Goal: Task Accomplishment & Management: Use online tool/utility

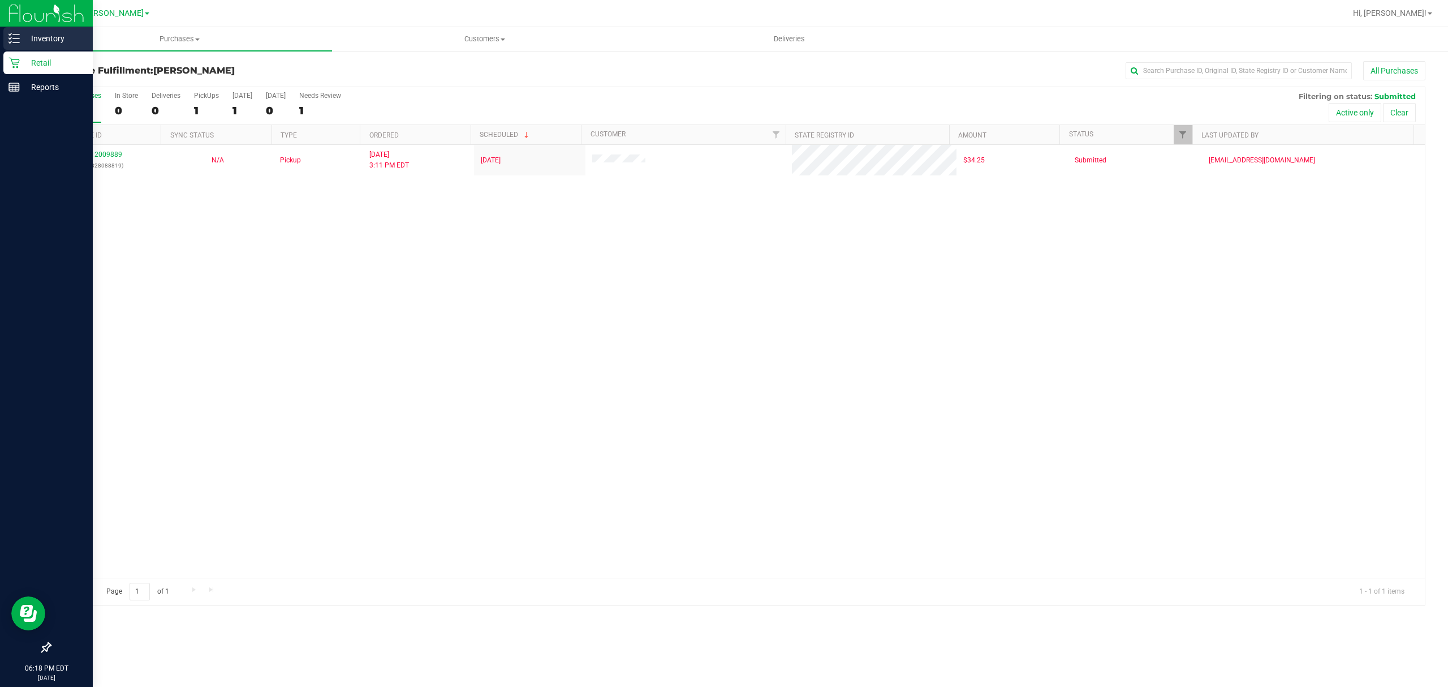
click at [10, 31] on div "Inventory" at bounding box center [47, 38] width 89 height 23
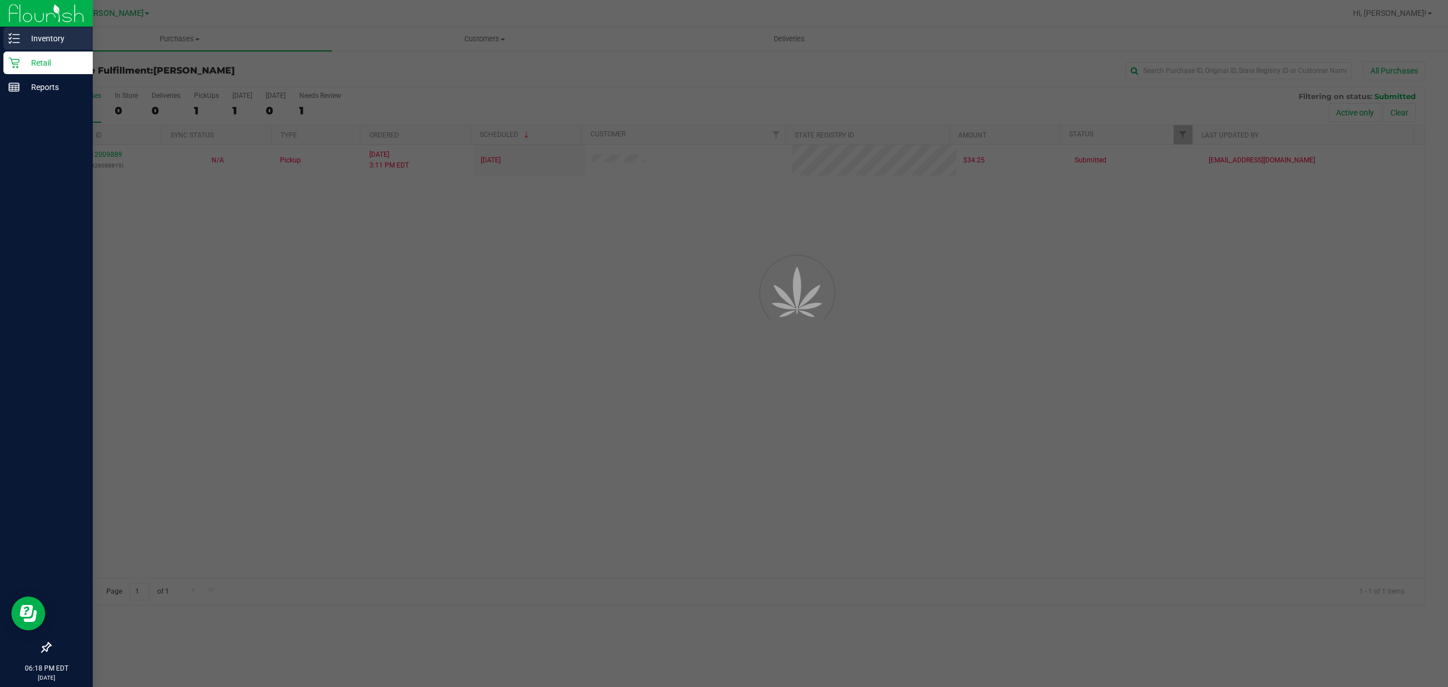
click at [39, 39] on p "Inventory" at bounding box center [54, 39] width 68 height 14
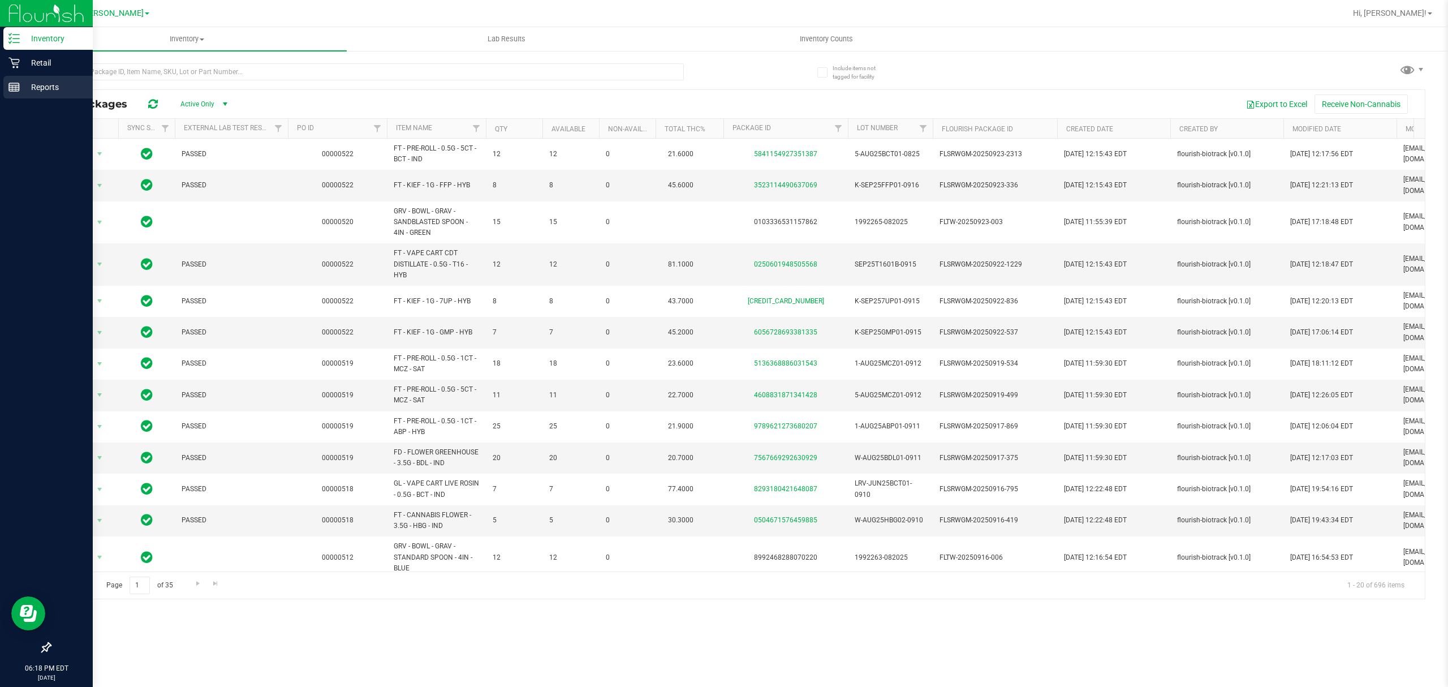
click at [18, 87] on icon at bounding box center [13, 86] width 11 height 11
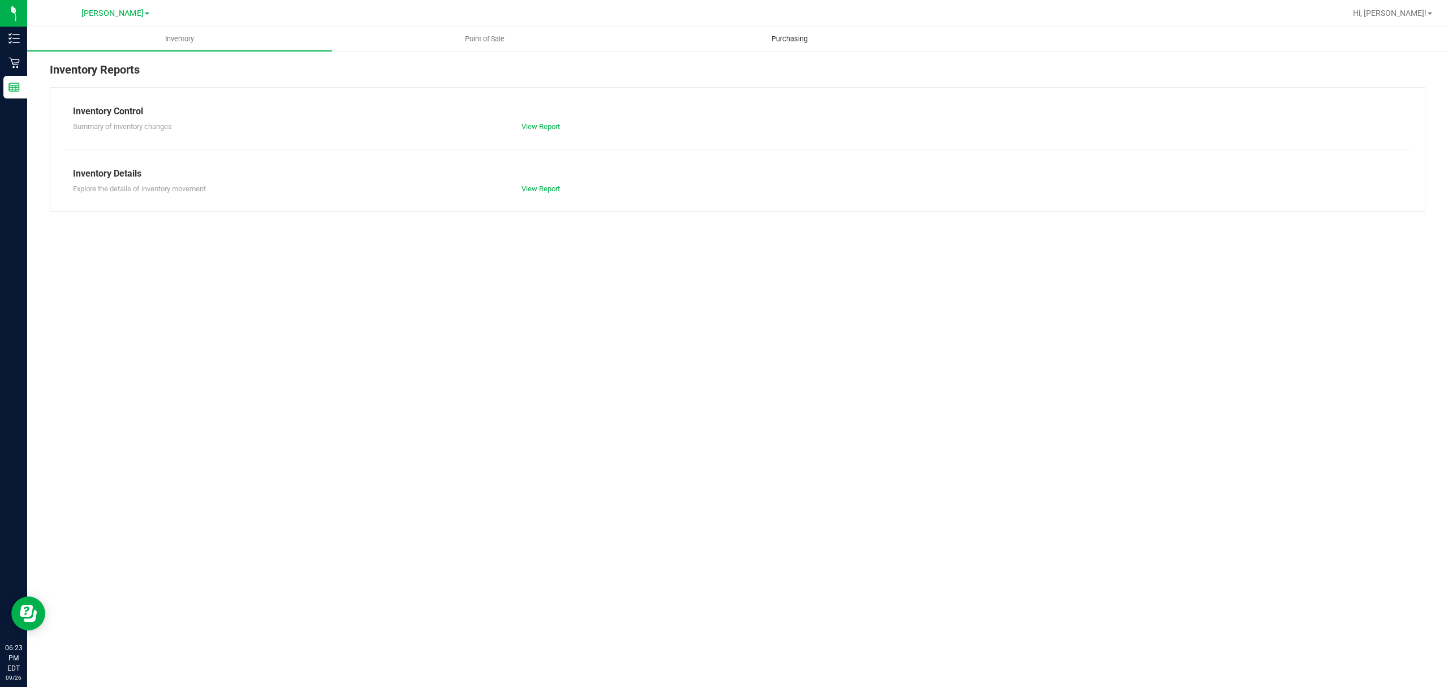
click at [805, 41] on span "Purchasing" at bounding box center [789, 39] width 67 height 10
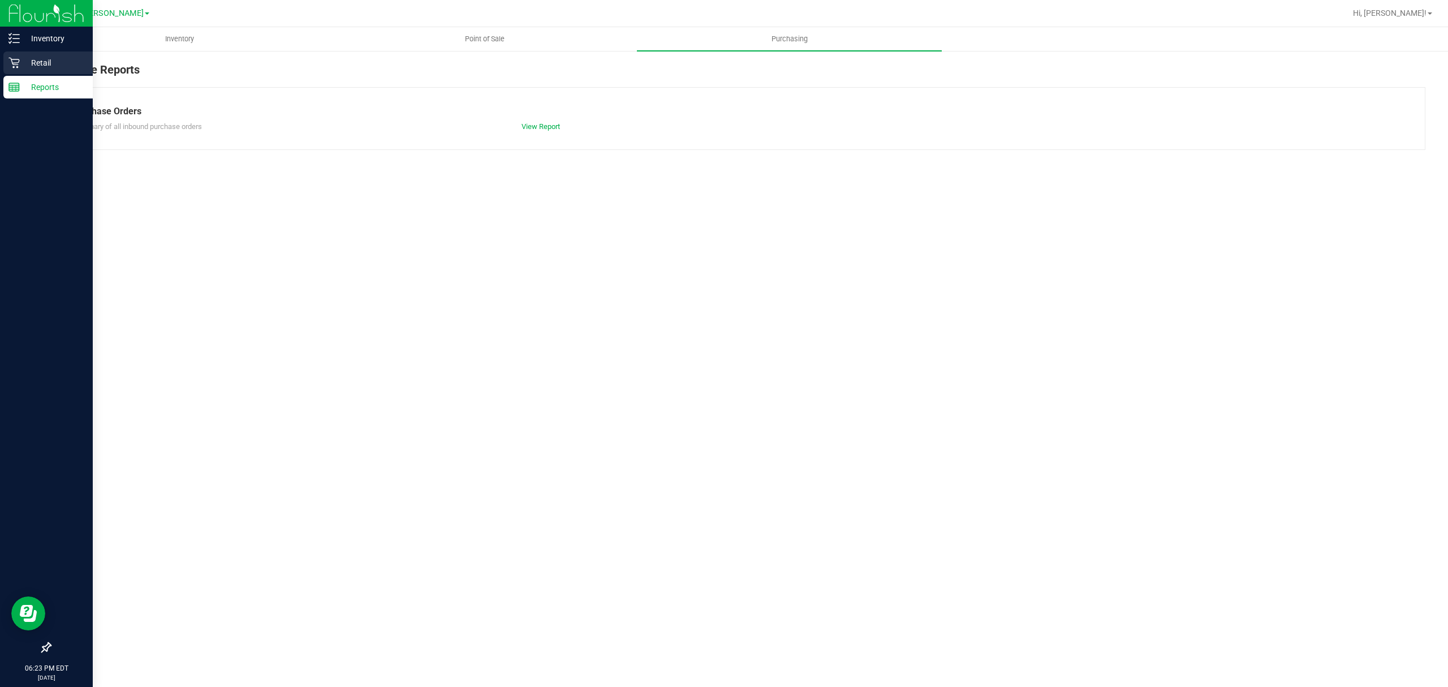
click at [9, 61] on icon at bounding box center [13, 62] width 11 height 11
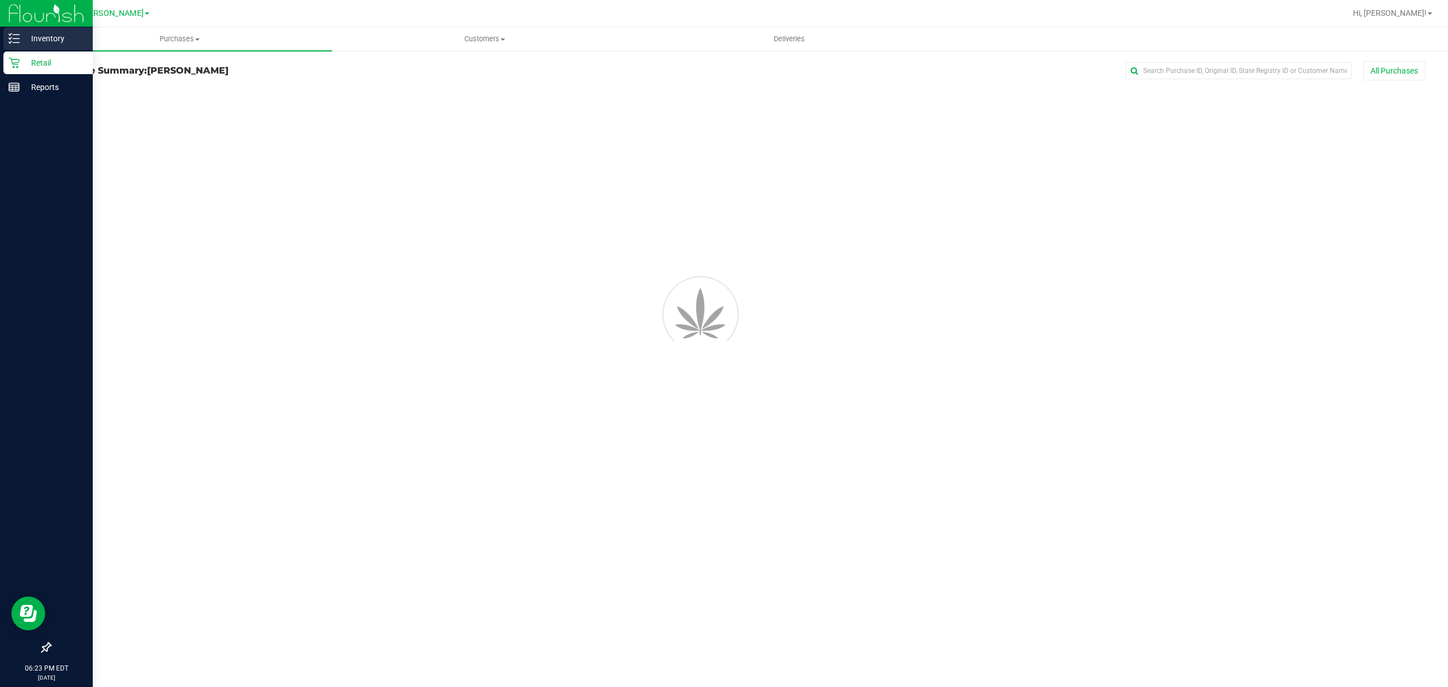
click at [39, 40] on p "Inventory" at bounding box center [54, 39] width 68 height 14
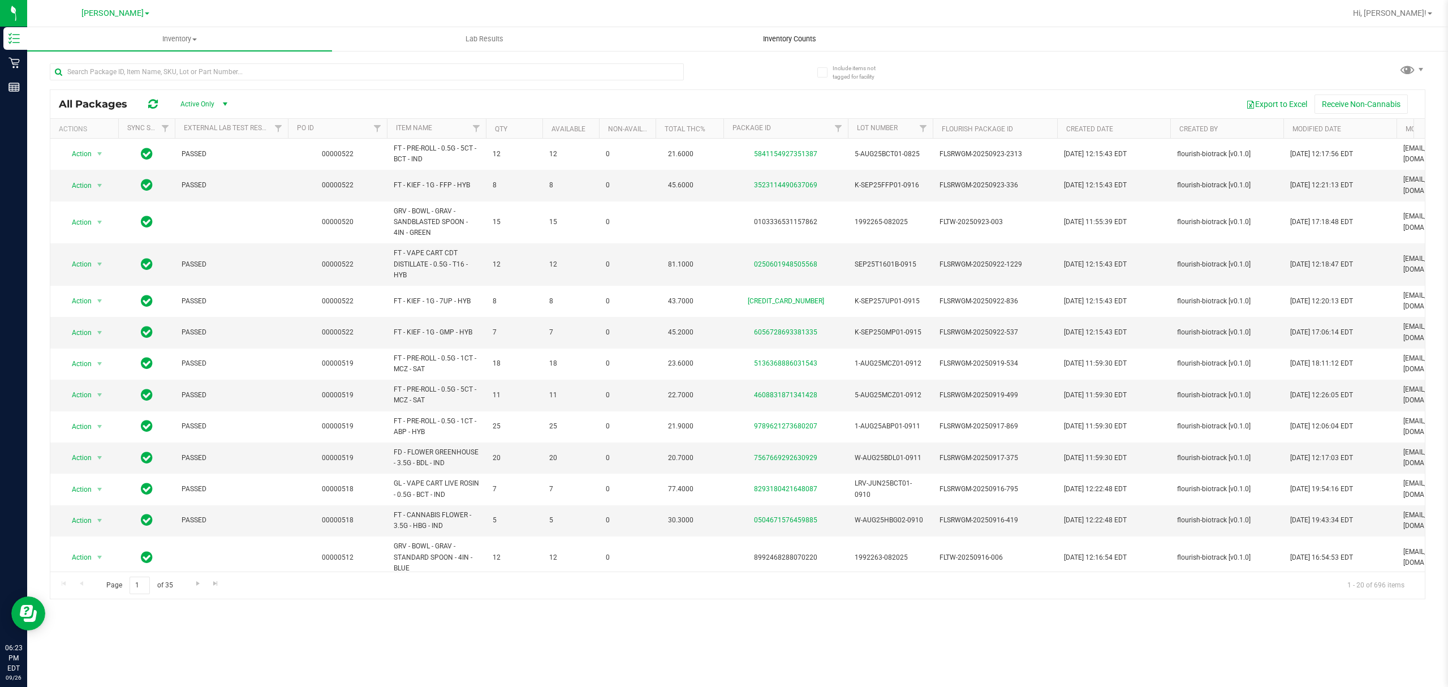
click at [771, 39] on span "Inventory Counts" at bounding box center [790, 39] width 84 height 10
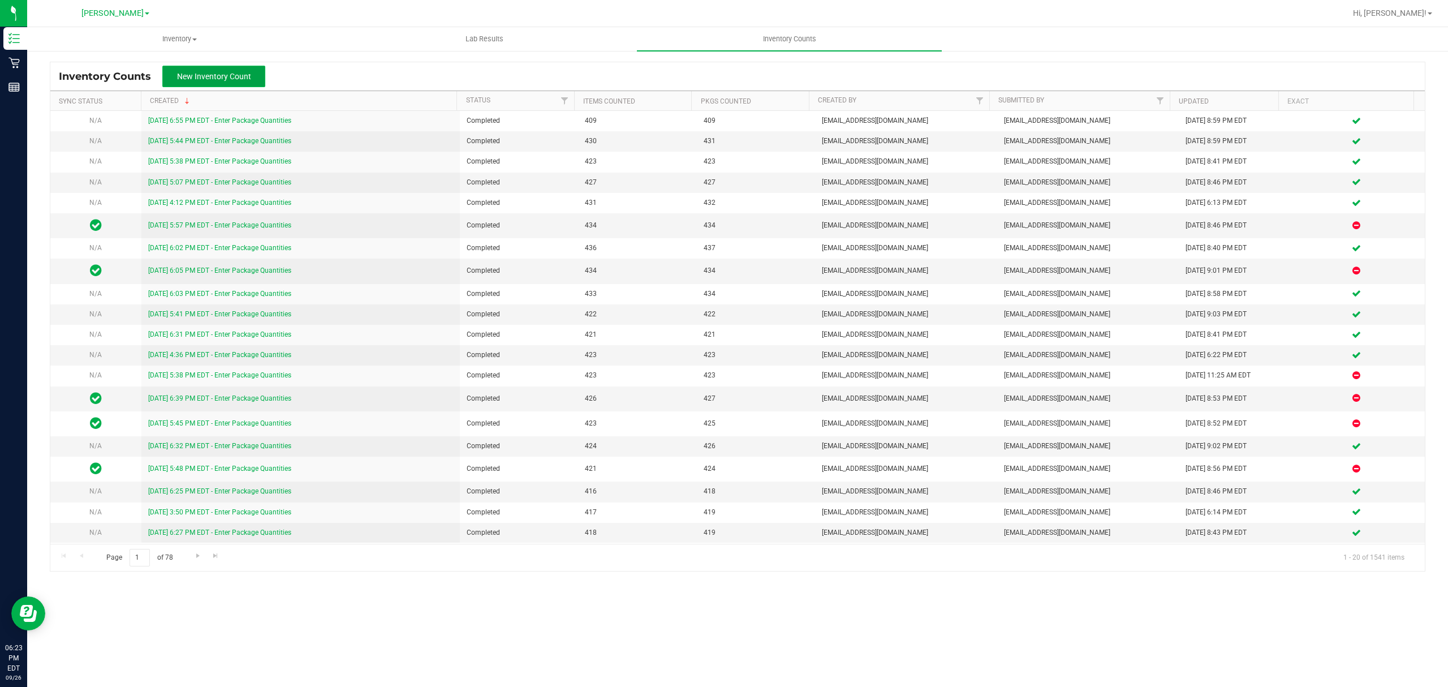
click at [210, 74] on span "New Inventory Count" at bounding box center [214, 76] width 74 height 9
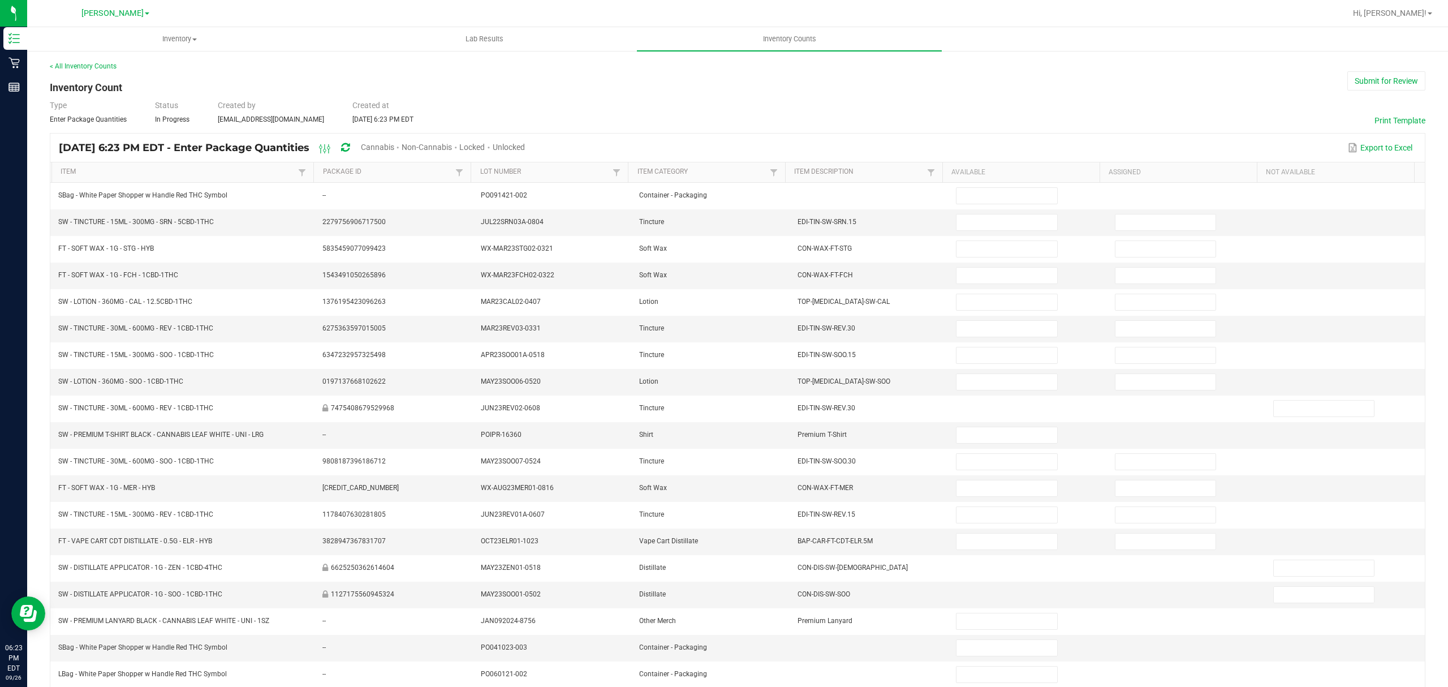
click at [525, 149] on span "Unlocked" at bounding box center [509, 147] width 32 height 9
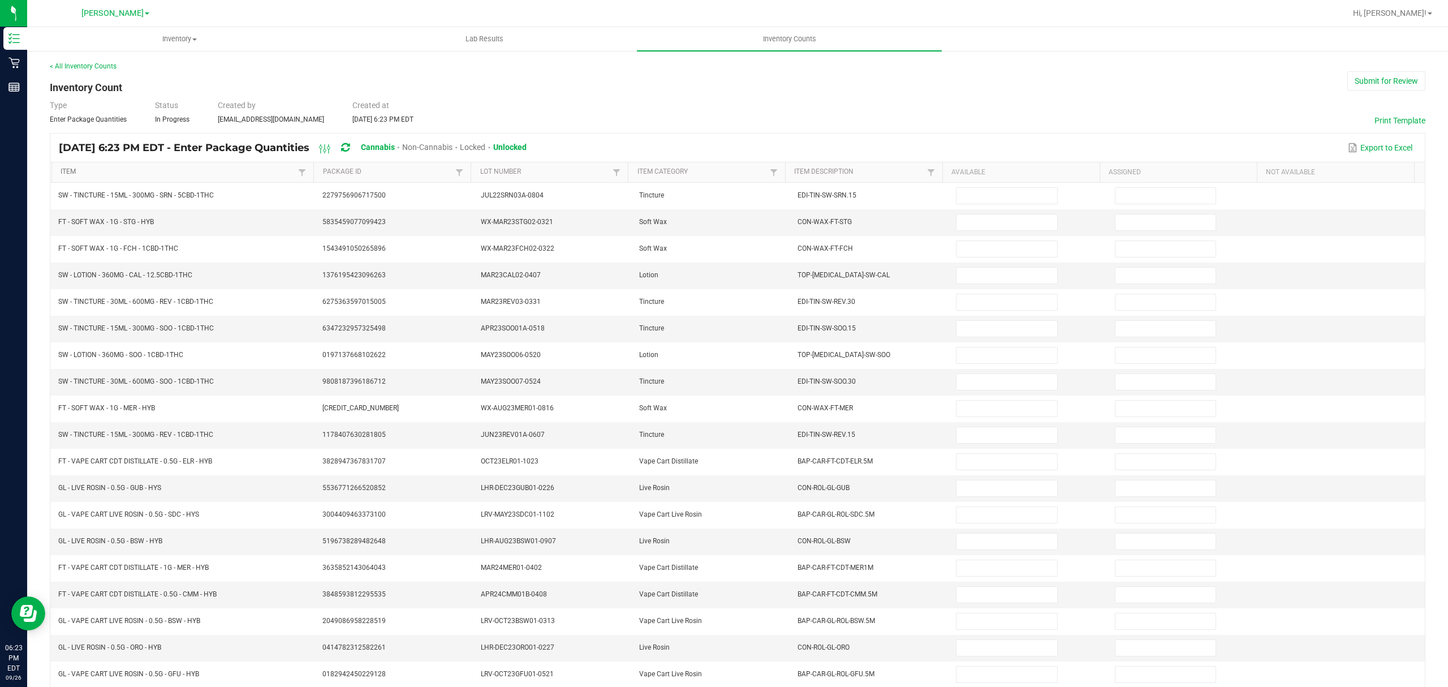
click at [150, 172] on link "Item" at bounding box center [178, 171] width 235 height 9
click at [881, 171] on link "Item Description" at bounding box center [859, 171] width 130 height 9
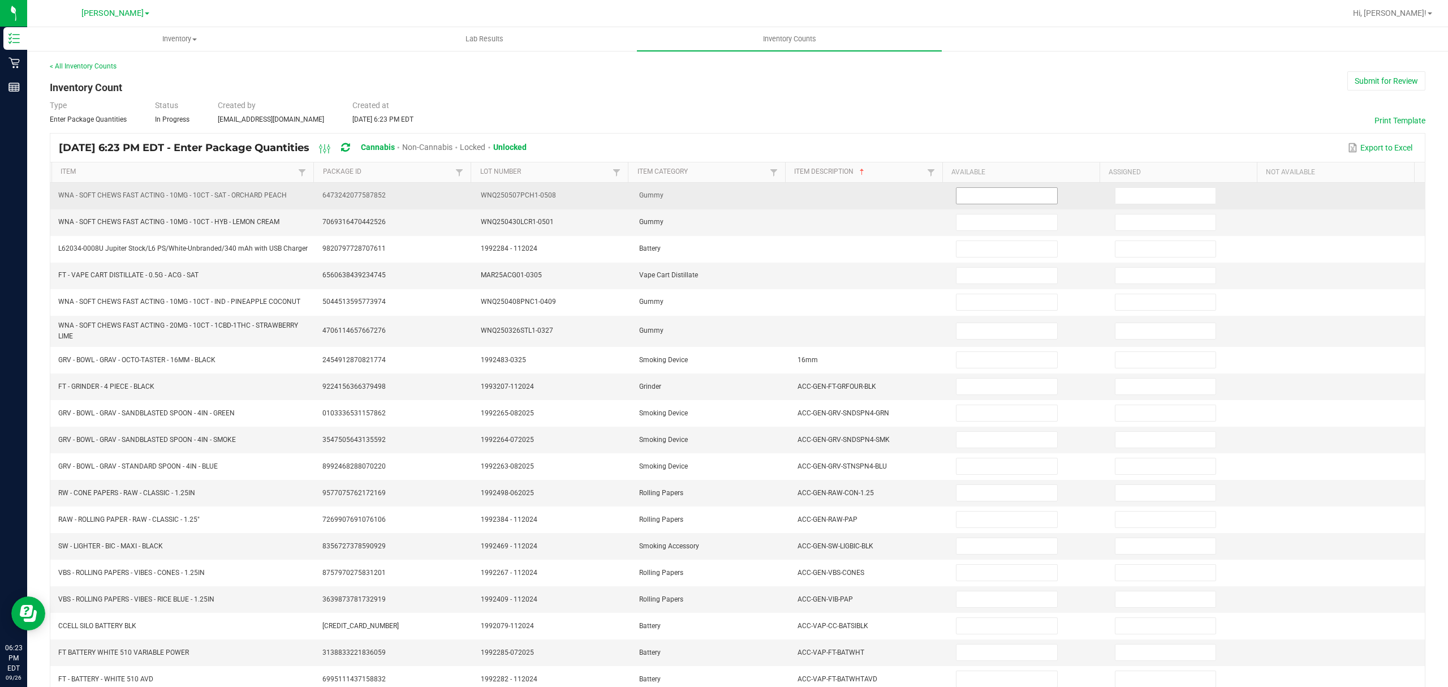
click at [1025, 193] on input at bounding box center [1006, 196] width 100 height 16
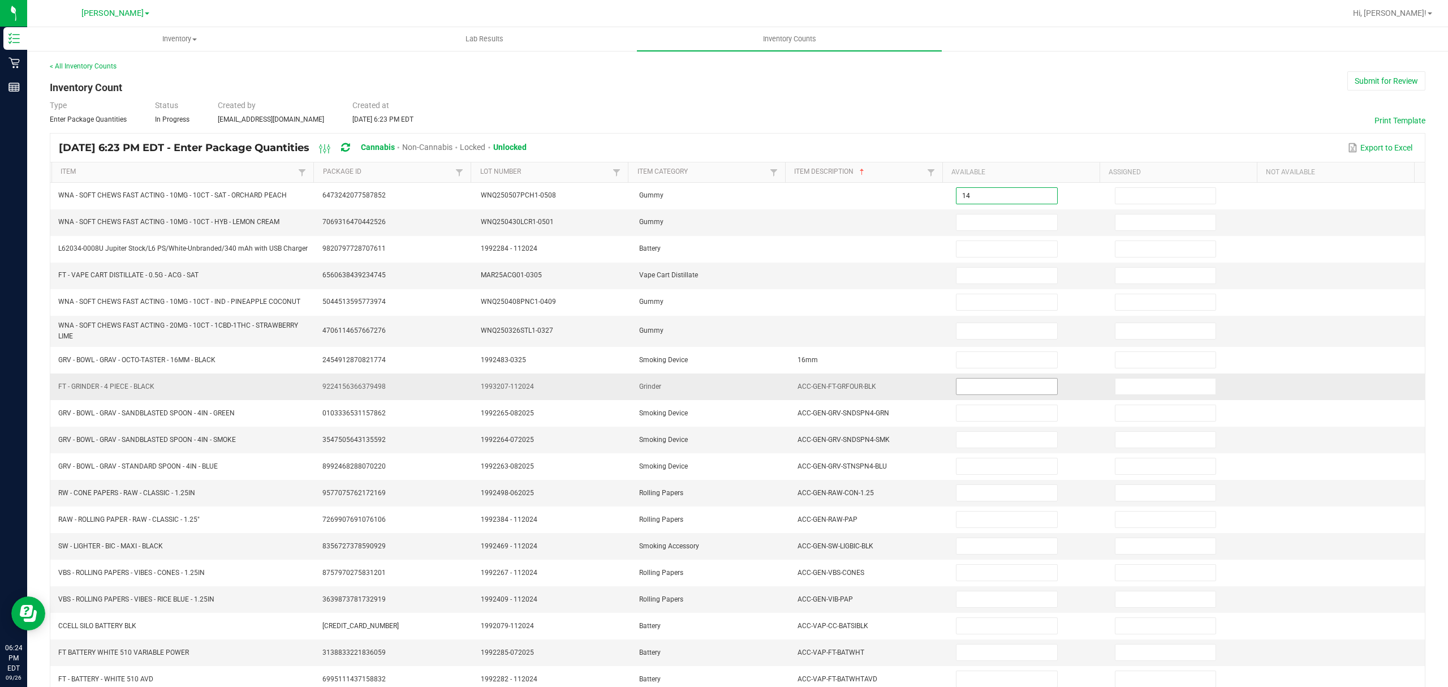
type input "14"
type input "39"
type input "3"
type input "16"
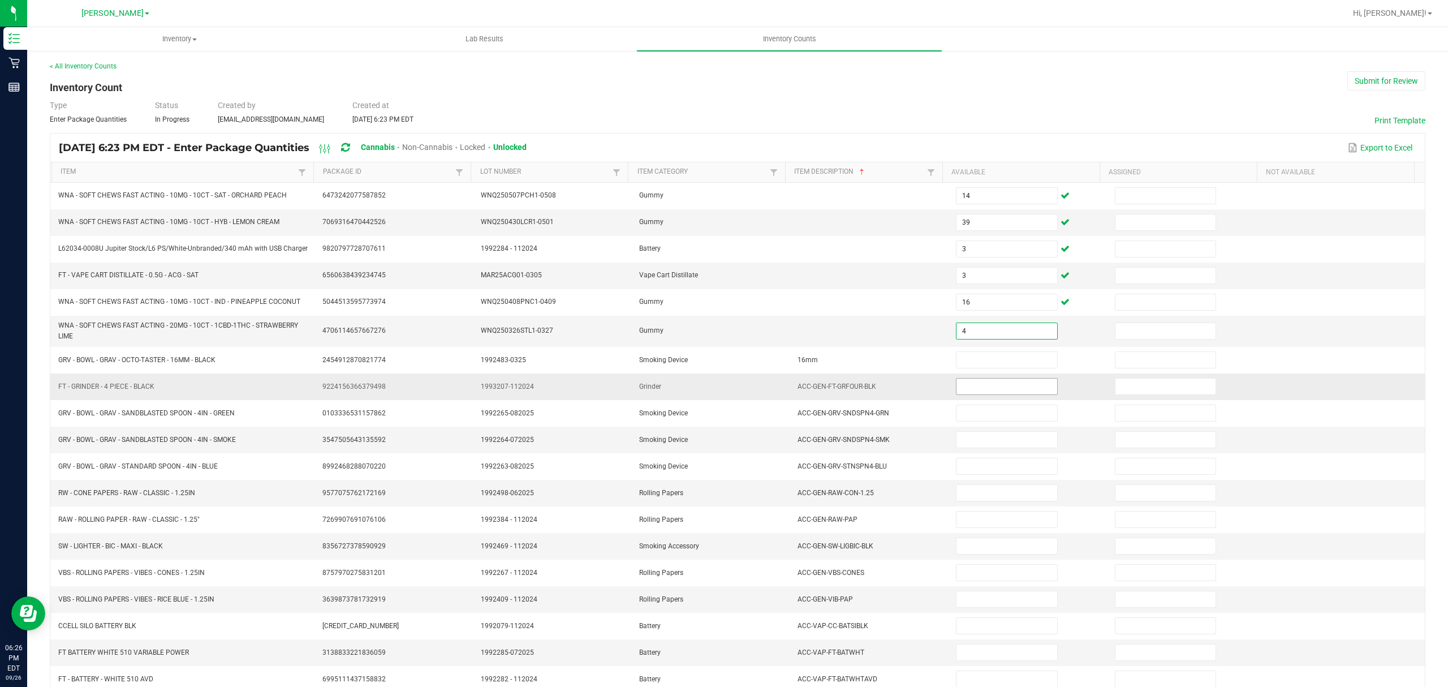
type input "4"
type input "5"
type input "1"
type input "15"
type input "8"
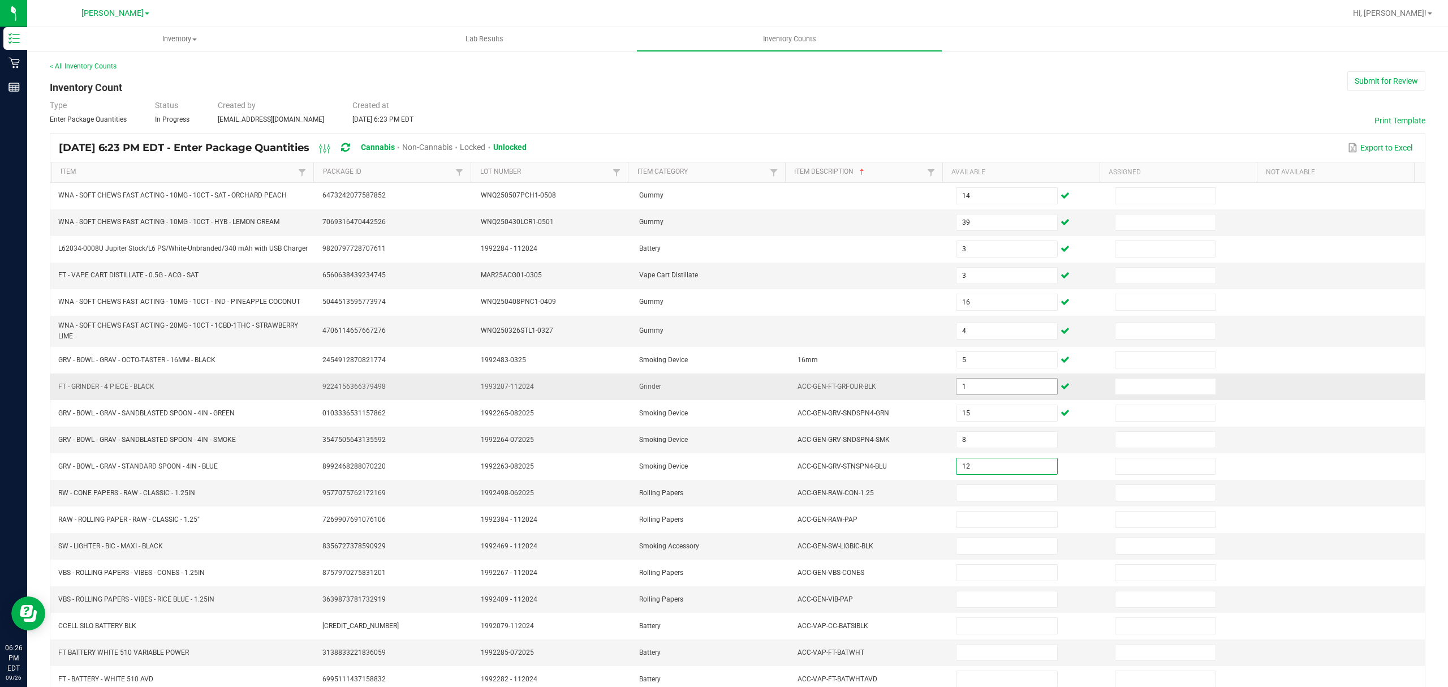
type input "12"
type input "18"
type input "26"
type input "5"
type input "4"
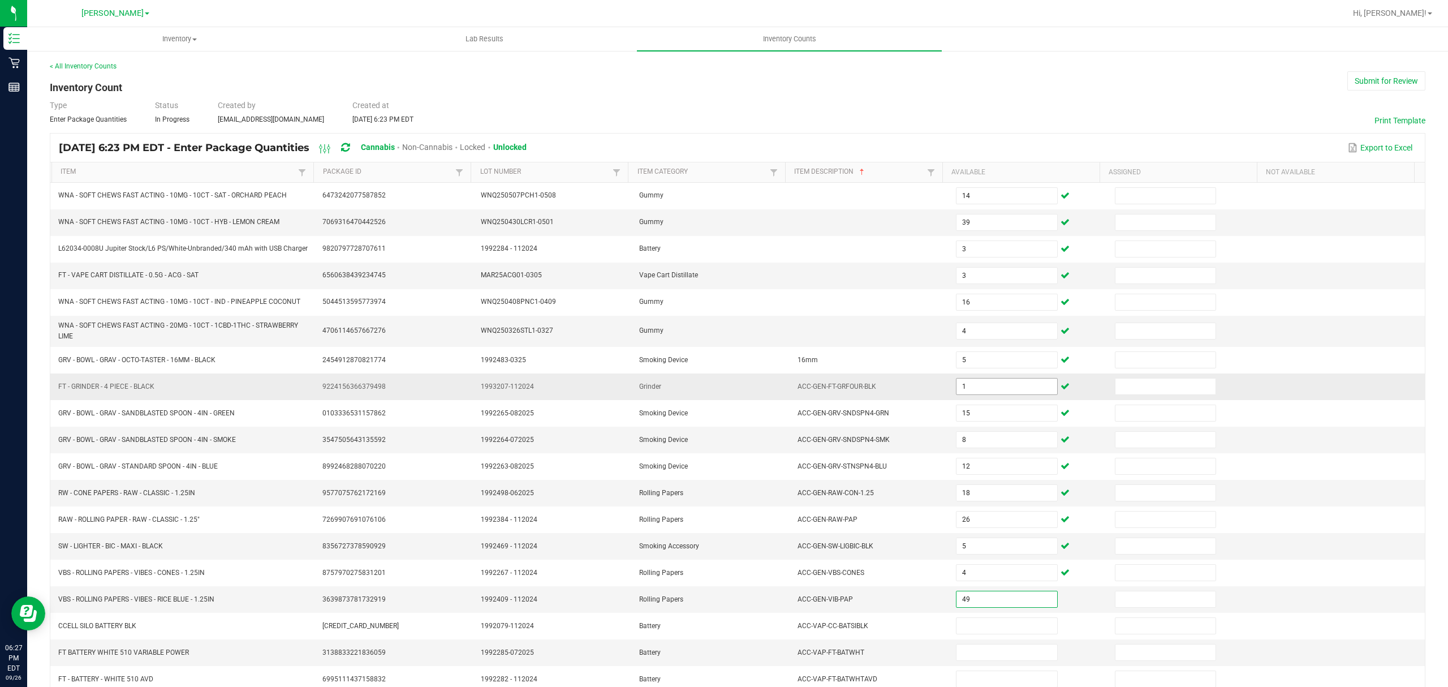
type input "49"
type input "3"
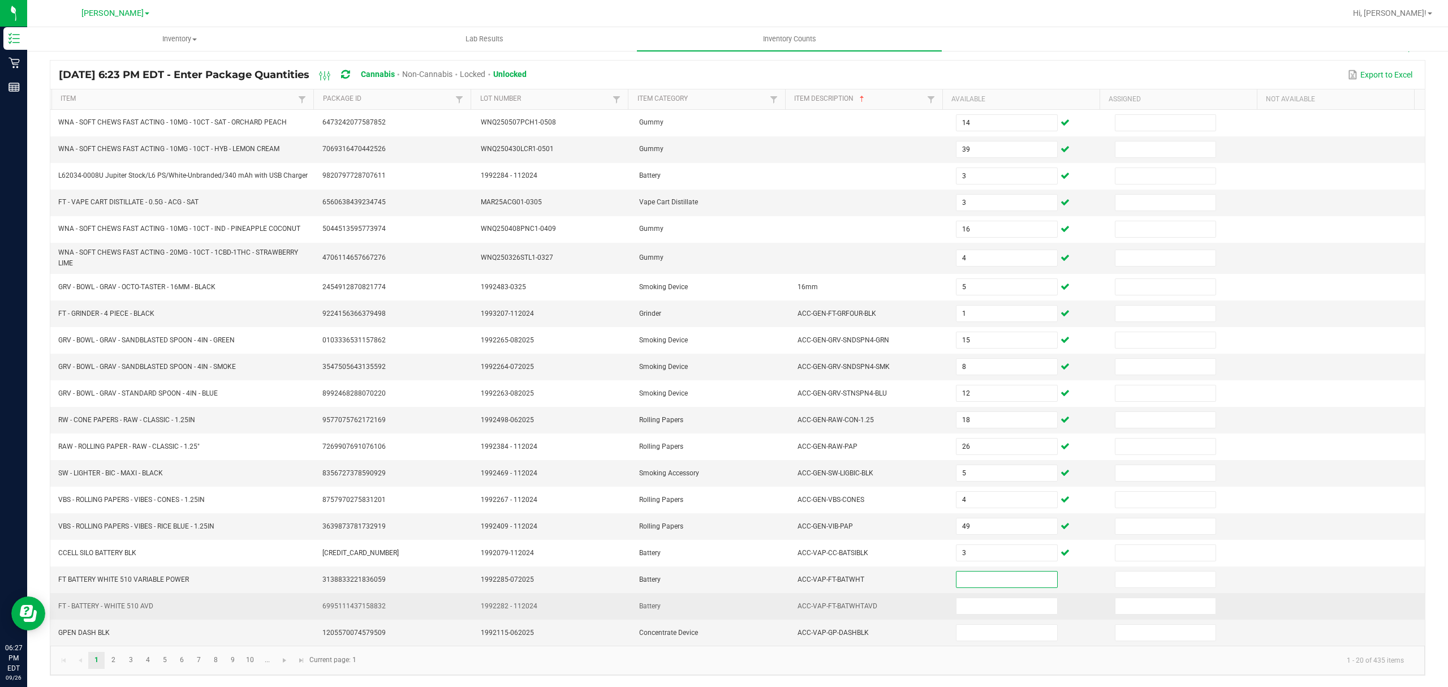
scroll to position [84, 0]
type input "12"
type input "25"
type input "4"
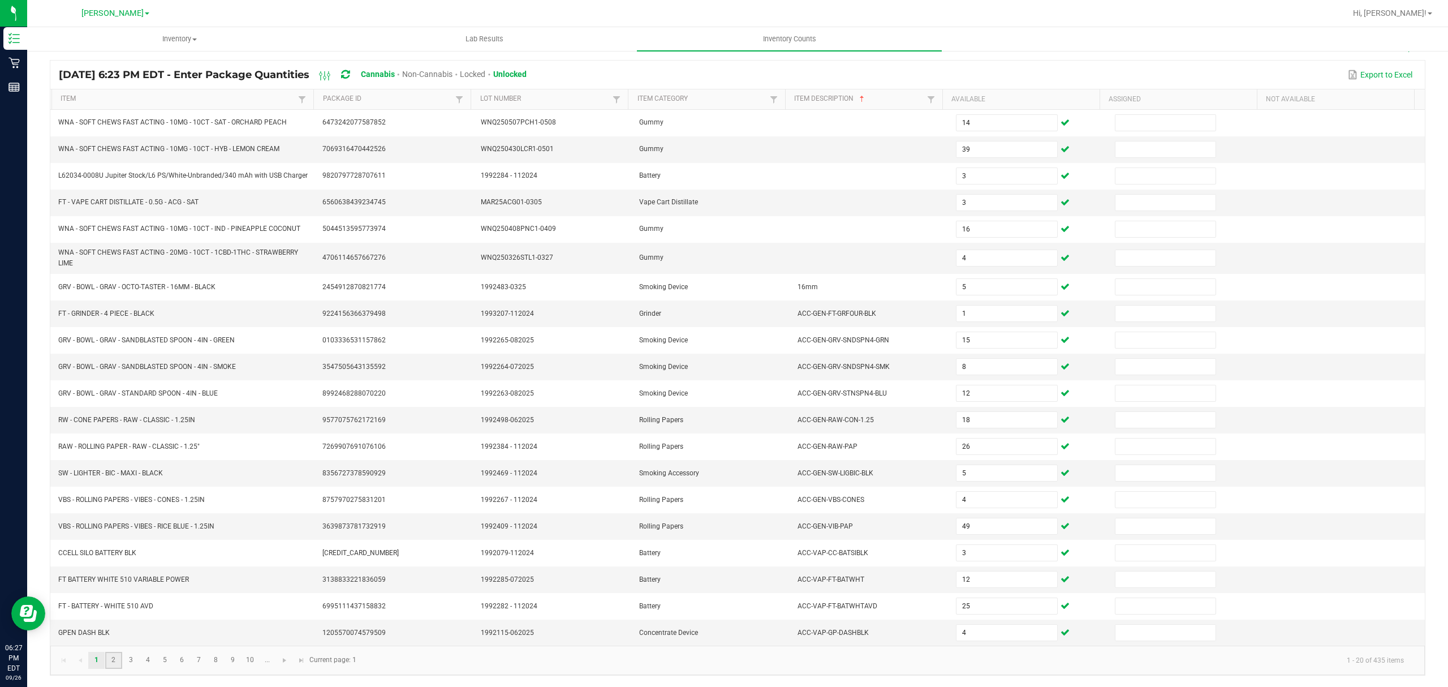
click at [111, 667] on link "2" at bounding box center [113, 660] width 16 height 17
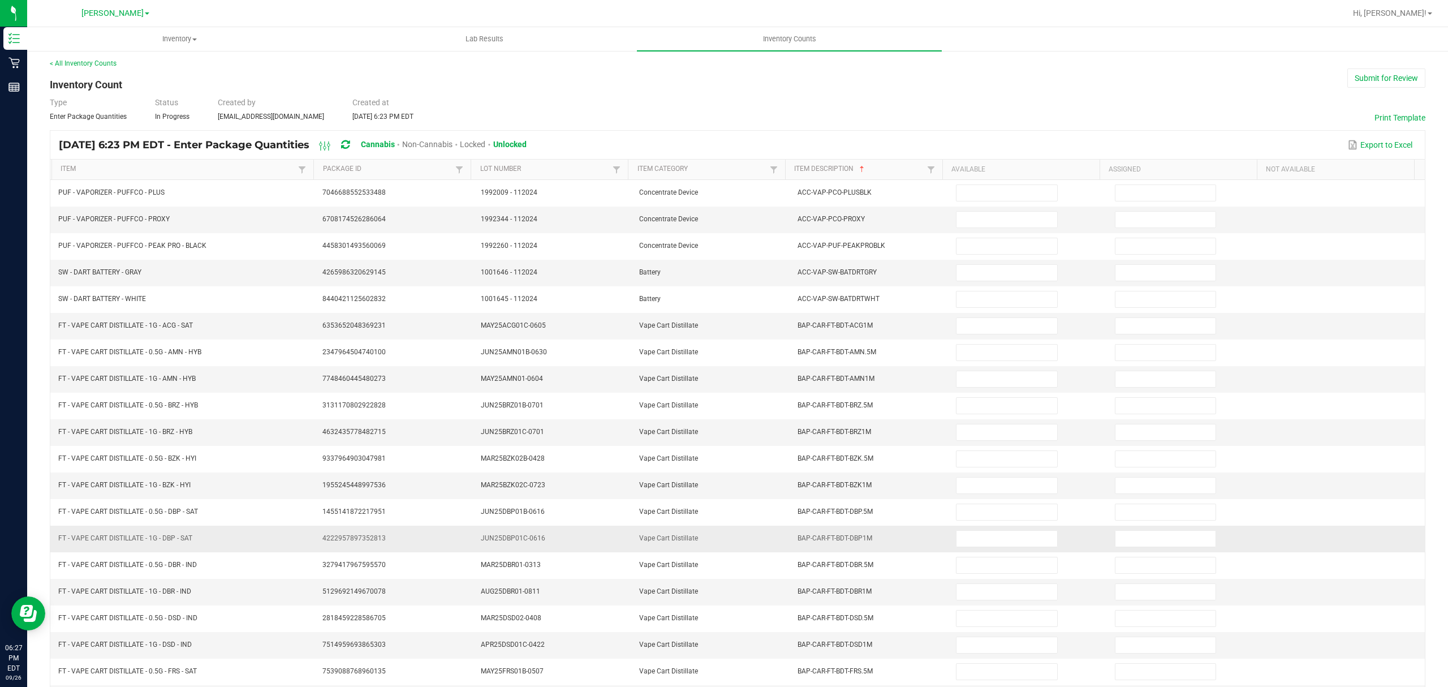
scroll to position [0, 0]
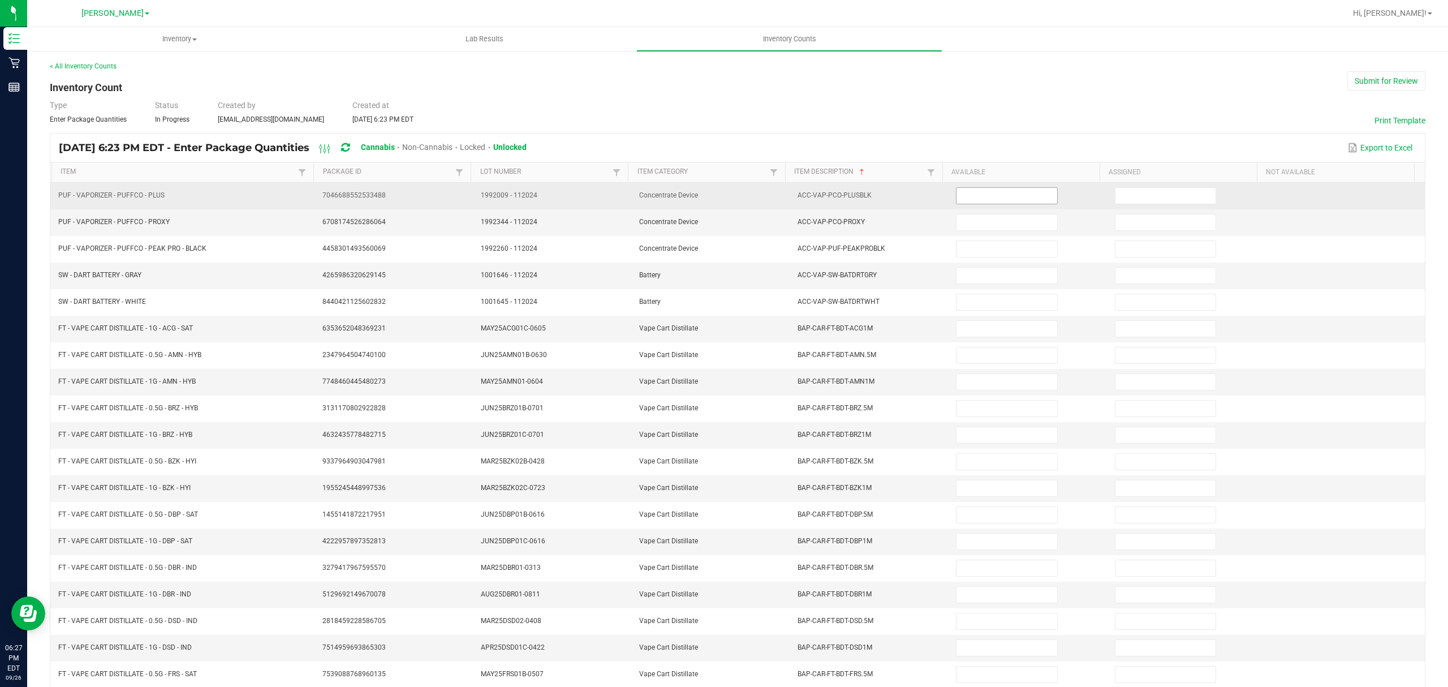
click at [980, 200] on input at bounding box center [1006, 196] width 100 height 16
type input "1"
type input "4"
type input "3"
type input "4"
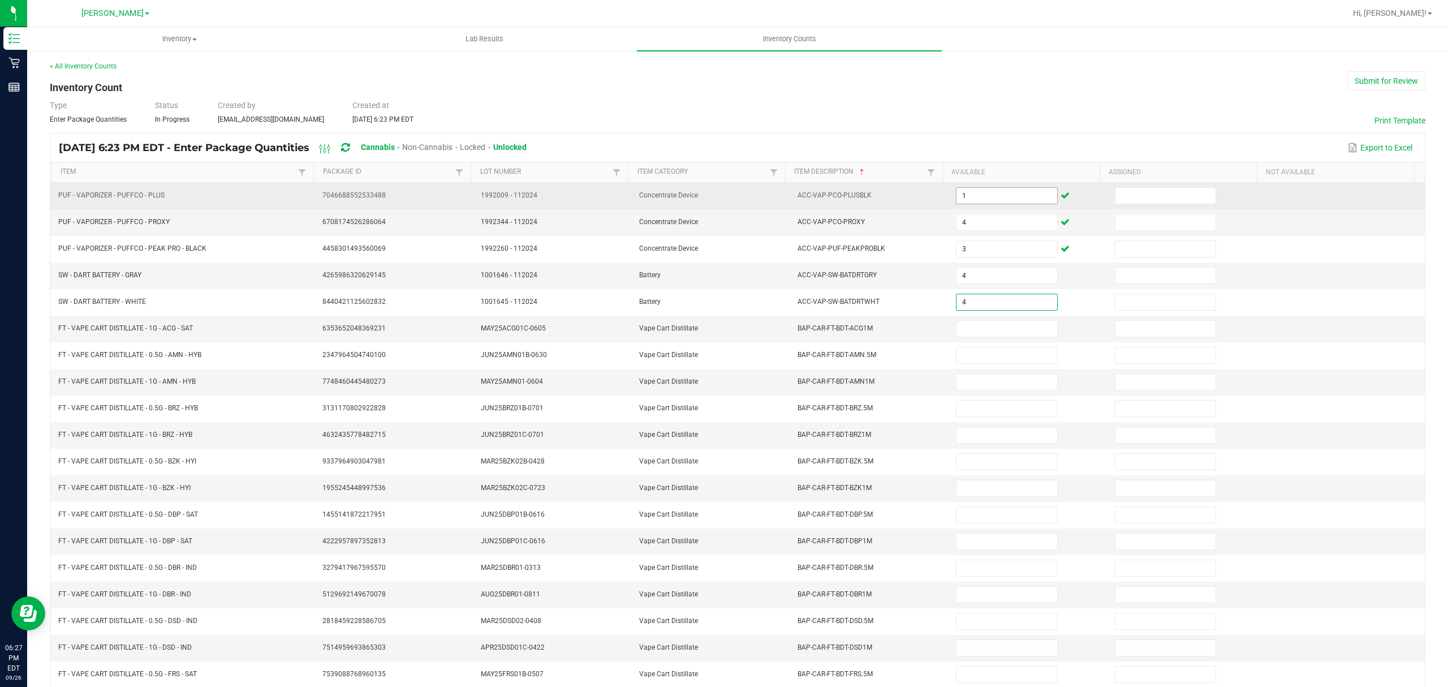
type input "4"
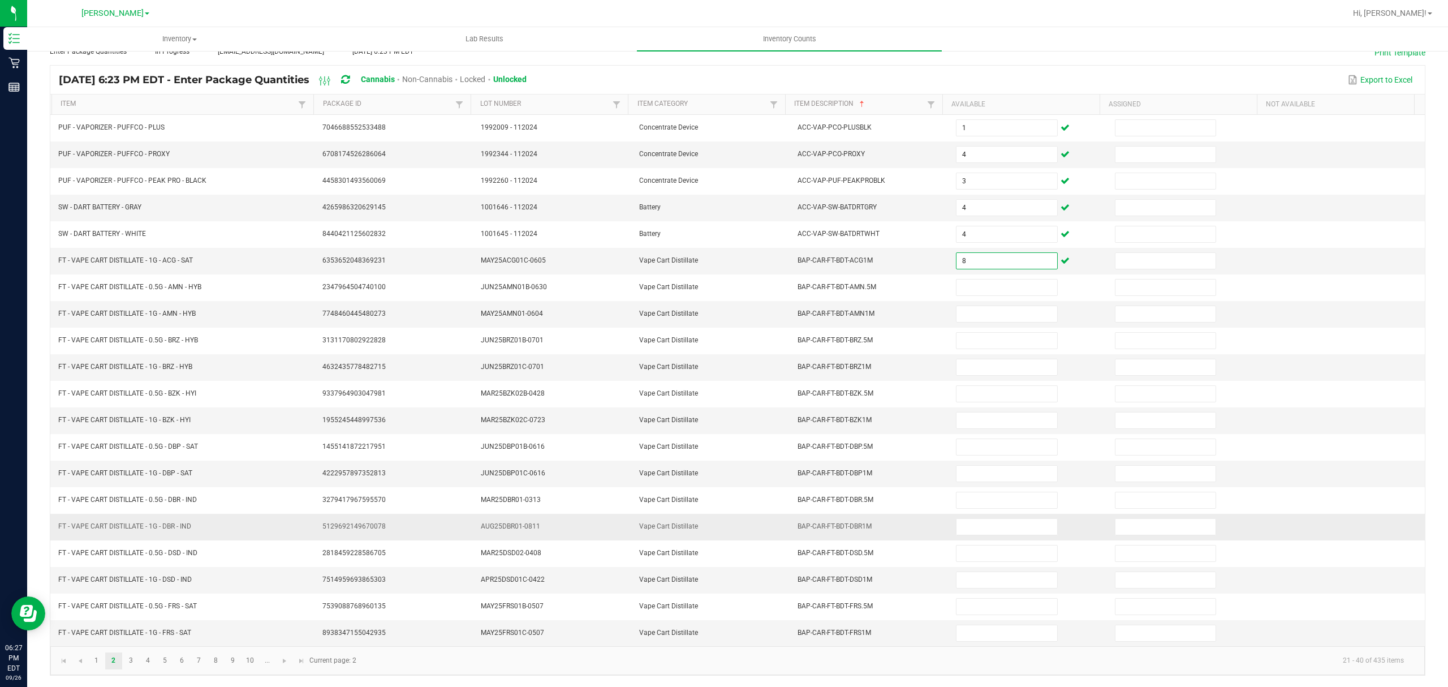
scroll to position [80, 0]
type input "8"
click at [130, 663] on link "3" at bounding box center [131, 660] width 16 height 17
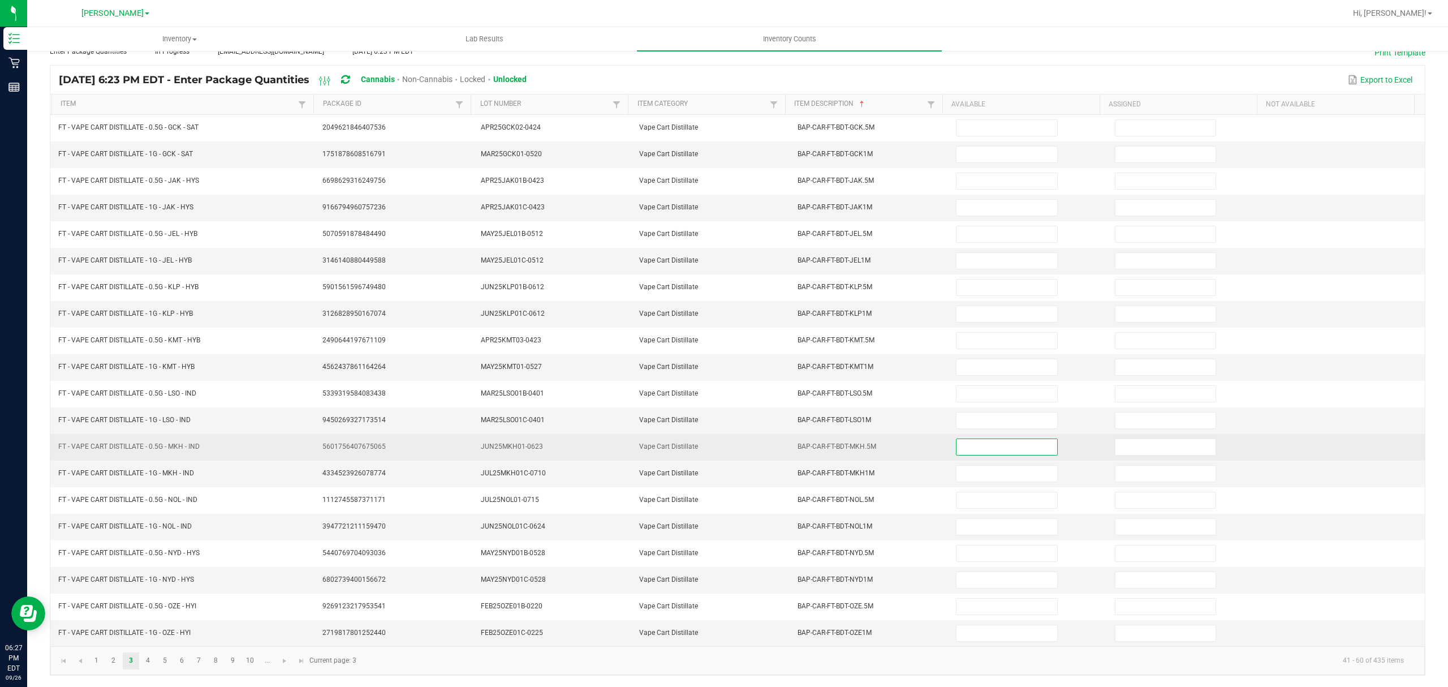
click at [956, 443] on input at bounding box center [1006, 447] width 100 height 16
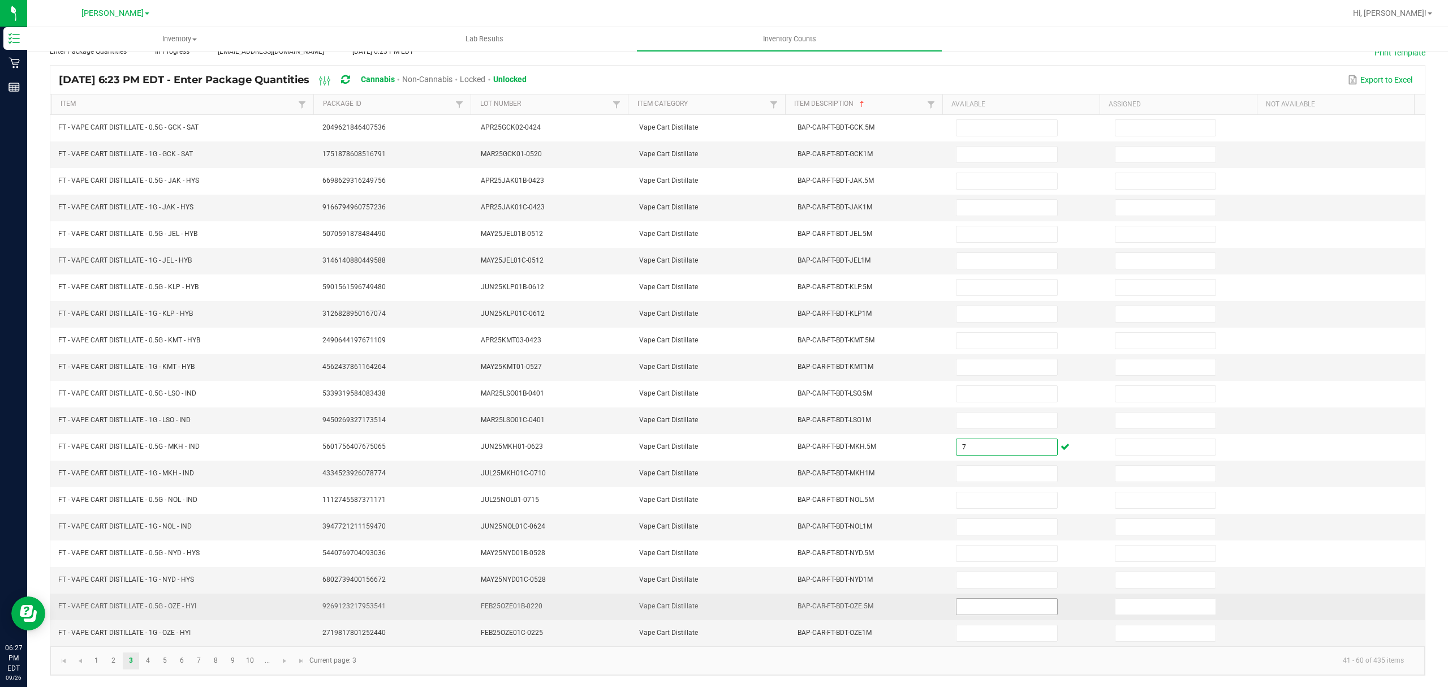
type input "7"
click at [980, 598] on input at bounding box center [1006, 606] width 100 height 16
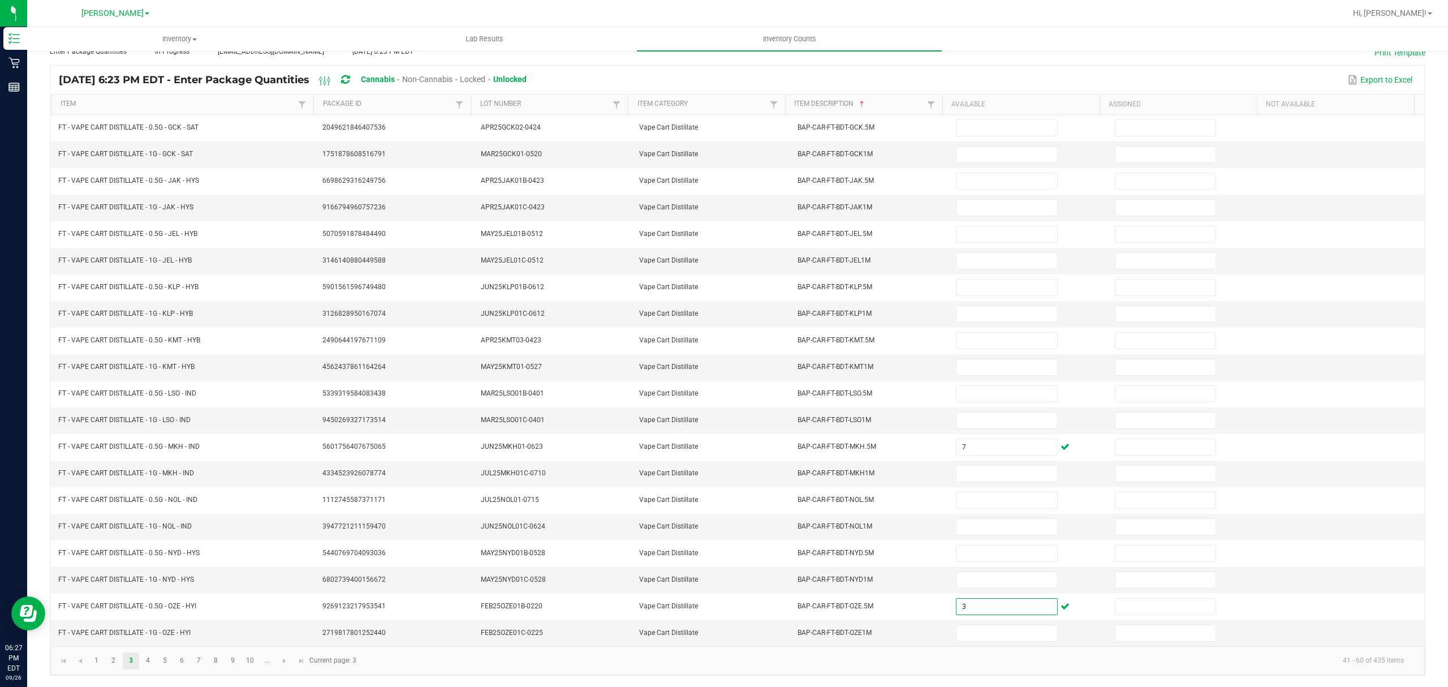
type input "3"
click at [805, 657] on kendo-pager-info "41 - 60 of 435 items" at bounding box center [888, 660] width 1050 height 19
click at [145, 659] on link "4" at bounding box center [148, 660] width 16 height 17
click at [163, 657] on link "5" at bounding box center [165, 660] width 16 height 17
click at [186, 665] on link "6" at bounding box center [182, 660] width 16 height 17
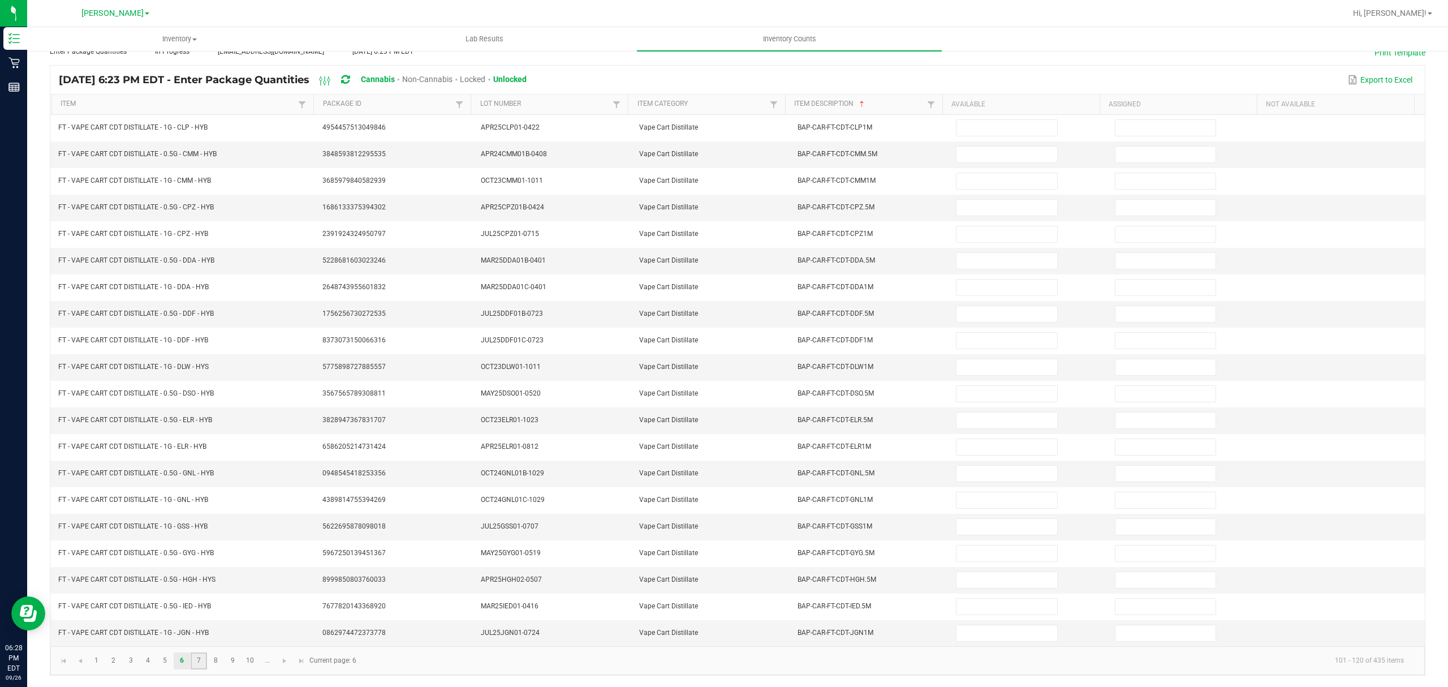
click at [200, 653] on link "7" at bounding box center [199, 660] width 16 height 17
click at [210, 662] on link "8" at bounding box center [216, 660] width 16 height 17
click at [240, 662] on link "9" at bounding box center [233, 660] width 16 height 17
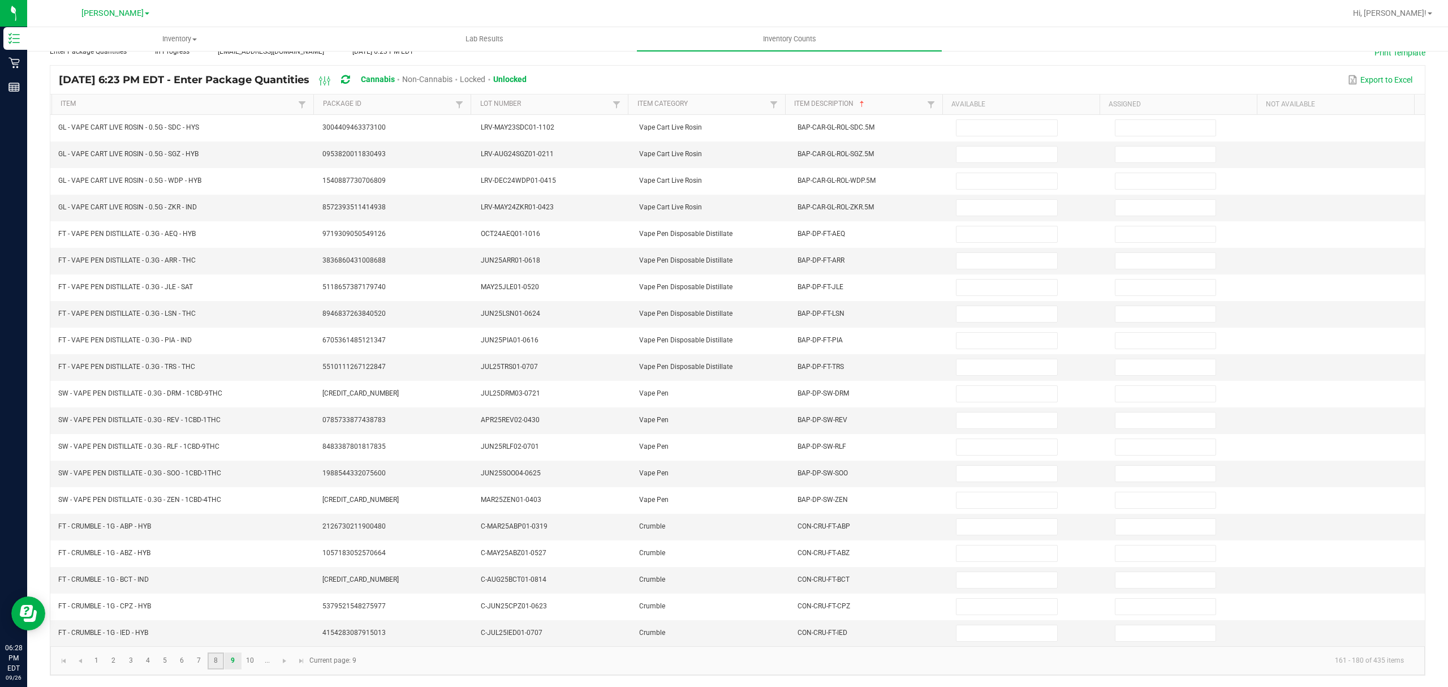
click at [215, 665] on link "8" at bounding box center [216, 660] width 16 height 17
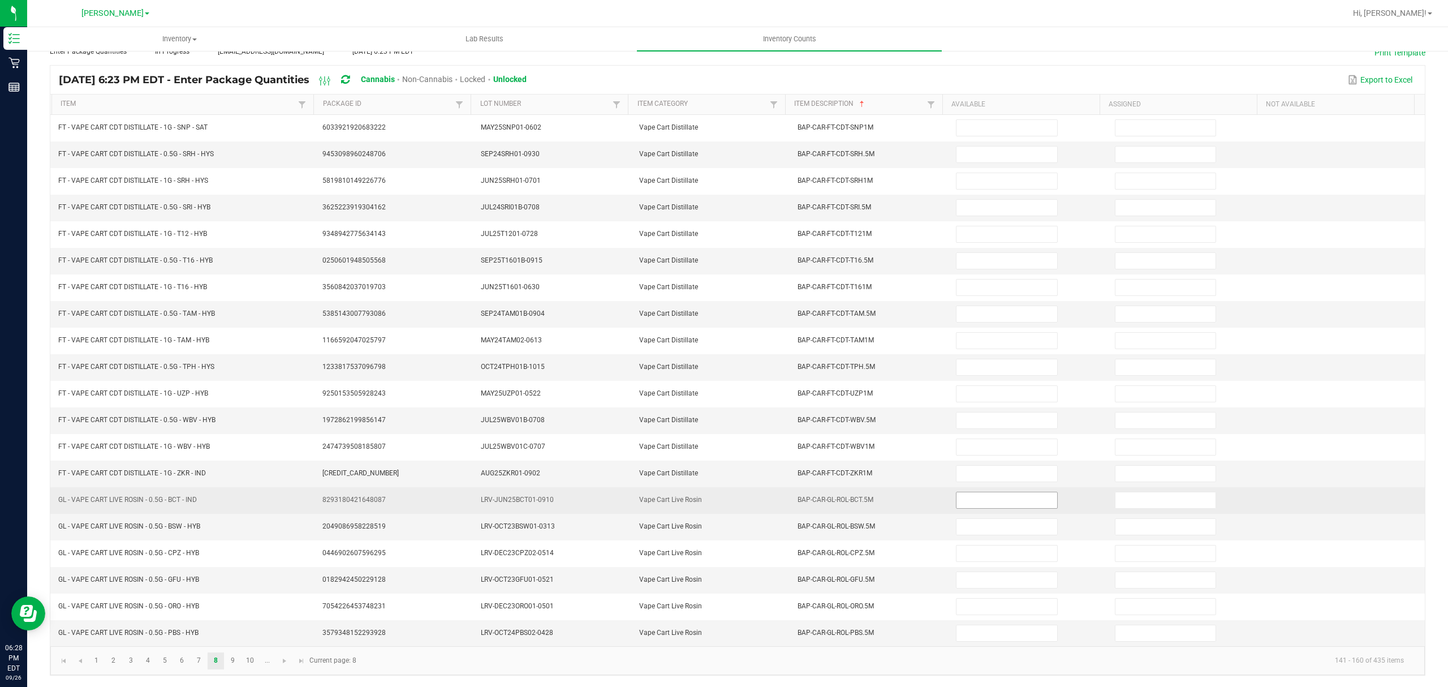
click at [956, 494] on input at bounding box center [1006, 500] width 100 height 16
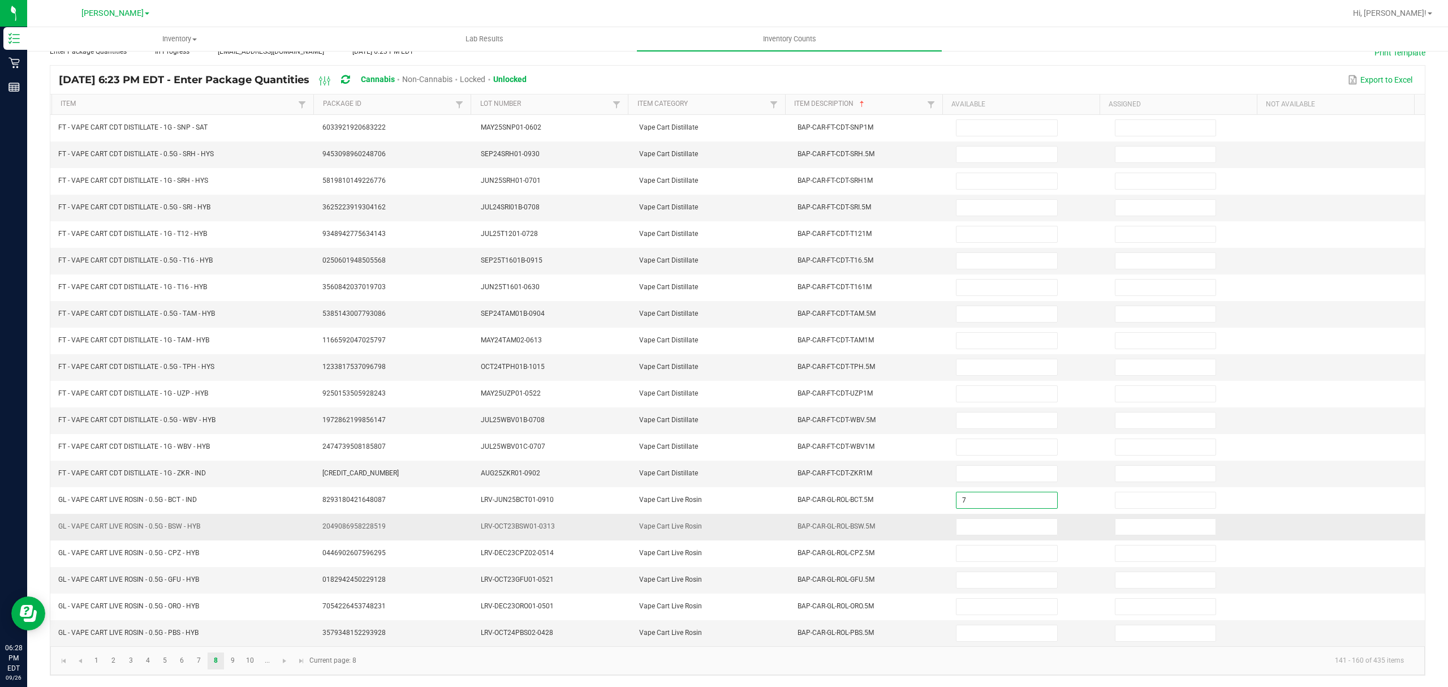
type input "7"
type input "2"
type input "5"
type input "6"
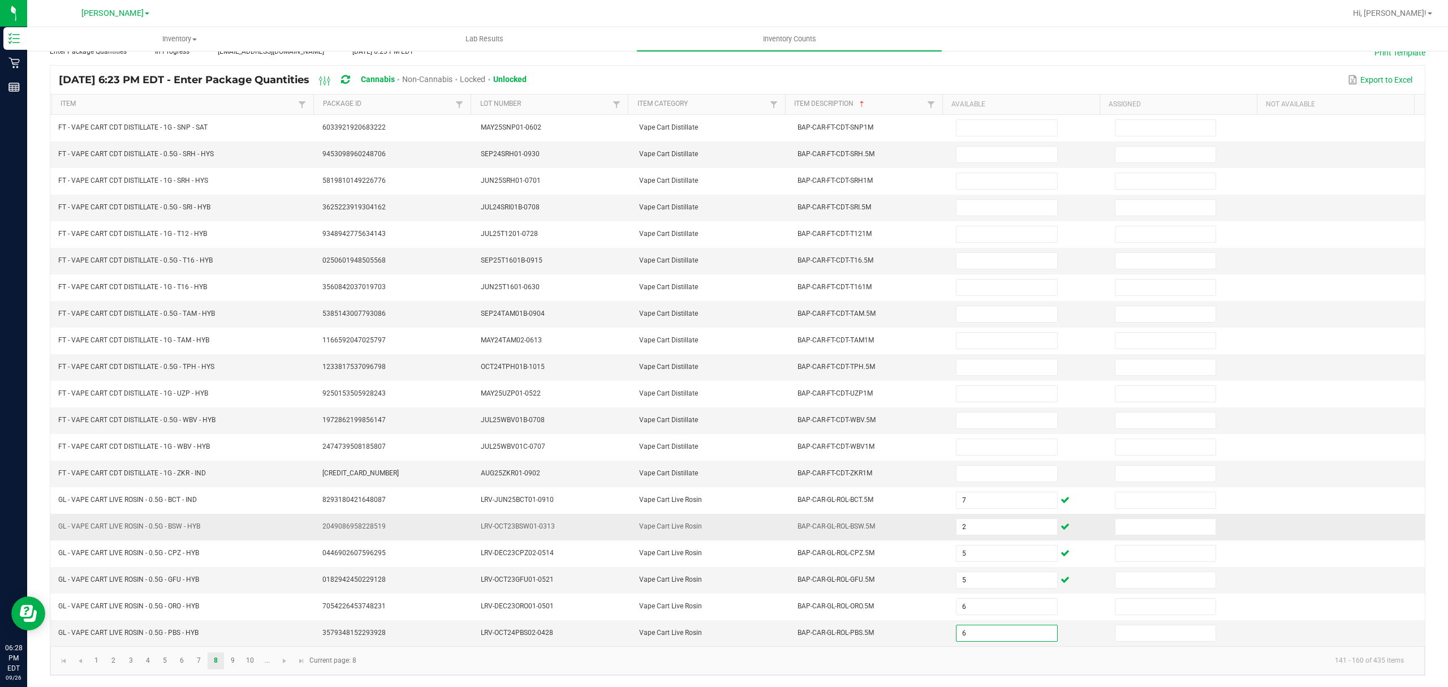
type input "6"
click at [227, 659] on link "9" at bounding box center [233, 660] width 16 height 17
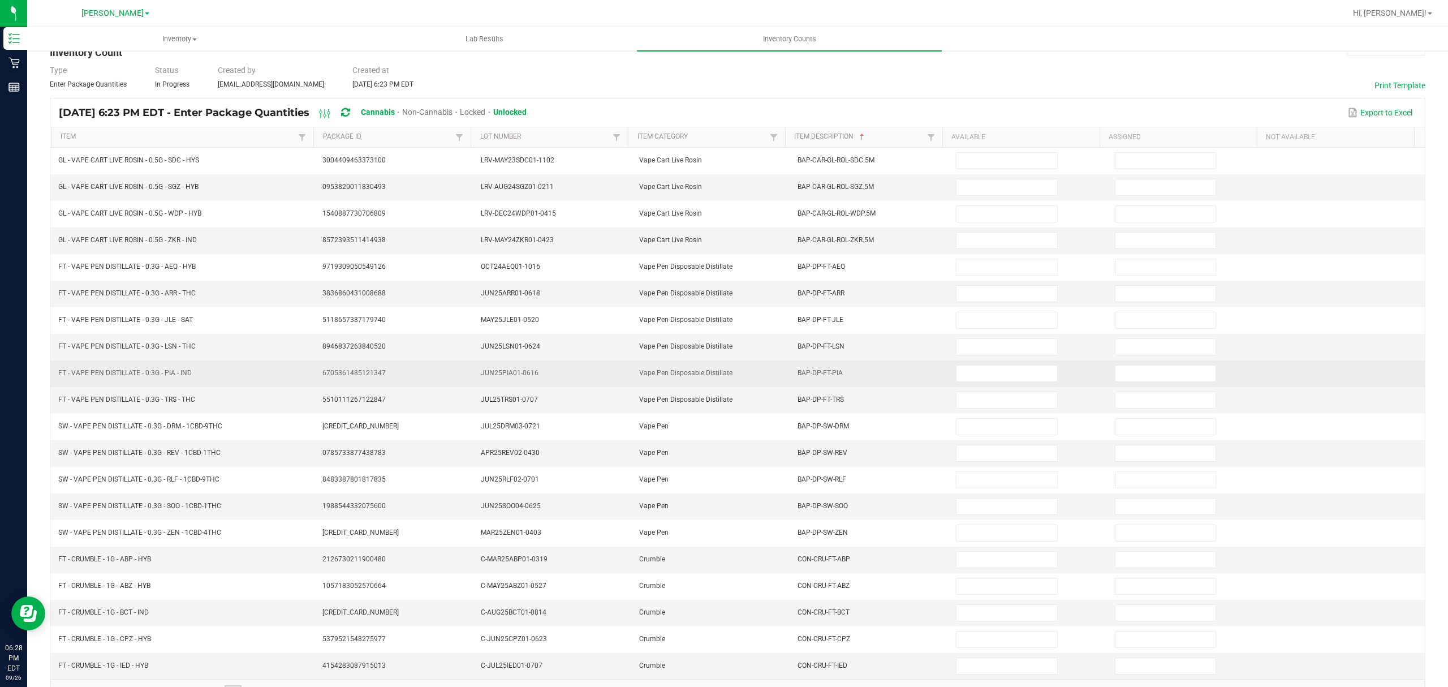
scroll to position [0, 0]
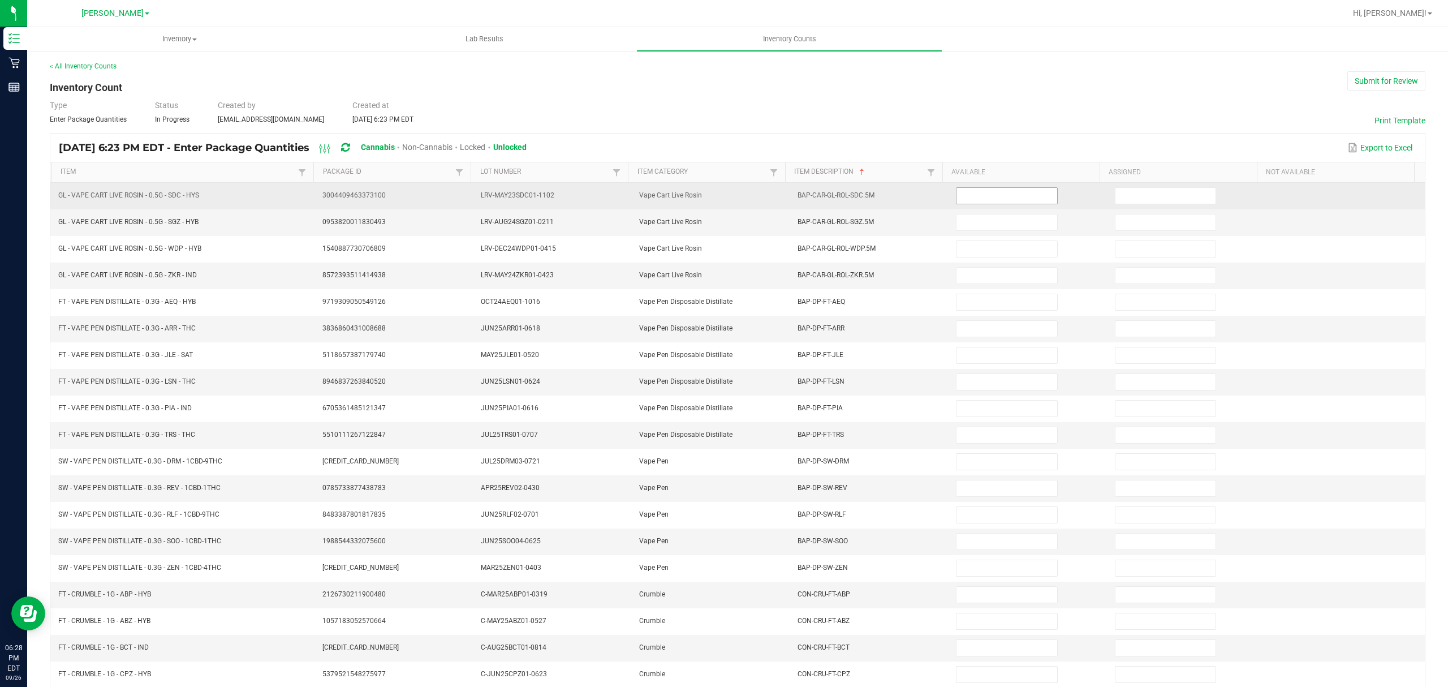
drag, startPoint x: 944, startPoint y: 189, endPoint x: 951, endPoint y: 195, distance: 8.8
click at [956, 191] on input at bounding box center [1006, 196] width 100 height 16
type input "4"
type input "8"
type input "3"
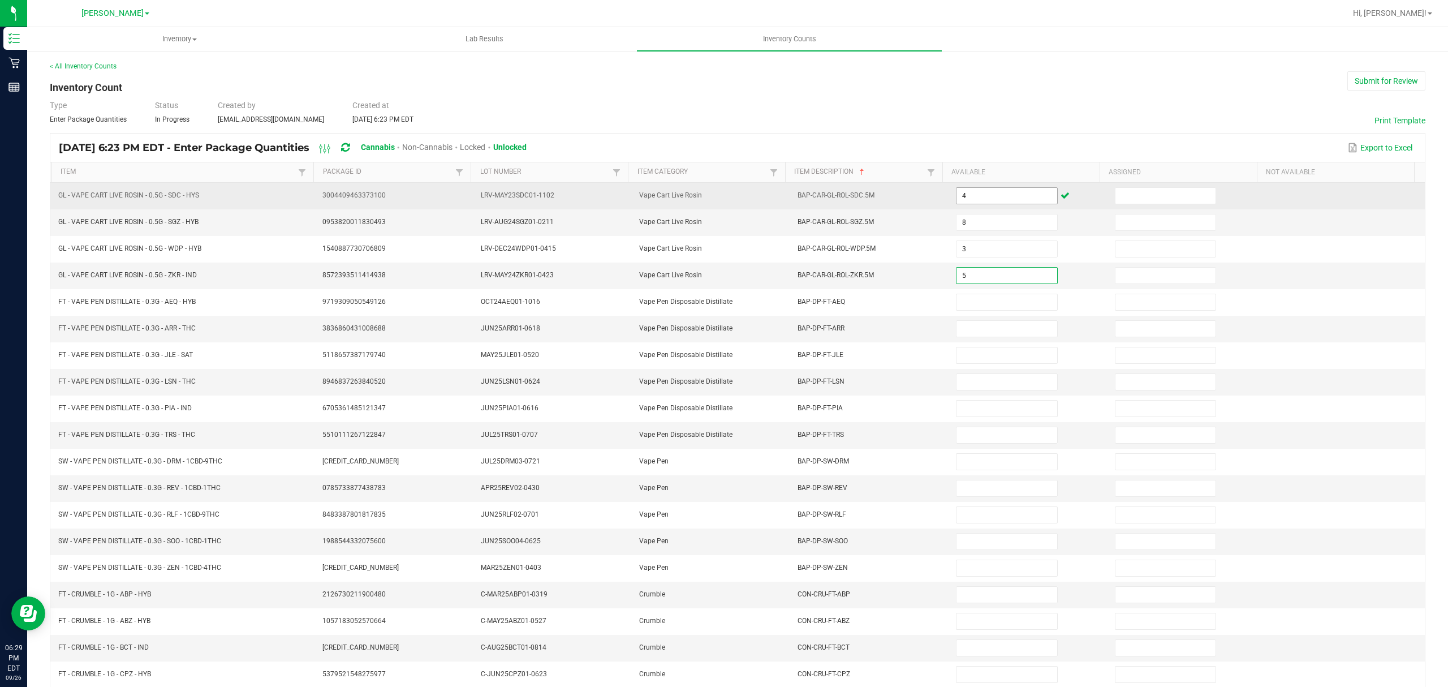
type input "5"
type input "15"
type input "9"
type input "17"
type input "6"
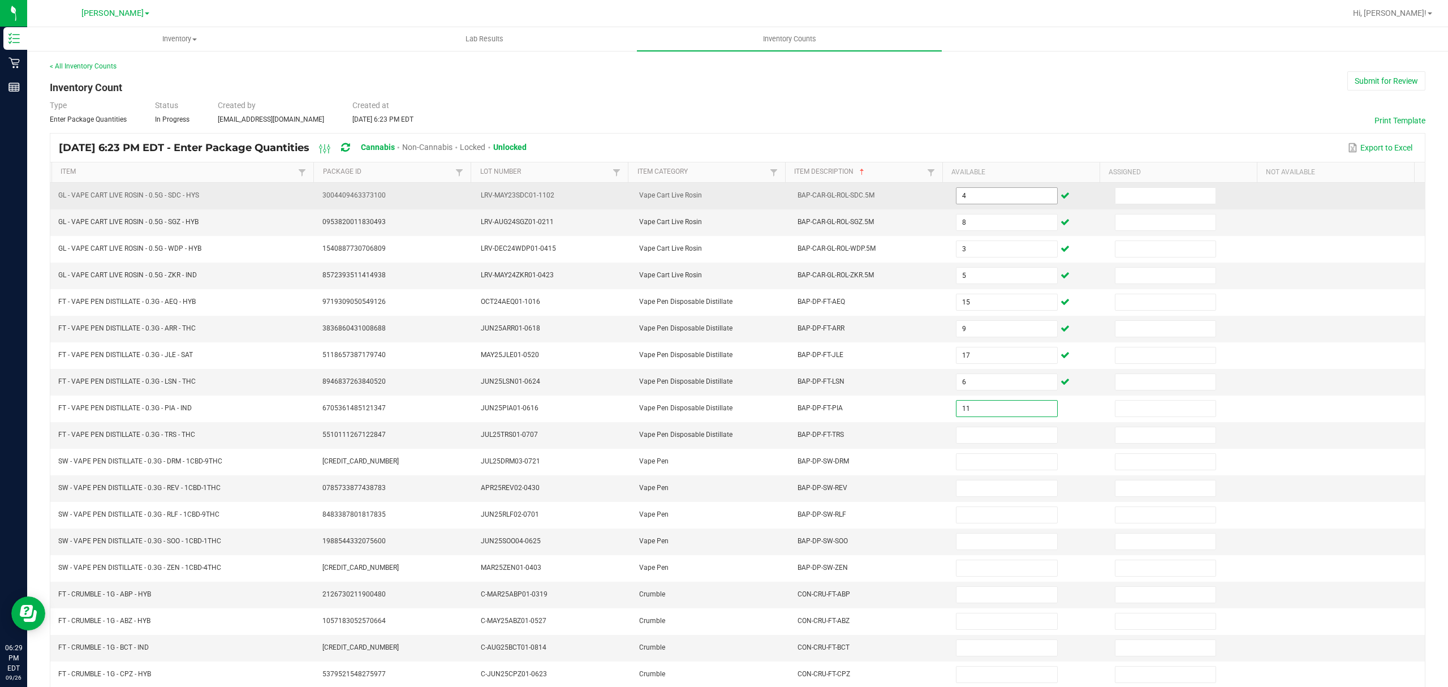
type input "11"
type input "20"
type input "10"
type input "4"
type input "14"
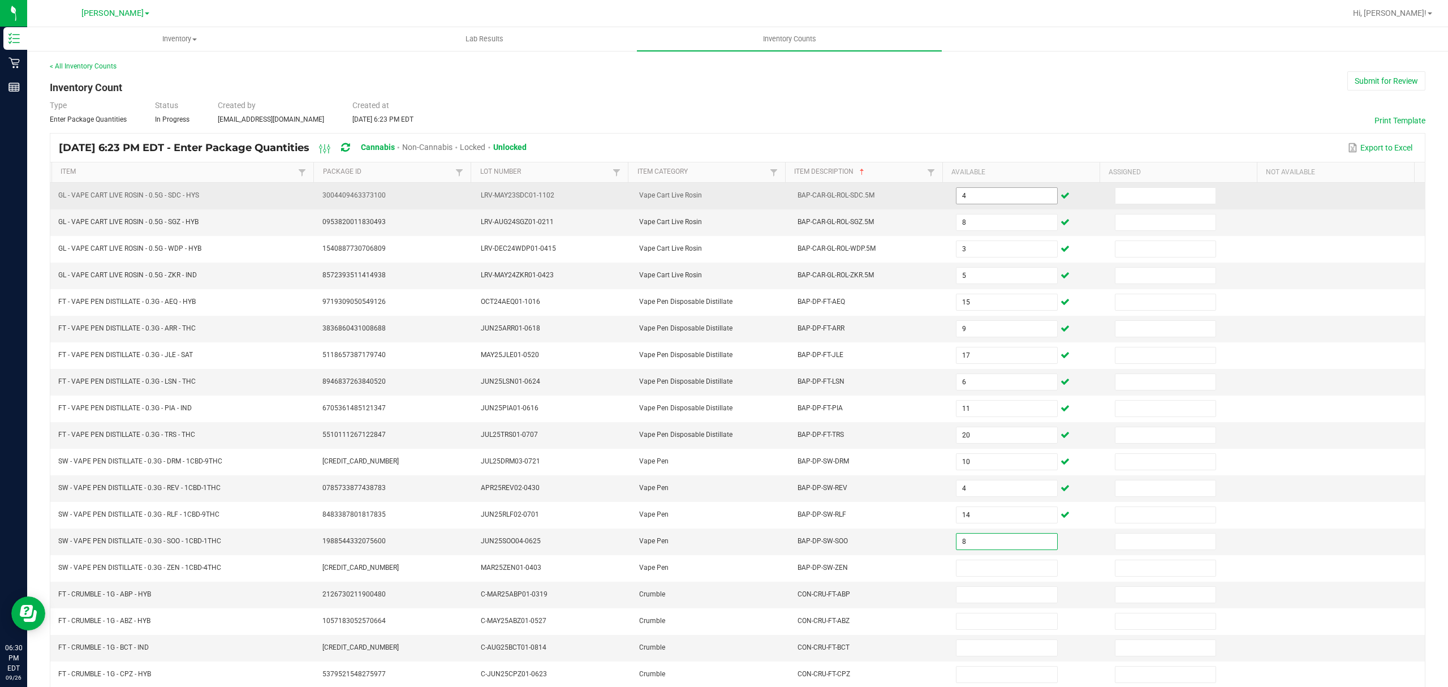
type input "8"
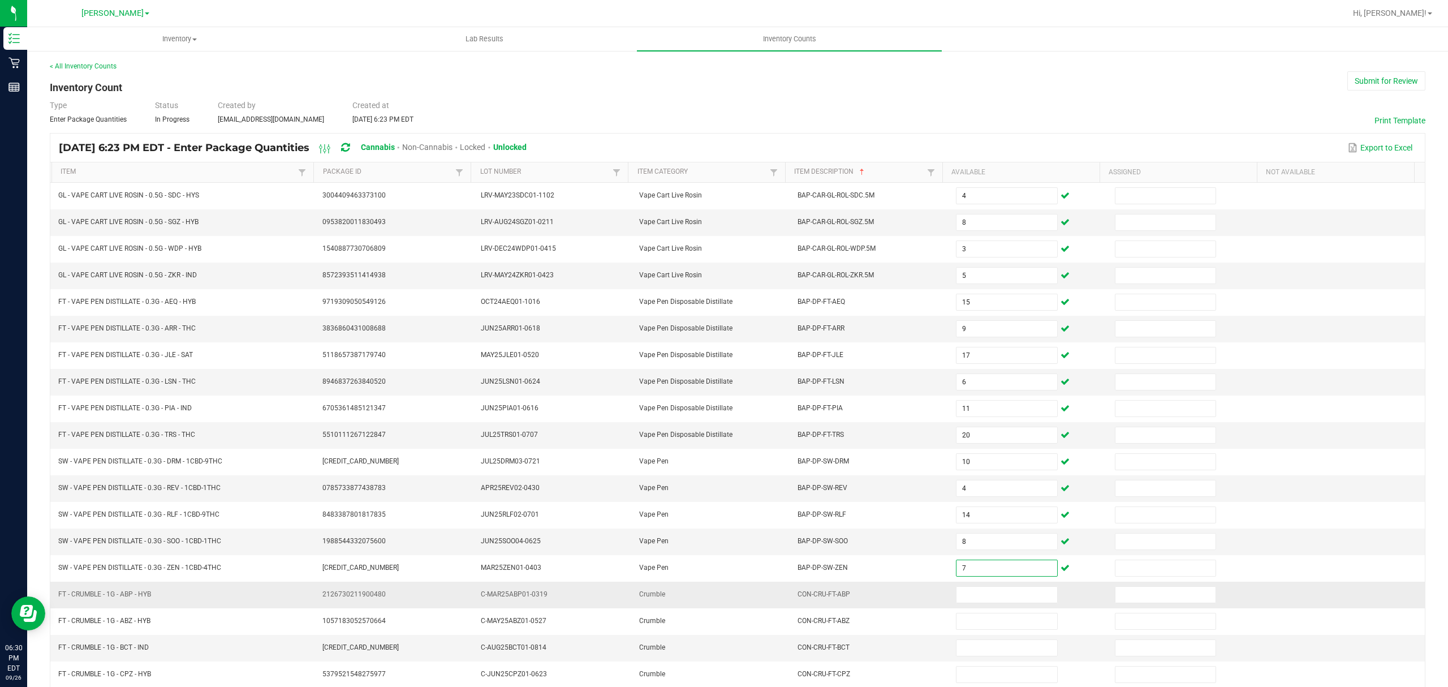
type input "7"
click at [512, 598] on span "C-MAR25ABP01-0319" at bounding box center [514, 594] width 67 height 8
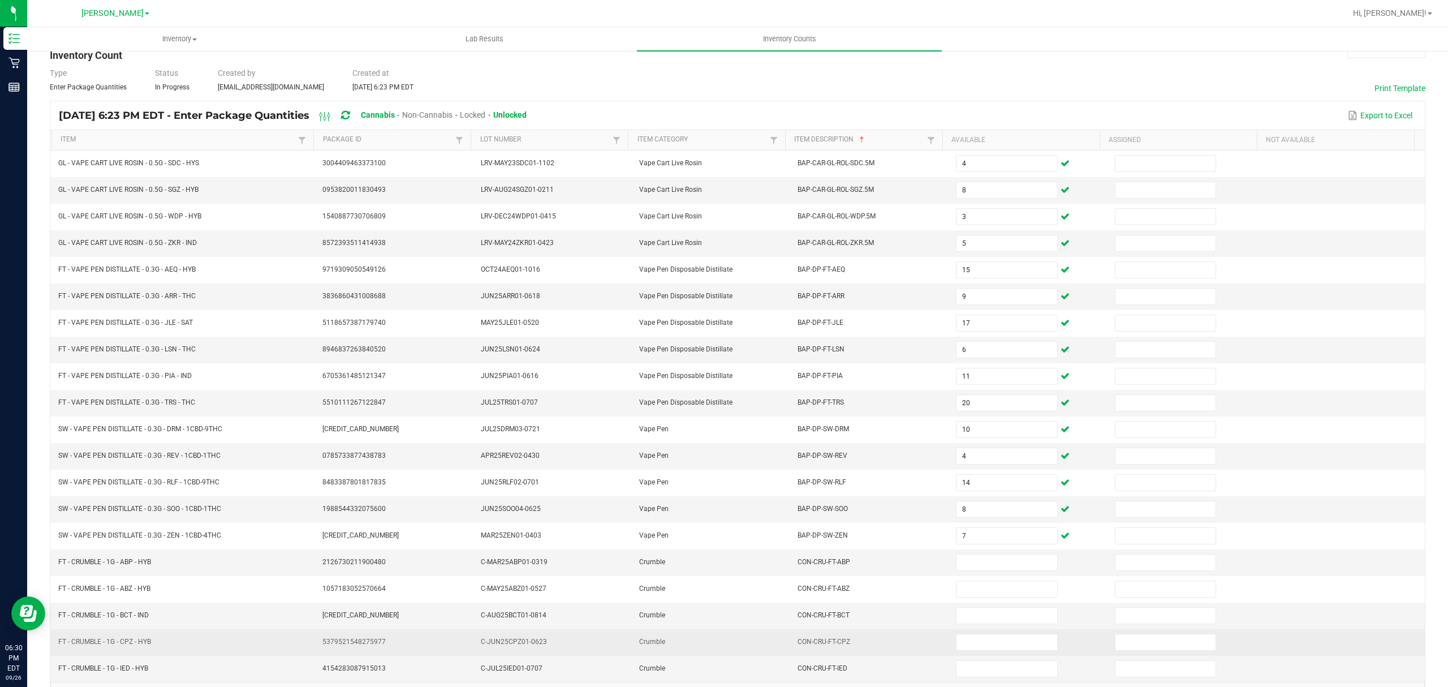
scroll to position [80, 0]
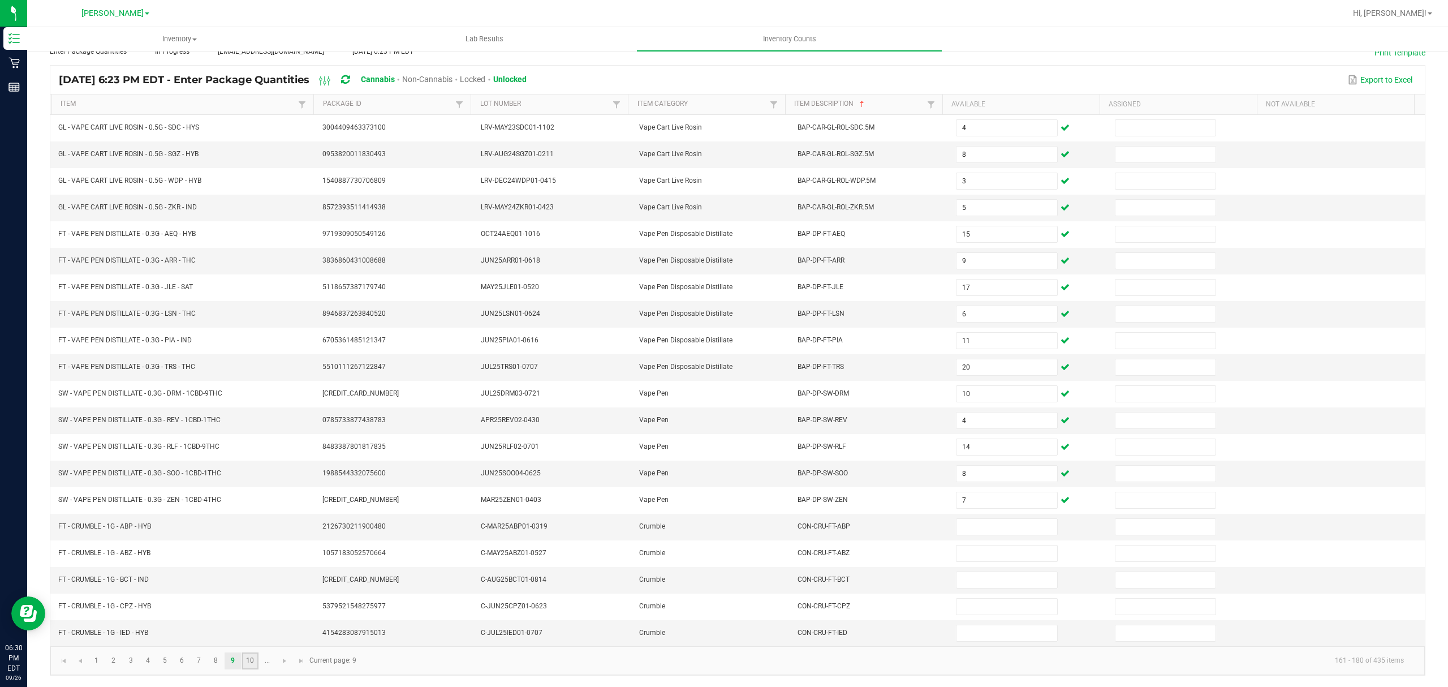
click at [252, 664] on link "10" at bounding box center [250, 660] width 16 height 17
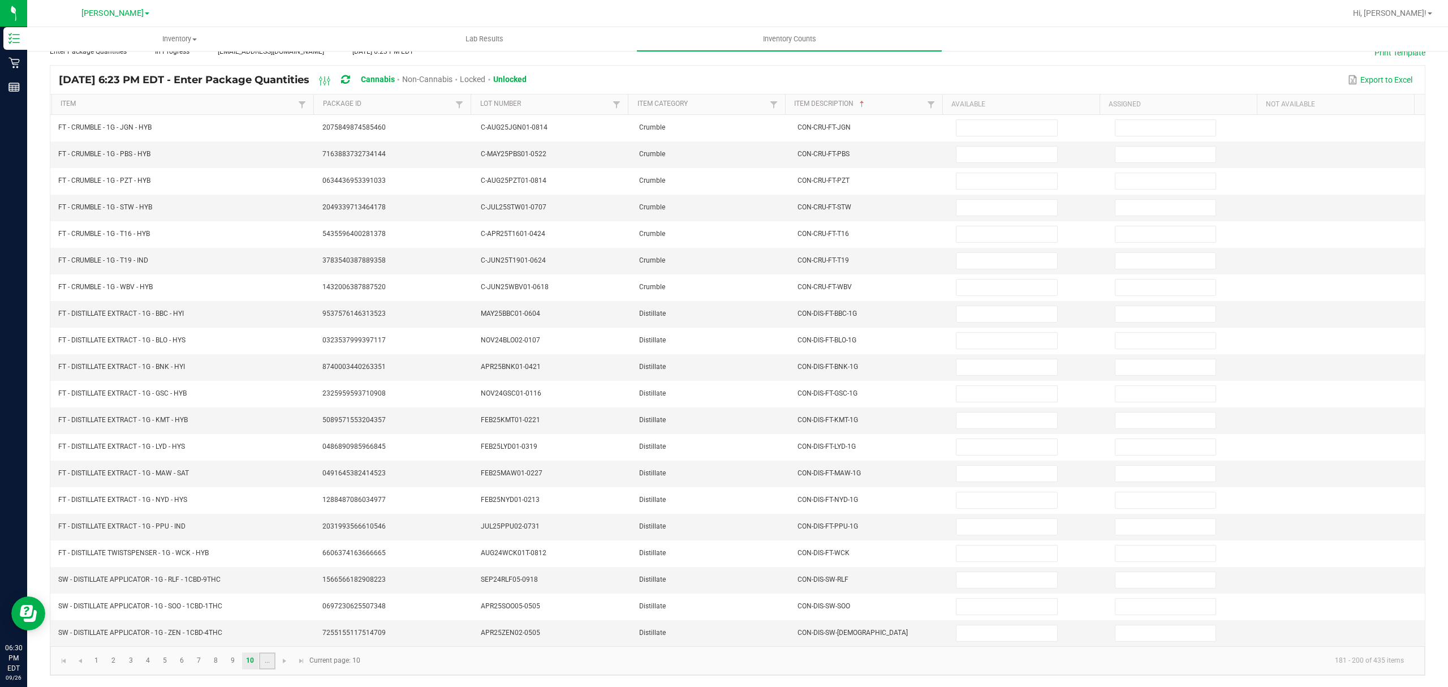
click at [269, 668] on link "..." at bounding box center [267, 660] width 16 height 17
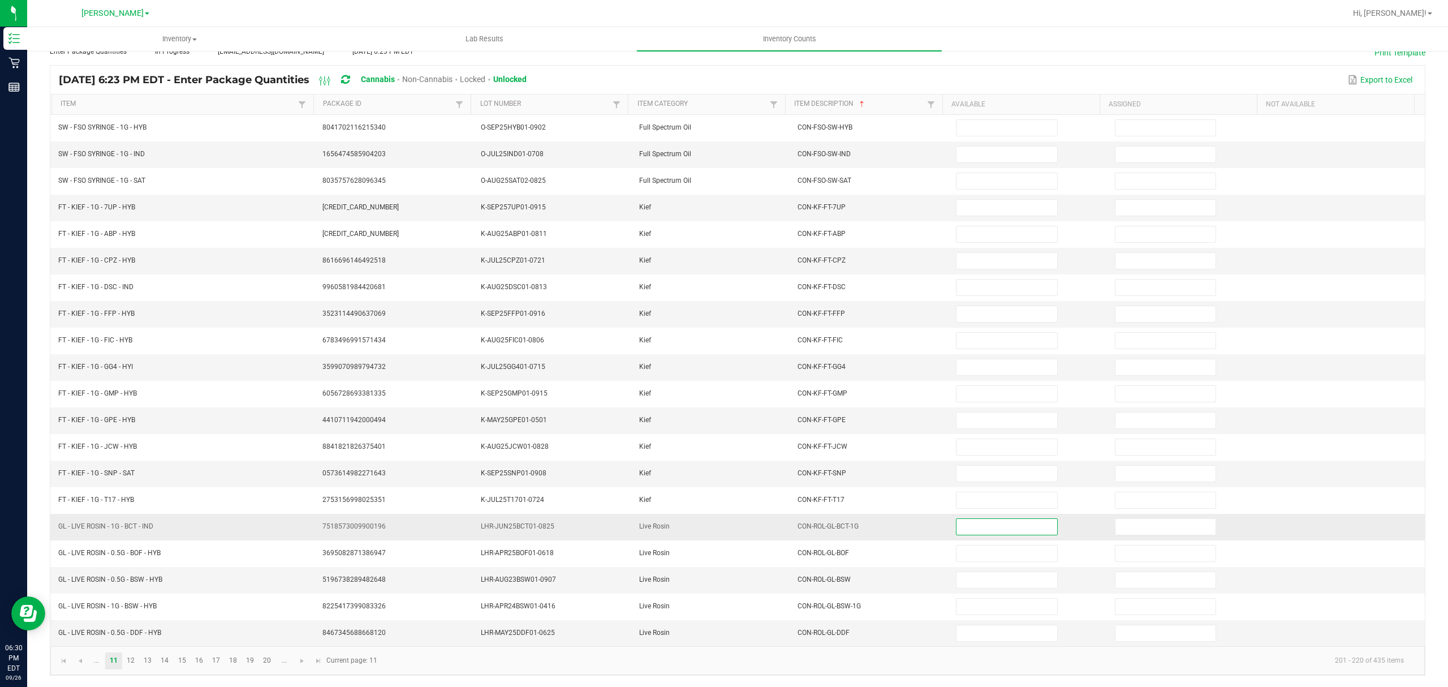
click at [994, 521] on input at bounding box center [1006, 527] width 100 height 16
type input "8"
type input "6"
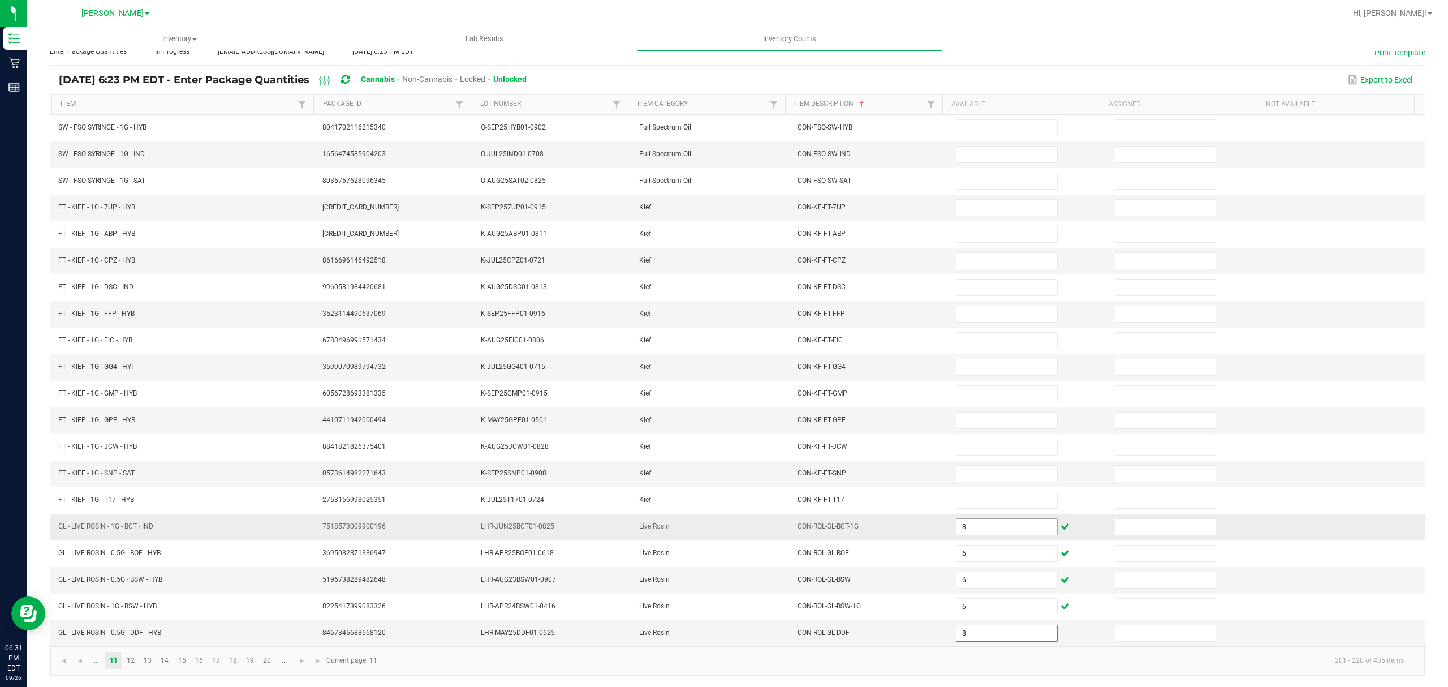
type input "8"
click at [132, 654] on link "12" at bounding box center [131, 660] width 16 height 17
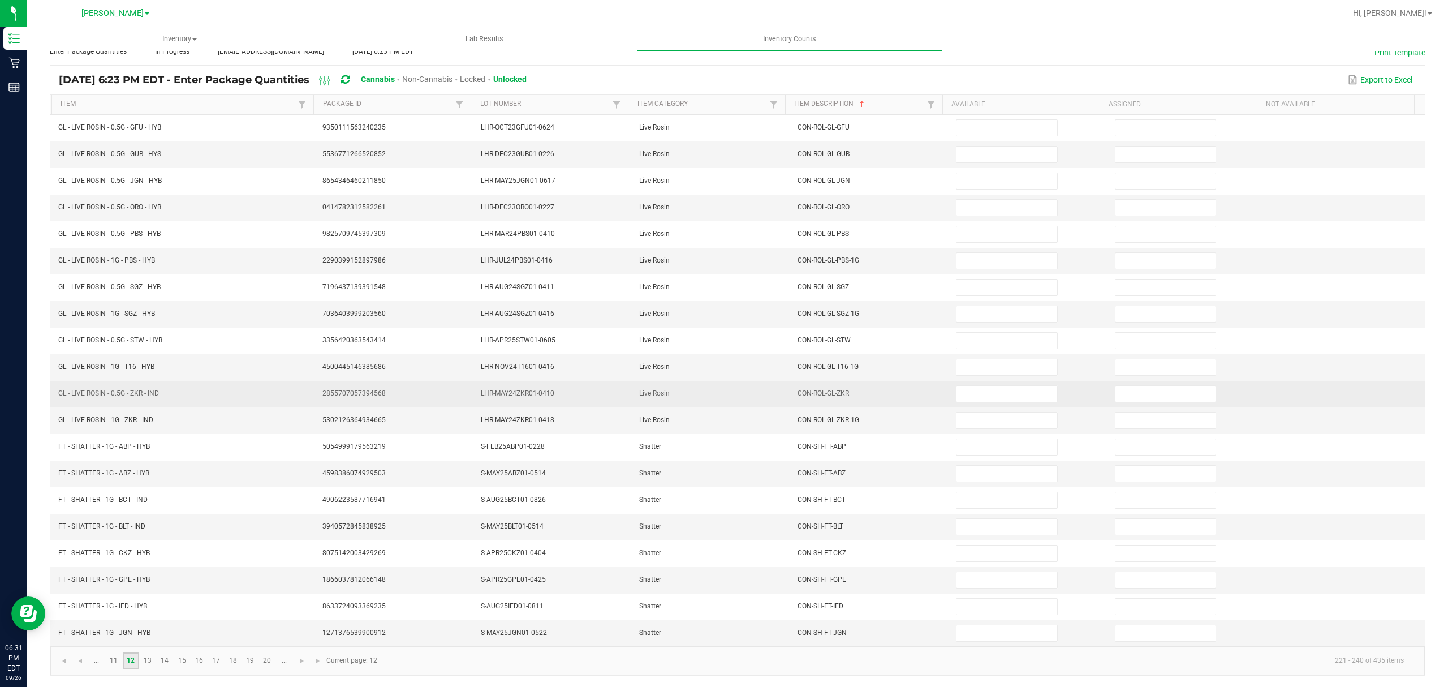
scroll to position [0, 0]
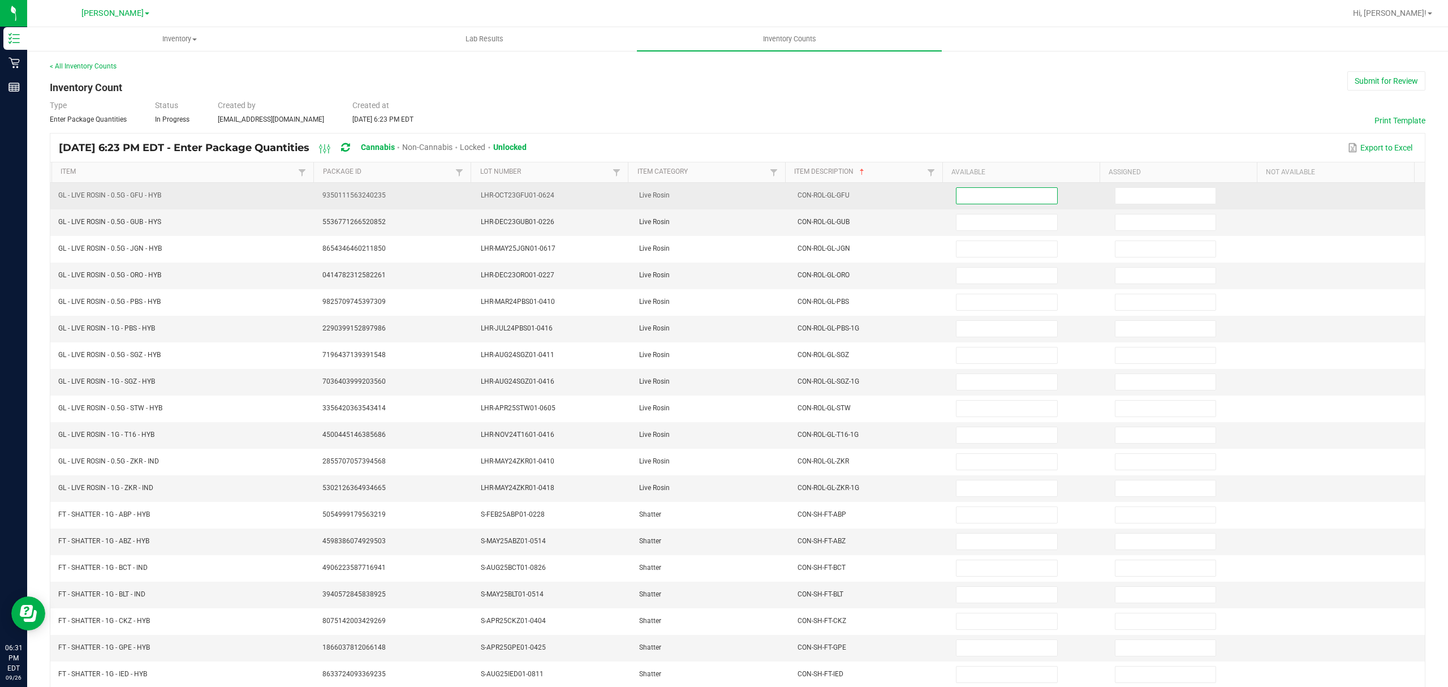
click at [1010, 191] on input at bounding box center [1006, 196] width 100 height 16
type input "6"
type input "1"
type input "8"
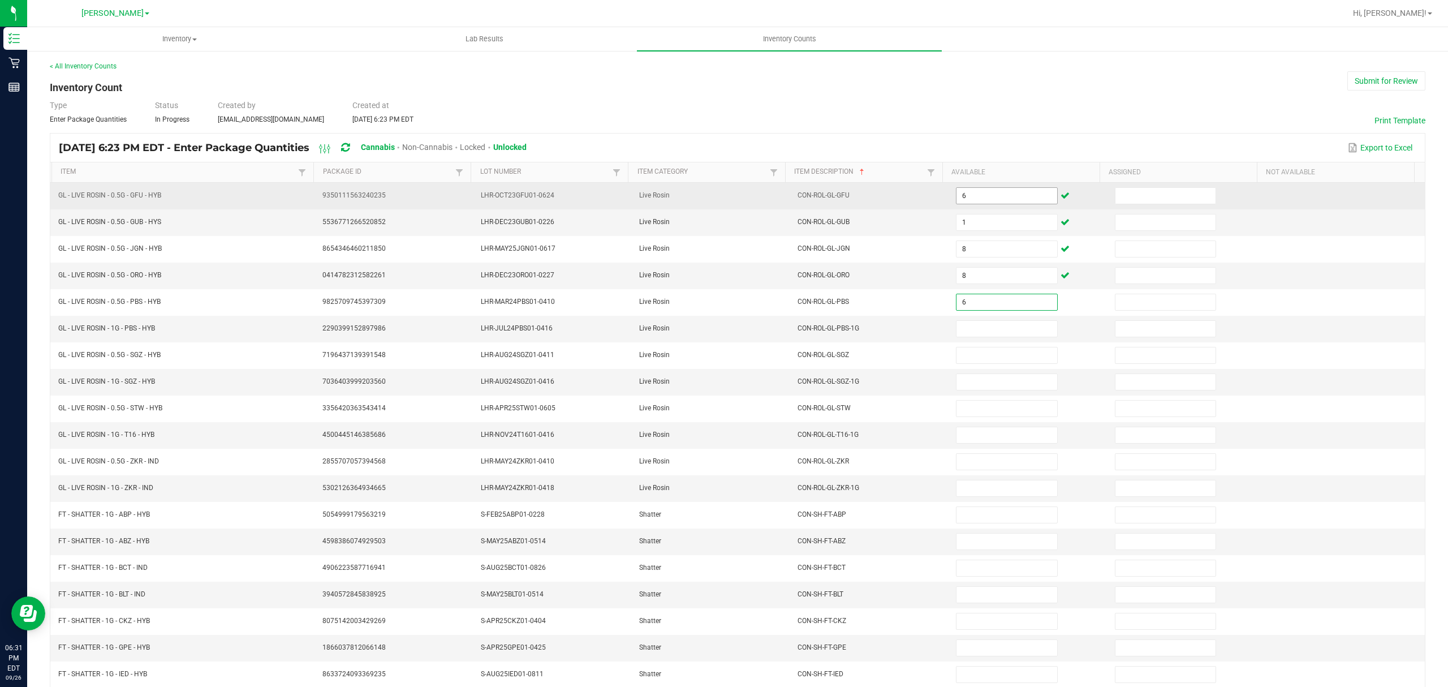
type input "6"
type input "8"
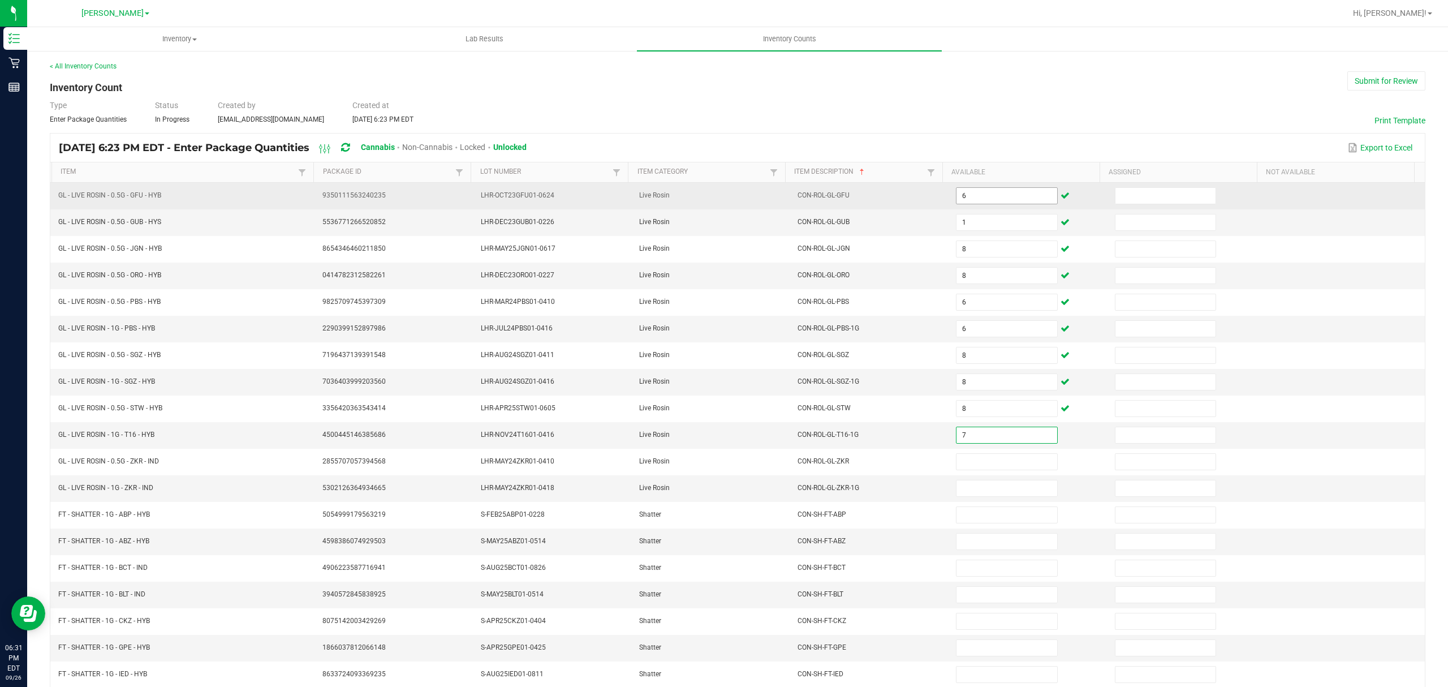
type input "7"
type input "2"
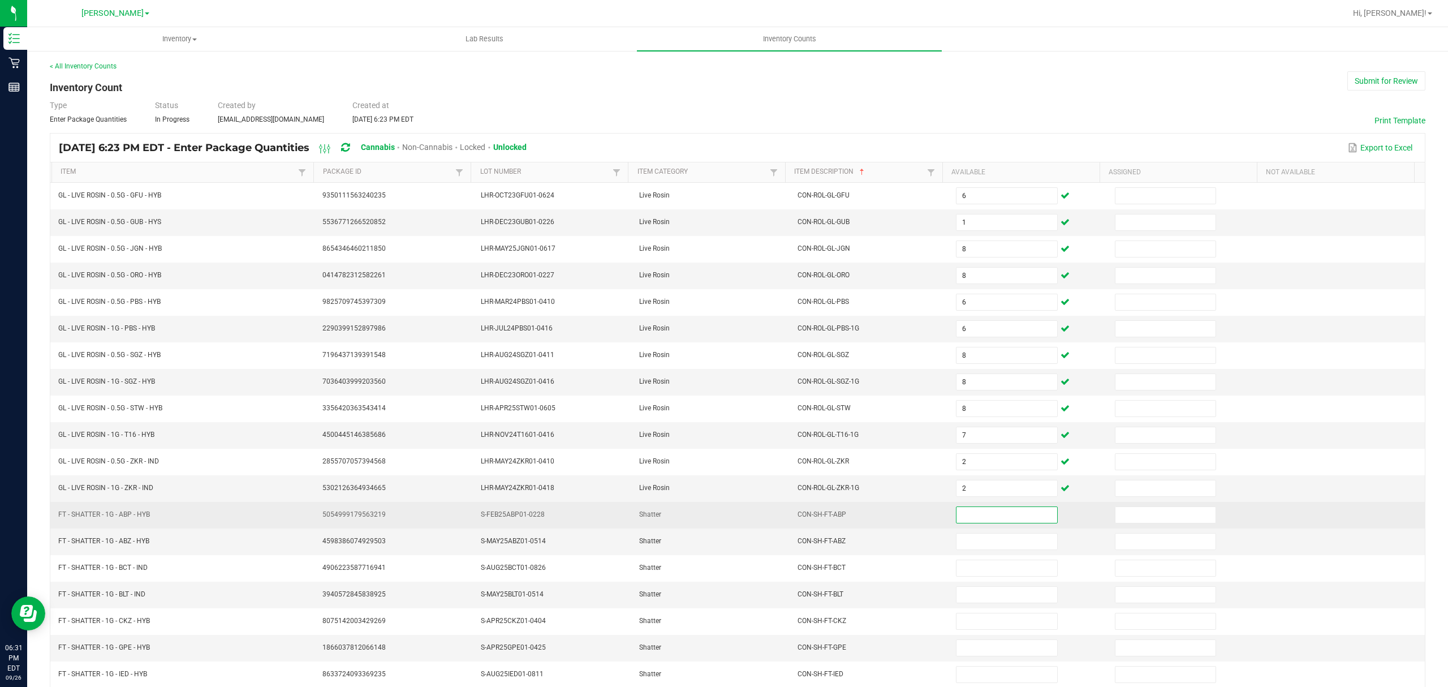
click at [465, 528] on td "5054999179563219" at bounding box center [395, 515] width 158 height 27
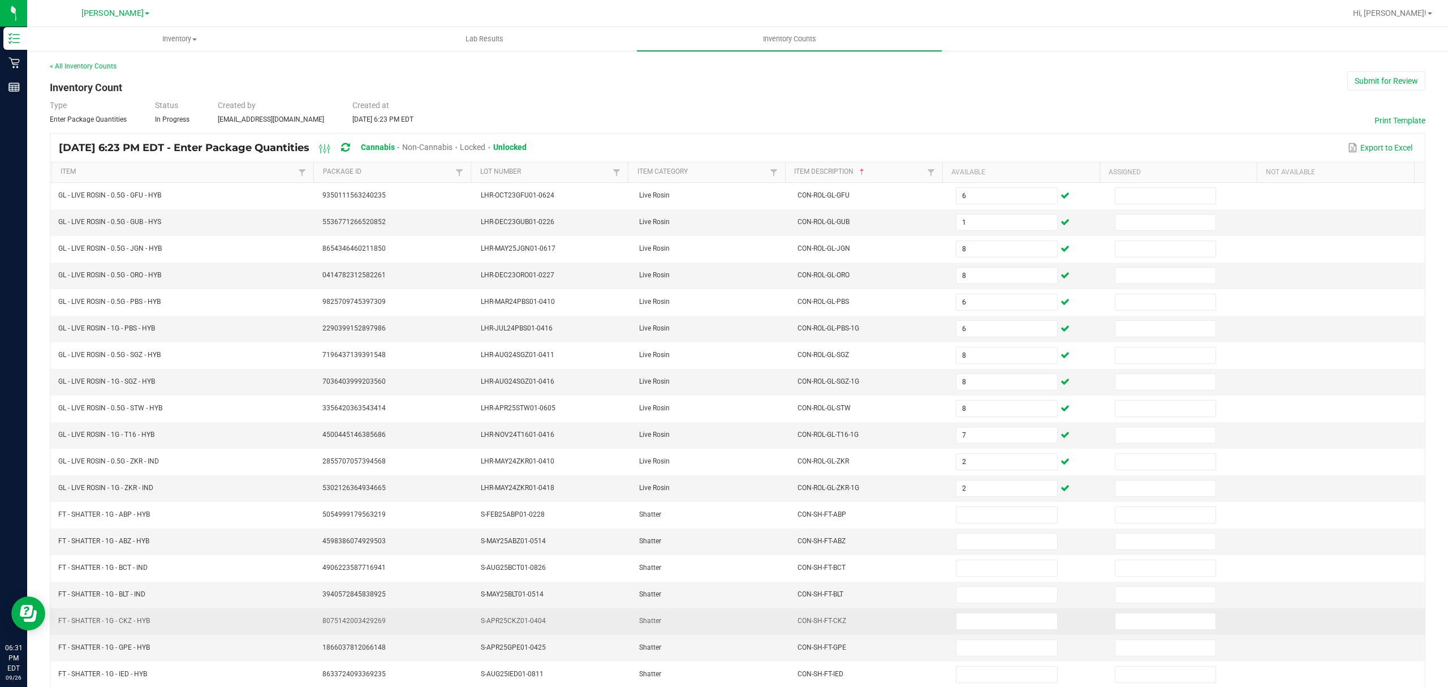
scroll to position [80, 0]
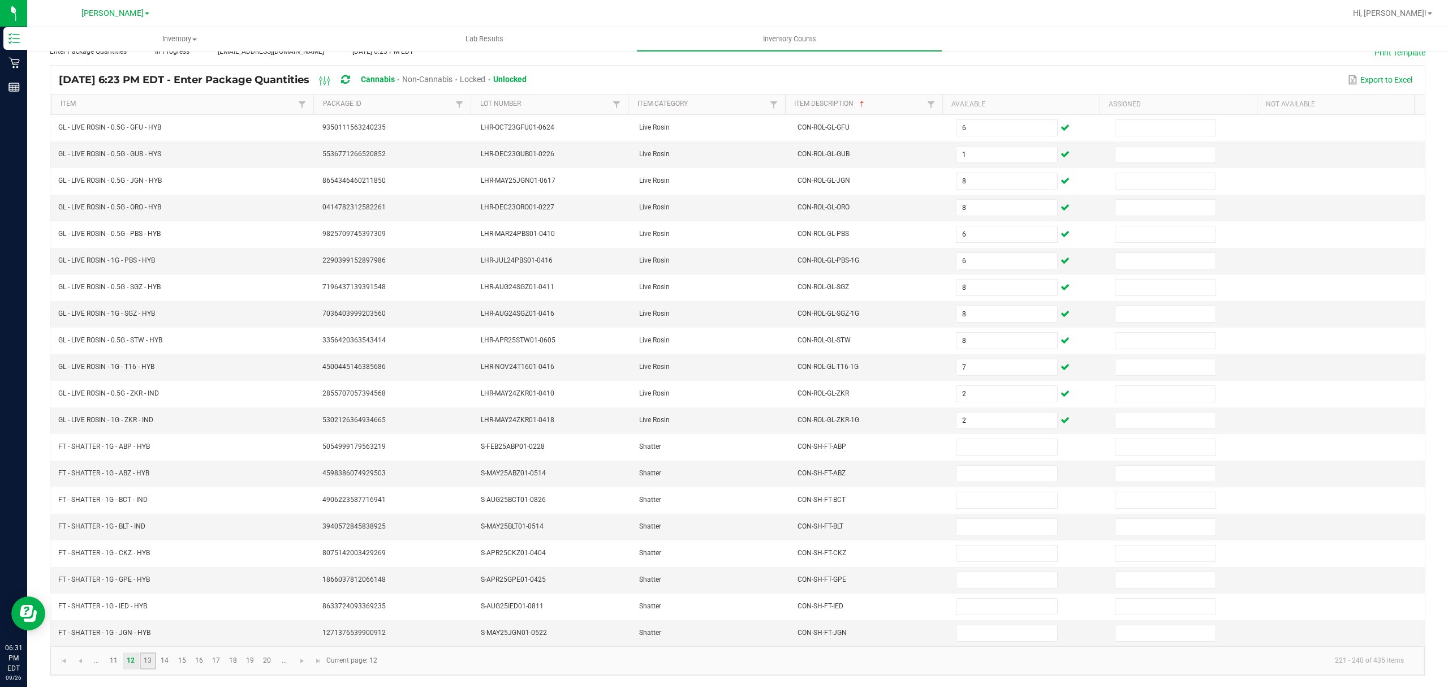
click at [148, 664] on link "13" at bounding box center [148, 660] width 16 height 17
click at [165, 666] on link "14" at bounding box center [165, 660] width 16 height 17
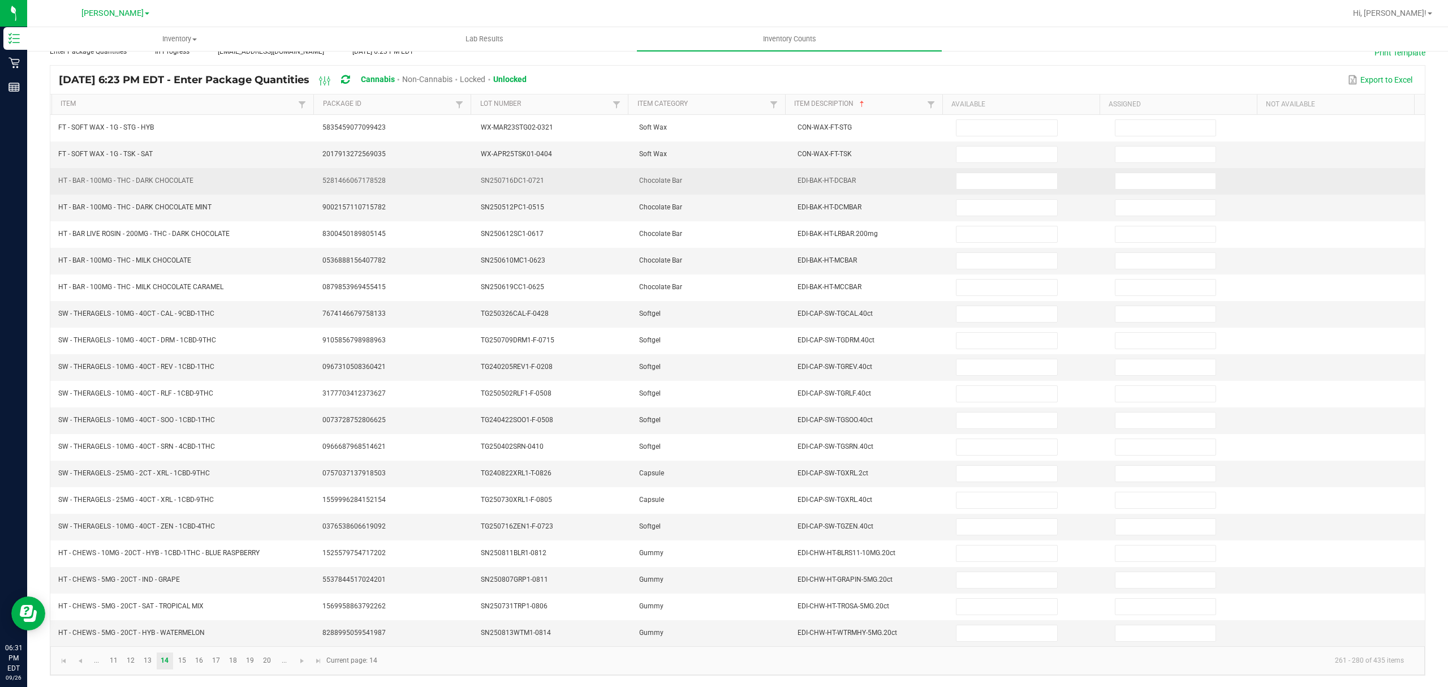
click at [978, 182] on td at bounding box center [1028, 181] width 158 height 27
click at [978, 175] on input at bounding box center [1006, 181] width 100 height 16
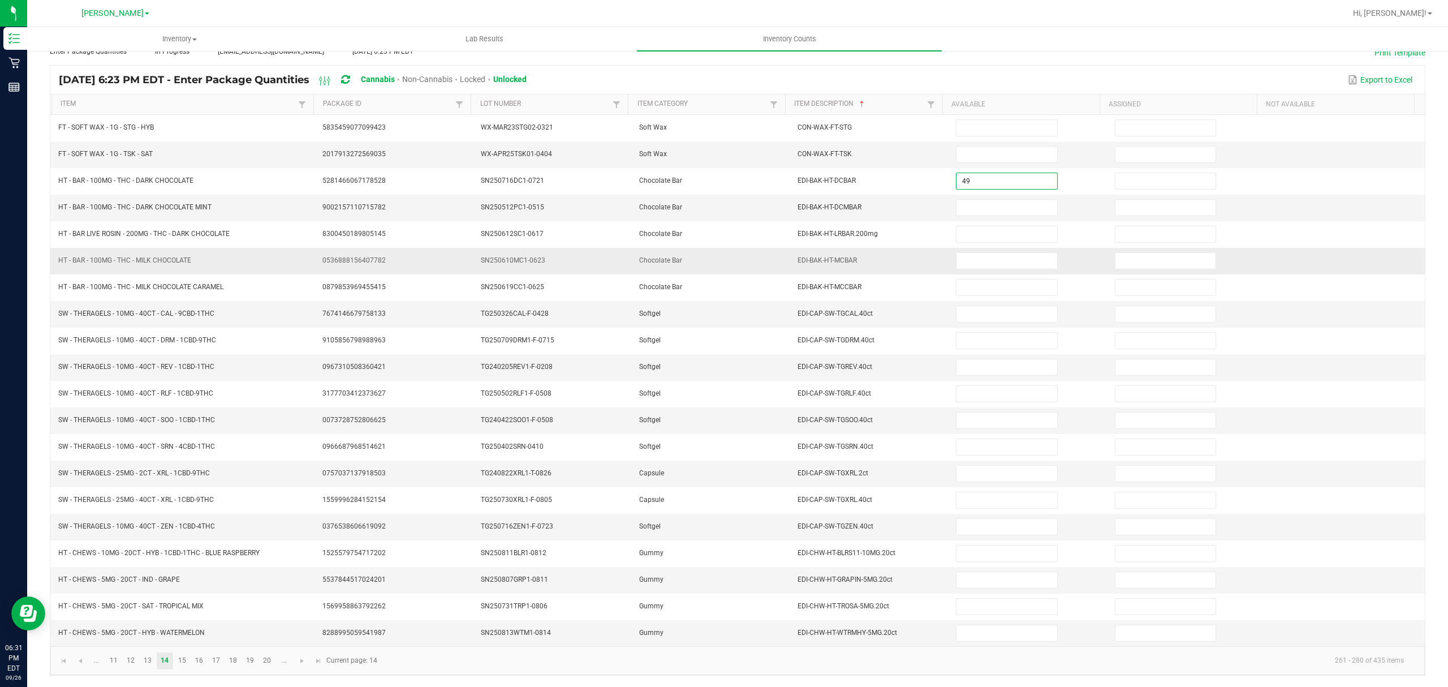
type input "49"
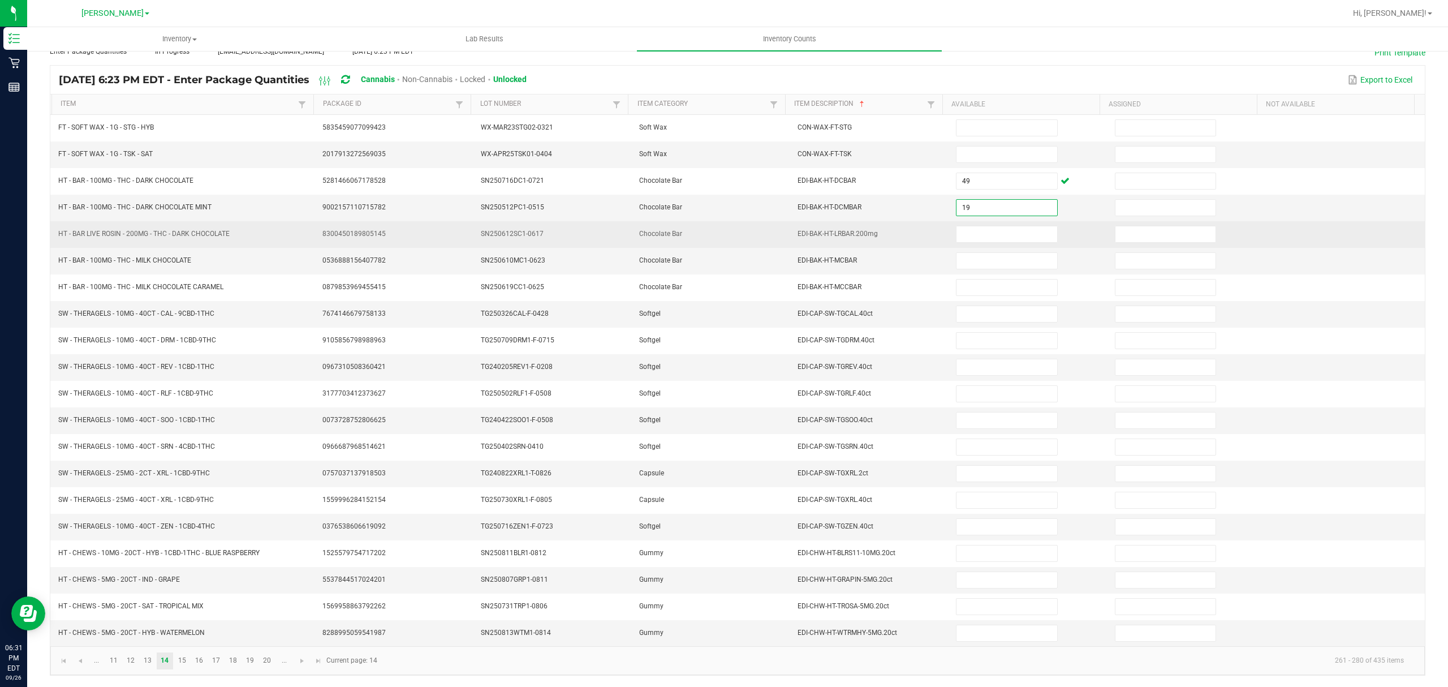
type input "19"
type input "44"
type input "36"
type input "6"
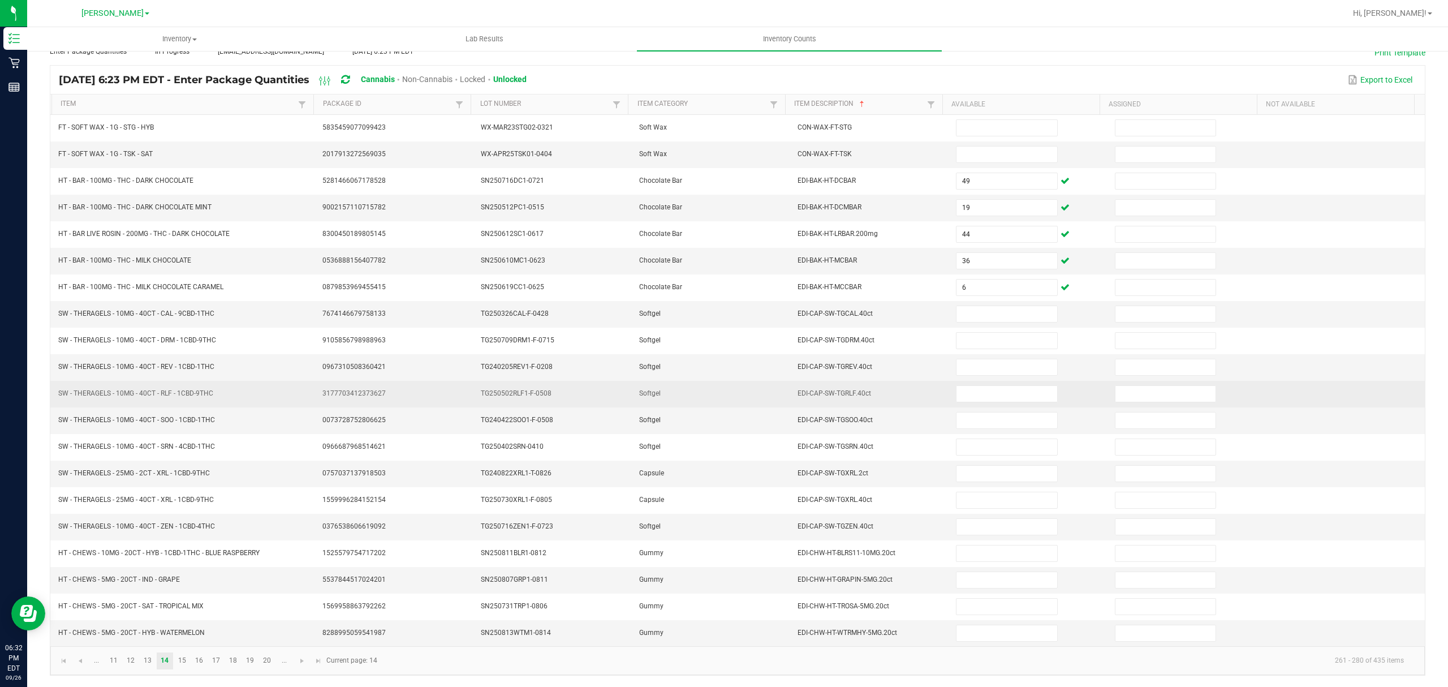
click at [488, 396] on td "TG250502RLF1-F-0508" at bounding box center [553, 394] width 158 height 27
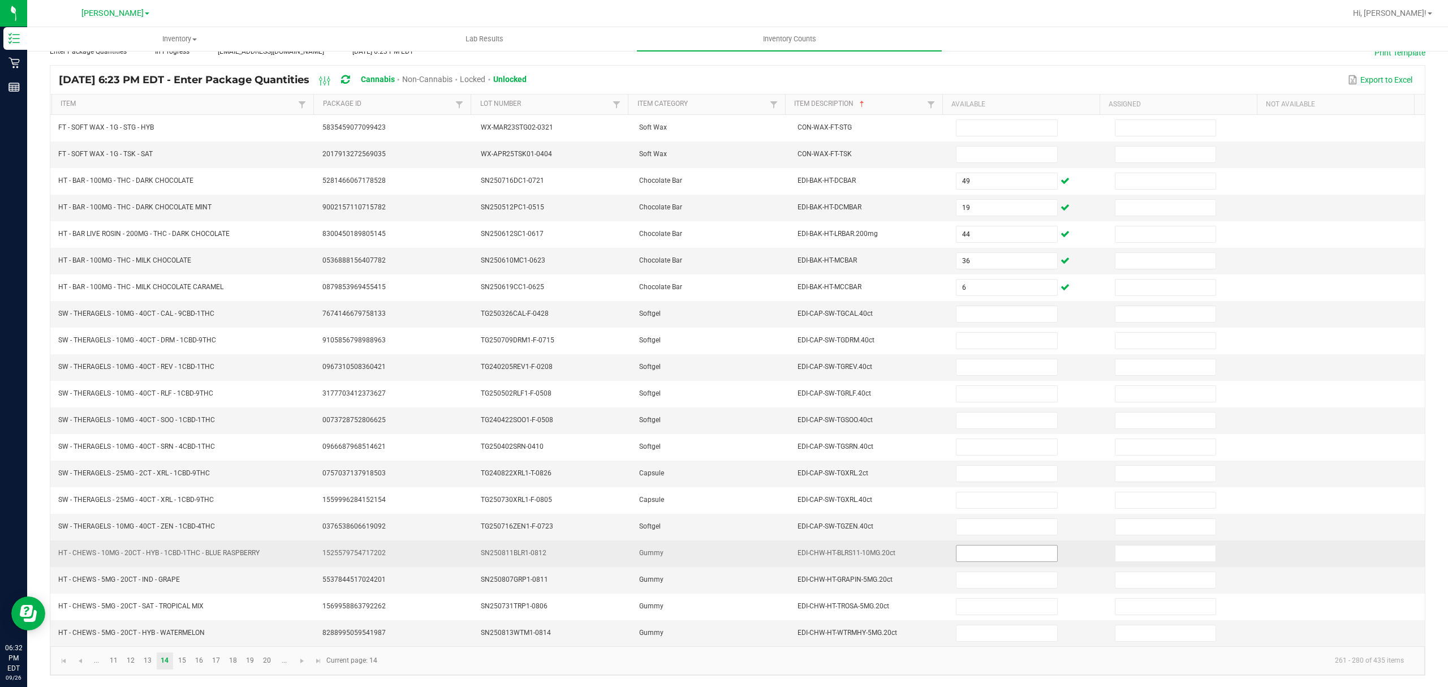
click at [1005, 557] on input at bounding box center [1006, 553] width 100 height 16
type input "6"
type input "9"
type input "12"
type input "15"
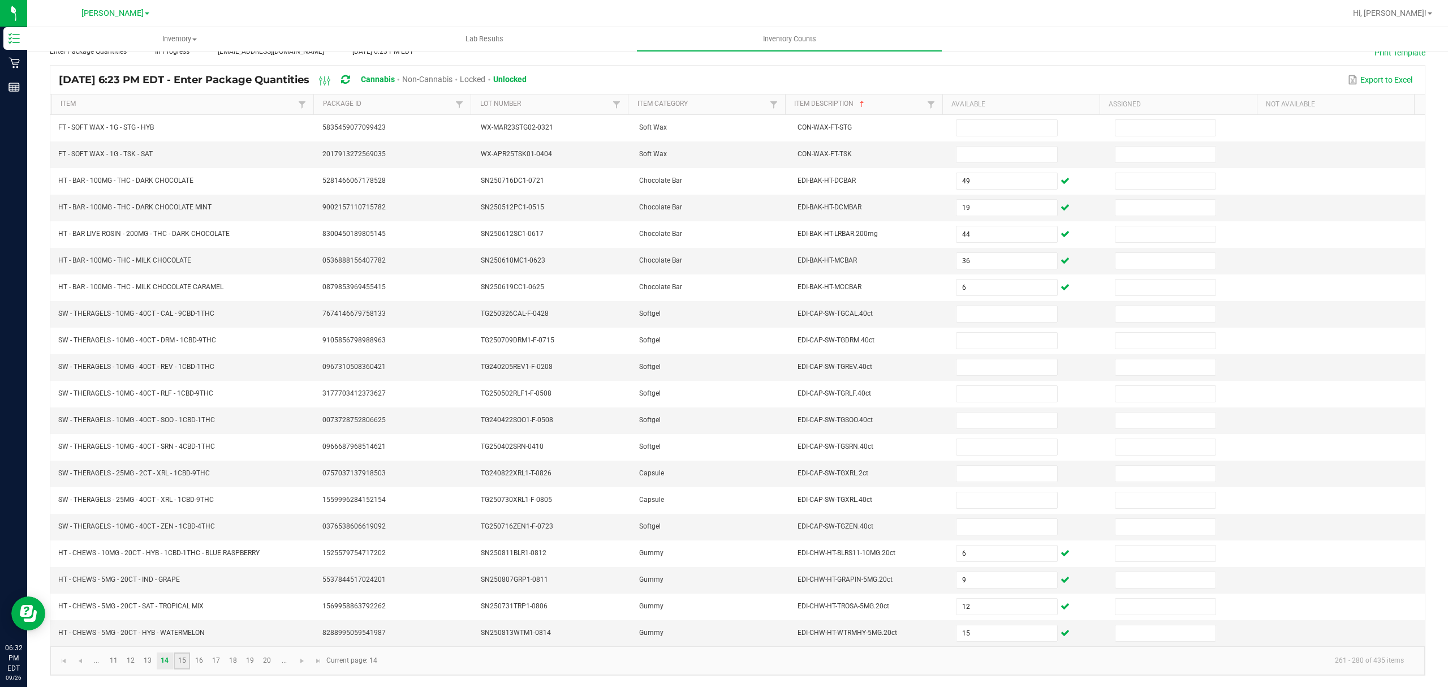
click at [184, 655] on link "15" at bounding box center [182, 660] width 16 height 17
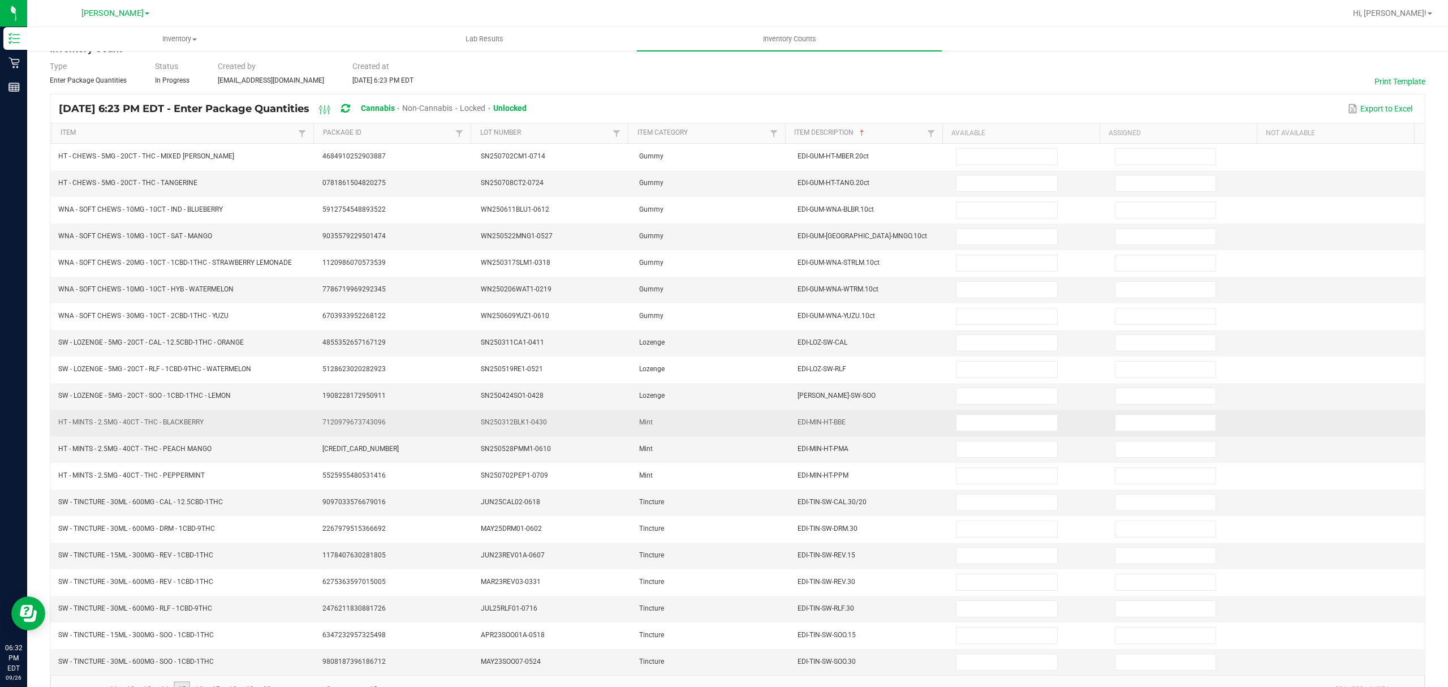
scroll to position [0, 0]
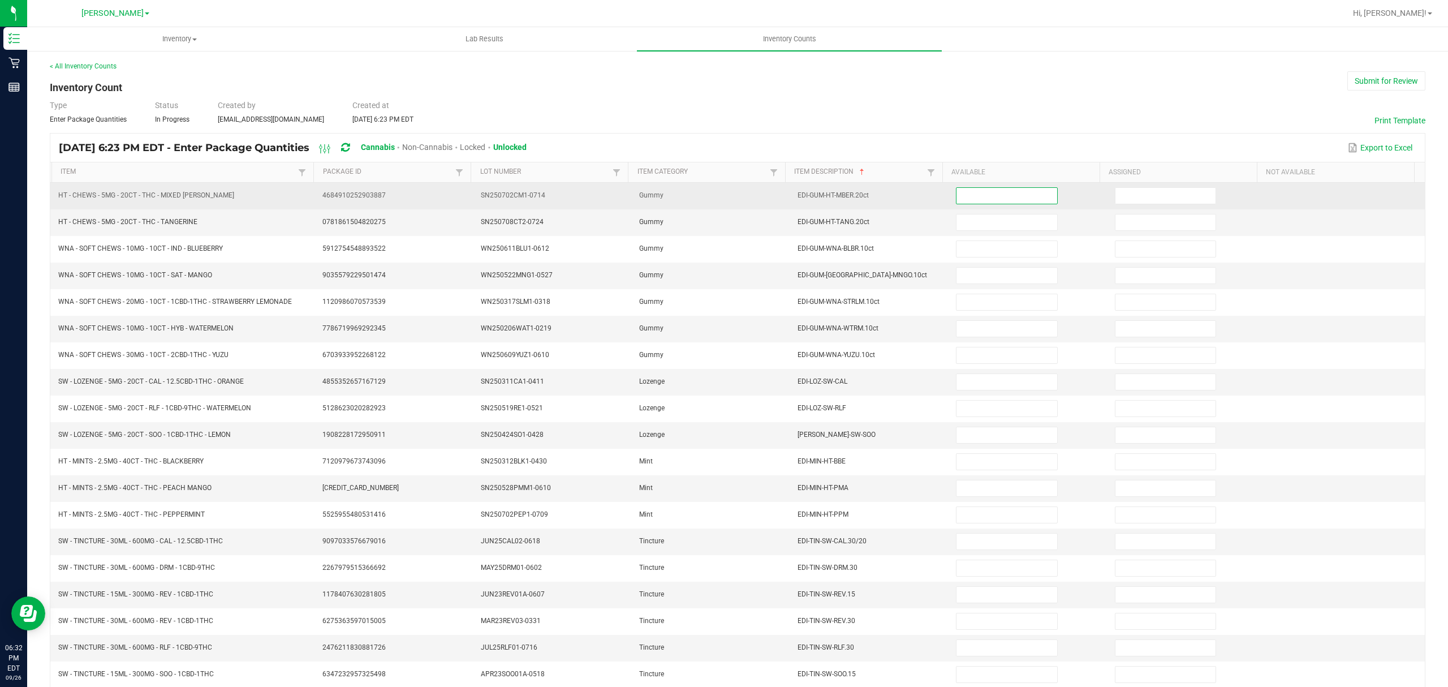
click at [956, 197] on input at bounding box center [1006, 196] width 100 height 16
type input "23"
type input "2"
click at [966, 197] on input "23" at bounding box center [1006, 196] width 100 height 16
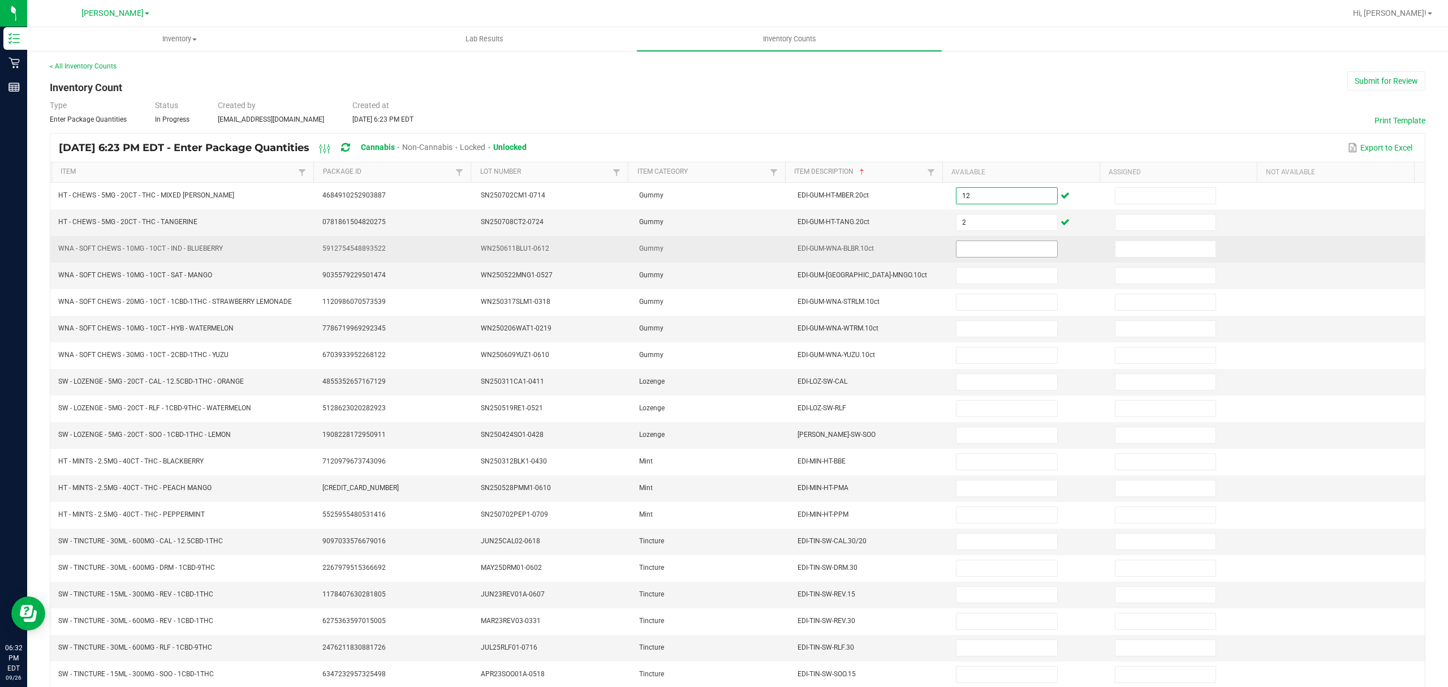
type input "12"
click at [969, 247] on input at bounding box center [1006, 249] width 100 height 16
type input "3"
type input "12"
type input "13"
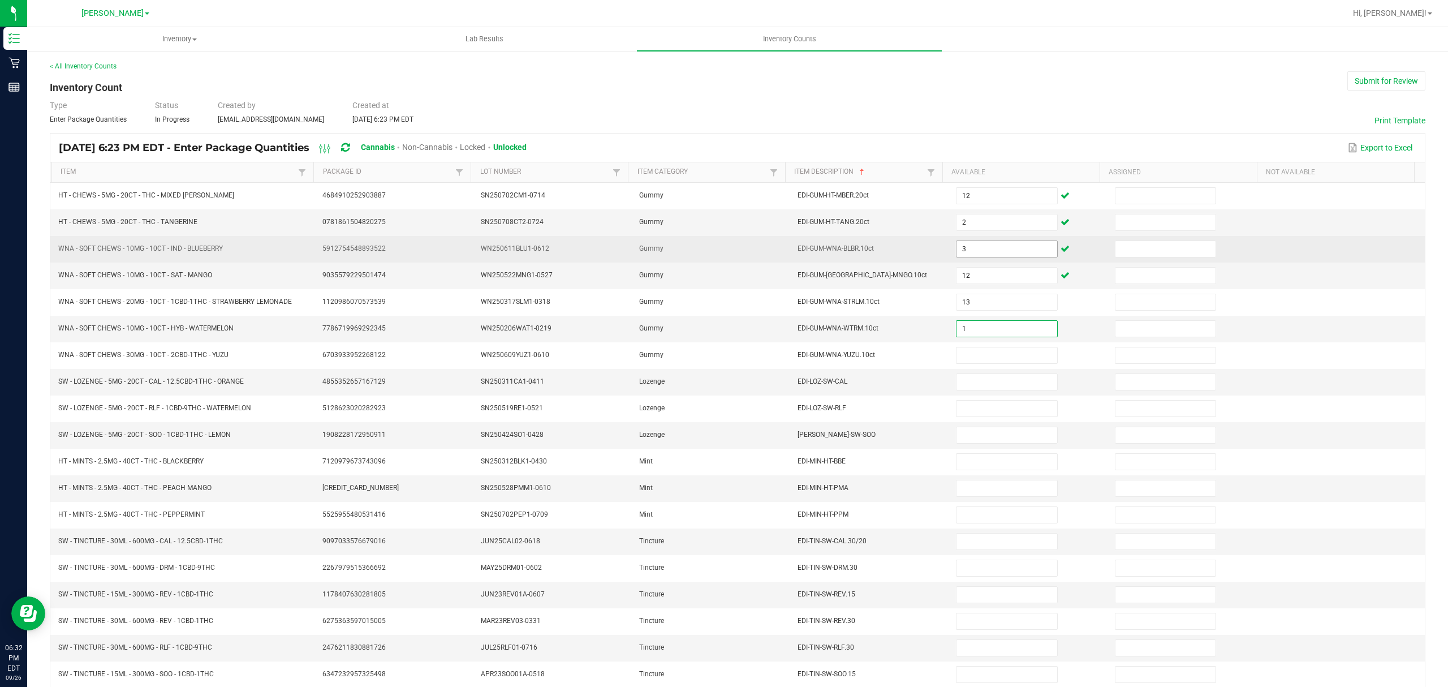
type input "1"
type input "26"
type input "3"
type input "9"
type input "1"
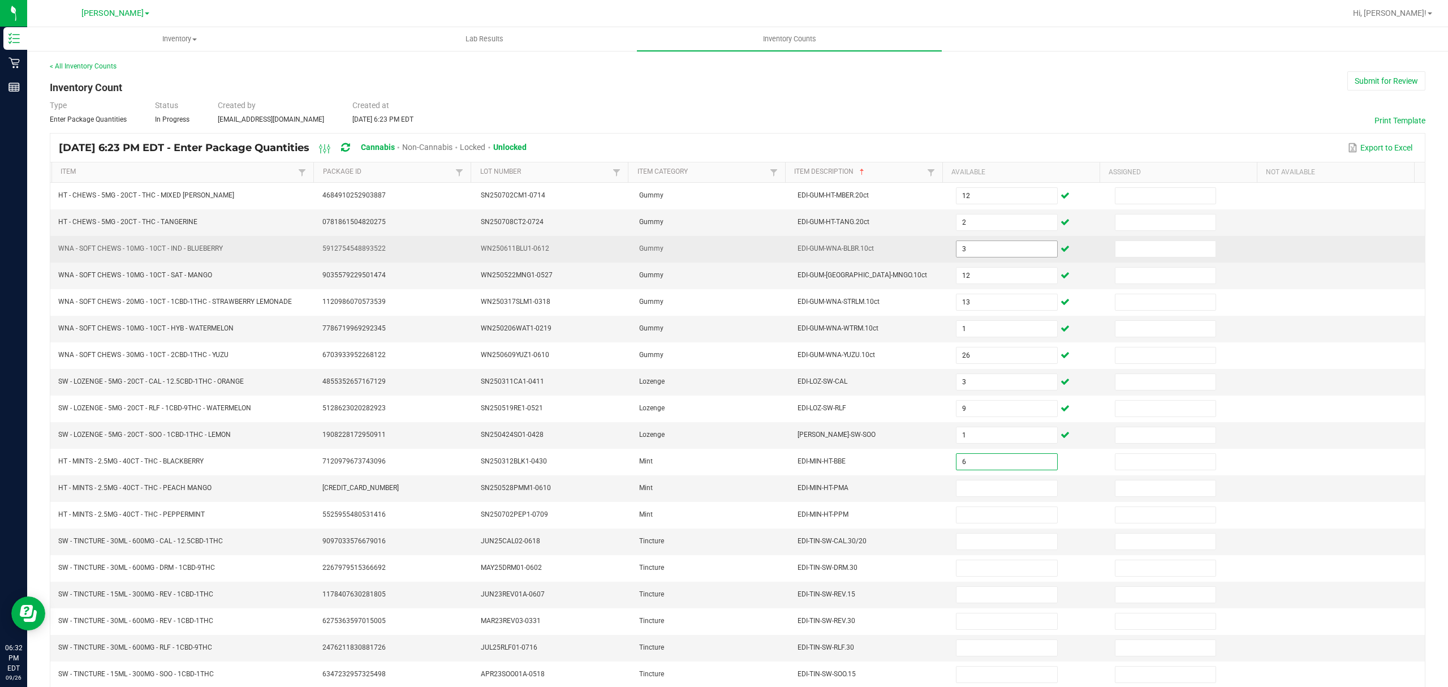
type input "6"
type input "7"
type input "1"
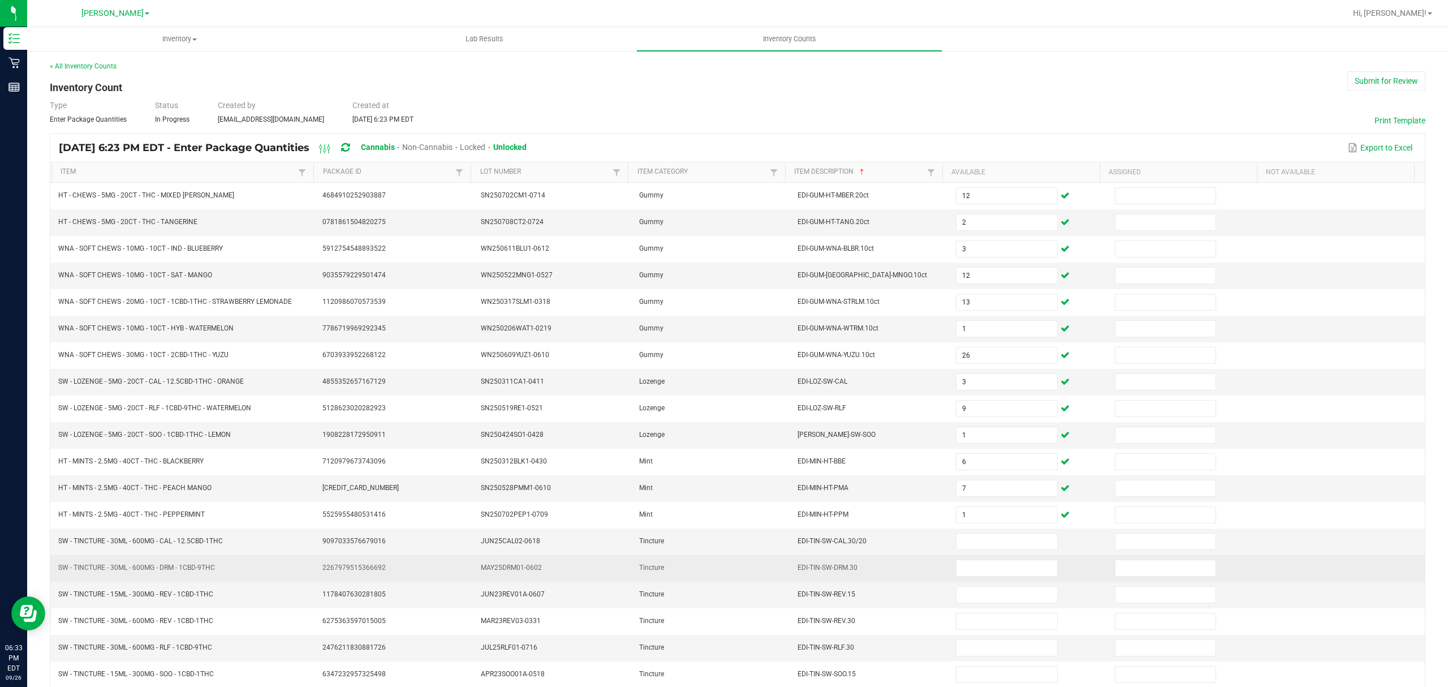
click at [278, 572] on td "SW - TINCTURE - 30ML - 600MG - DRM - 1CBD-9THC" at bounding box center [183, 568] width 264 height 27
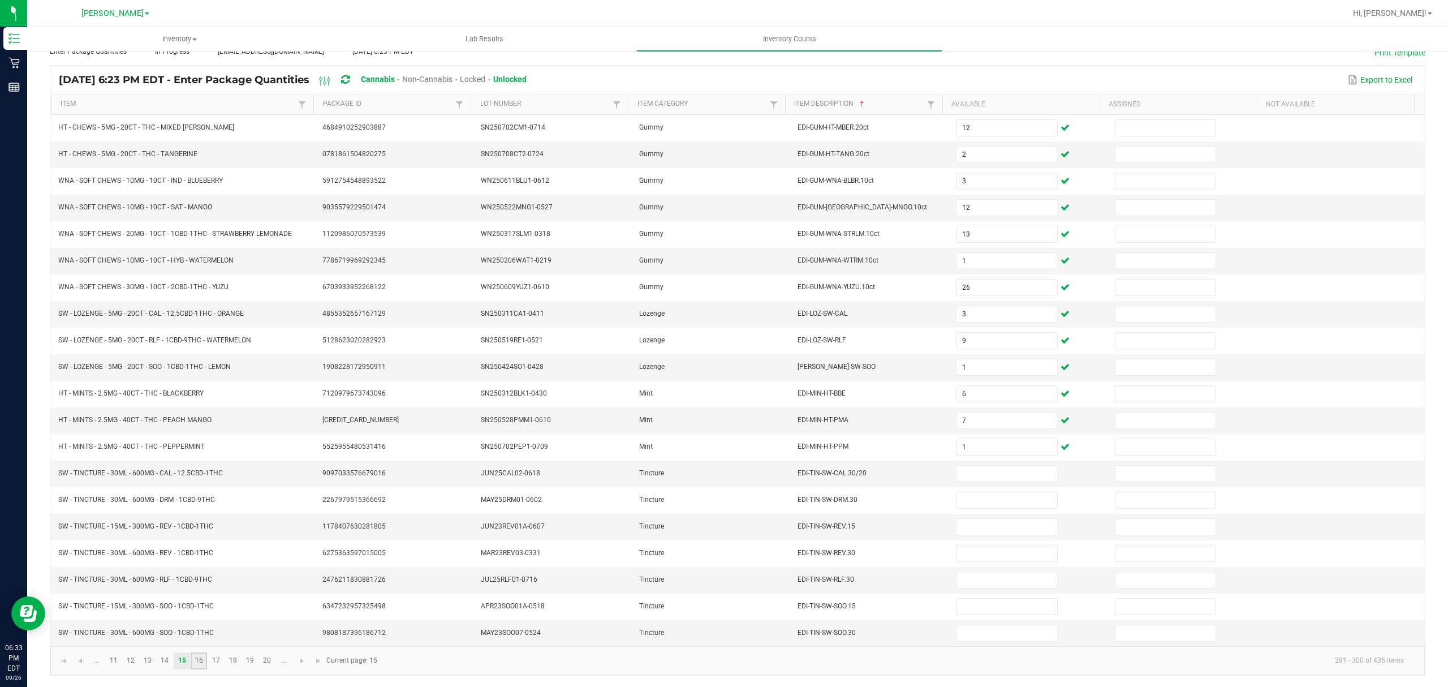
click at [204, 658] on link "16" at bounding box center [199, 660] width 16 height 17
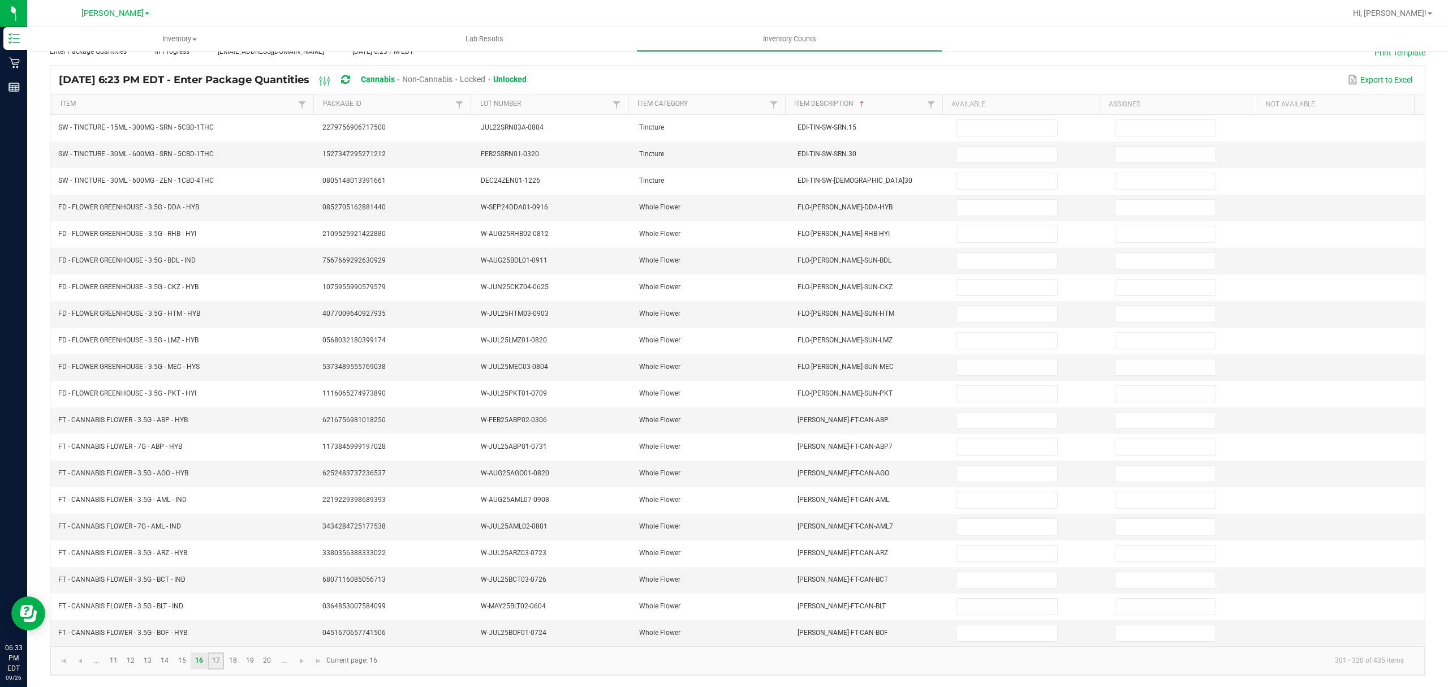
click at [213, 659] on link "17" at bounding box center [216, 660] width 16 height 17
click at [231, 665] on link "18" at bounding box center [233, 660] width 16 height 17
click at [247, 661] on link "19" at bounding box center [250, 660] width 16 height 17
click at [270, 665] on link "20" at bounding box center [267, 660] width 16 height 17
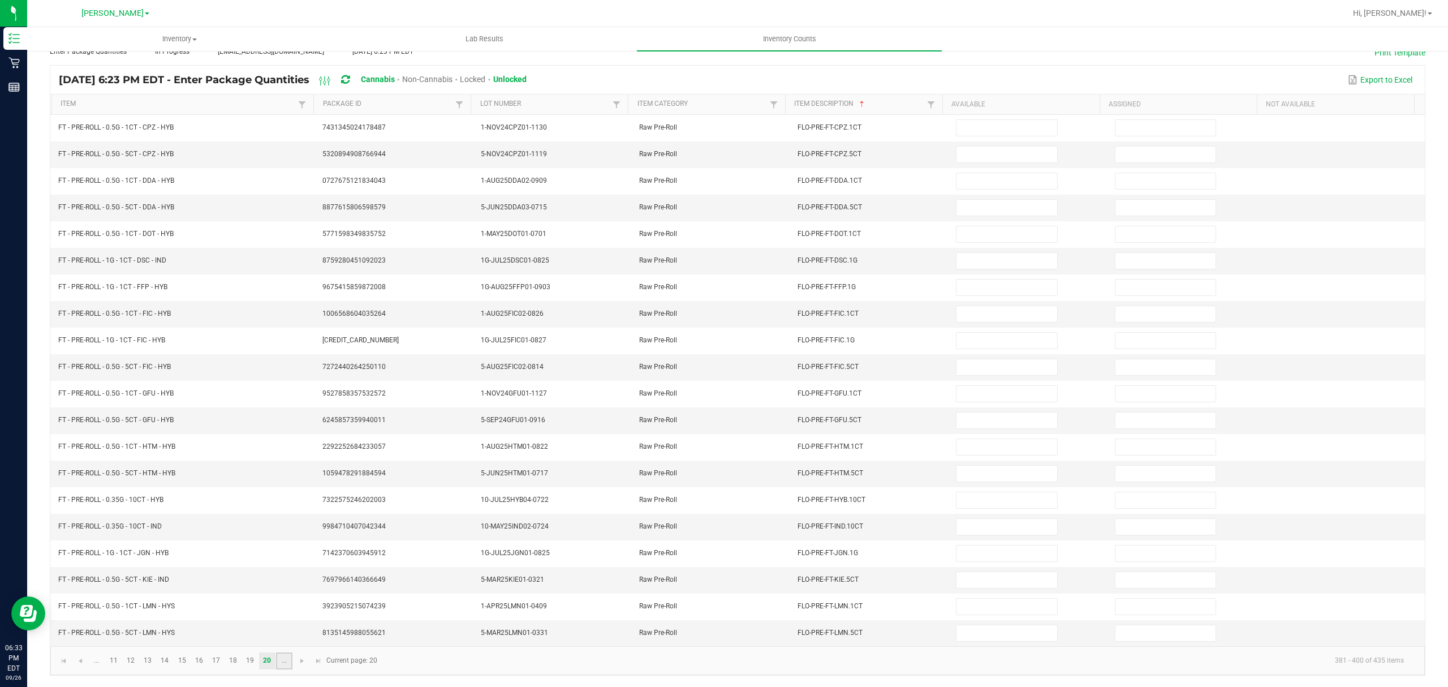
click at [290, 652] on link "..." at bounding box center [284, 660] width 16 height 17
click at [136, 658] on link "22" at bounding box center [131, 660] width 16 height 17
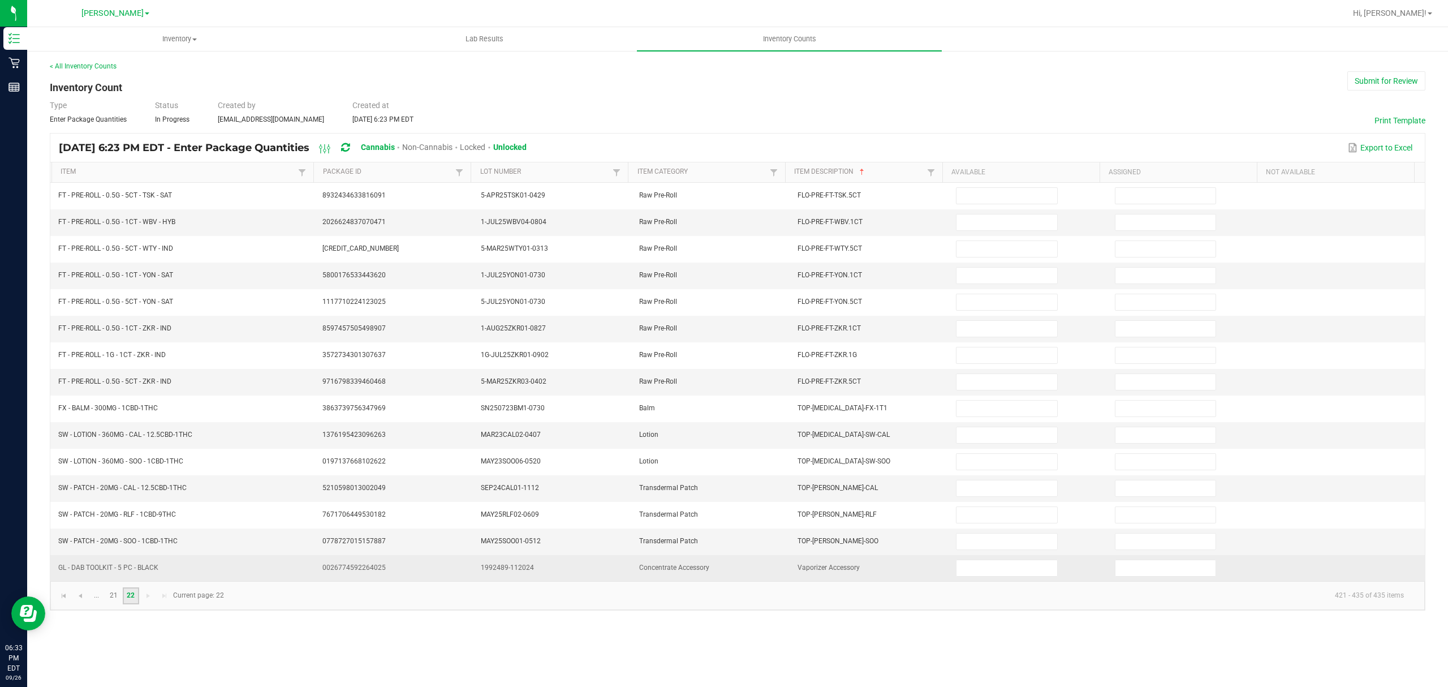
scroll to position [0, 0]
click at [962, 573] on input at bounding box center [1006, 568] width 100 height 16
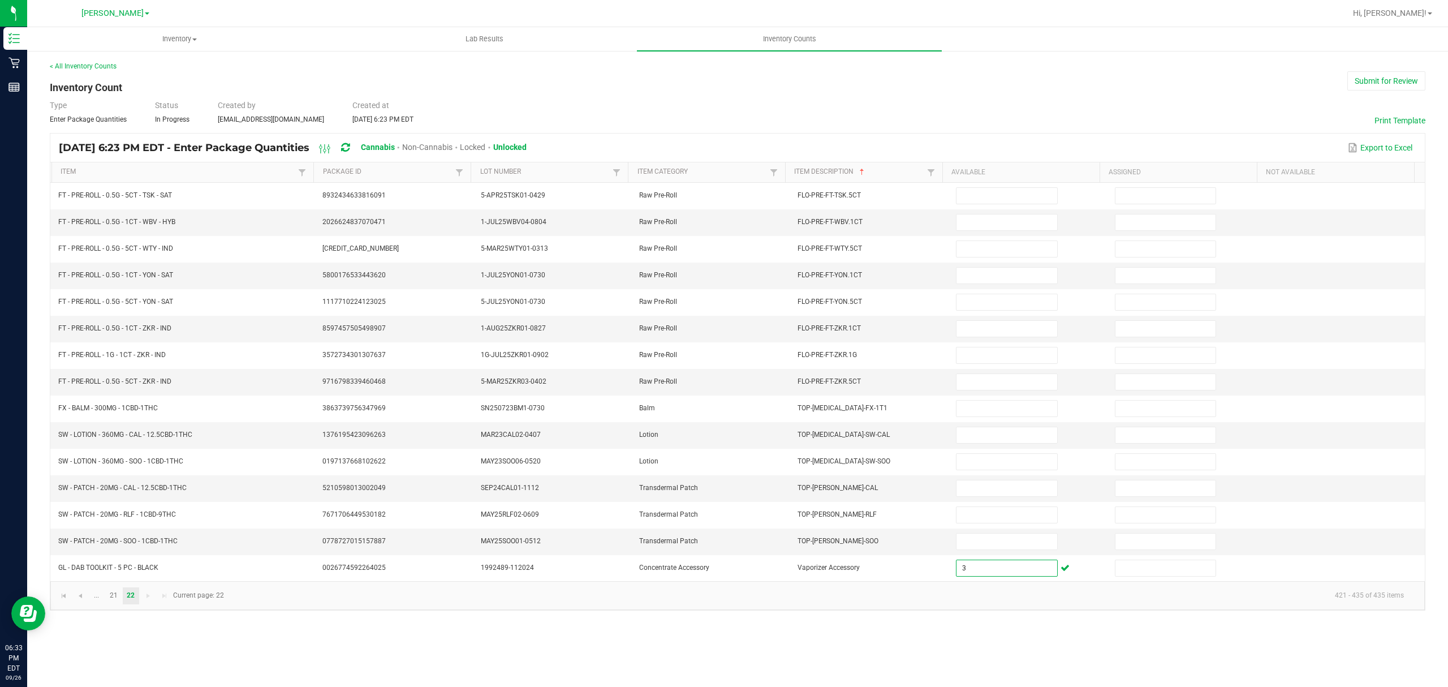
type input "3"
click at [429, 643] on div "Inventory All packages All inventory Waste log Lab Results Inventory Counts < A…" at bounding box center [737, 356] width 1421 height 659
click at [713, 175] on link "Item Category" at bounding box center [702, 171] width 130 height 9
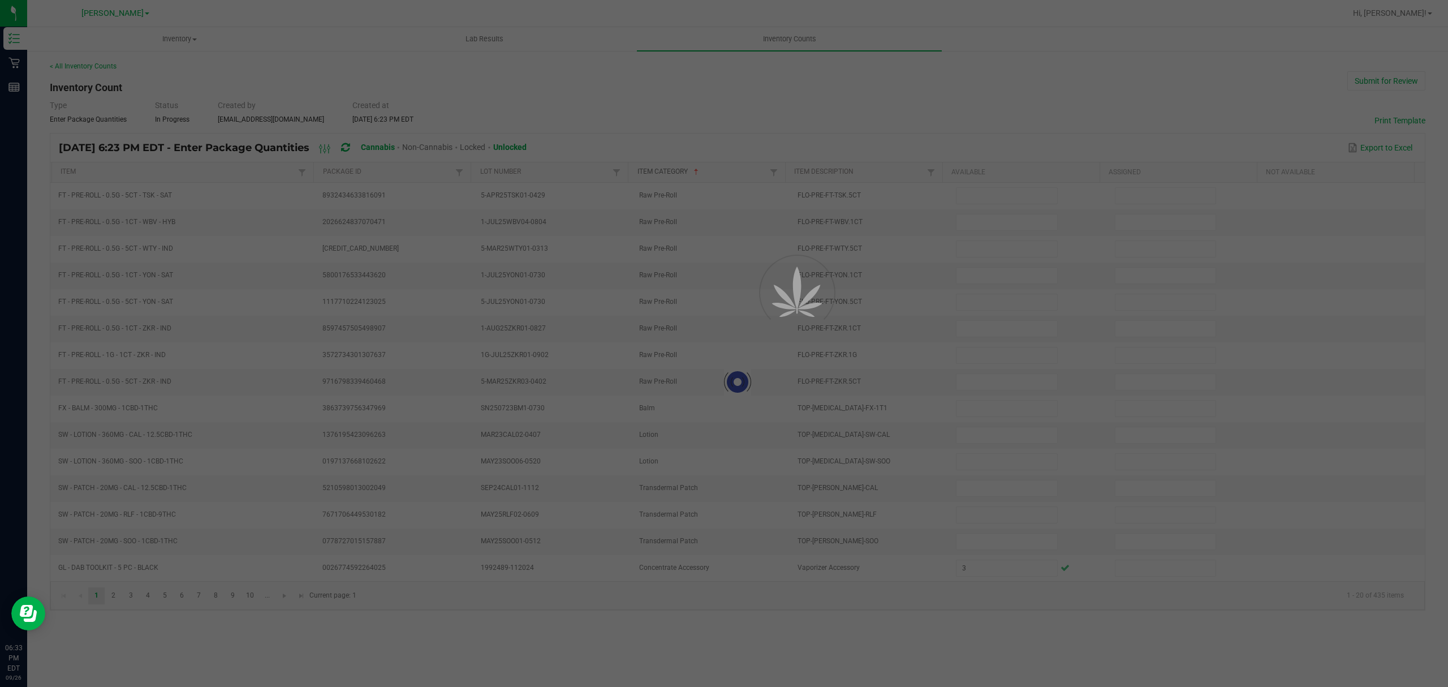
type input "3"
type input "4"
type input "25"
type input "3"
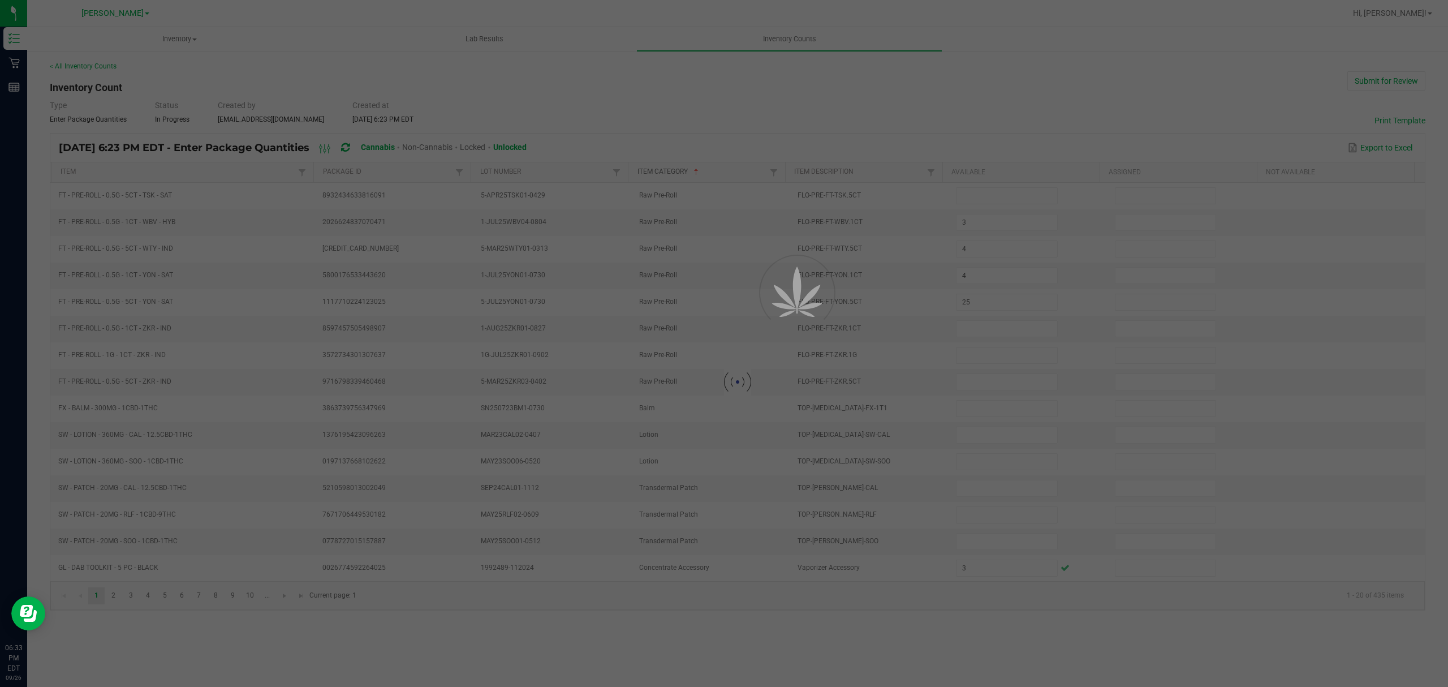
type input "12"
type input "19"
type input "44"
type input "6"
type input "36"
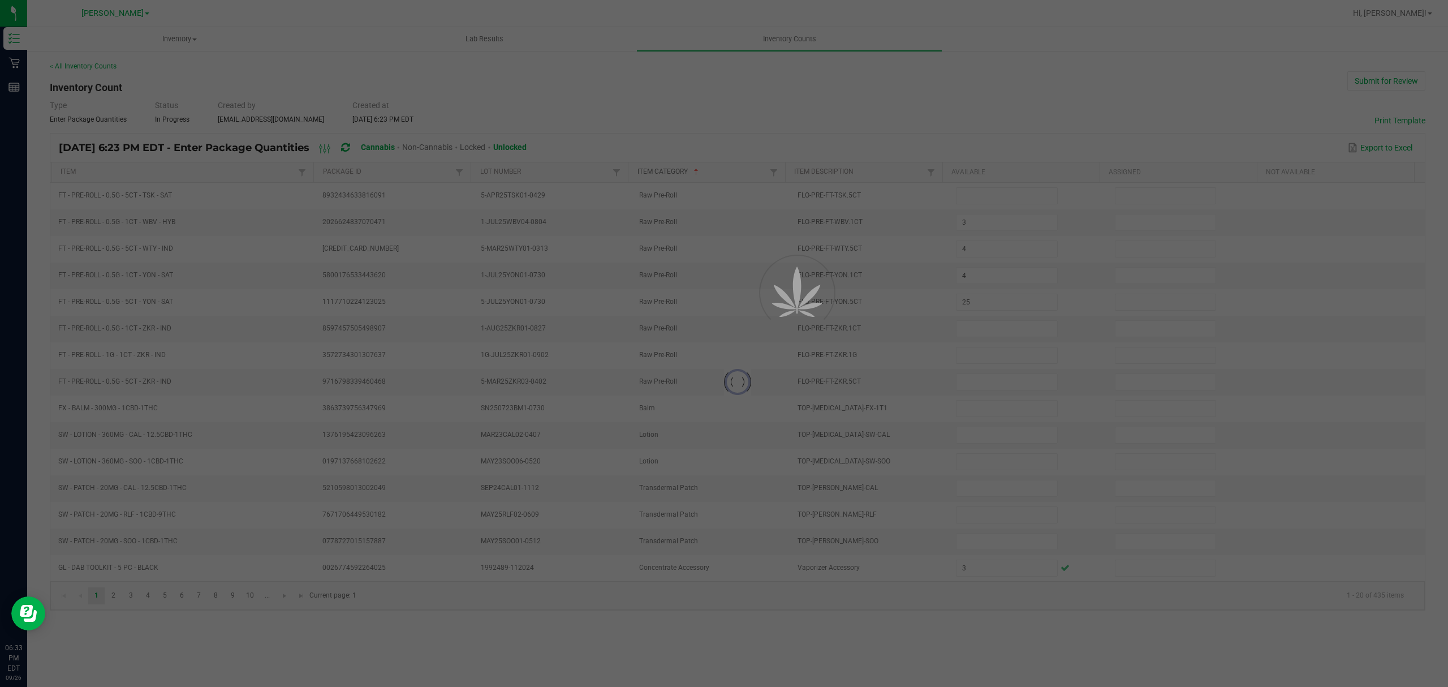
type input "49"
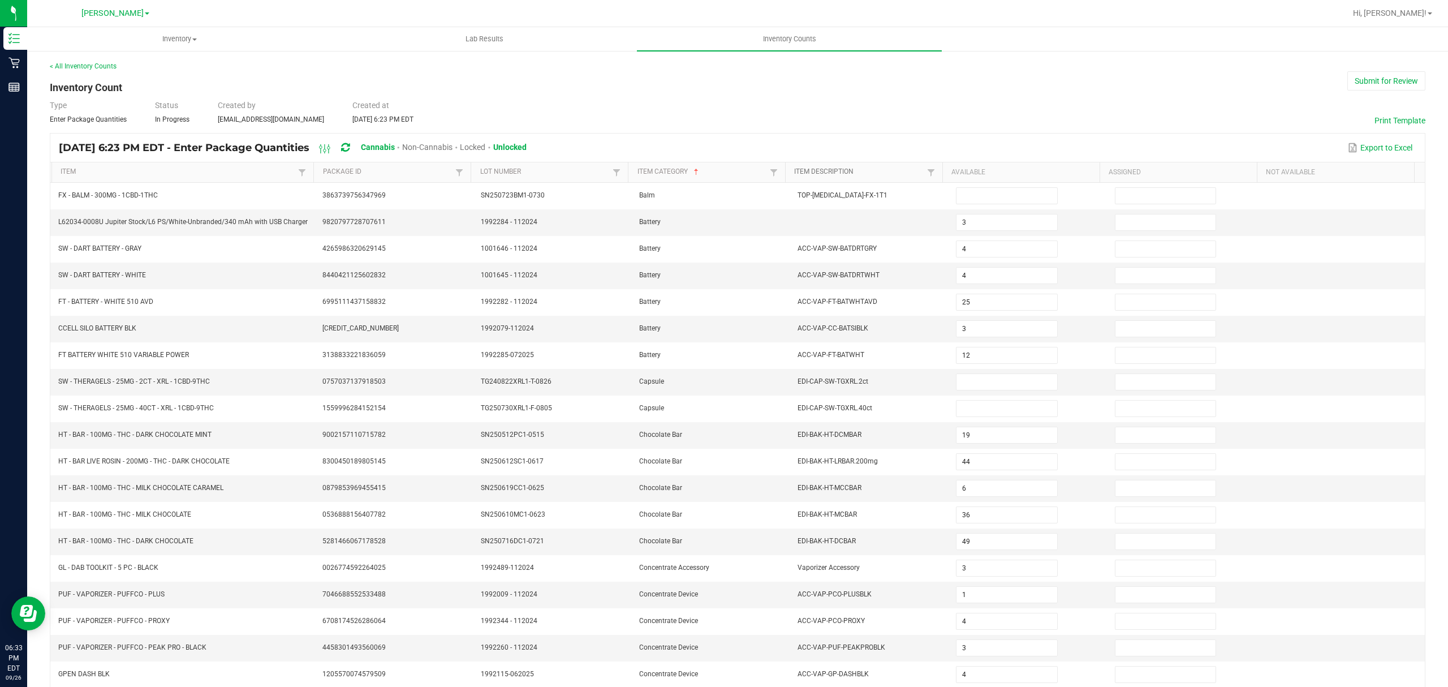
click at [828, 167] on link "Item Description" at bounding box center [859, 171] width 130 height 9
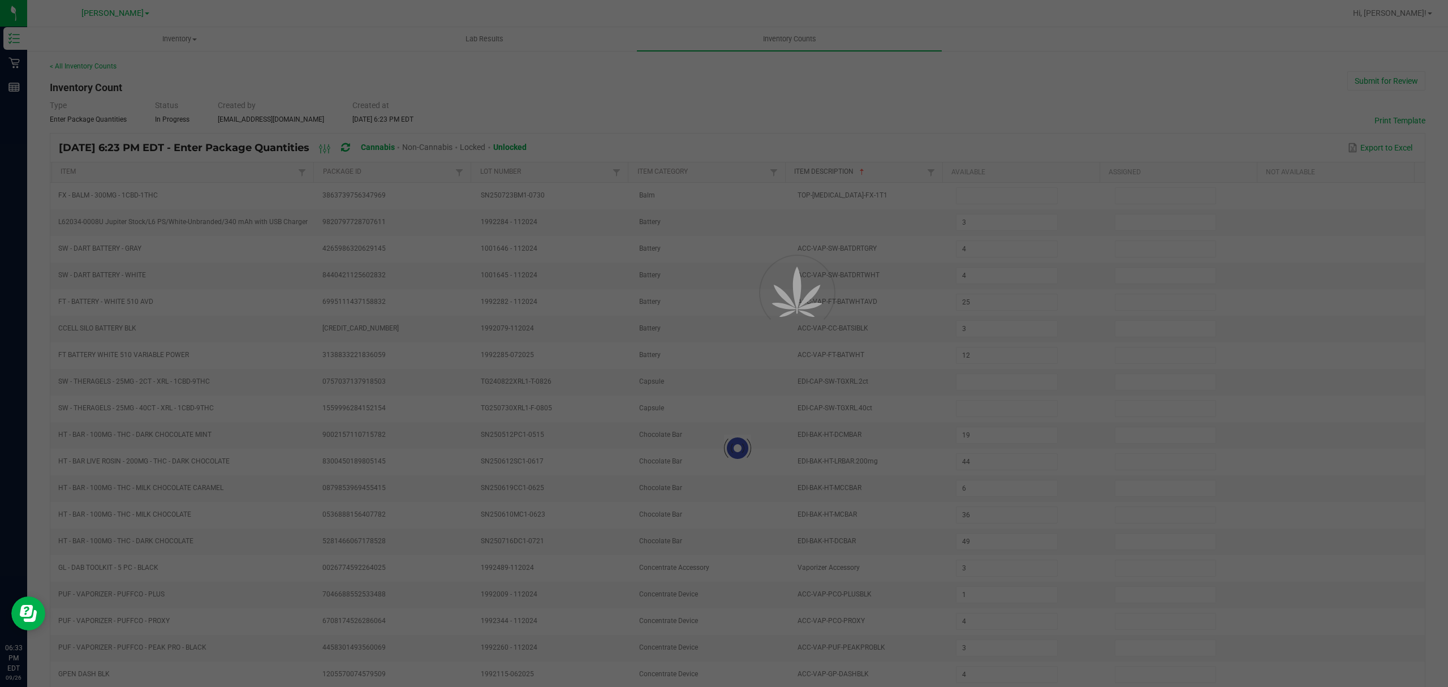
type input "14"
type input "39"
type input "3"
type input "16"
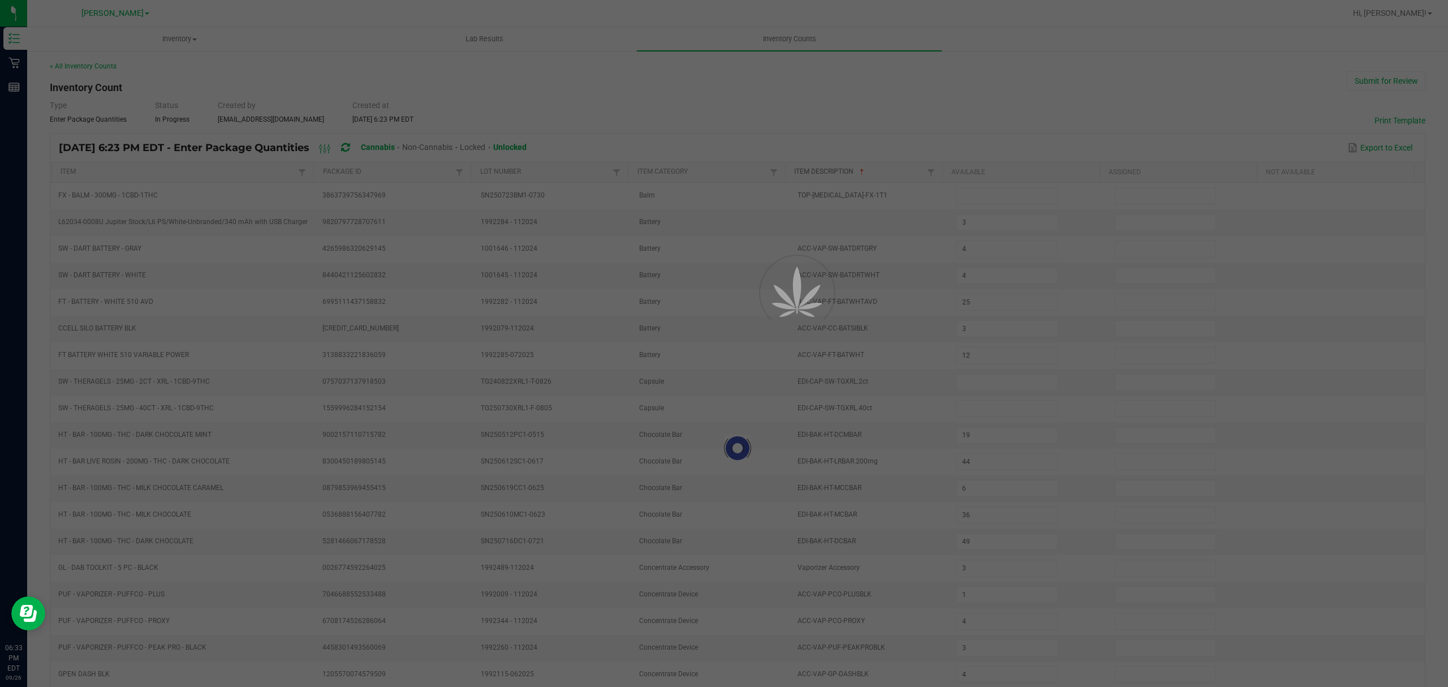
type input "4"
type input "5"
type input "1"
type input "8"
type input "12"
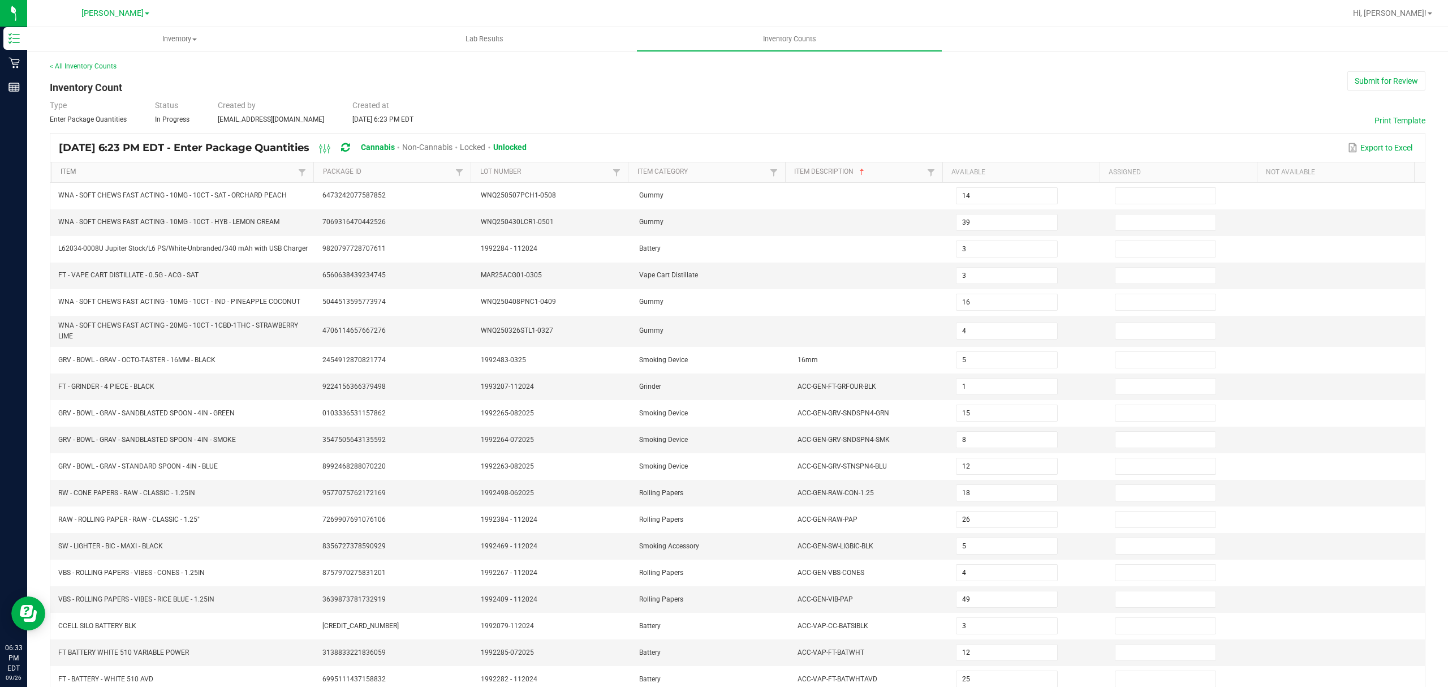
click at [120, 171] on link "Item" at bounding box center [178, 171] width 235 height 9
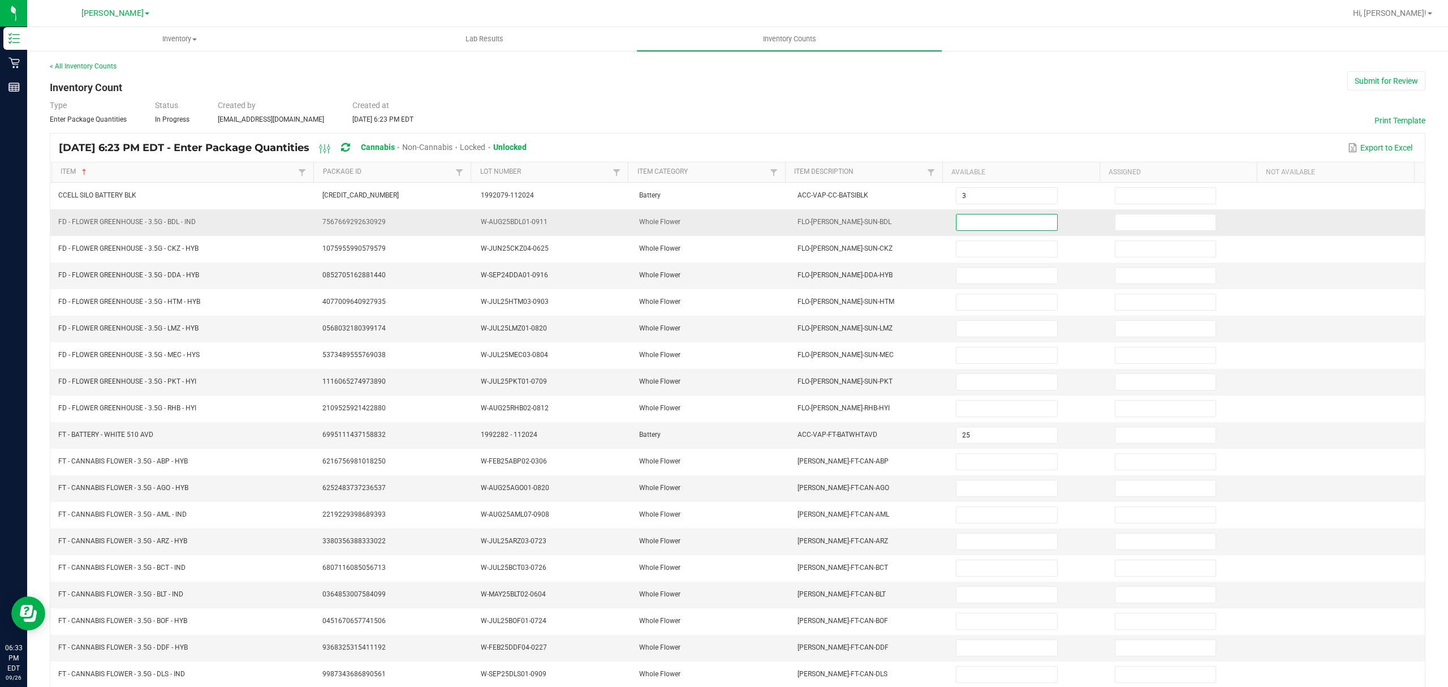
click at [1000, 228] on input at bounding box center [1006, 222] width 100 height 16
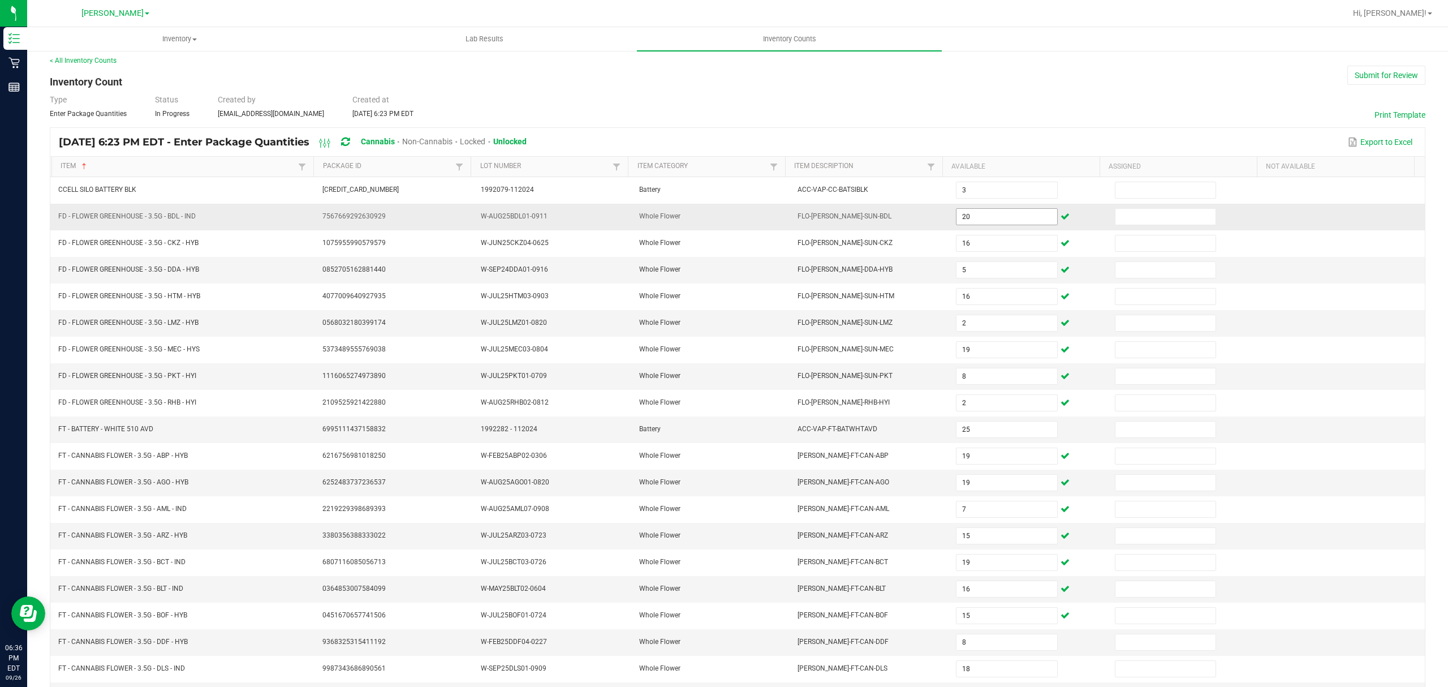
scroll to position [80, 0]
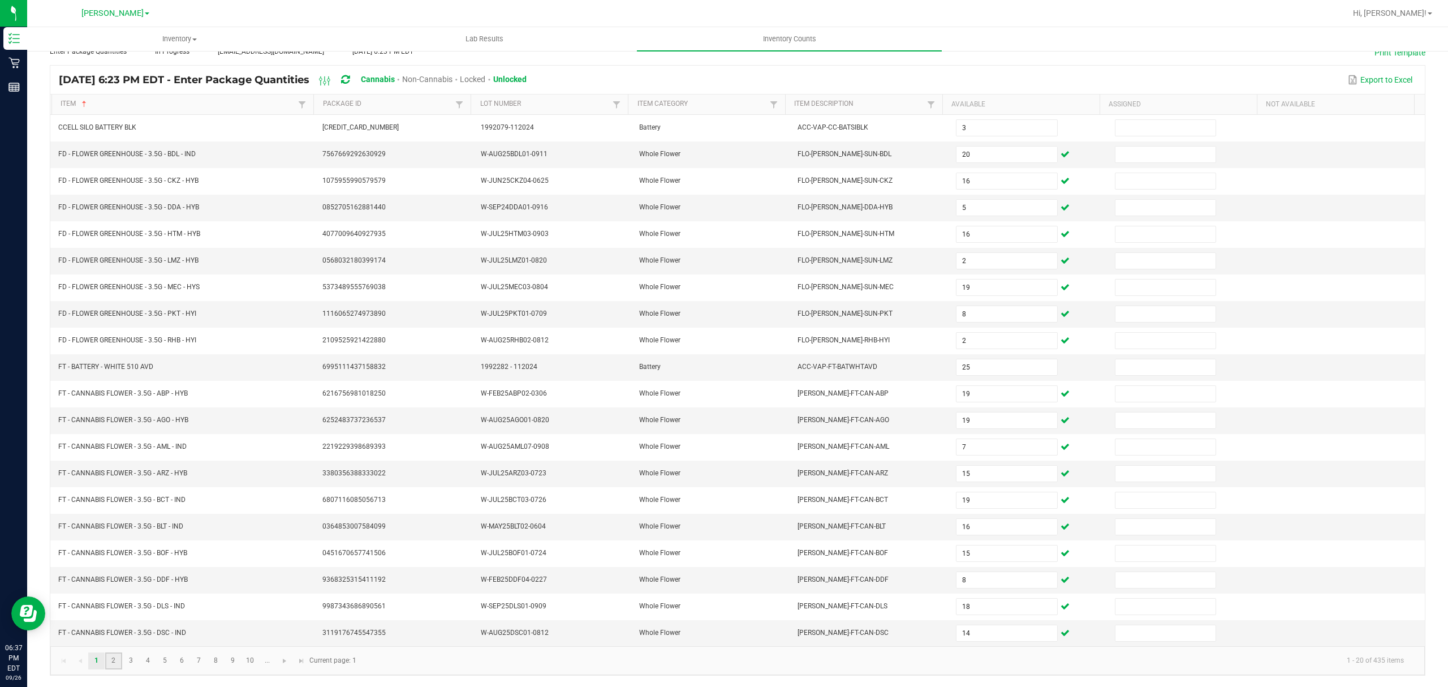
click at [117, 661] on link "2" at bounding box center [113, 660] width 16 height 17
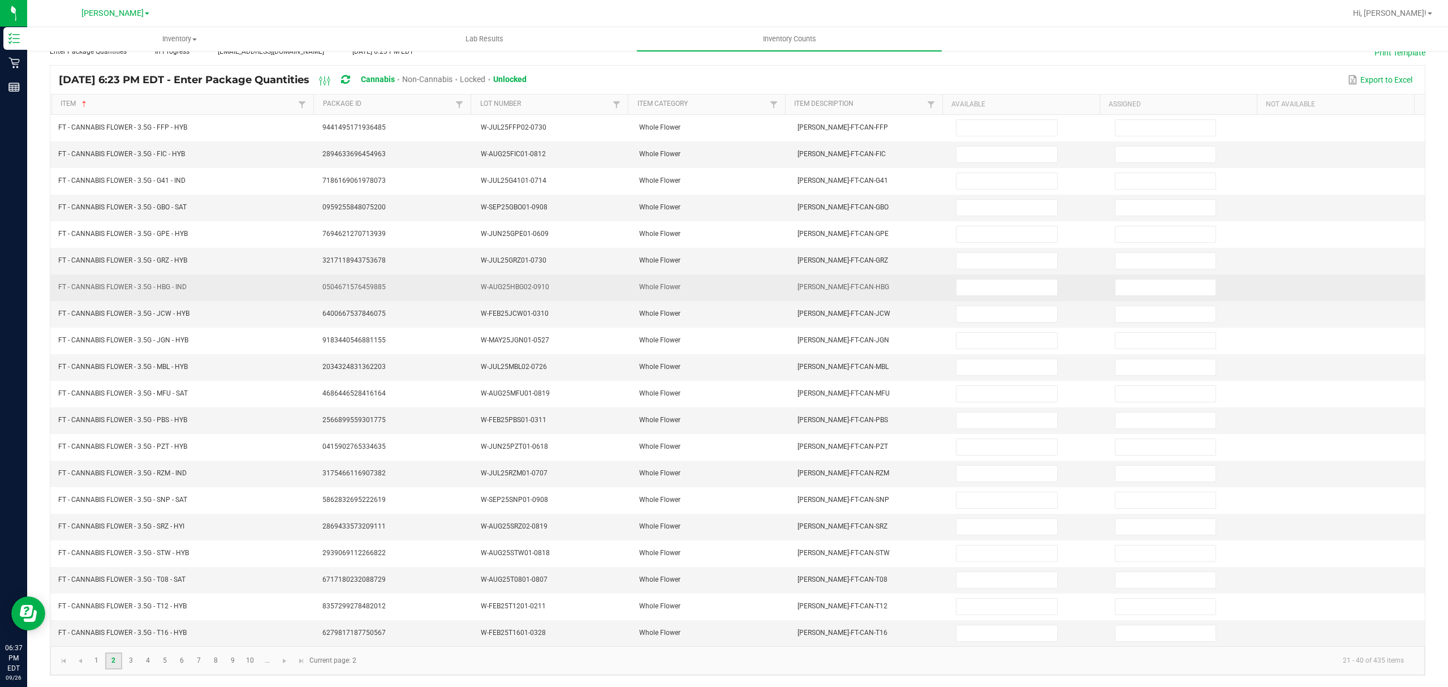
scroll to position [0, 0]
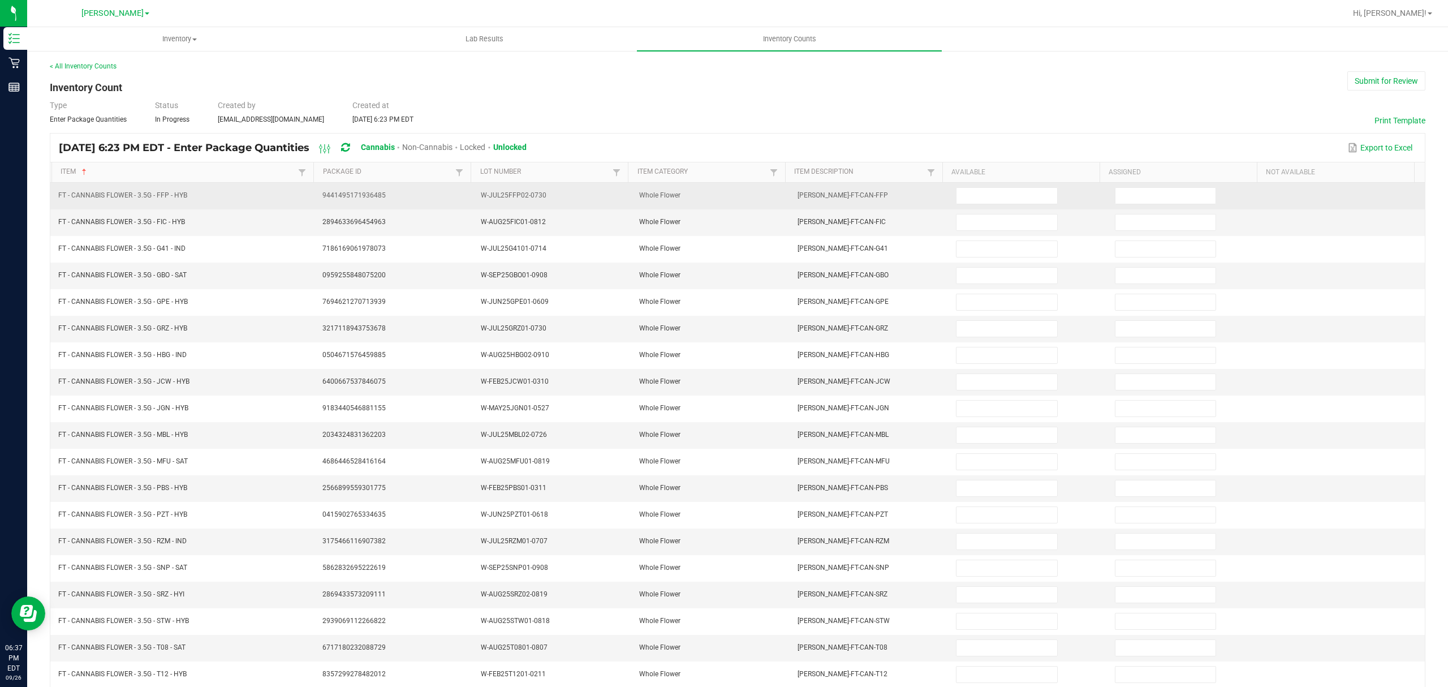
click at [975, 206] on td at bounding box center [1028, 196] width 158 height 27
click at [970, 204] on input at bounding box center [1006, 196] width 100 height 16
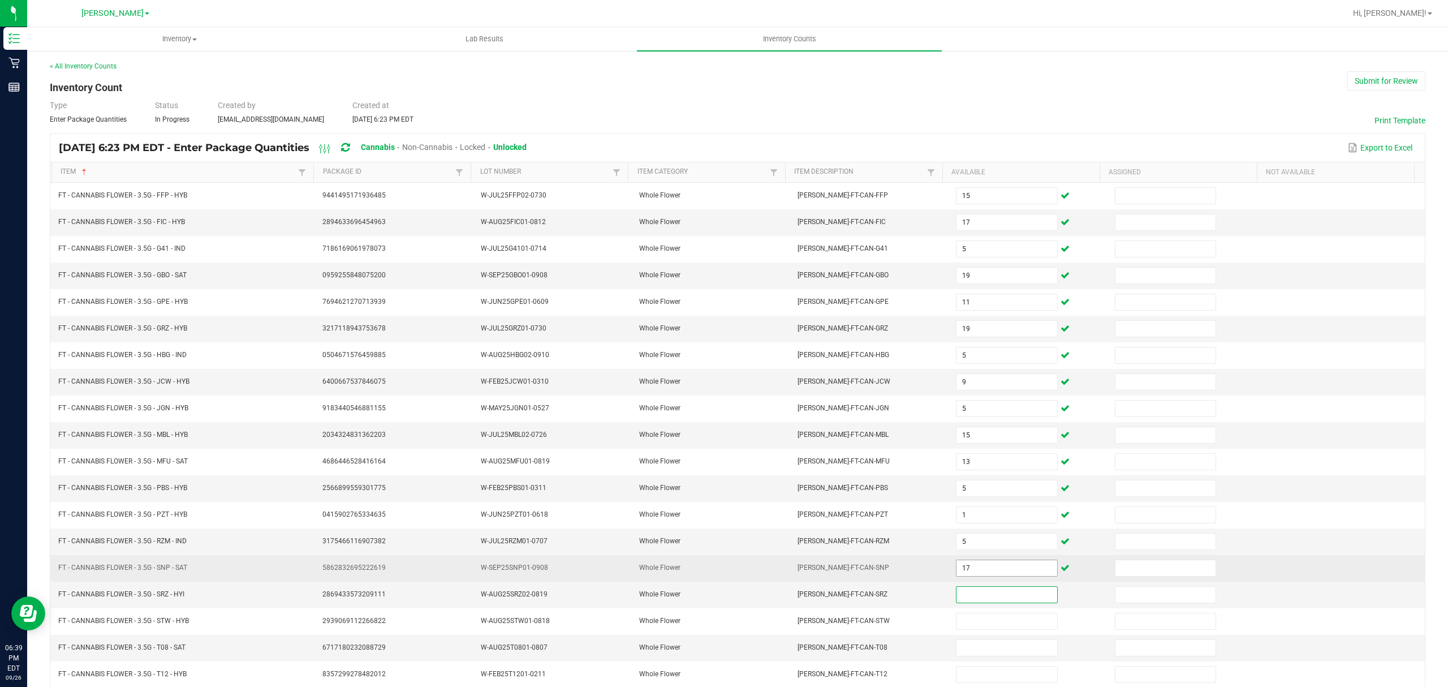
click at [980, 576] on input "17" at bounding box center [1006, 568] width 100 height 16
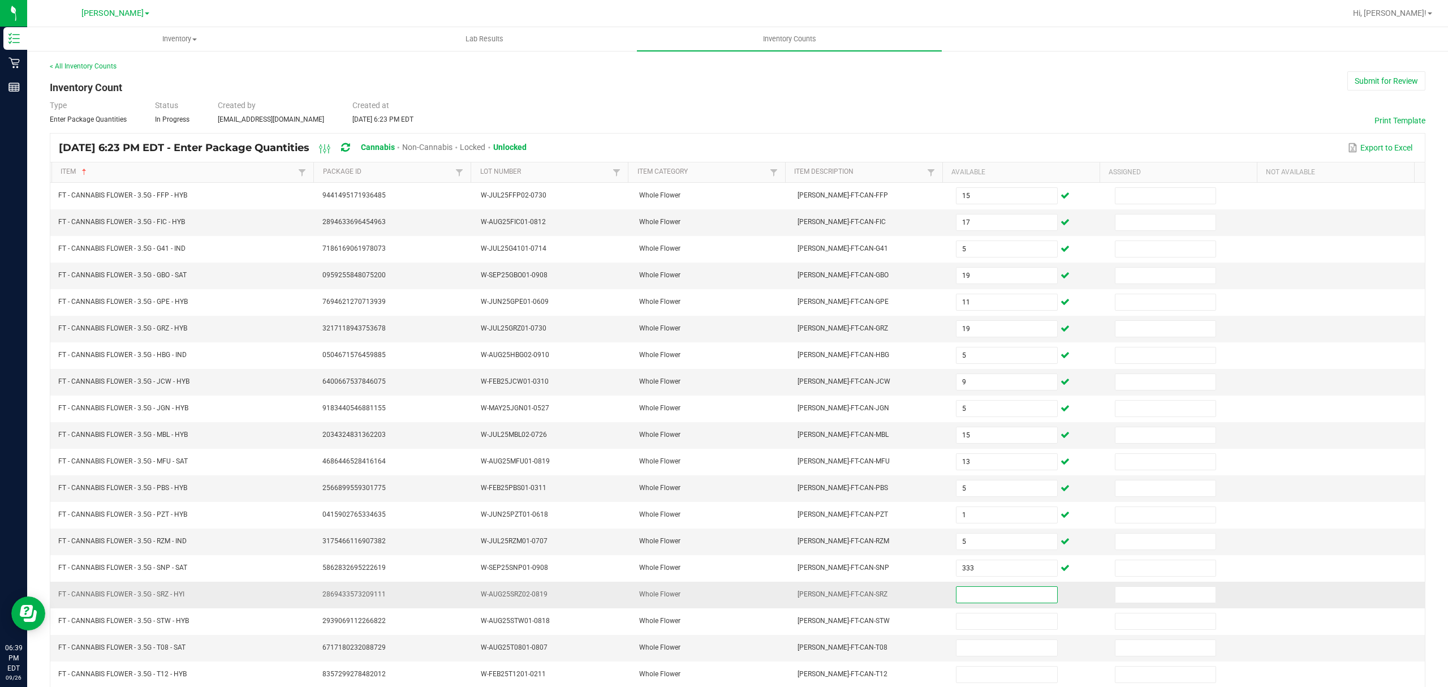
click at [959, 602] on input at bounding box center [1006, 594] width 100 height 16
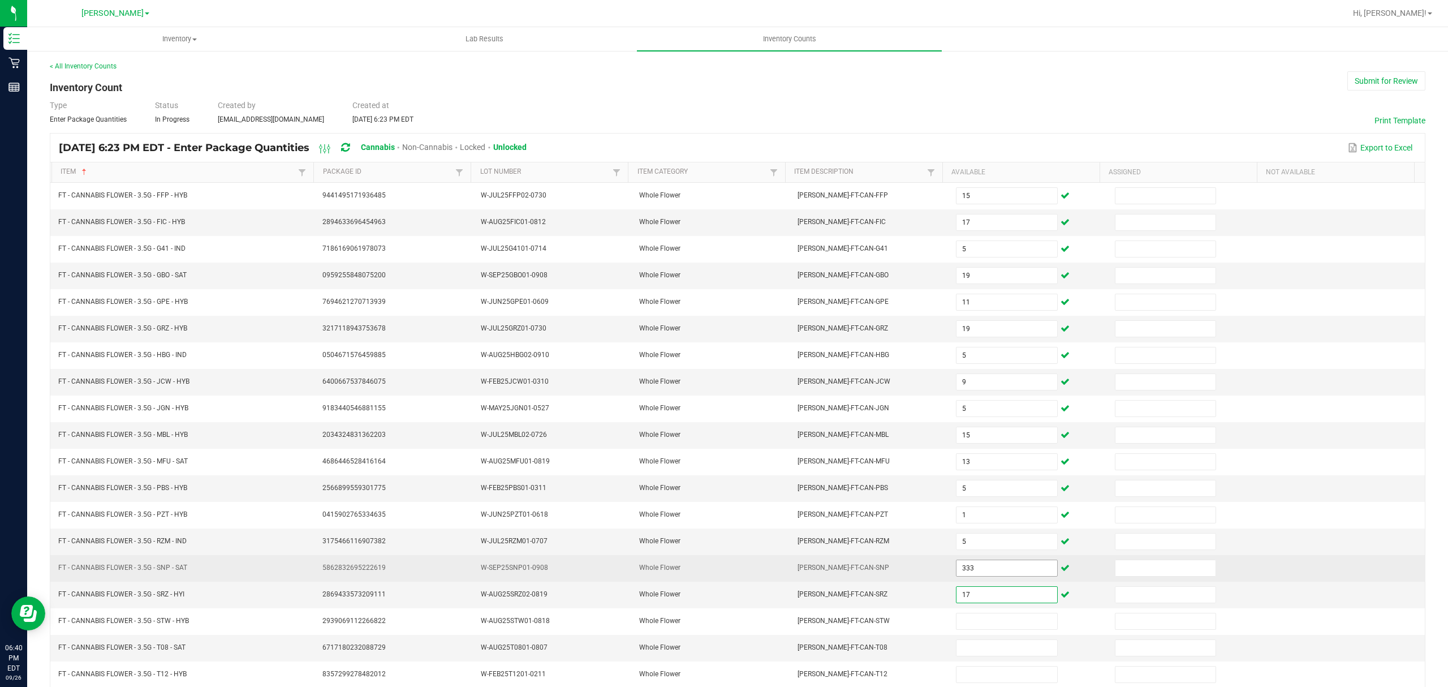
click at [973, 571] on input "333" at bounding box center [1006, 568] width 100 height 16
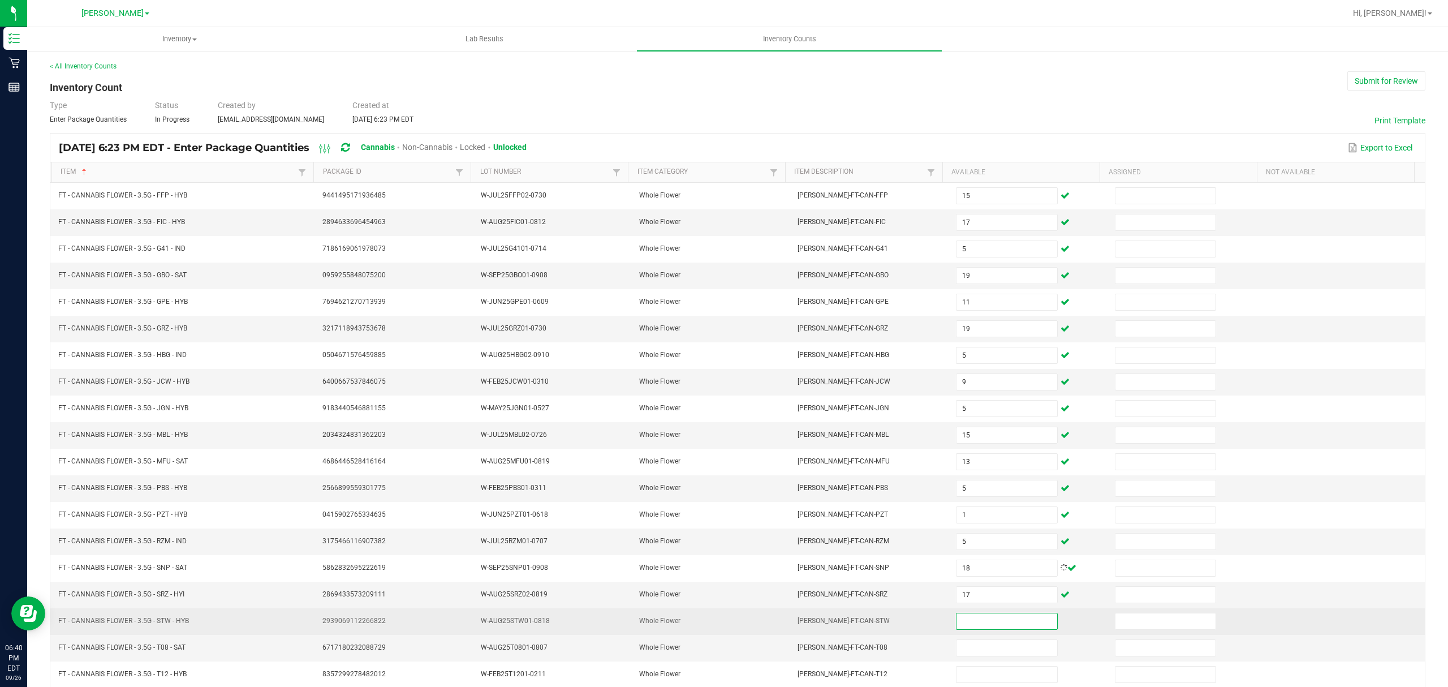
click at [983, 625] on input at bounding box center [1006, 621] width 100 height 16
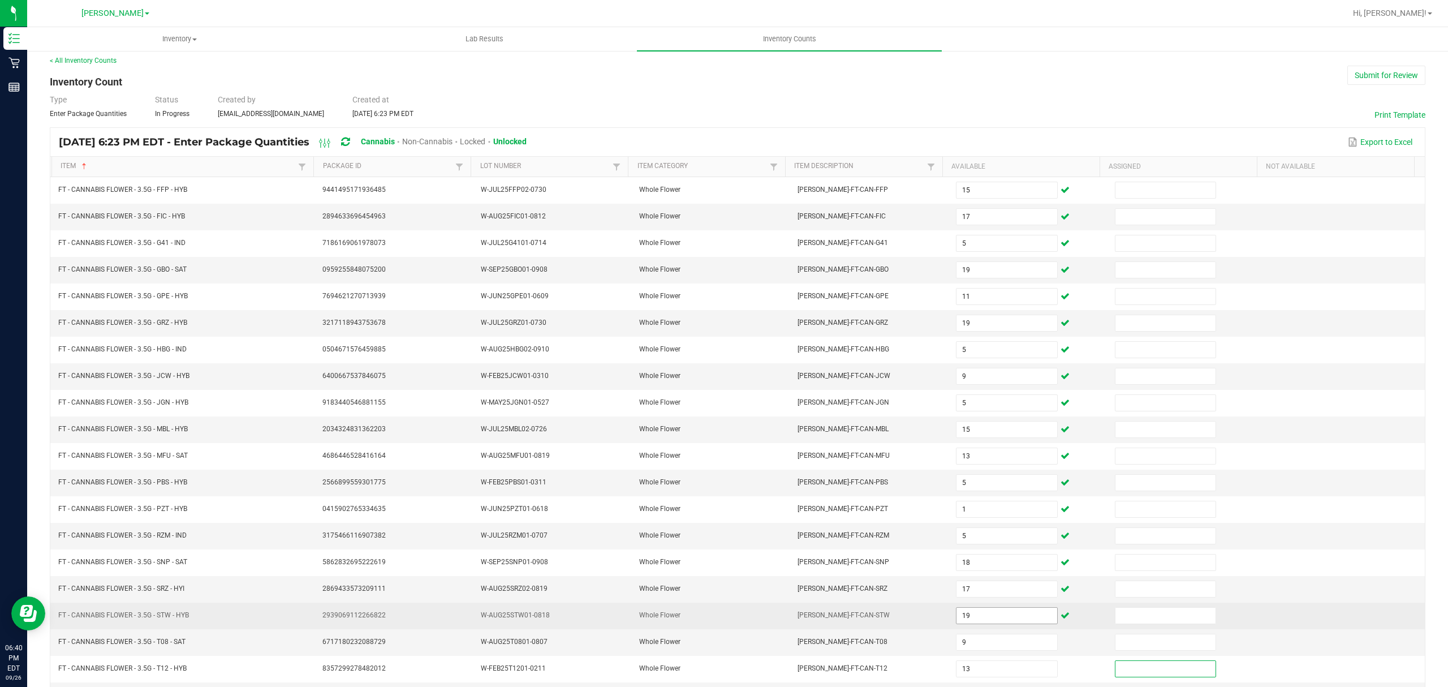
scroll to position [80, 0]
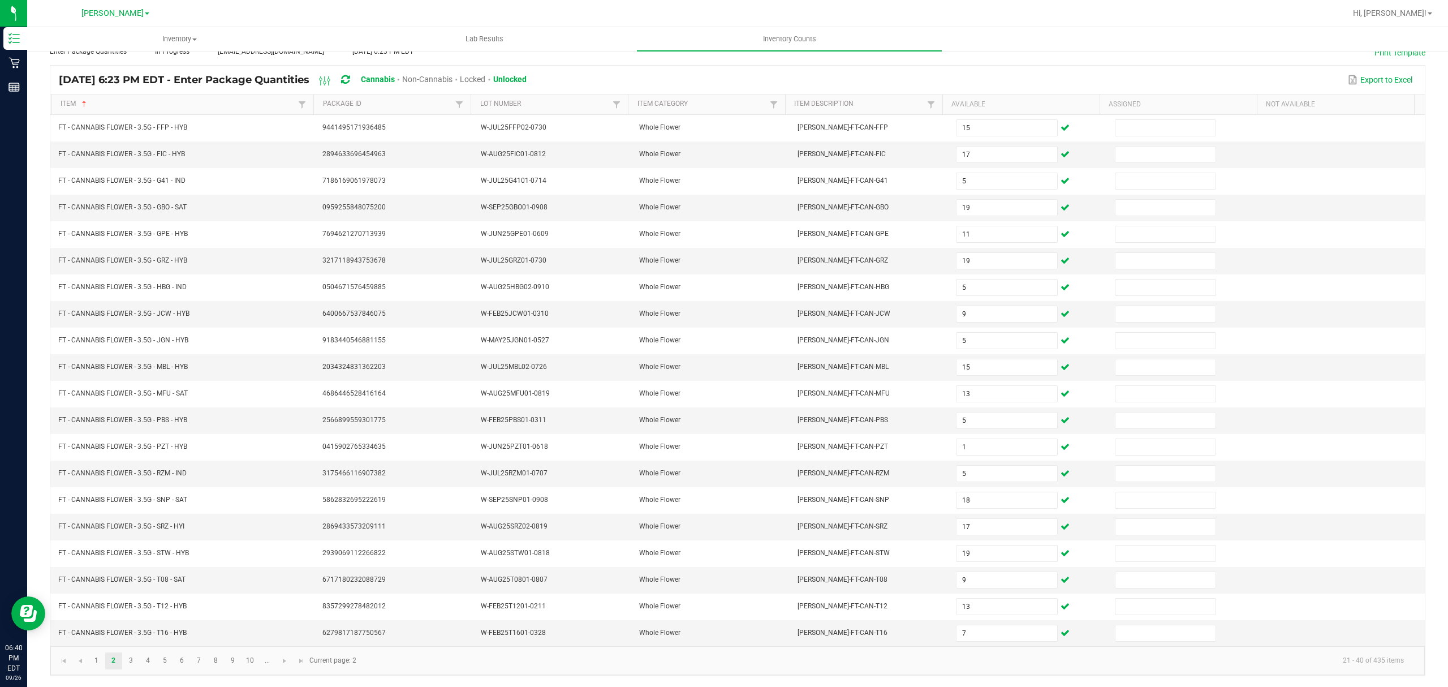
click at [795, 666] on kendo-pager-info "21 - 40 of 435 items" at bounding box center [888, 660] width 1050 height 19
click at [136, 661] on link "3" at bounding box center [131, 660] width 16 height 17
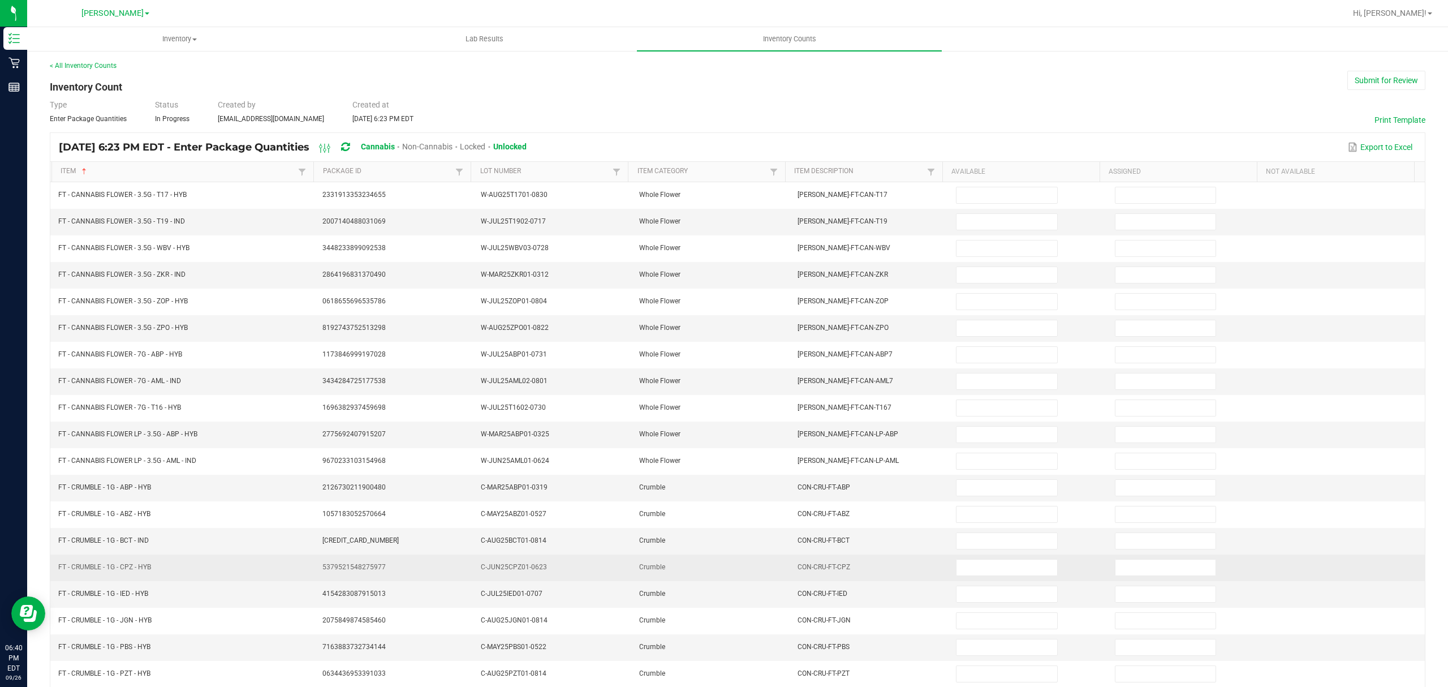
scroll to position [0, 0]
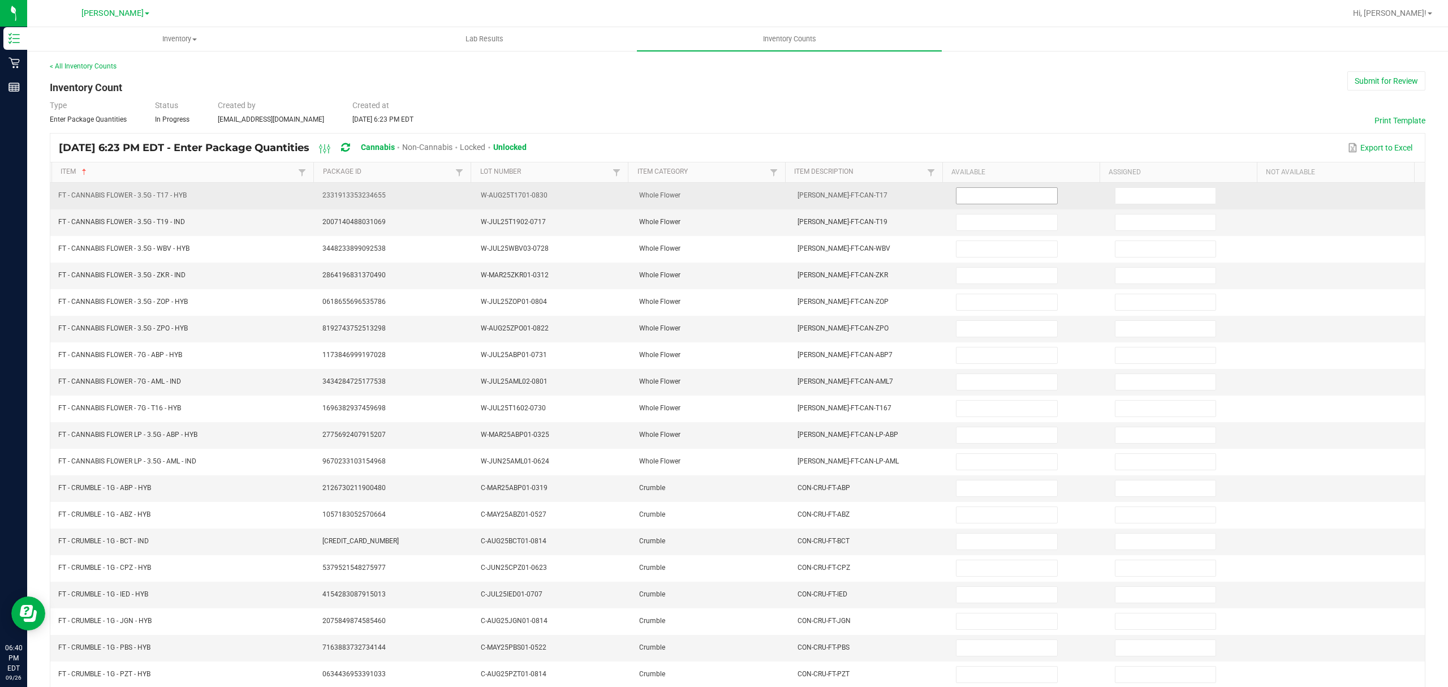
click at [960, 197] on input at bounding box center [1006, 196] width 100 height 16
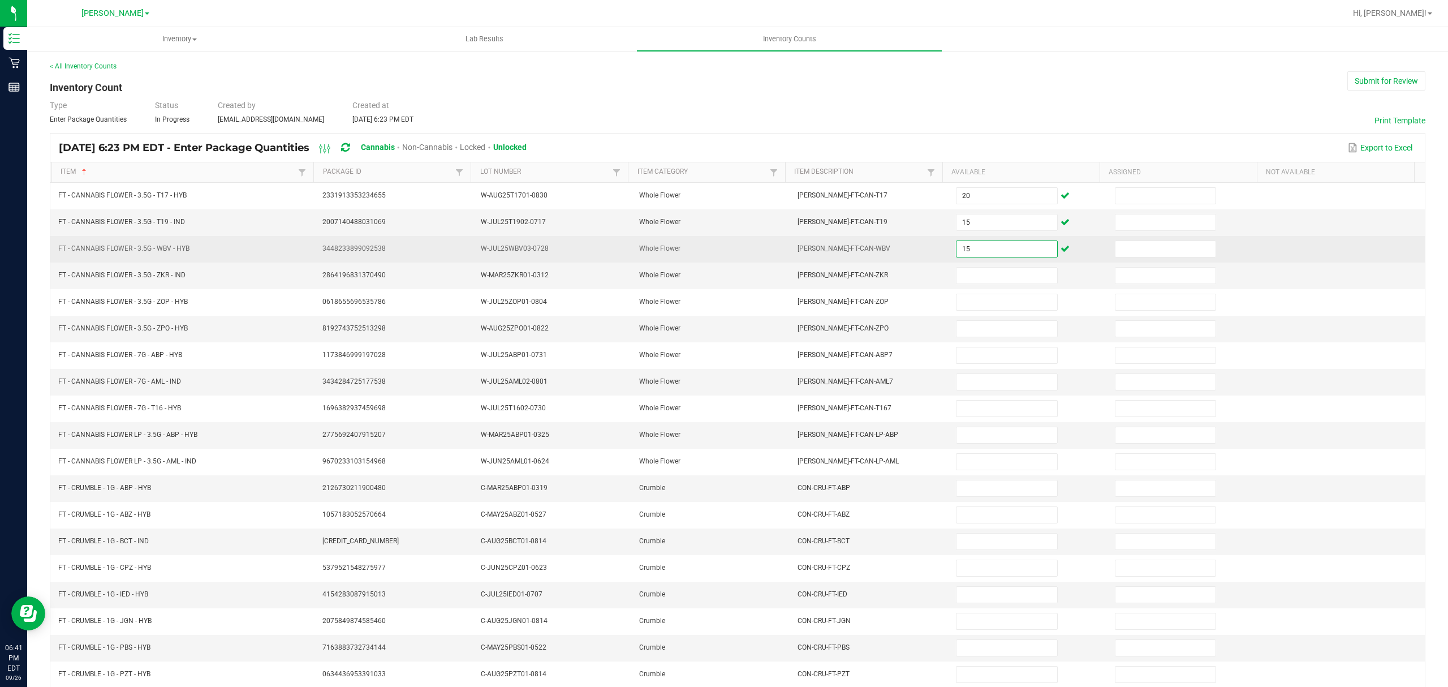
click at [970, 256] on input "15" at bounding box center [1006, 249] width 100 height 16
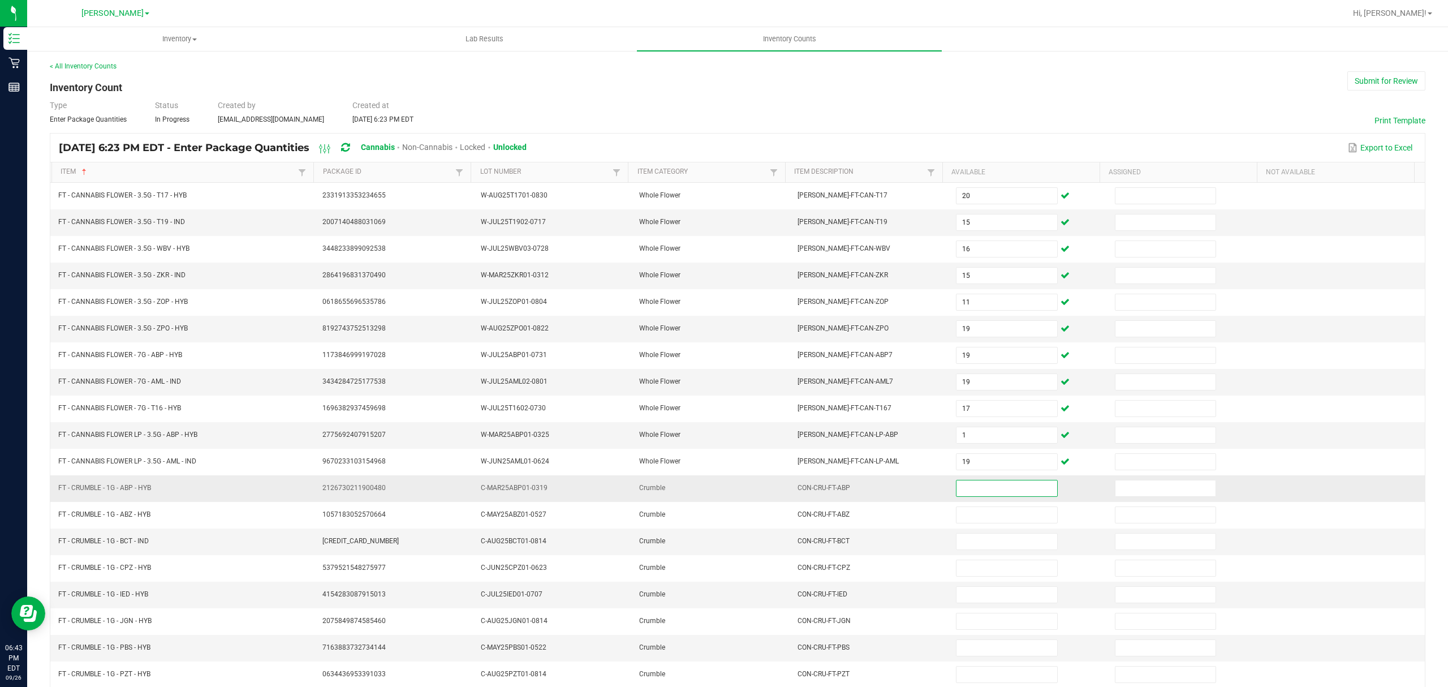
click at [684, 487] on td "Crumble" at bounding box center [711, 488] width 158 height 27
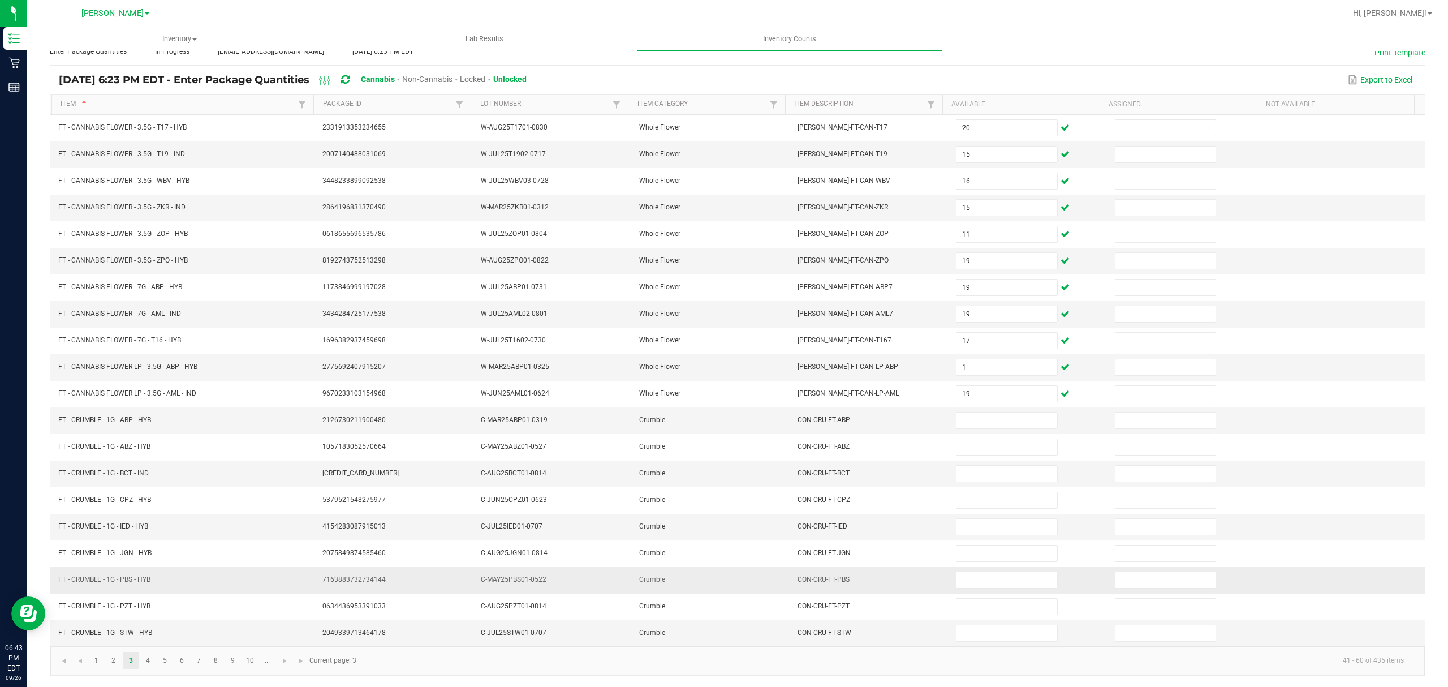
scroll to position [80, 0]
click at [150, 663] on link "4" at bounding box center [148, 660] width 16 height 17
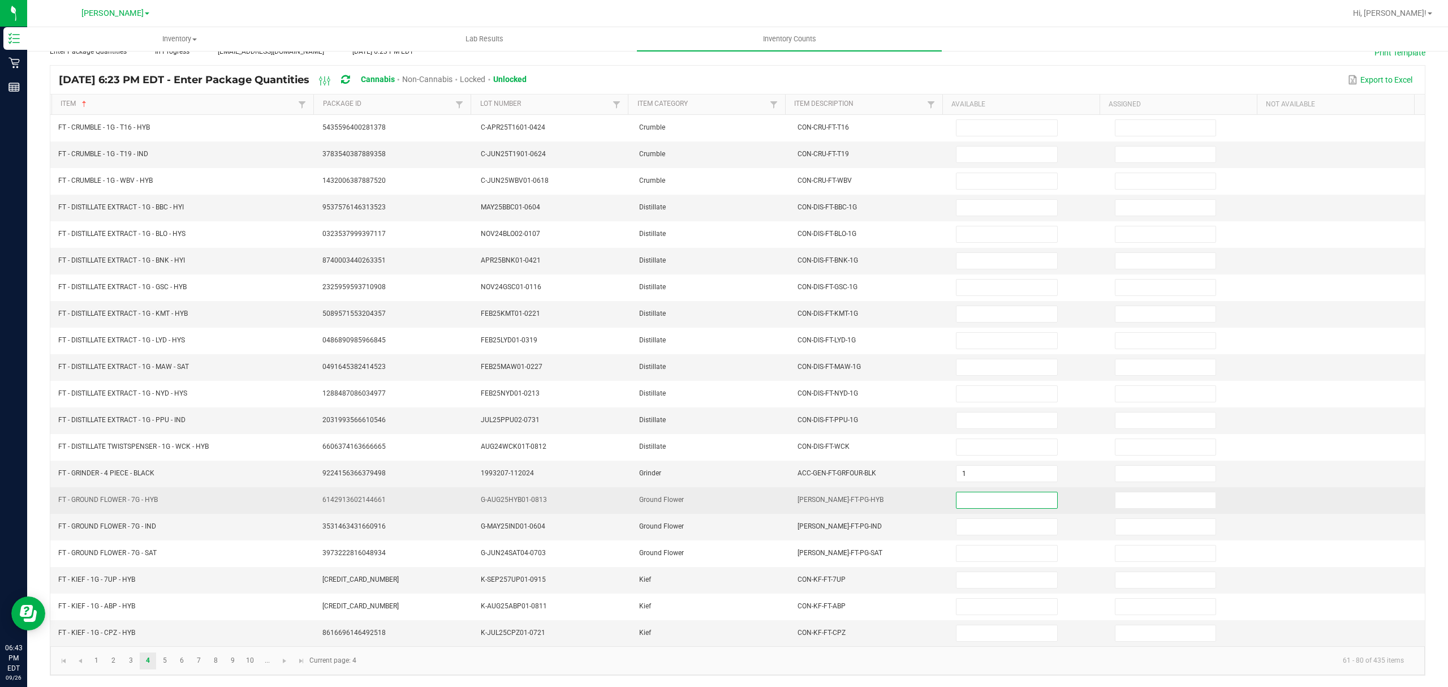
click at [1013, 501] on input at bounding box center [1006, 500] width 100 height 16
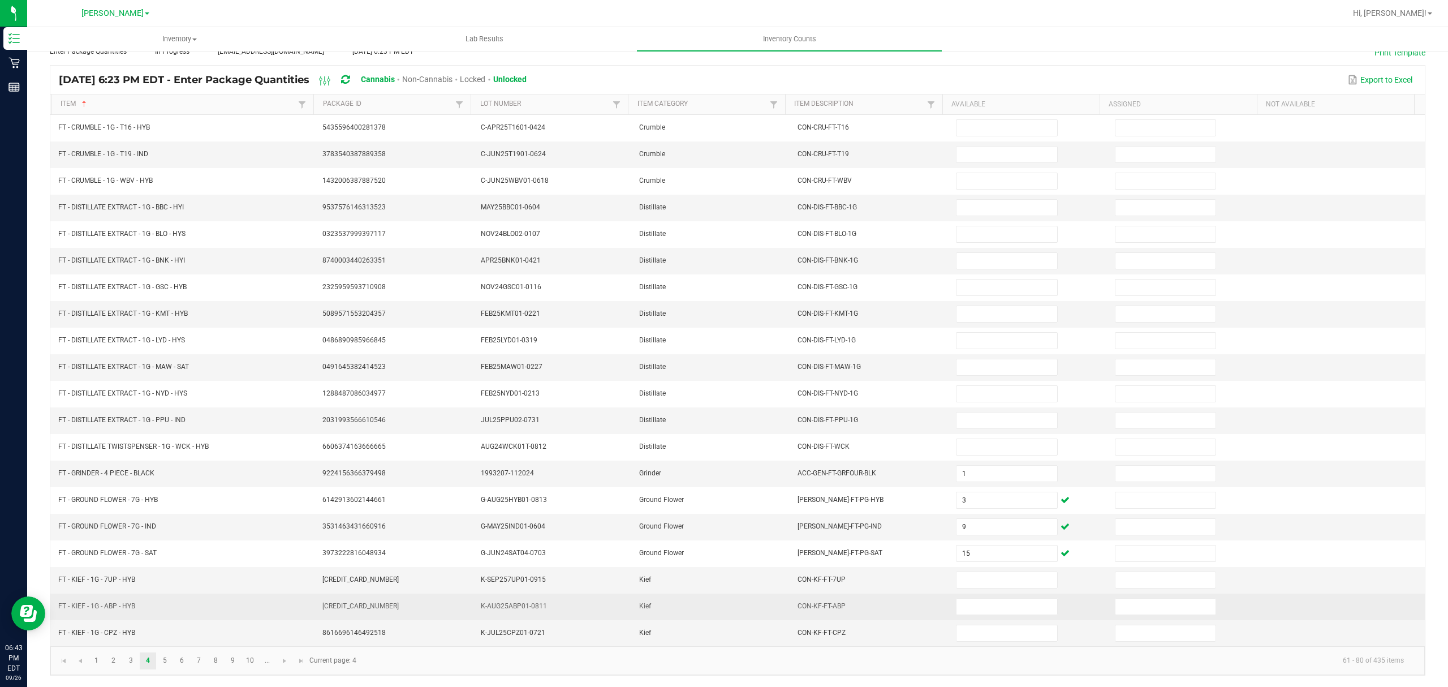
click at [326, 595] on td "[CREDIT_CARD_NUMBER]" at bounding box center [395, 606] width 158 height 27
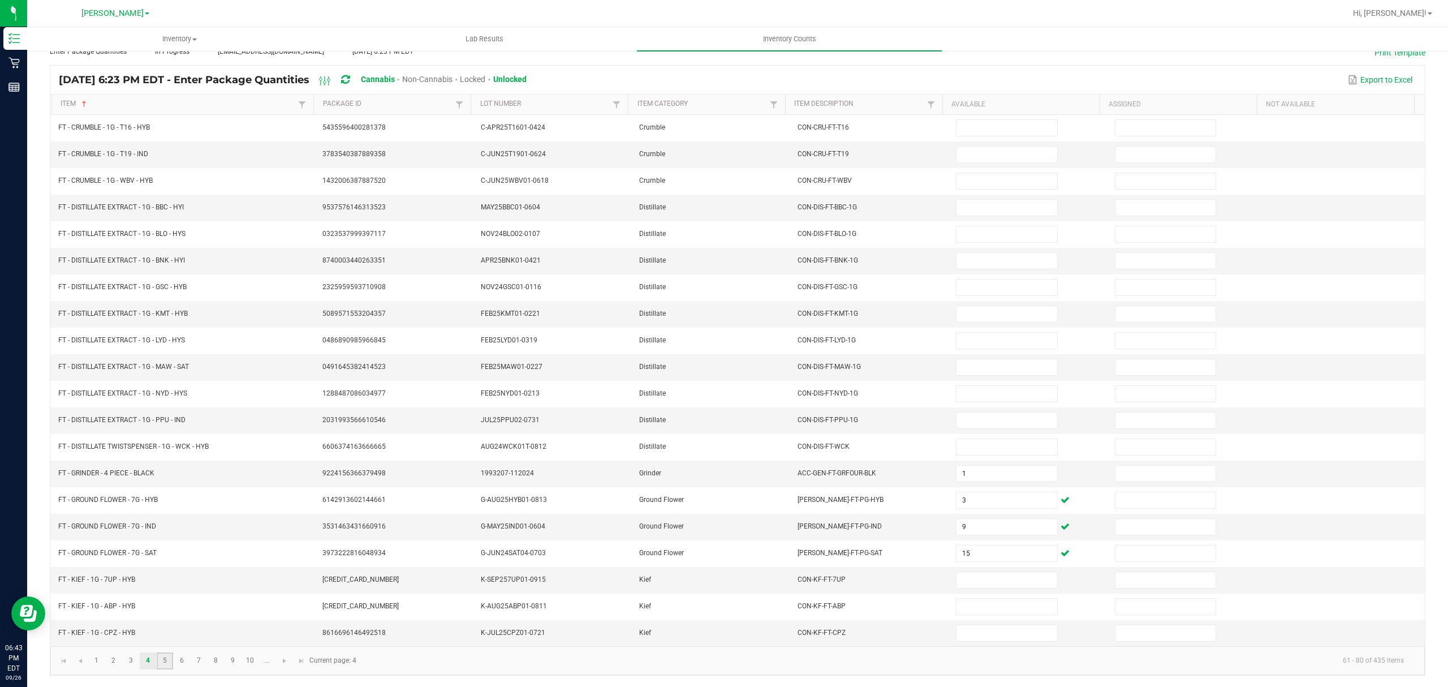
click at [161, 659] on link "5" at bounding box center [165, 660] width 16 height 17
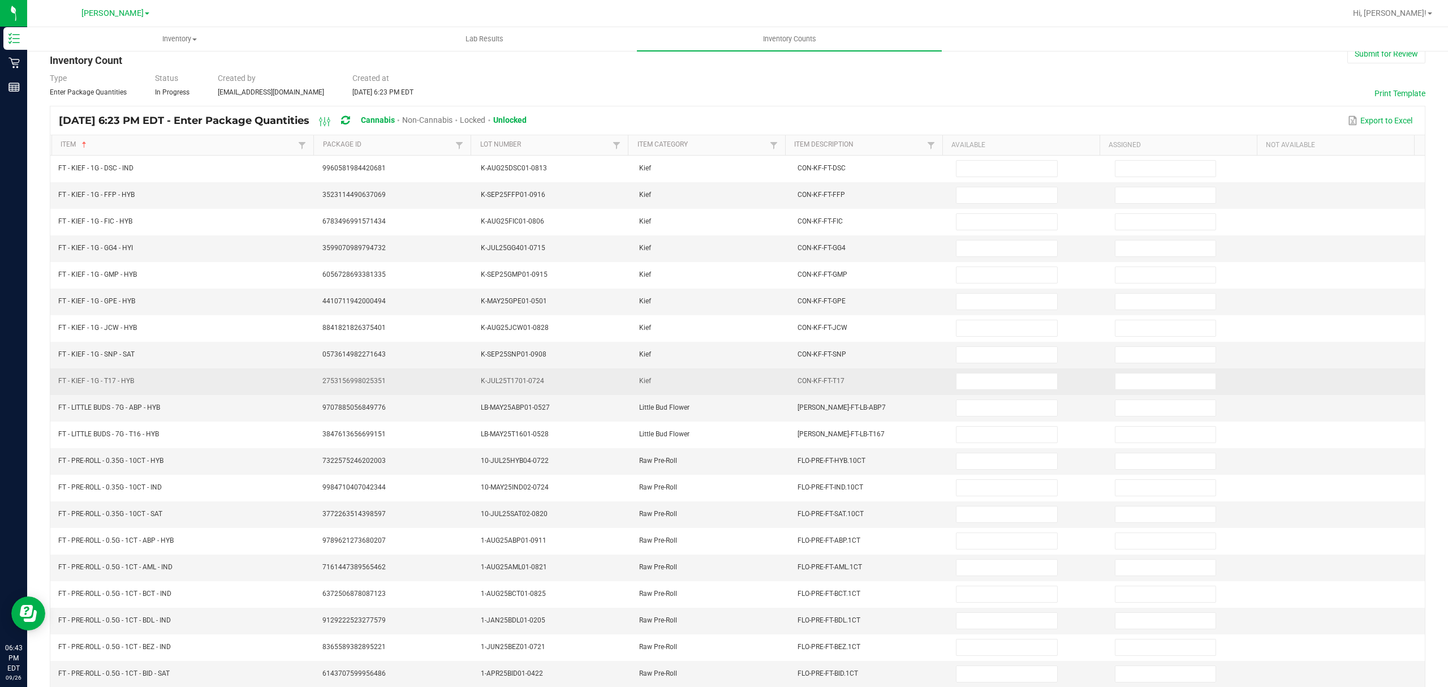
scroll to position [75, 0]
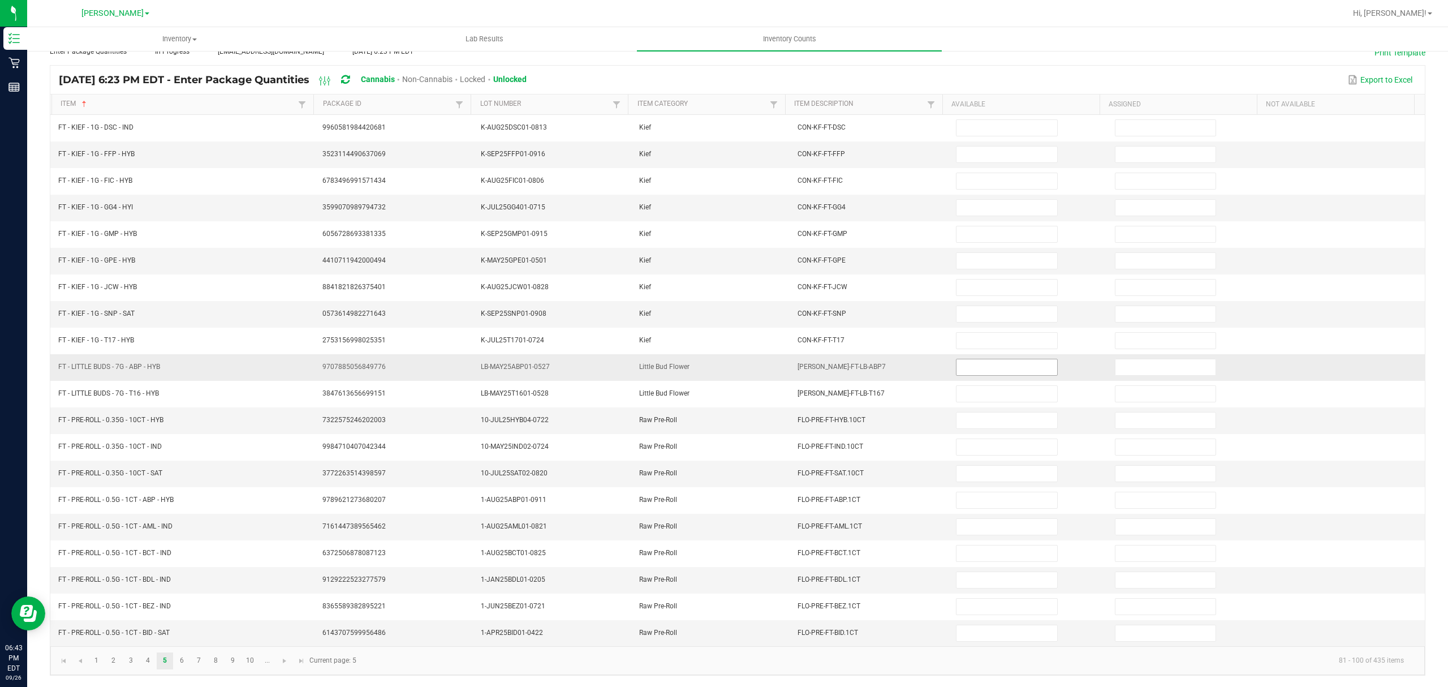
click at [974, 369] on input at bounding box center [1006, 367] width 100 height 16
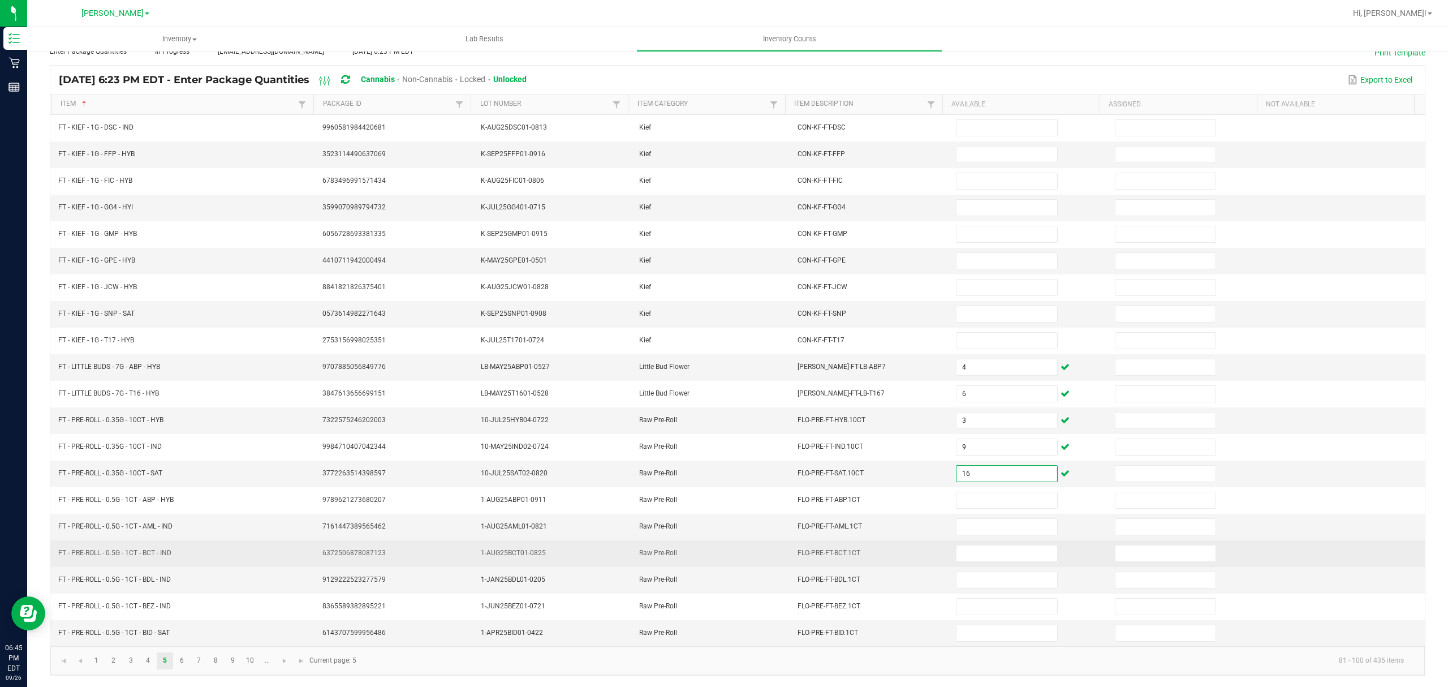
click at [487, 546] on td "1-AUG25BCT01-0825" at bounding box center [553, 553] width 158 height 27
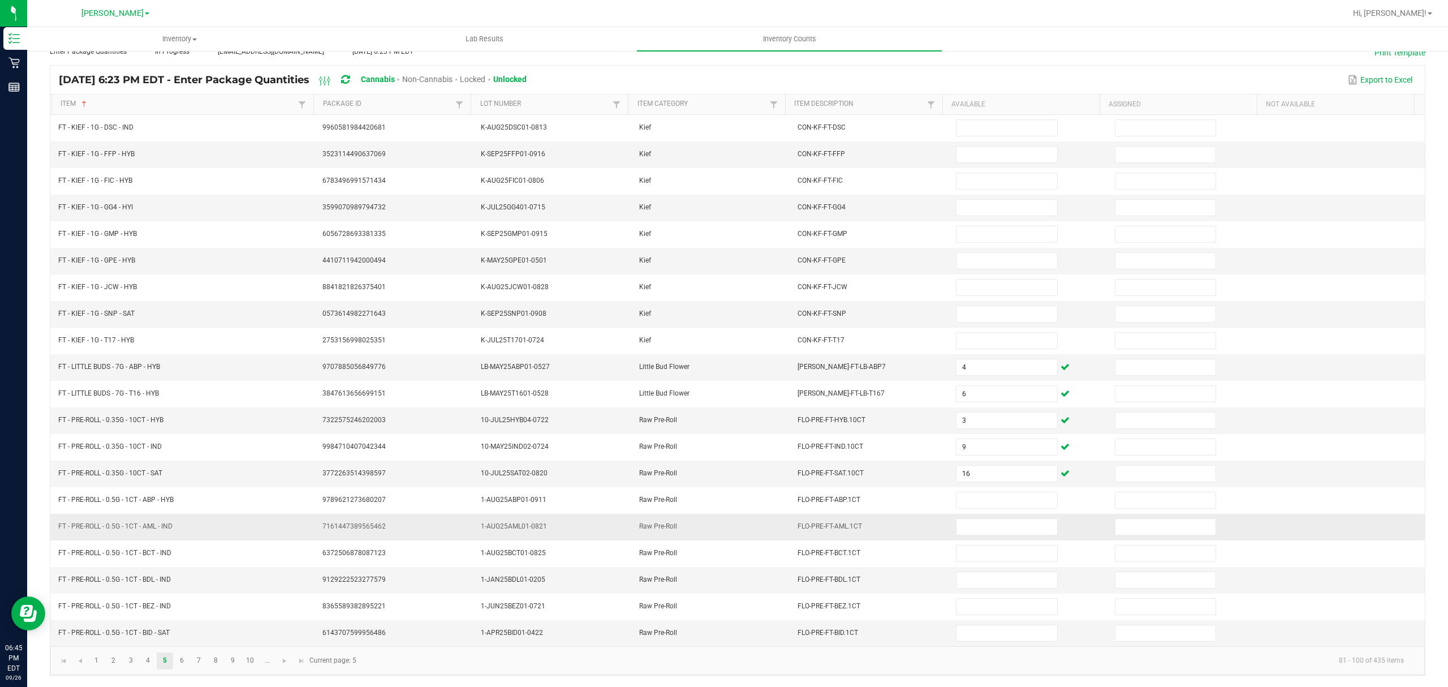
scroll to position [80, 0]
click at [182, 663] on link "6" at bounding box center [182, 660] width 16 height 17
click at [200, 661] on link "7" at bounding box center [199, 660] width 16 height 17
click at [222, 661] on link "8" at bounding box center [216, 660] width 16 height 17
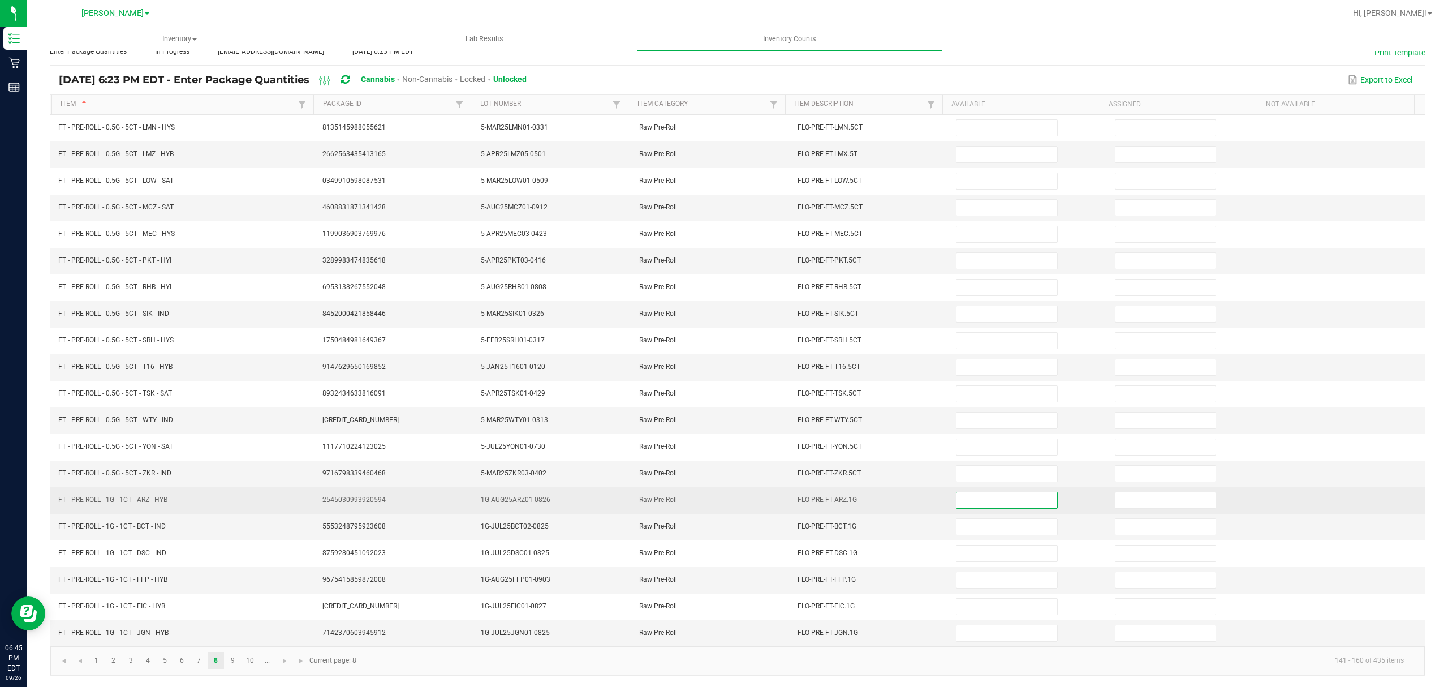
click at [956, 494] on input at bounding box center [1006, 500] width 100 height 16
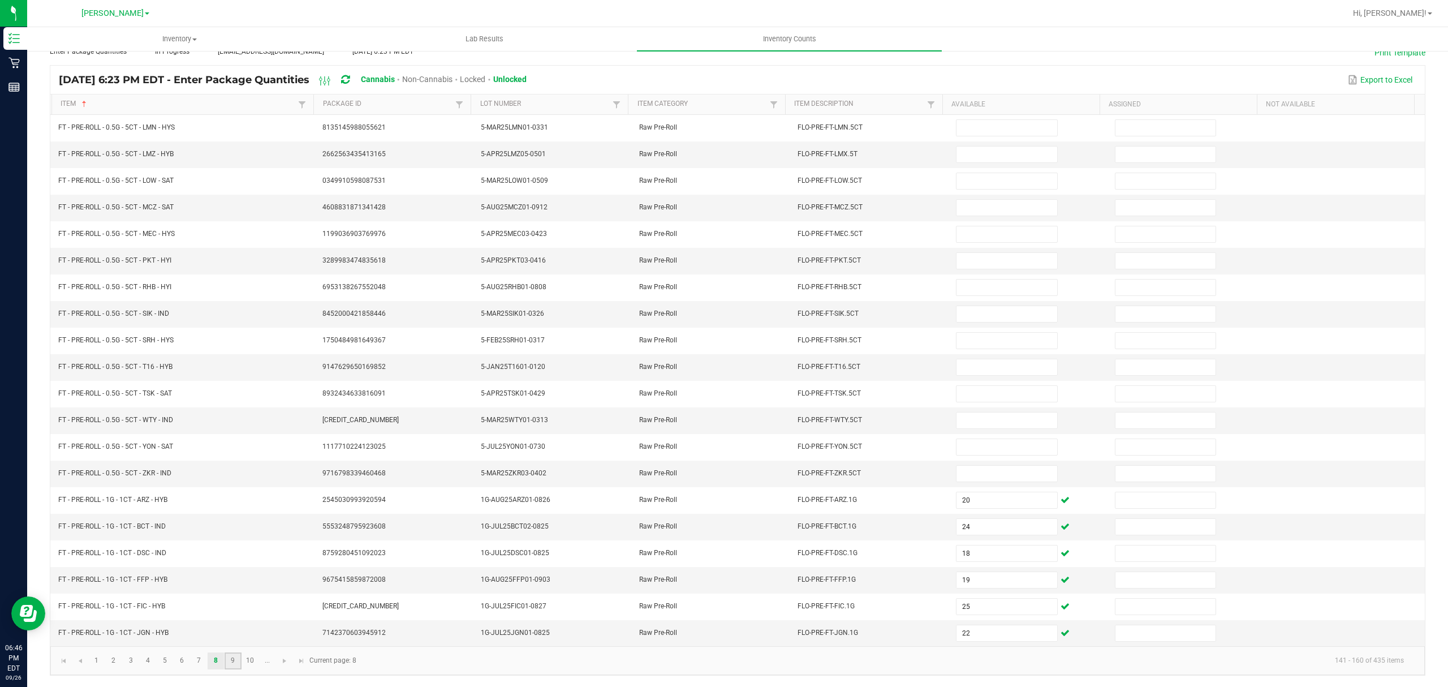
click at [238, 662] on link "9" at bounding box center [233, 660] width 16 height 17
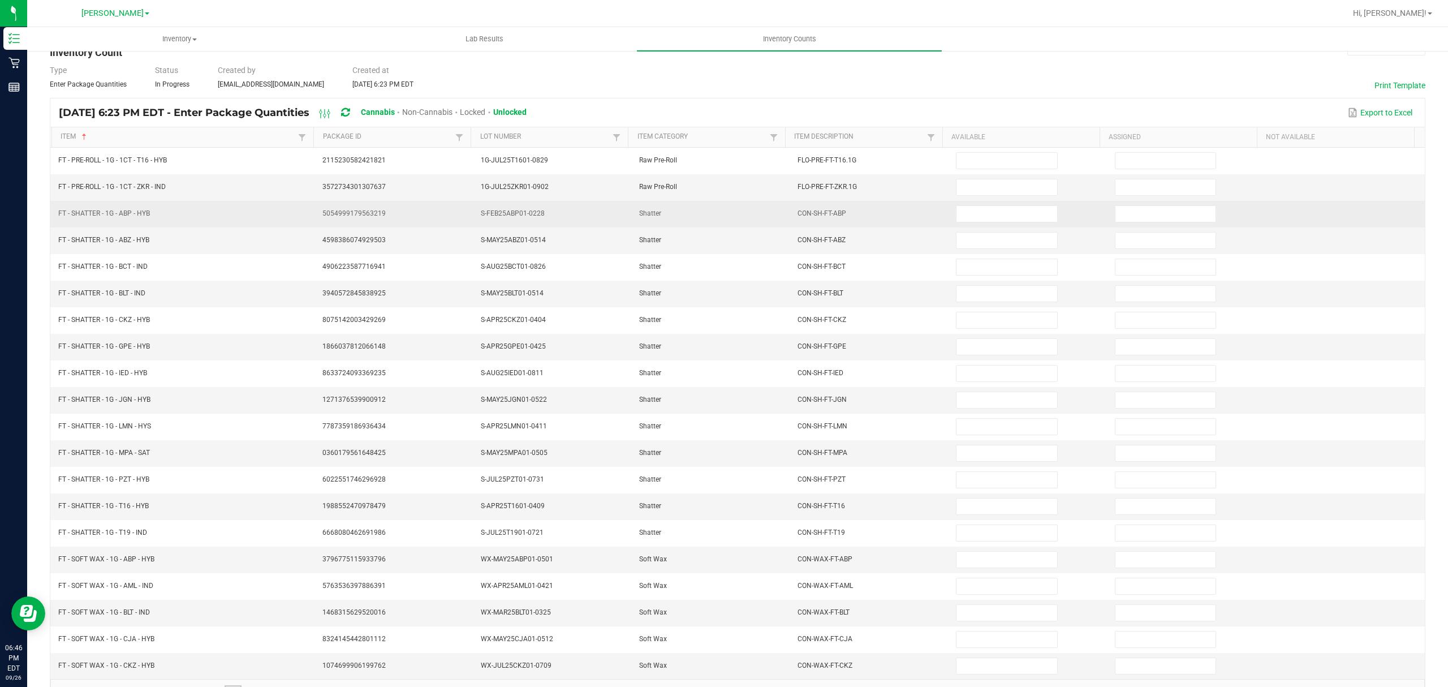
scroll to position [0, 0]
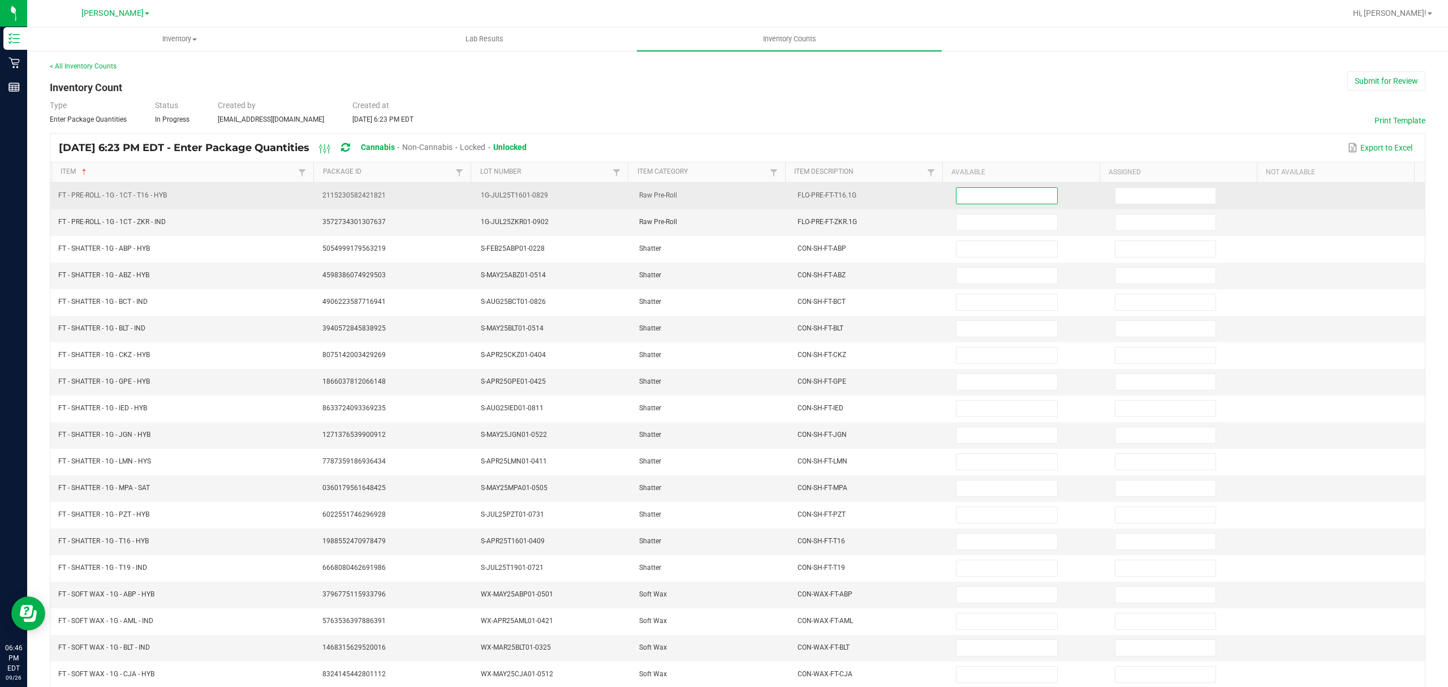
click at [980, 201] on input at bounding box center [1006, 196] width 100 height 16
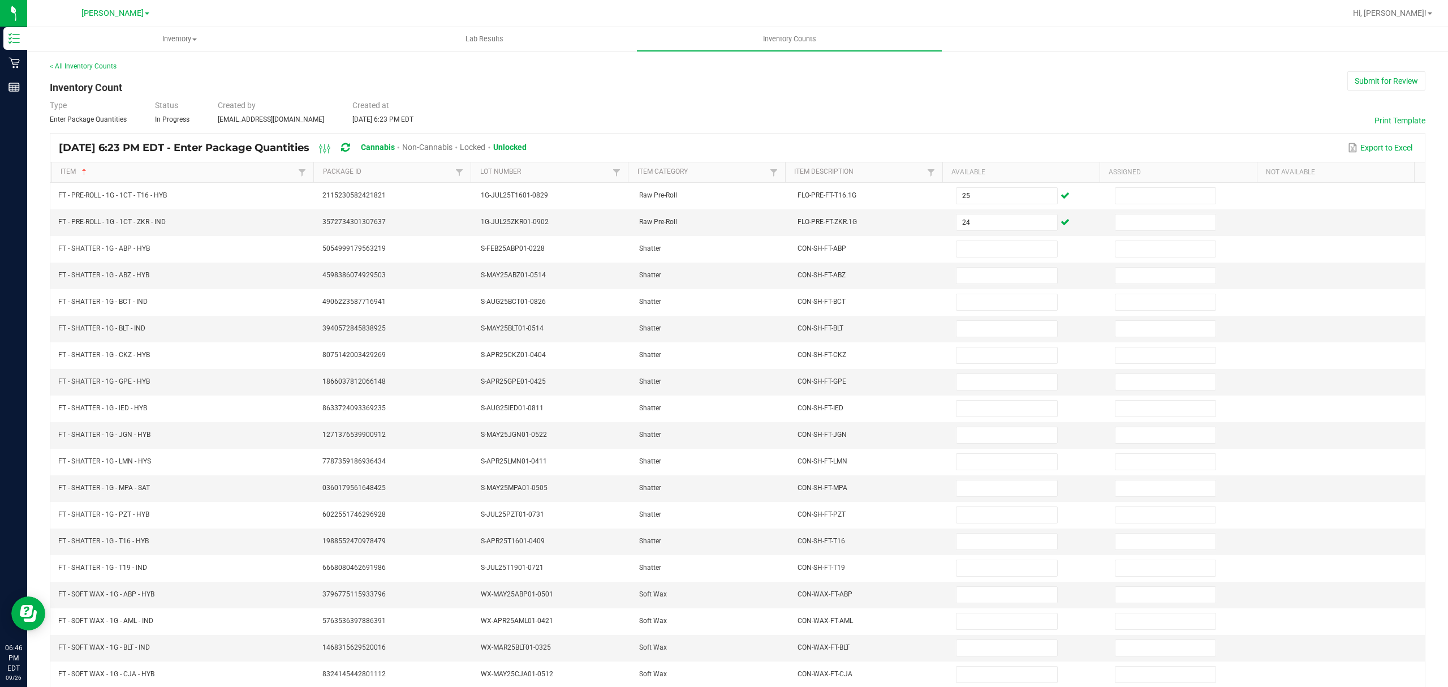
click at [1017, 136] on div "[DATE] 6:23 PM EDT - Enter Package Quantities Cannabis Non-Cannabis Locked Unlo…" at bounding box center [737, 147] width 1374 height 28
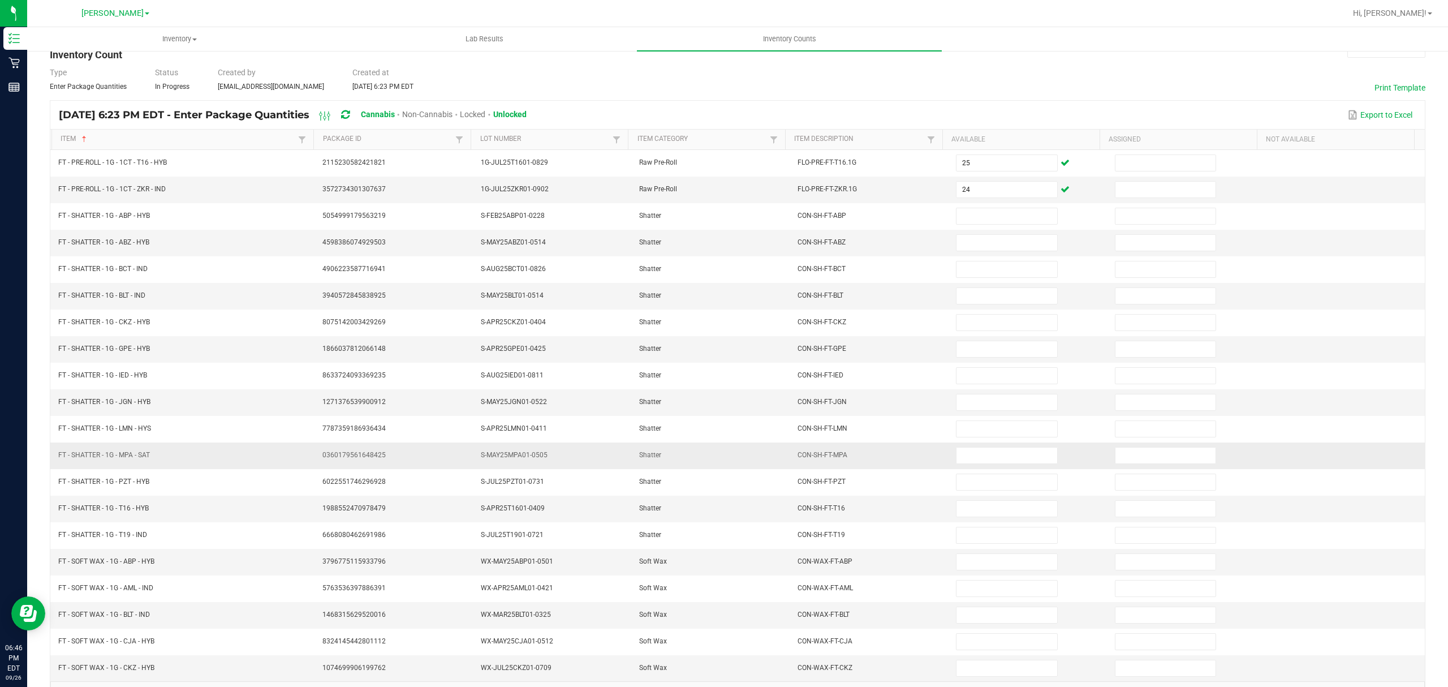
scroll to position [80, 0]
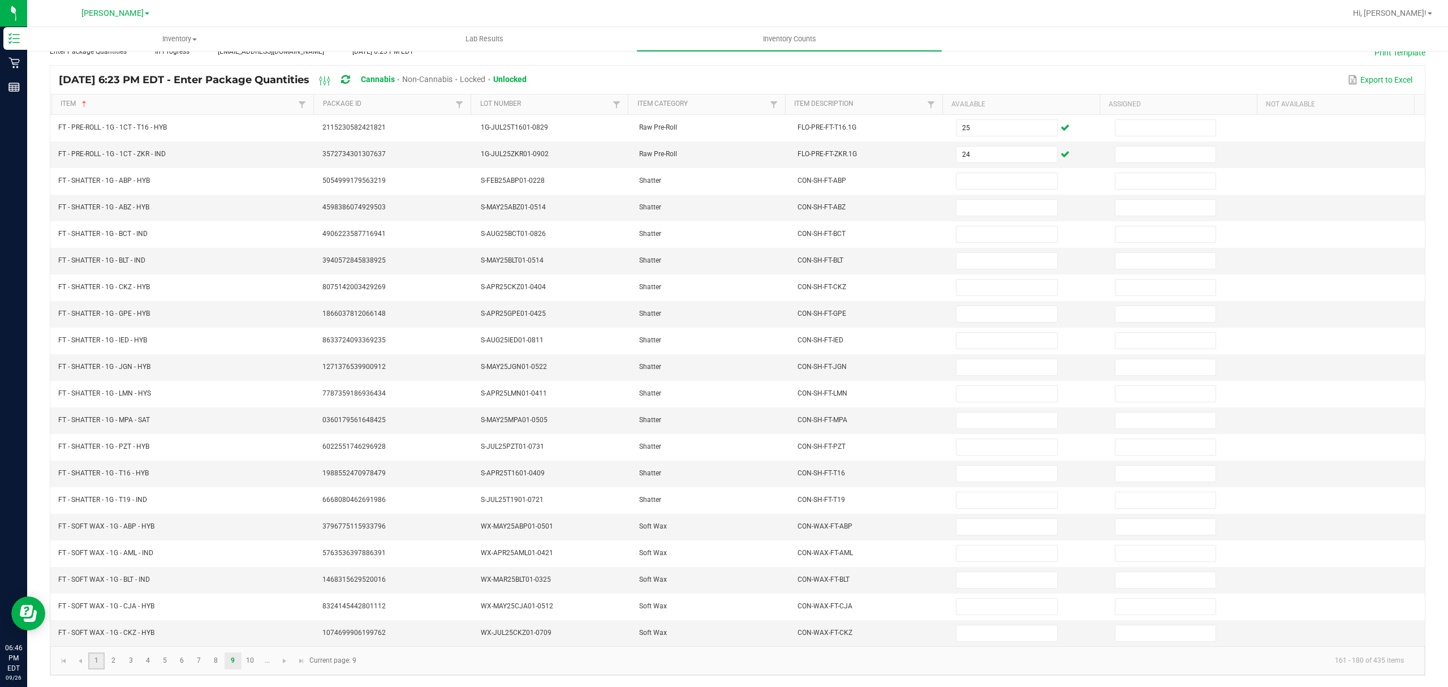
click at [98, 663] on link "1" at bounding box center [96, 660] width 16 height 17
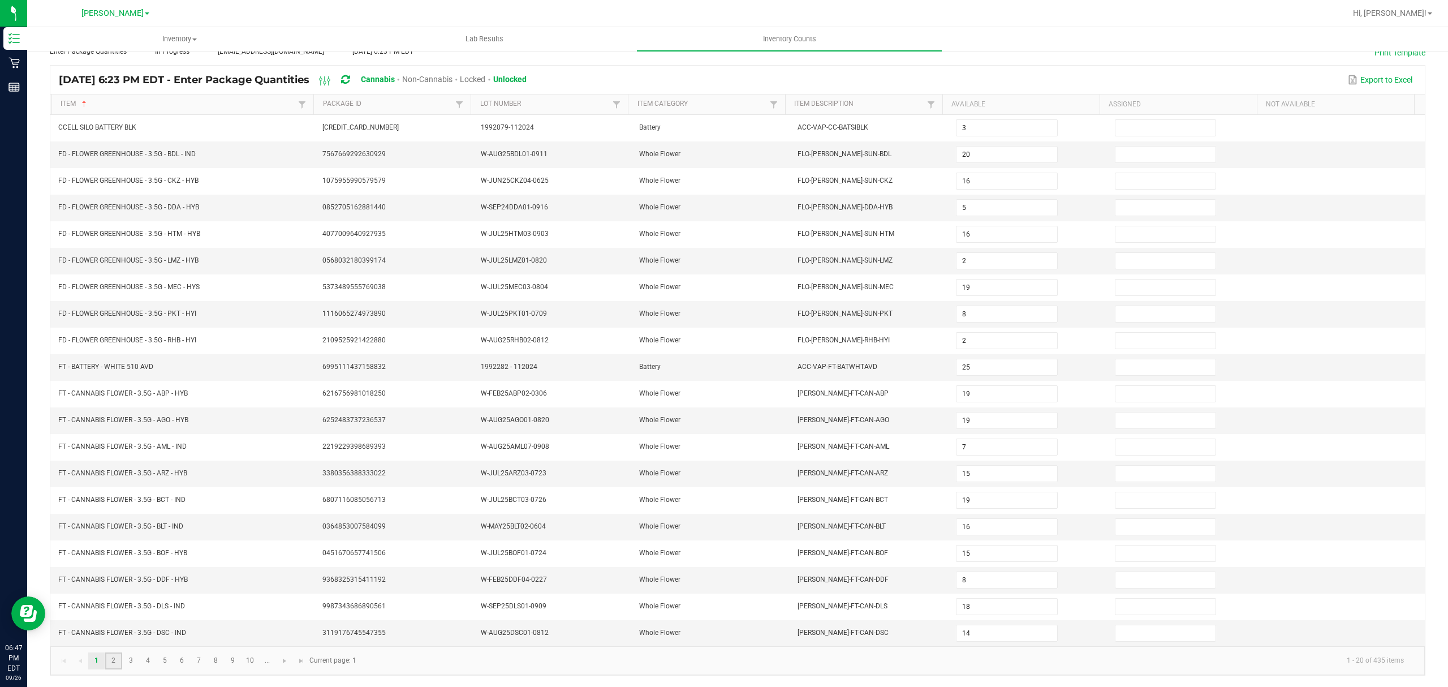
click at [118, 665] on link "2" at bounding box center [113, 660] width 16 height 17
click at [136, 658] on link "3" at bounding box center [131, 660] width 16 height 17
click at [985, 415] on input at bounding box center [1006, 420] width 100 height 16
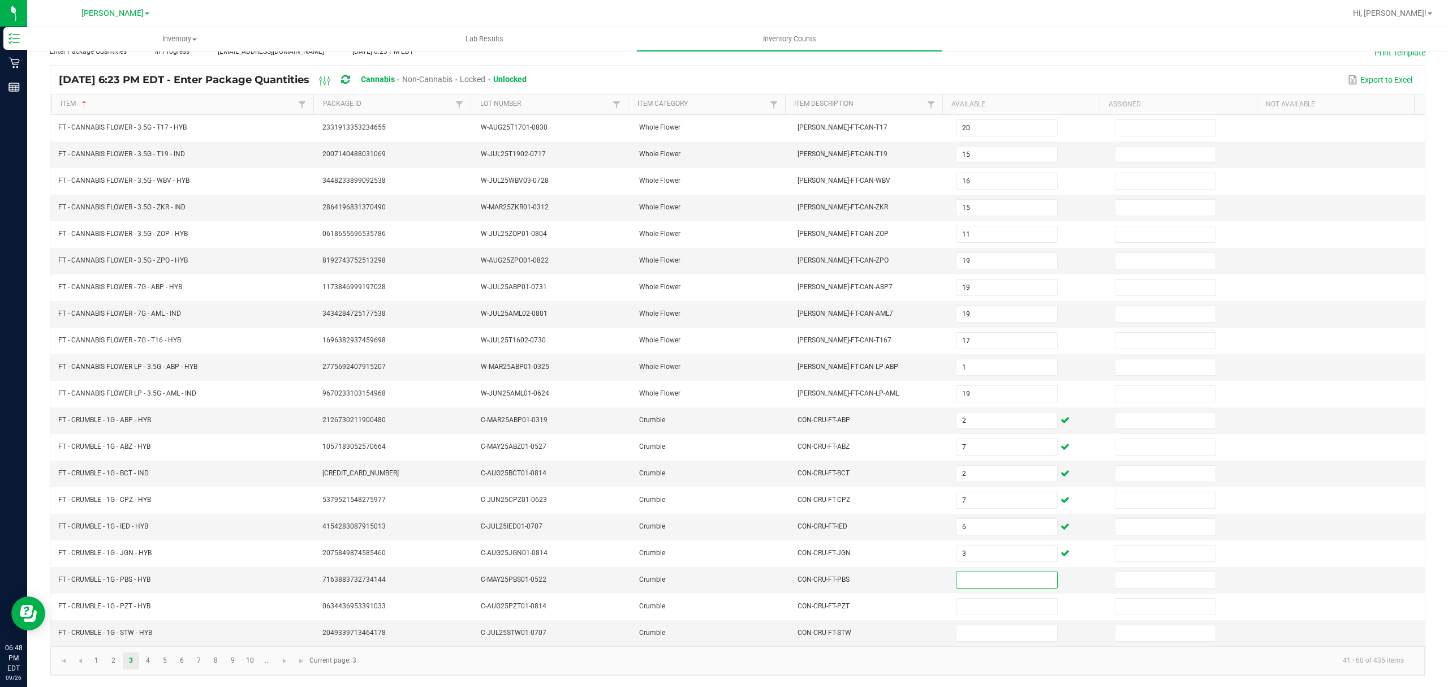
click at [560, 666] on kendo-pager-info "41 - 60 of 435 items" at bounding box center [888, 660] width 1050 height 19
click at [152, 661] on link "4" at bounding box center [148, 660] width 16 height 17
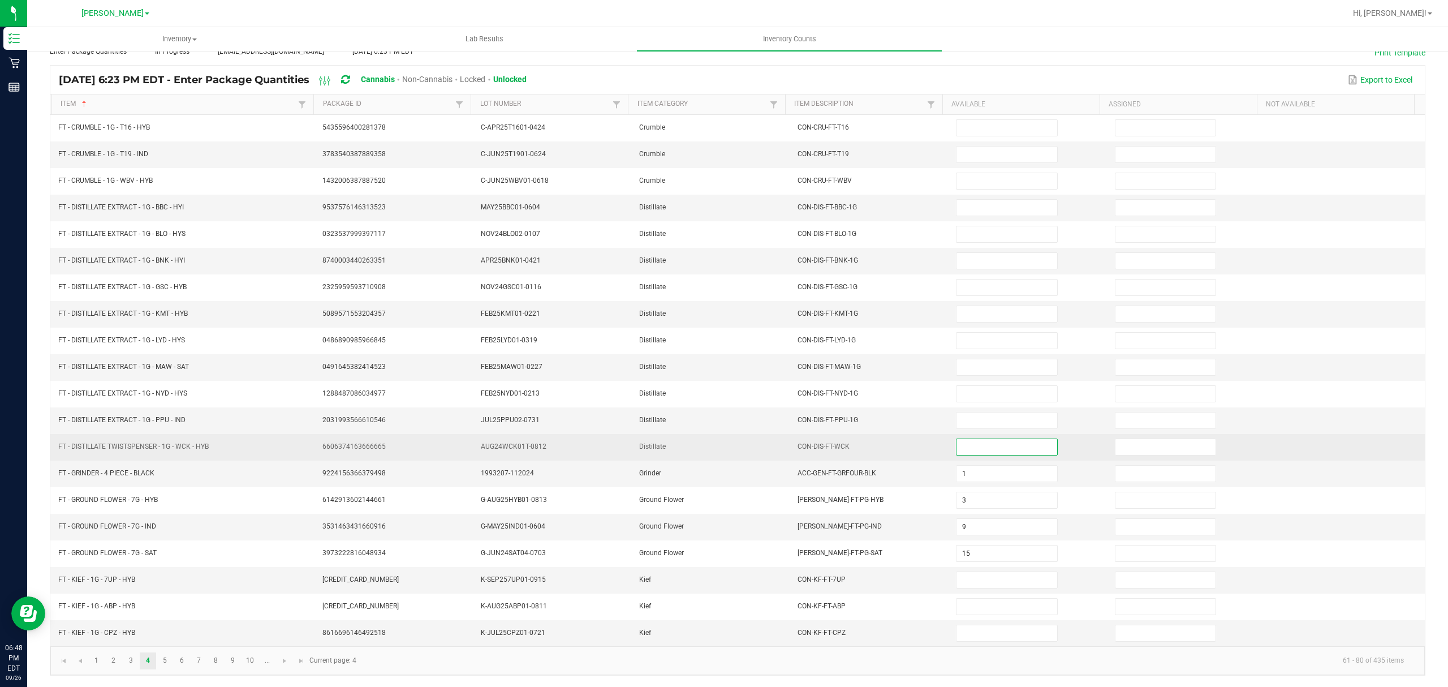
click at [961, 444] on input at bounding box center [1006, 447] width 100 height 16
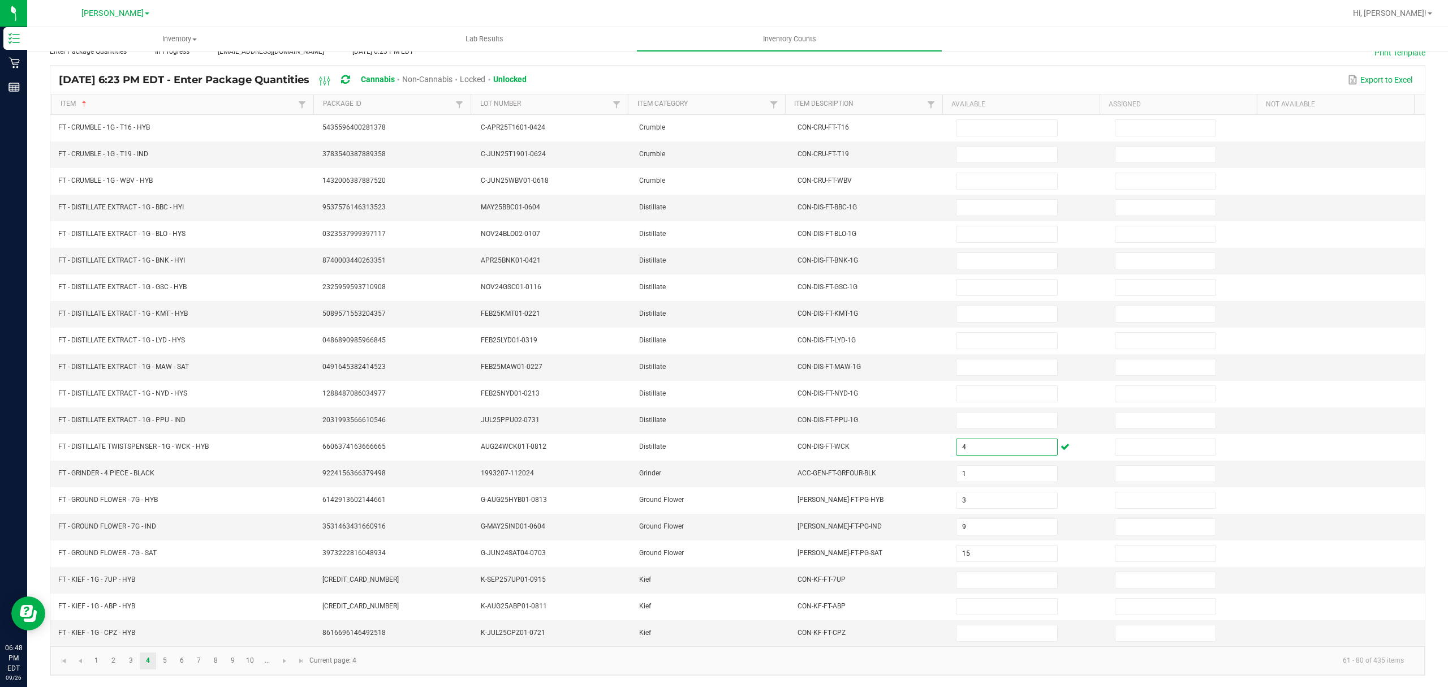
click at [766, 662] on kendo-pager-info "61 - 80 of 435 items" at bounding box center [888, 660] width 1050 height 19
click at [261, 662] on link "..." at bounding box center [267, 660] width 16 height 17
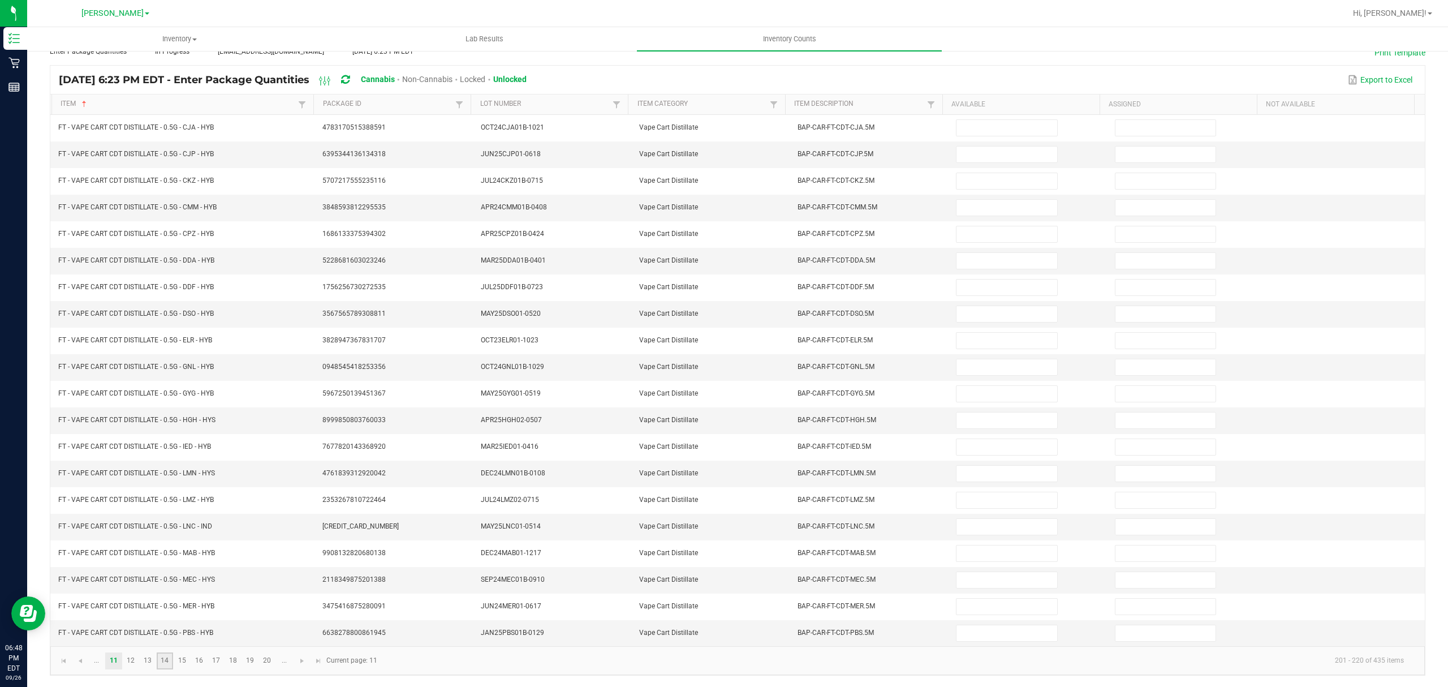
click at [164, 666] on link "14" at bounding box center [165, 660] width 16 height 17
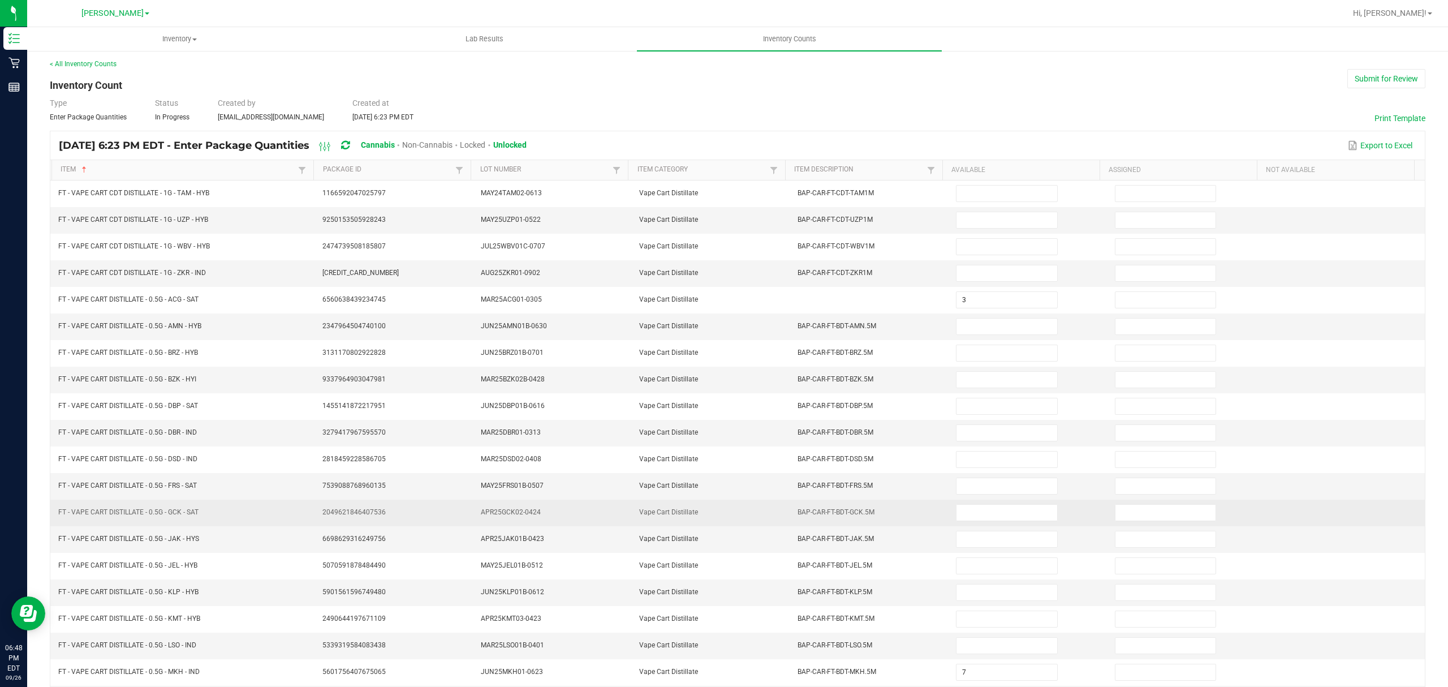
scroll to position [0, 0]
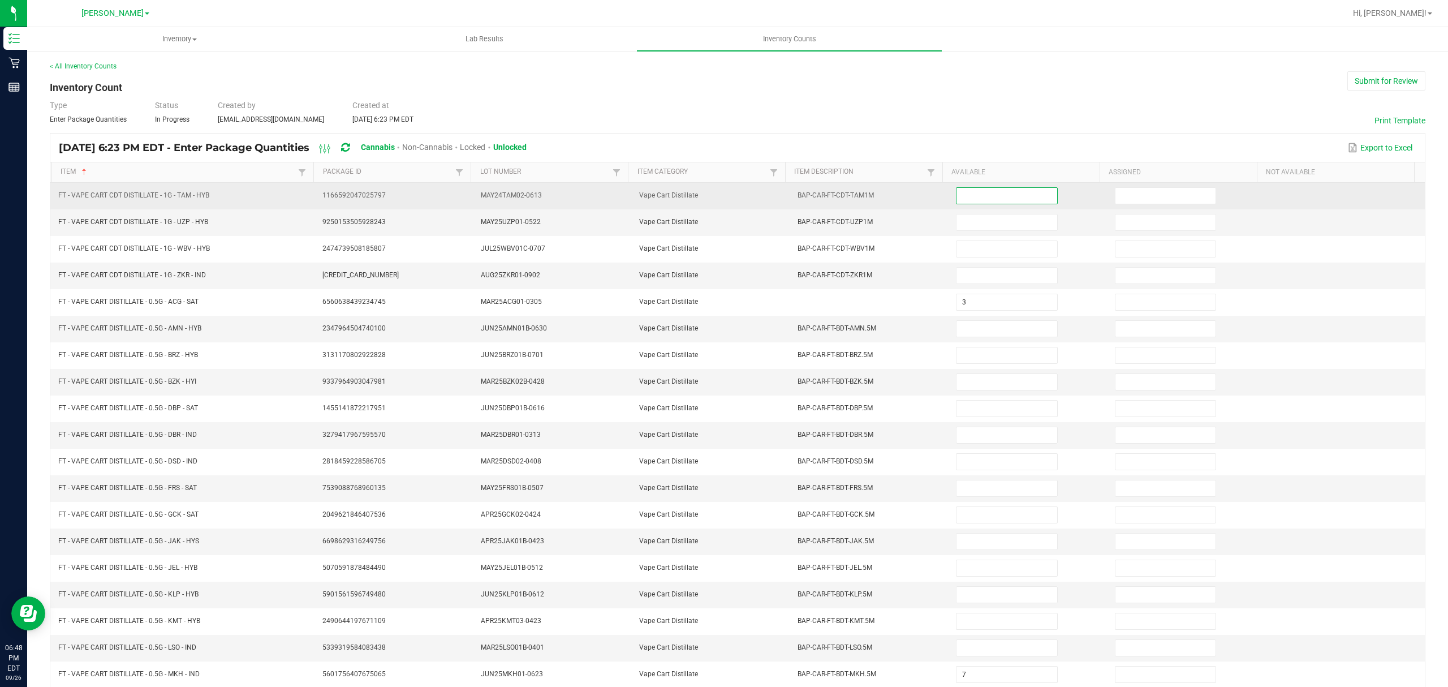
click at [1016, 199] on input at bounding box center [1006, 196] width 100 height 16
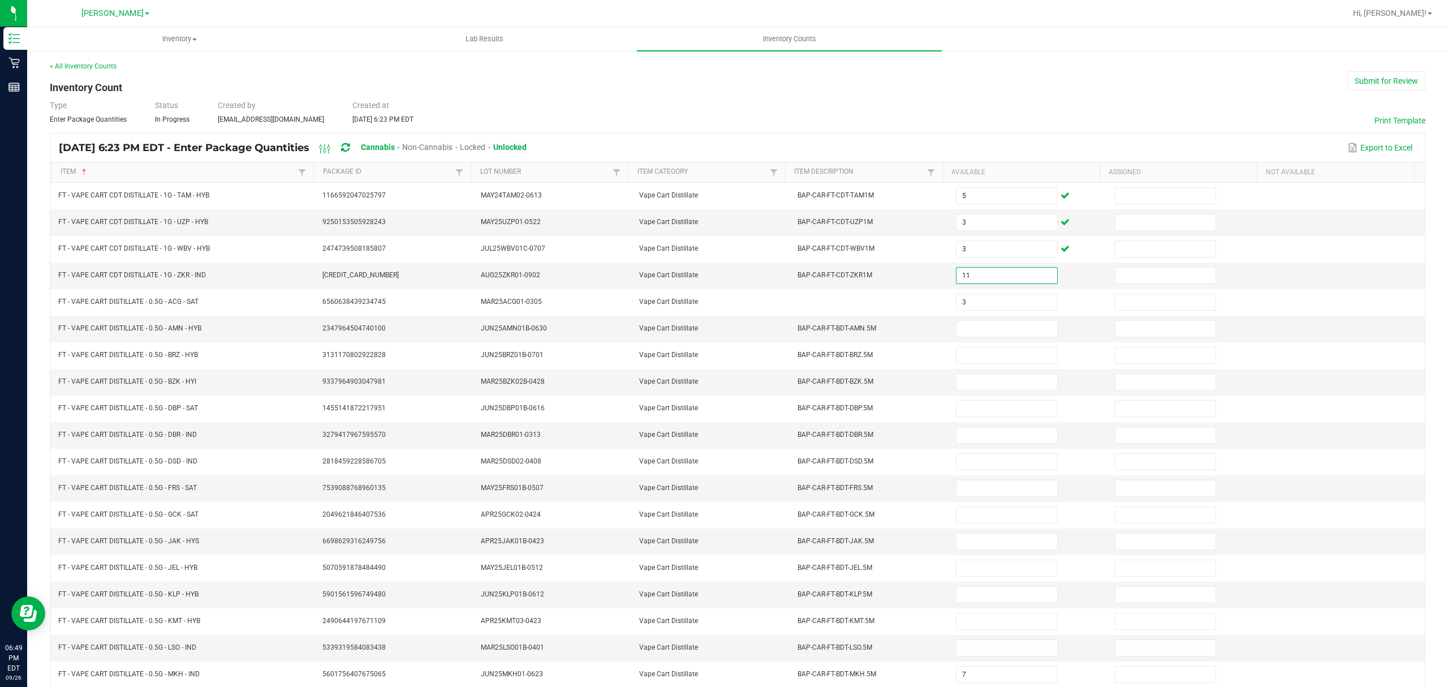
click at [1066, 116] on div "Type Enter Package Quantities Status In Progress Created by [EMAIL_ADDRESS][DOM…" at bounding box center [737, 112] width 1375 height 25
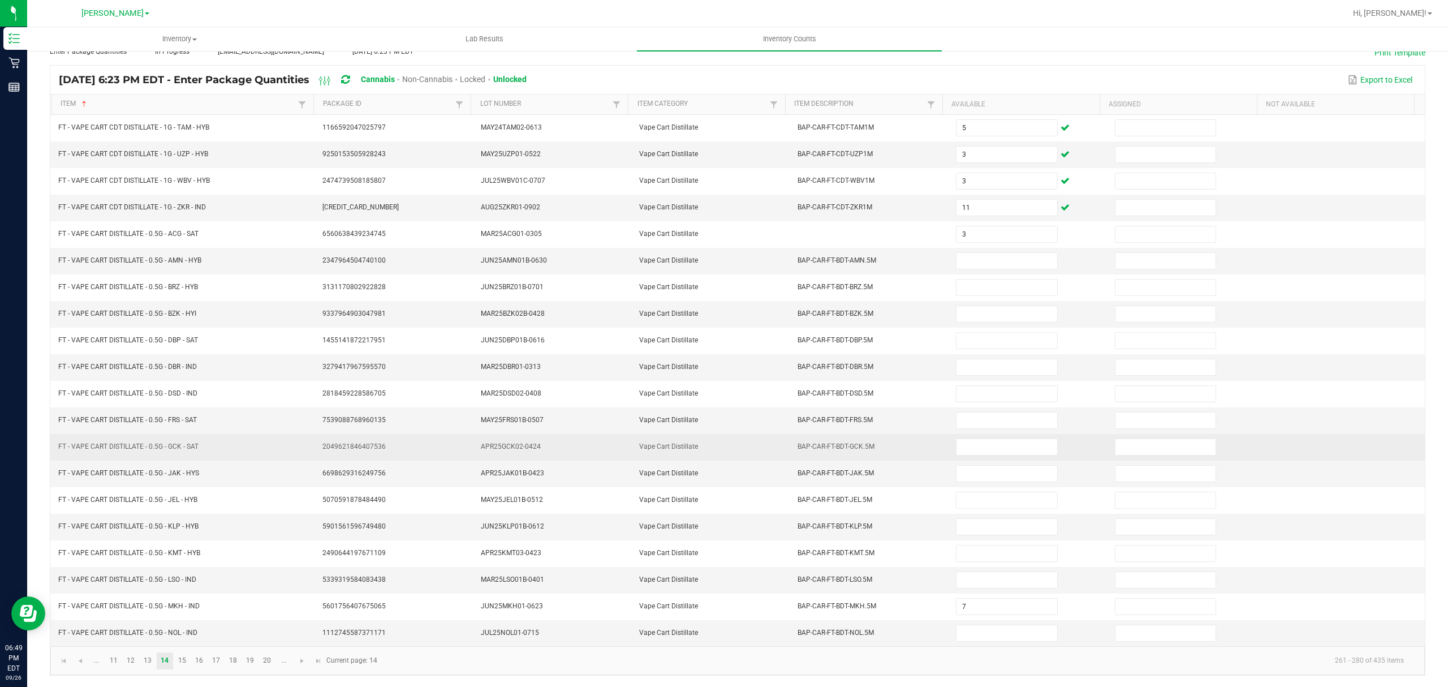
scroll to position [80, 0]
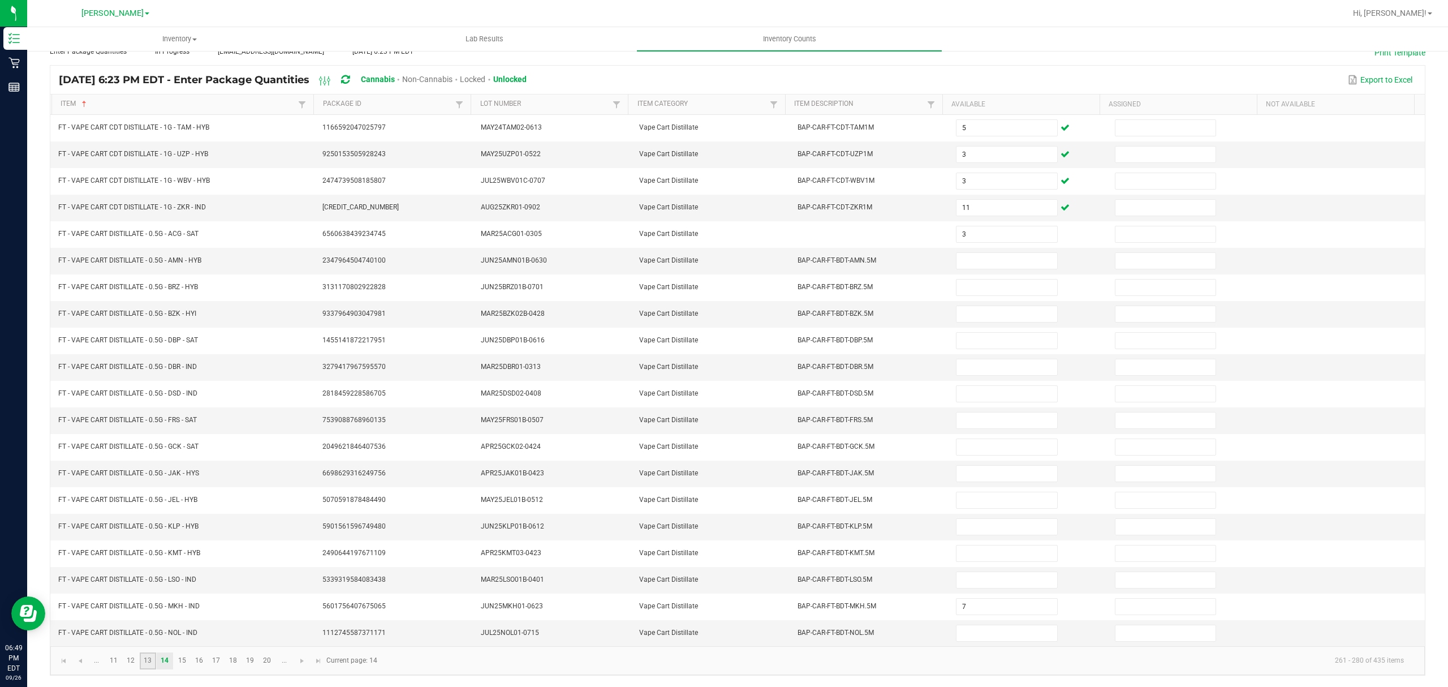
click at [148, 667] on link "13" at bounding box center [148, 660] width 16 height 17
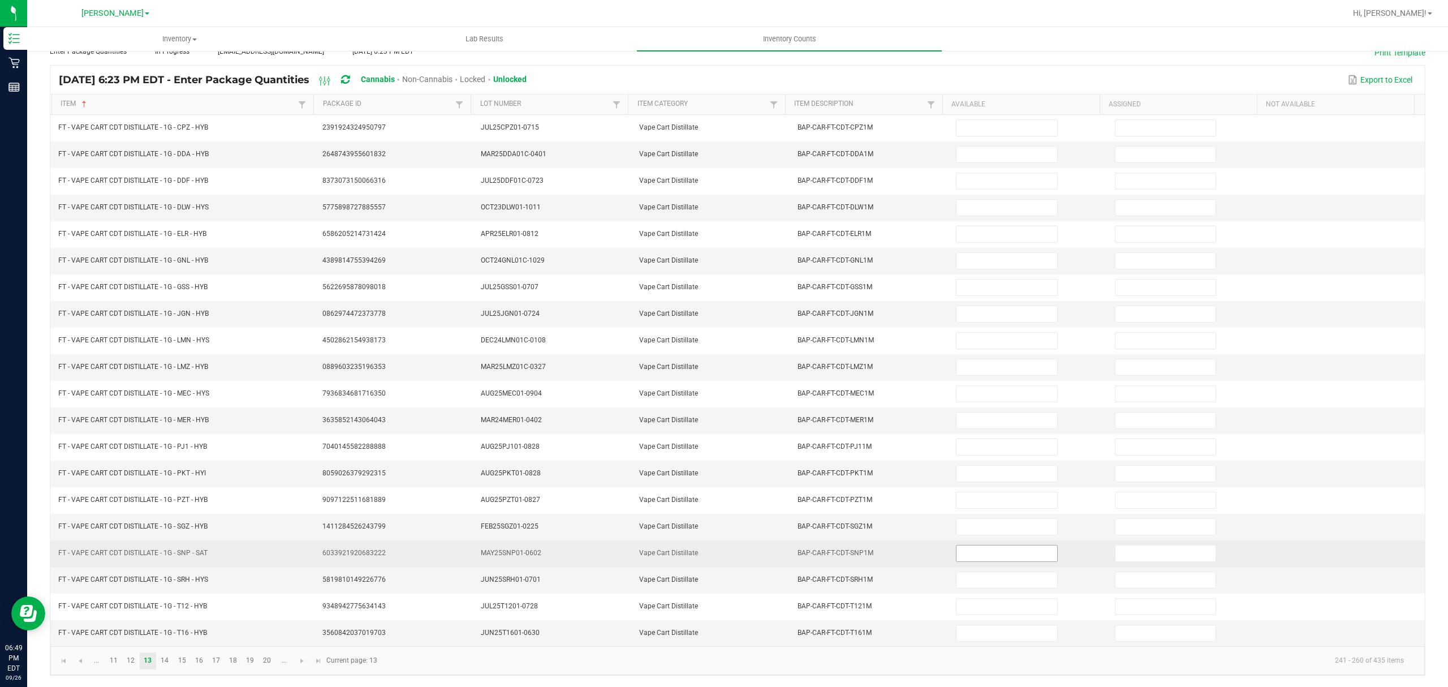
click at [958, 559] on input at bounding box center [1006, 553] width 100 height 16
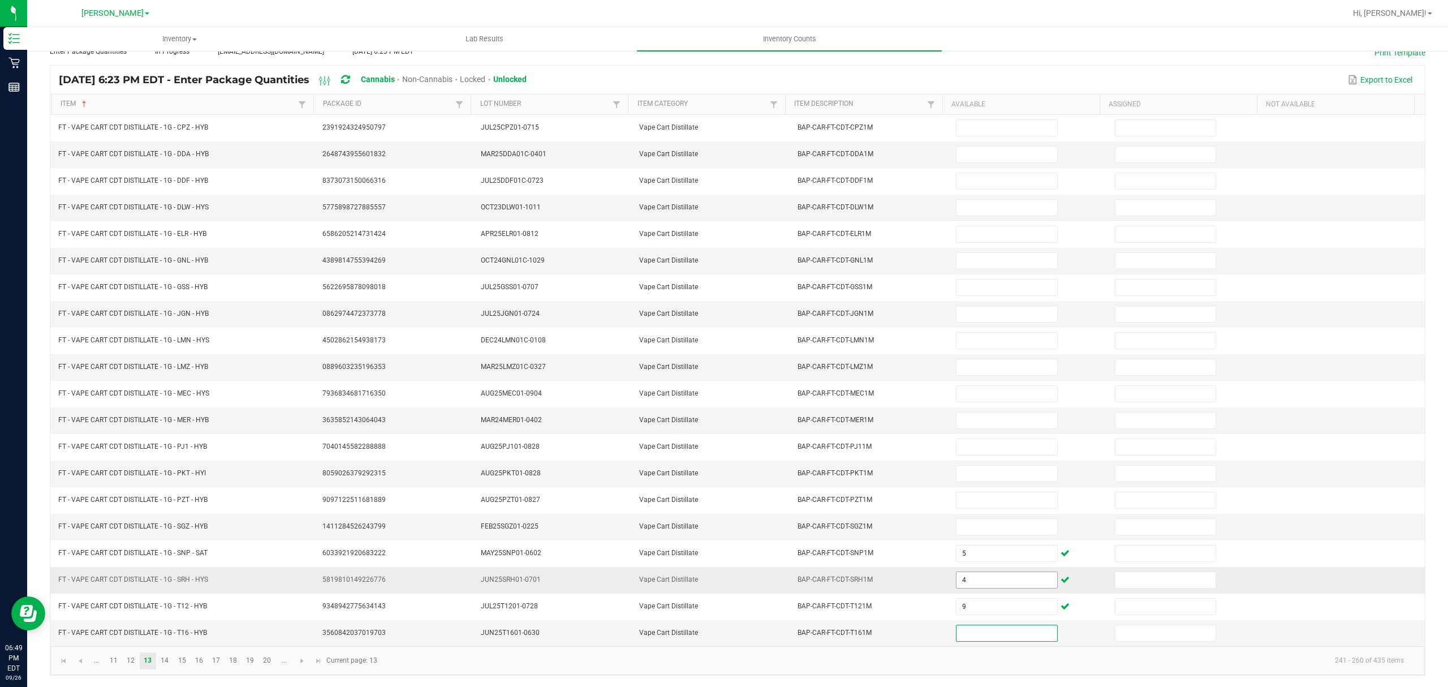
click at [958, 572] on input "4" at bounding box center [1006, 580] width 100 height 16
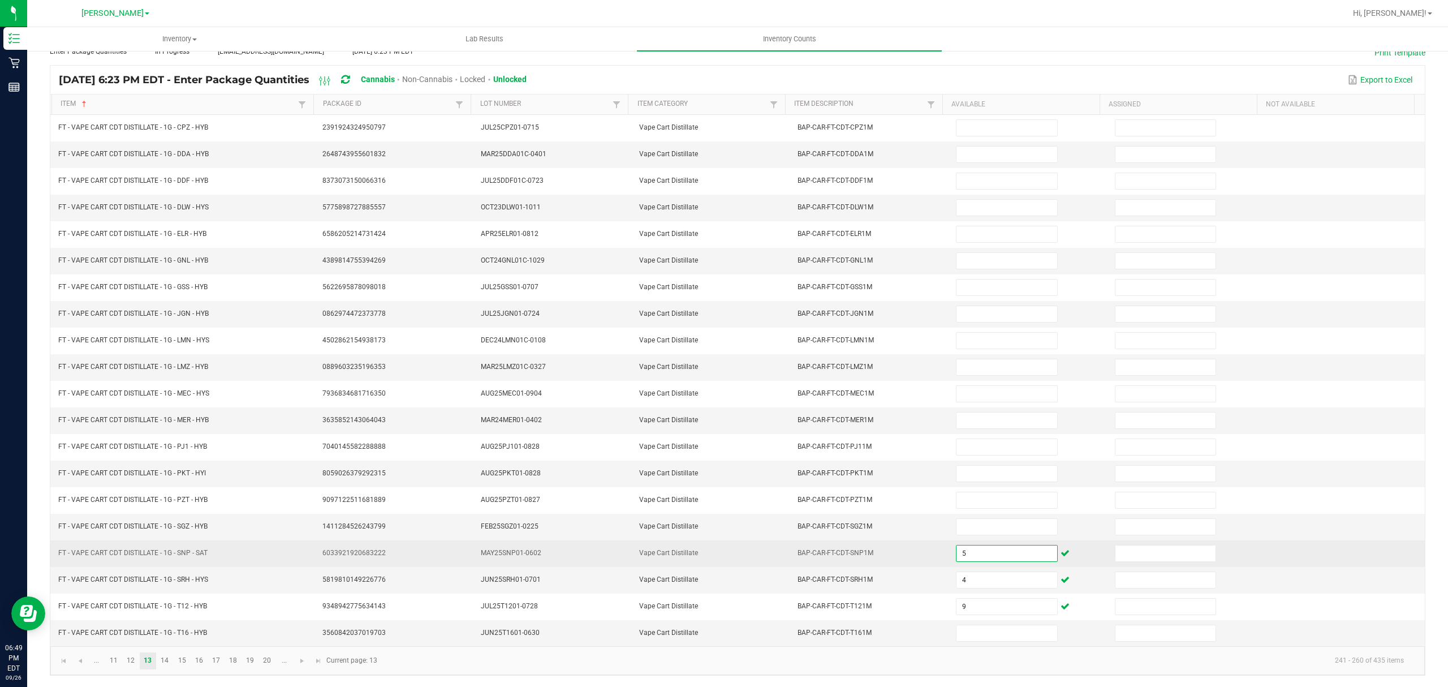
click at [967, 557] on input "5" at bounding box center [1006, 553] width 100 height 16
click at [967, 564] on td "5" at bounding box center [1028, 553] width 158 height 27
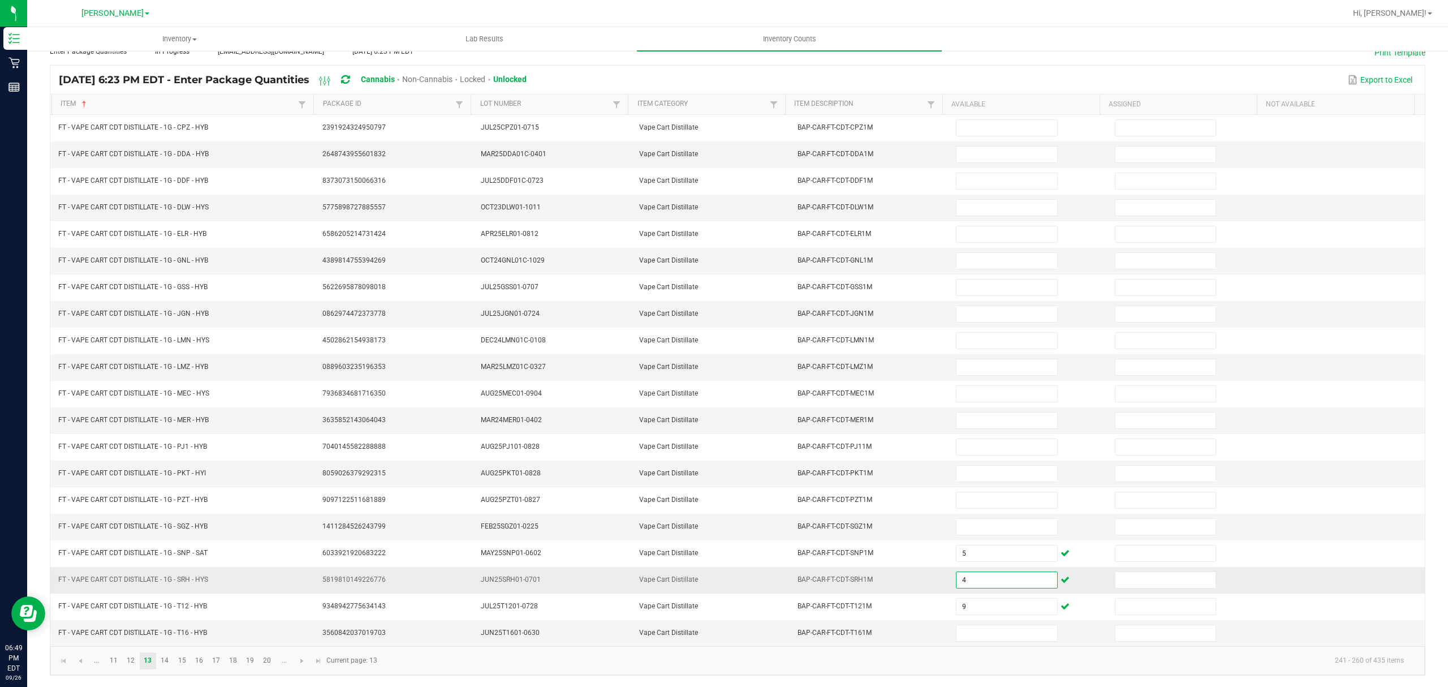
click at [967, 576] on input "4" at bounding box center [1006, 580] width 100 height 16
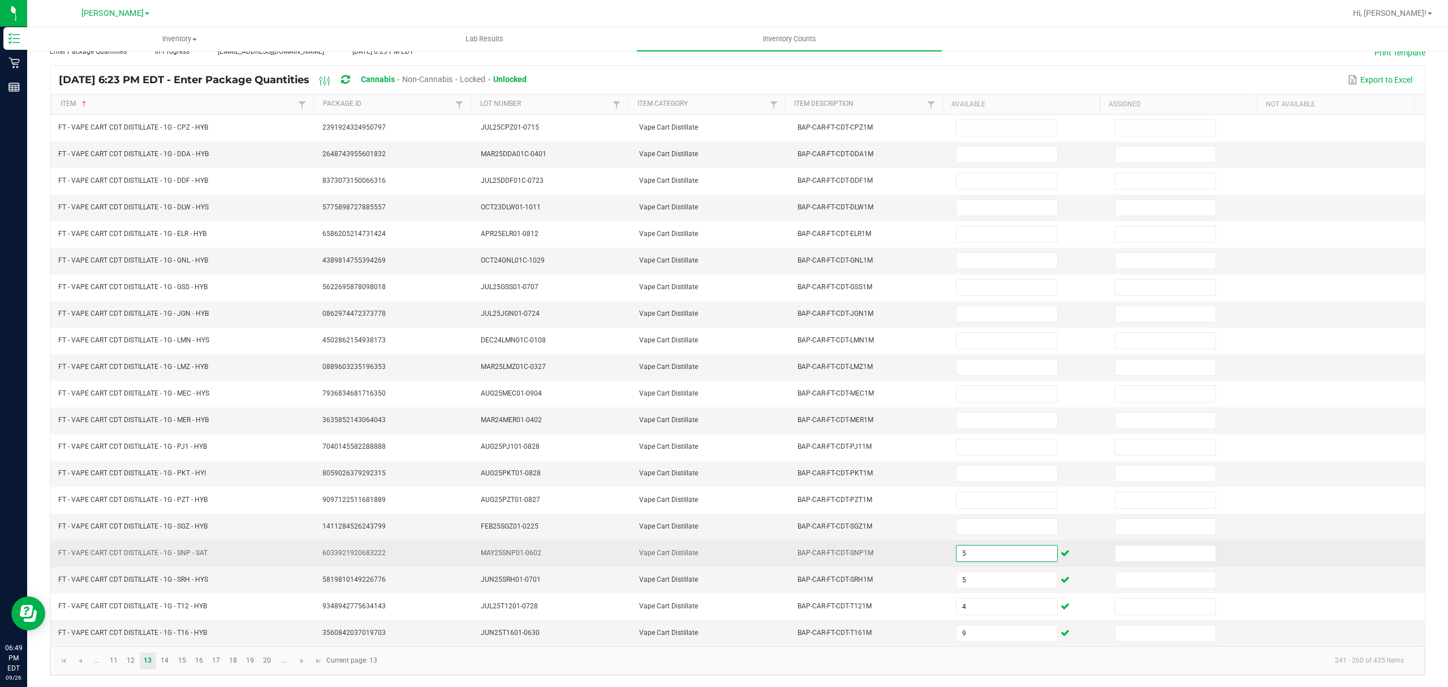
click at [964, 557] on input "5" at bounding box center [1006, 553] width 100 height 16
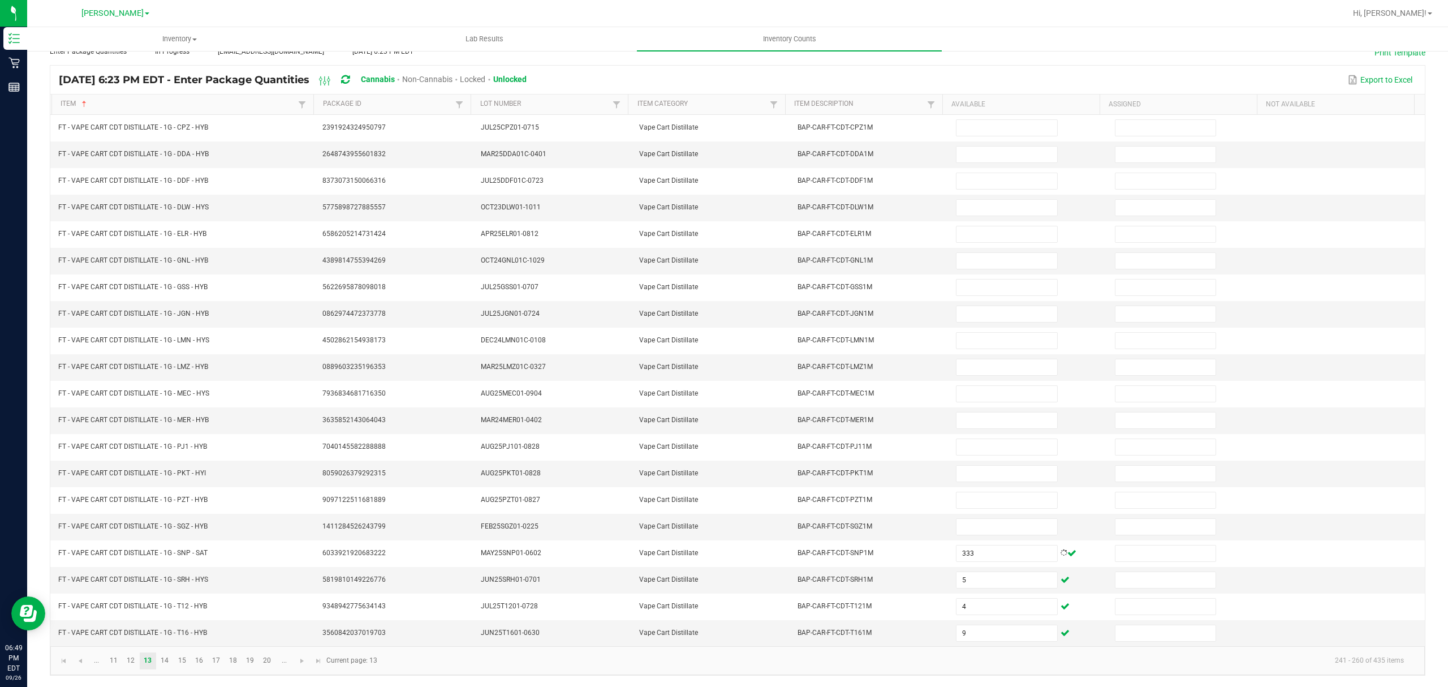
click at [794, 670] on kendo-pager "... 11 12 13 14 15 16 17 18 19 20 ... 241 - 260 of 435 items Current page: 13" at bounding box center [737, 660] width 1374 height 29
click at [68, 663] on link at bounding box center [63, 660] width 16 height 17
click at [130, 662] on link "3" at bounding box center [131, 660] width 16 height 17
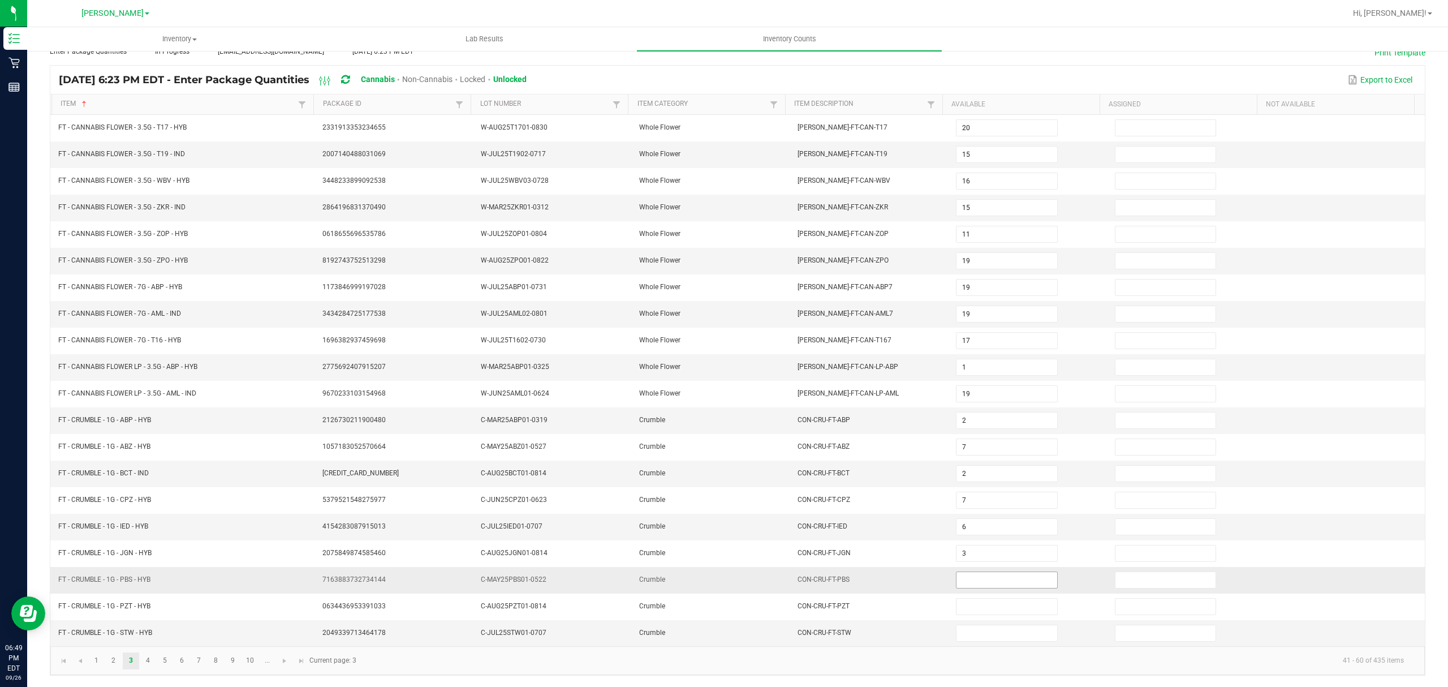
click at [1003, 583] on input at bounding box center [1006, 580] width 100 height 16
click at [154, 666] on link "4" at bounding box center [148, 660] width 16 height 17
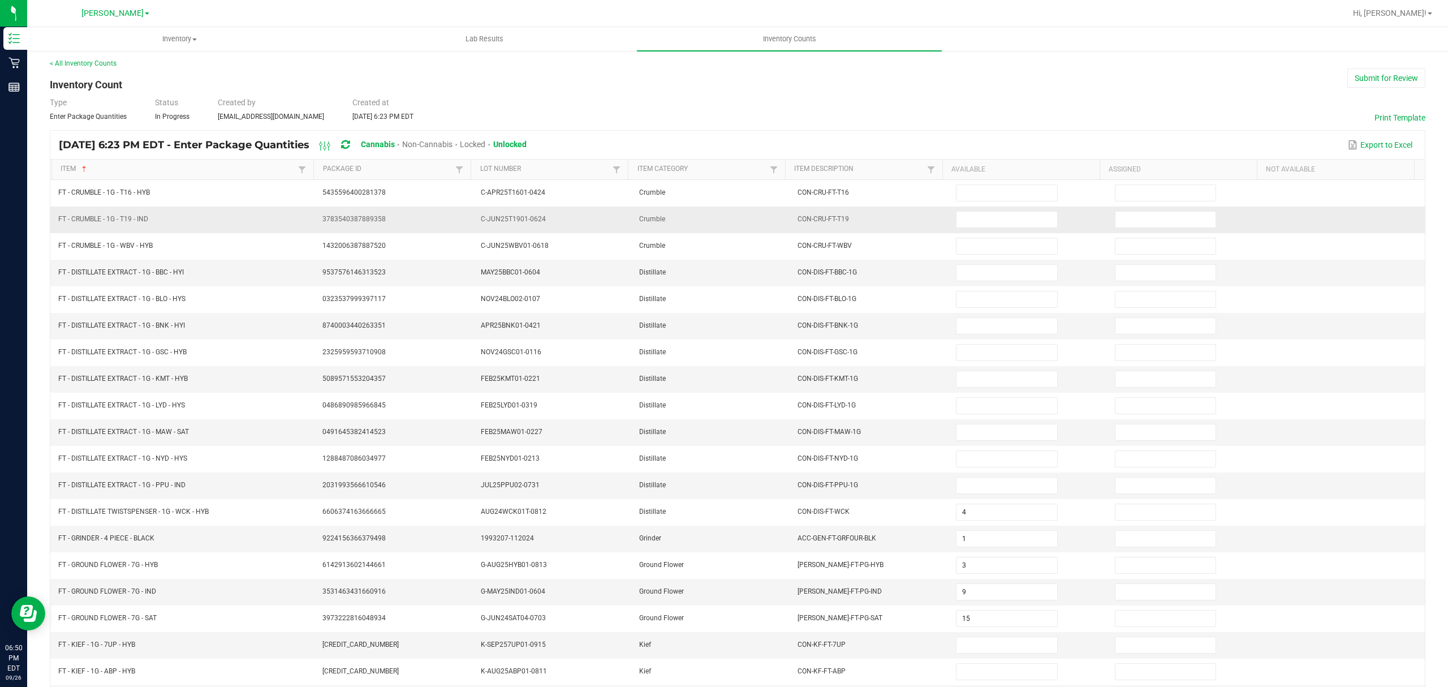
scroll to position [0, 0]
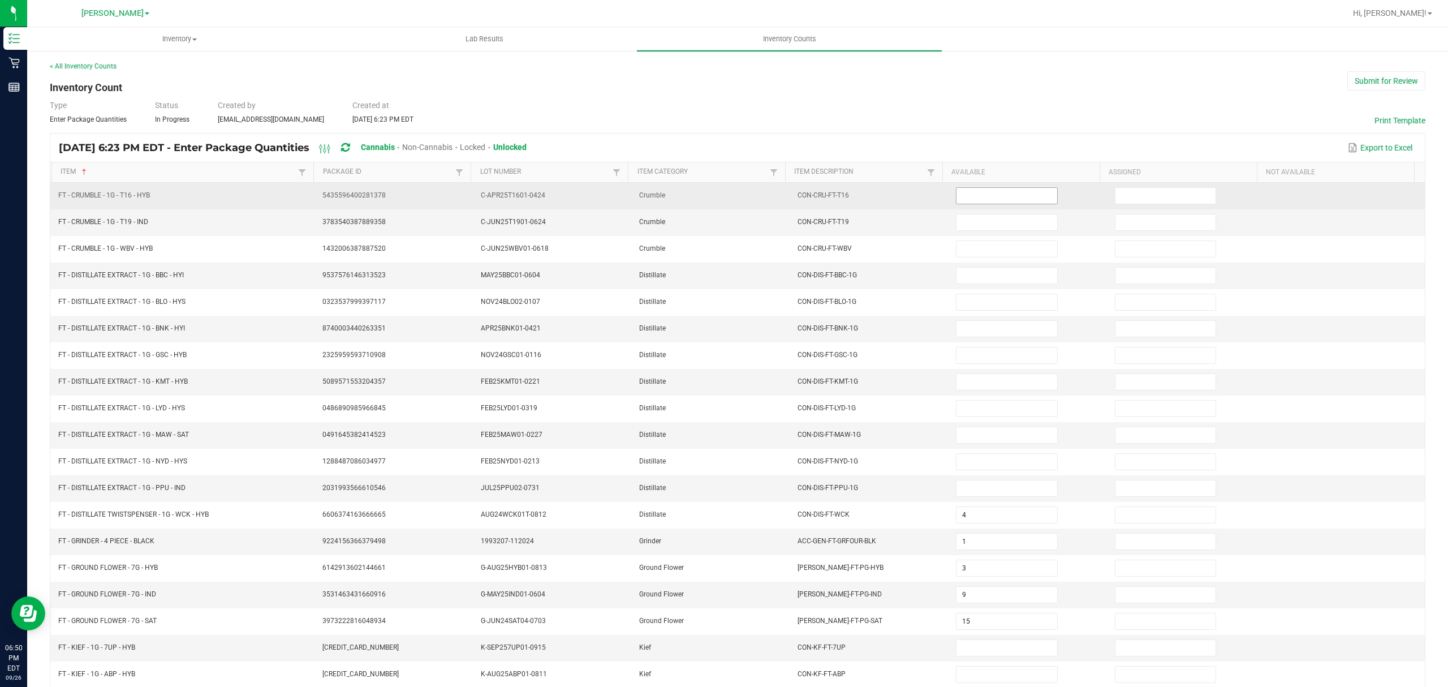
click at [990, 191] on input at bounding box center [1006, 196] width 100 height 16
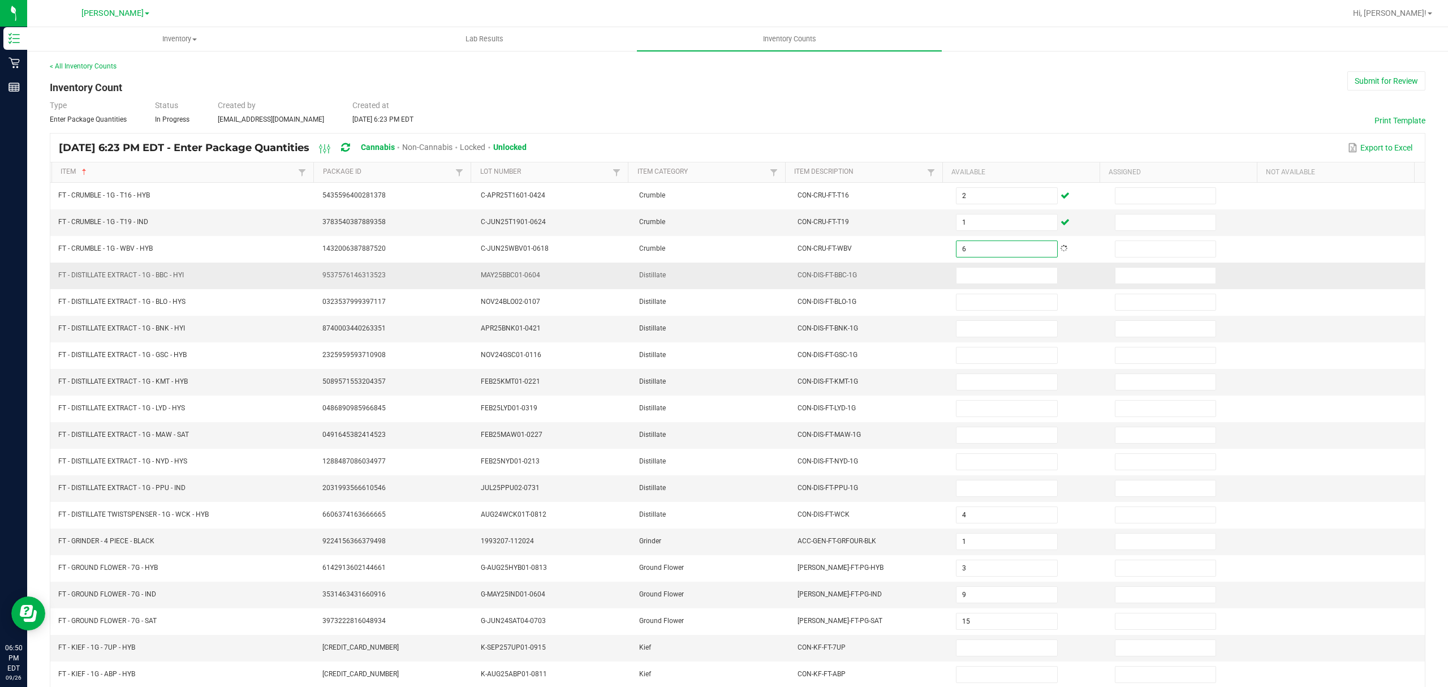
click at [857, 284] on td "CON-DIS-FT-BBC-1G" at bounding box center [870, 275] width 158 height 27
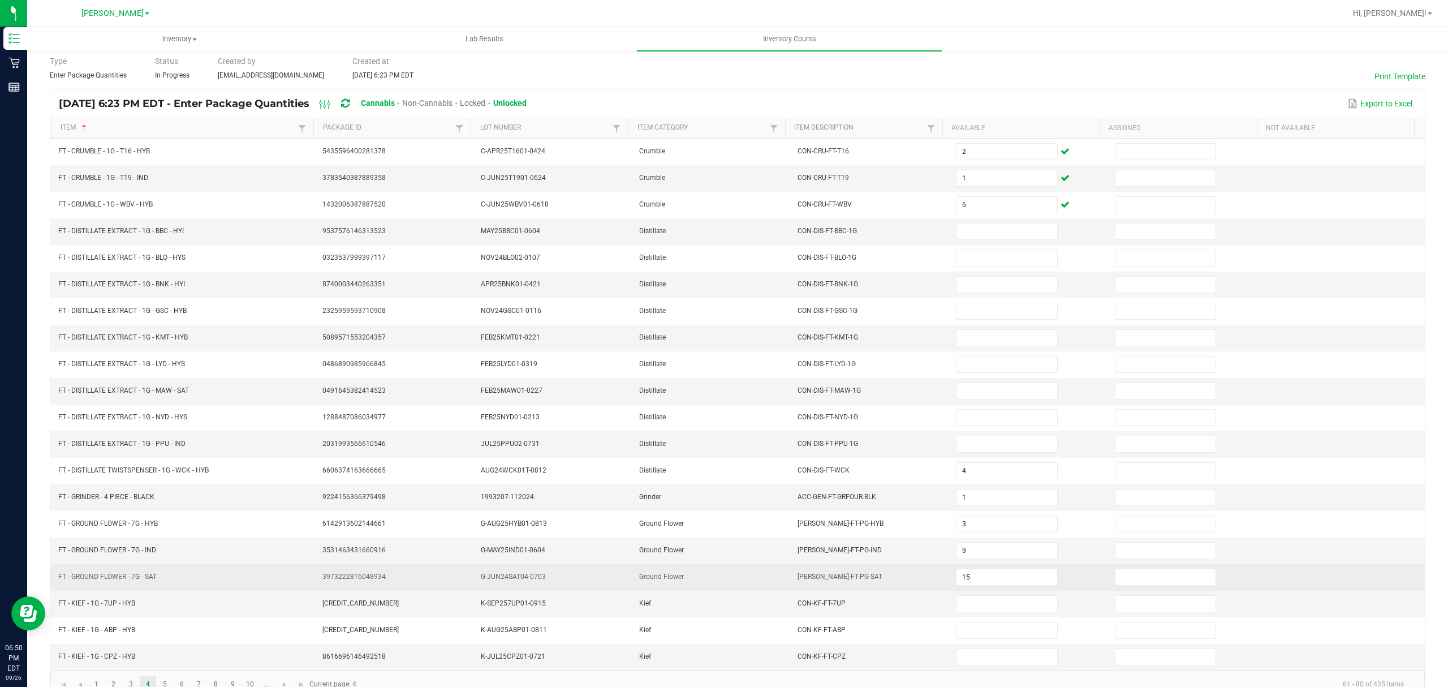
scroll to position [80, 0]
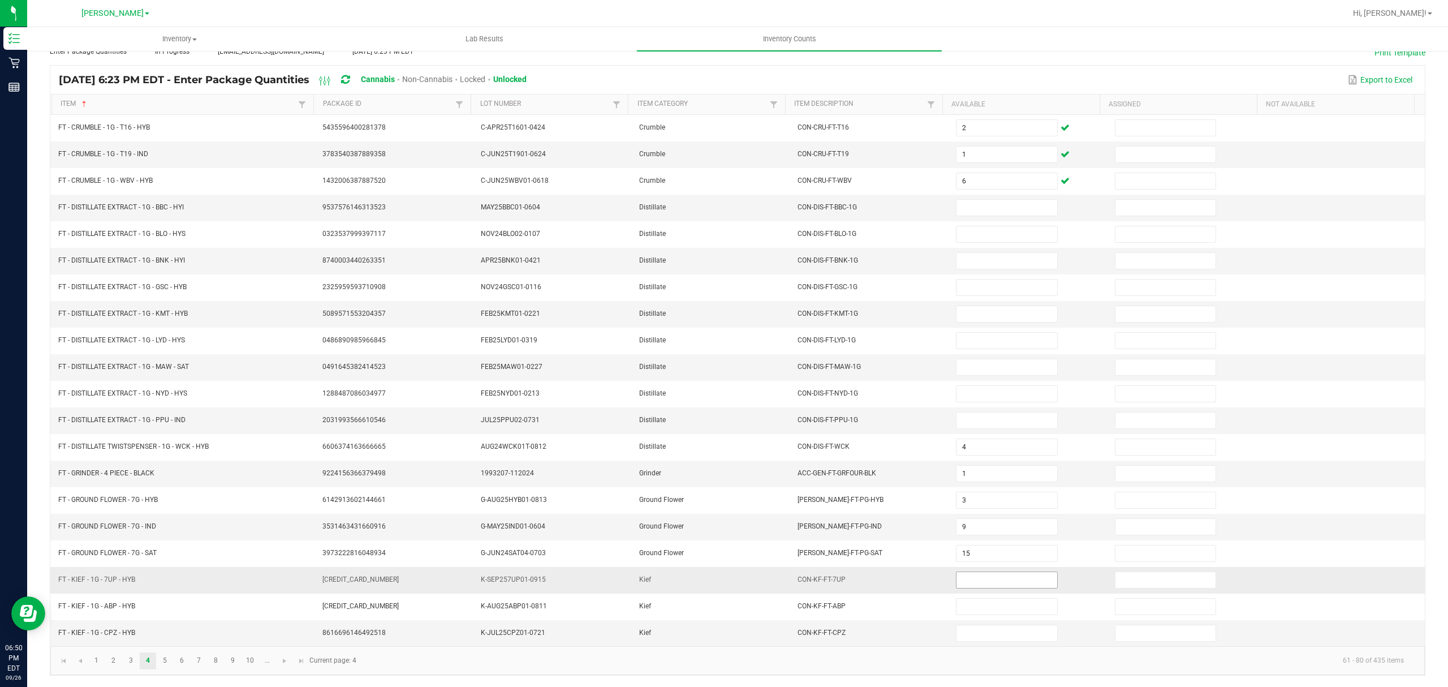
click at [983, 581] on input at bounding box center [1006, 580] width 100 height 16
click at [967, 202] on input at bounding box center [1006, 208] width 100 height 16
click at [961, 52] on div "< All Inventory Counts Inventory Count Submit for Review Type Enter Package Qua…" at bounding box center [737, 334] width 1375 height 682
click at [165, 659] on link "5" at bounding box center [165, 660] width 16 height 17
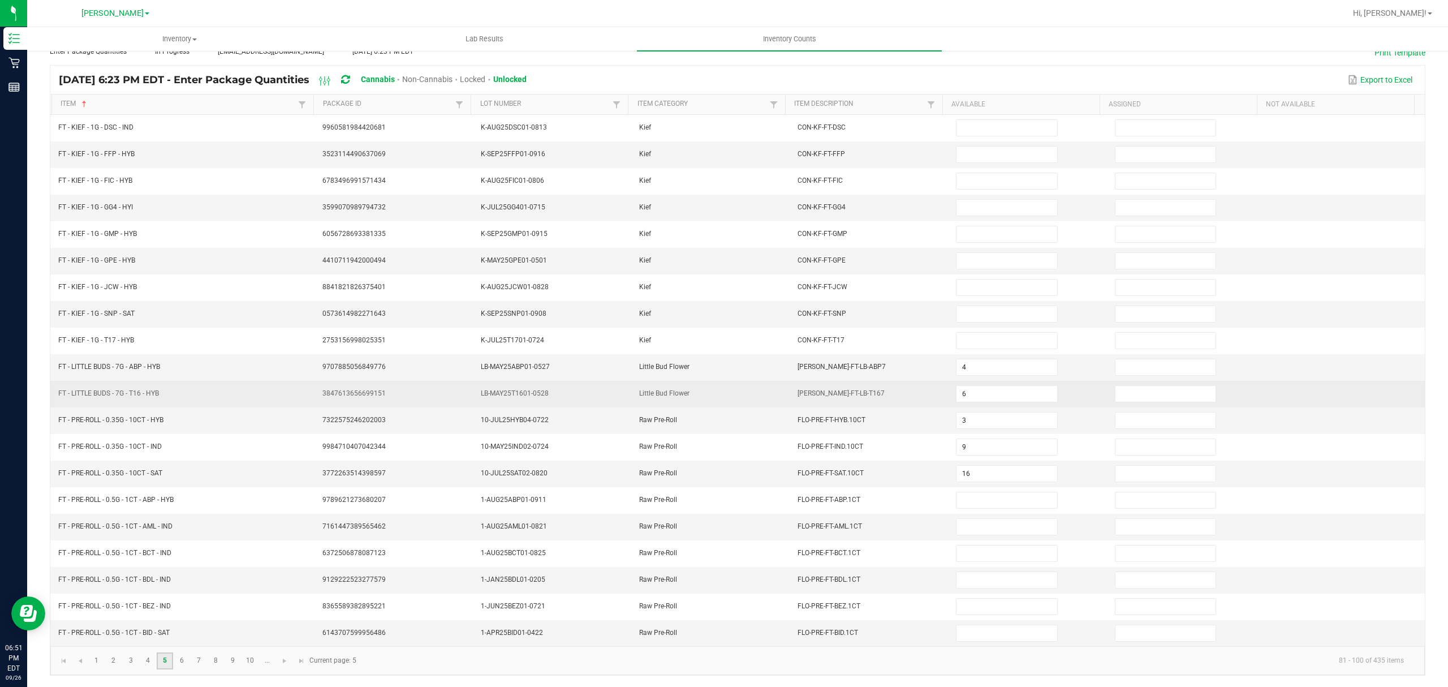
scroll to position [0, 0]
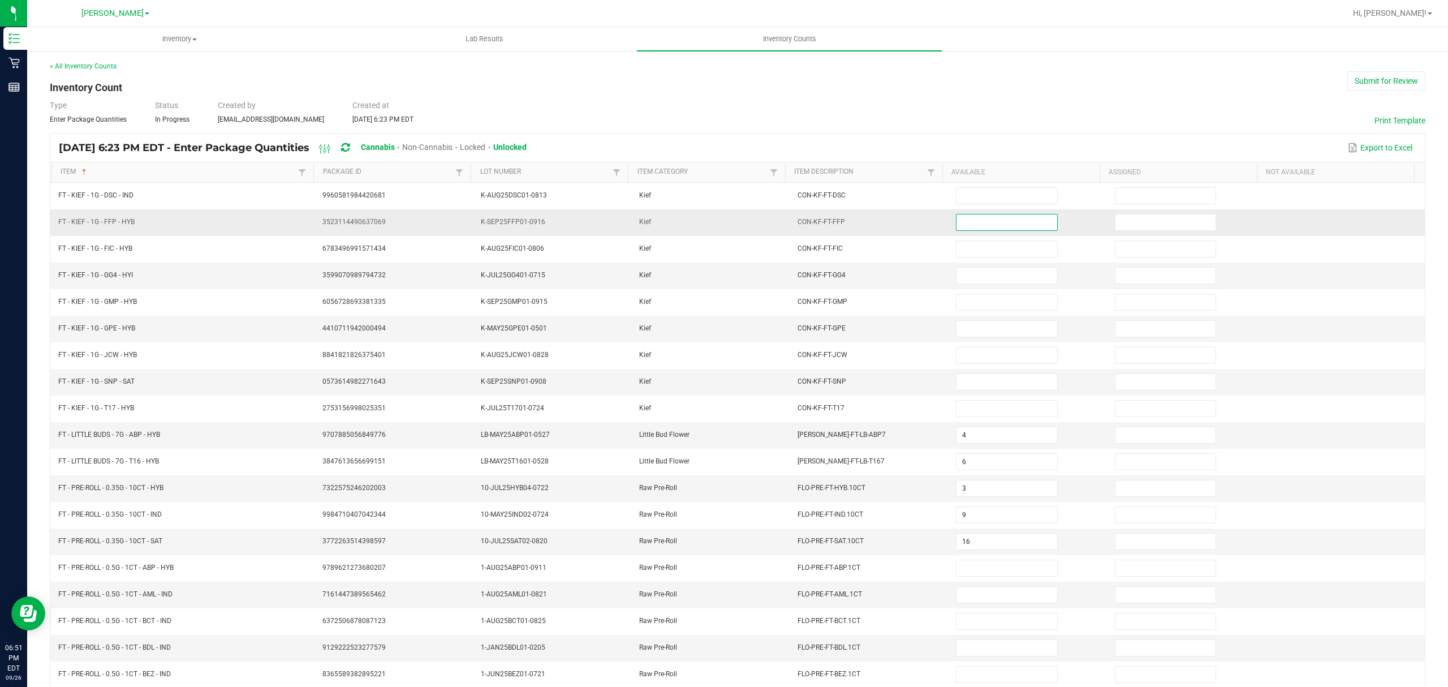
click at [1015, 217] on input at bounding box center [1006, 222] width 100 height 16
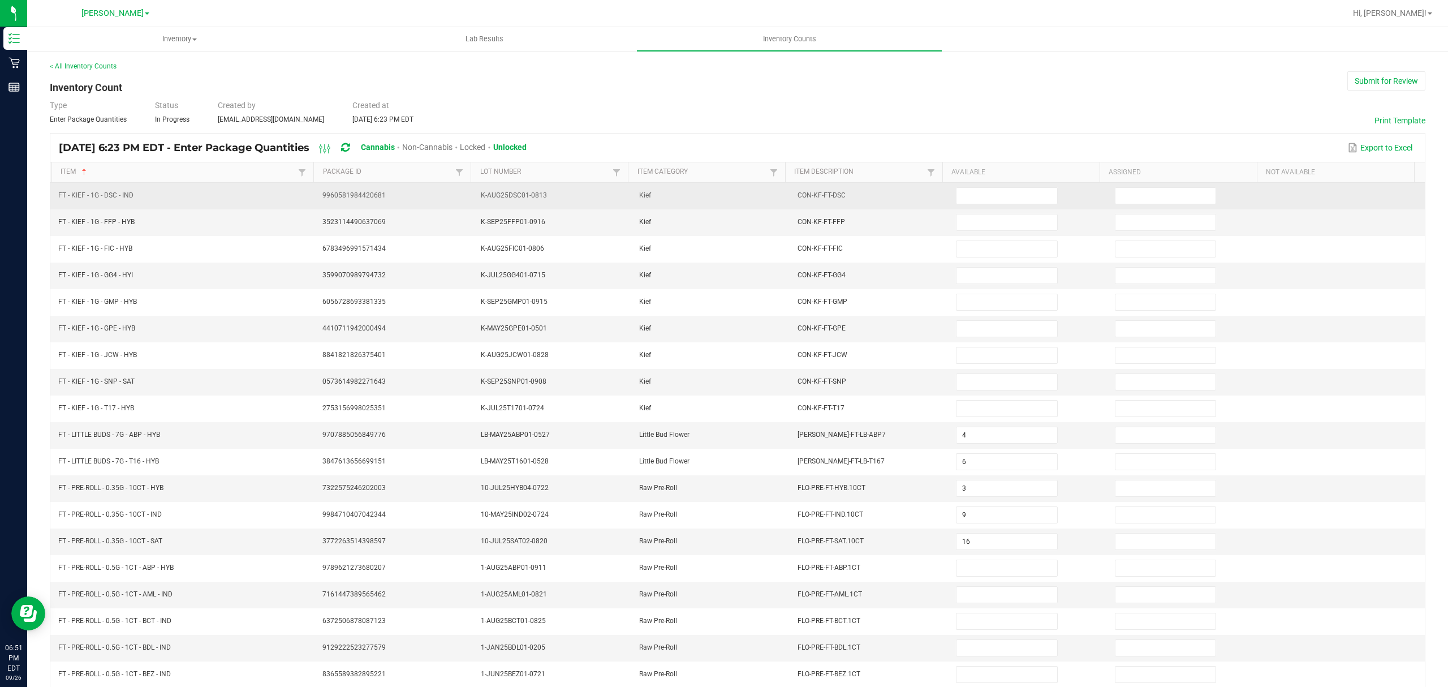
click at [1000, 187] on td at bounding box center [1028, 196] width 158 height 27
click at [1000, 190] on input at bounding box center [1006, 196] width 100 height 16
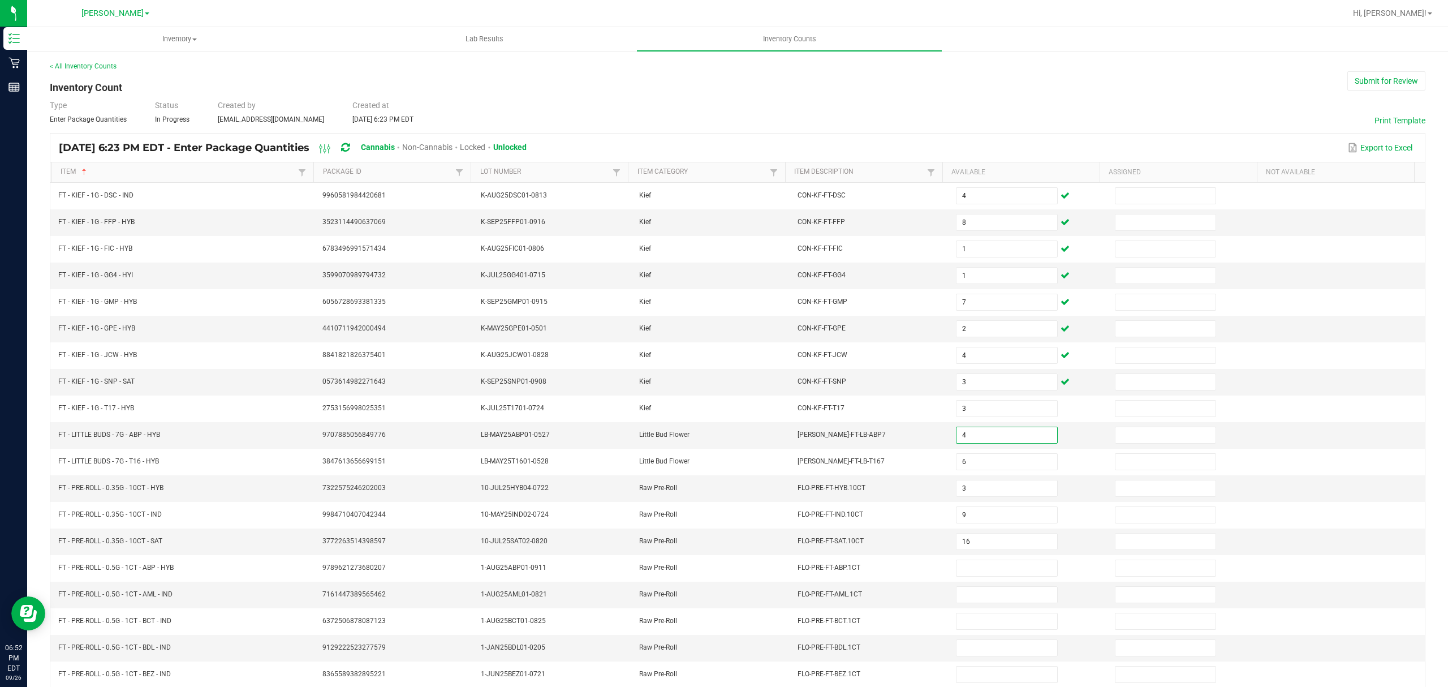
click at [995, 107] on div "Type Enter Package Quantities Status In Progress Created by [EMAIL_ADDRESS][DOM…" at bounding box center [737, 112] width 1375 height 25
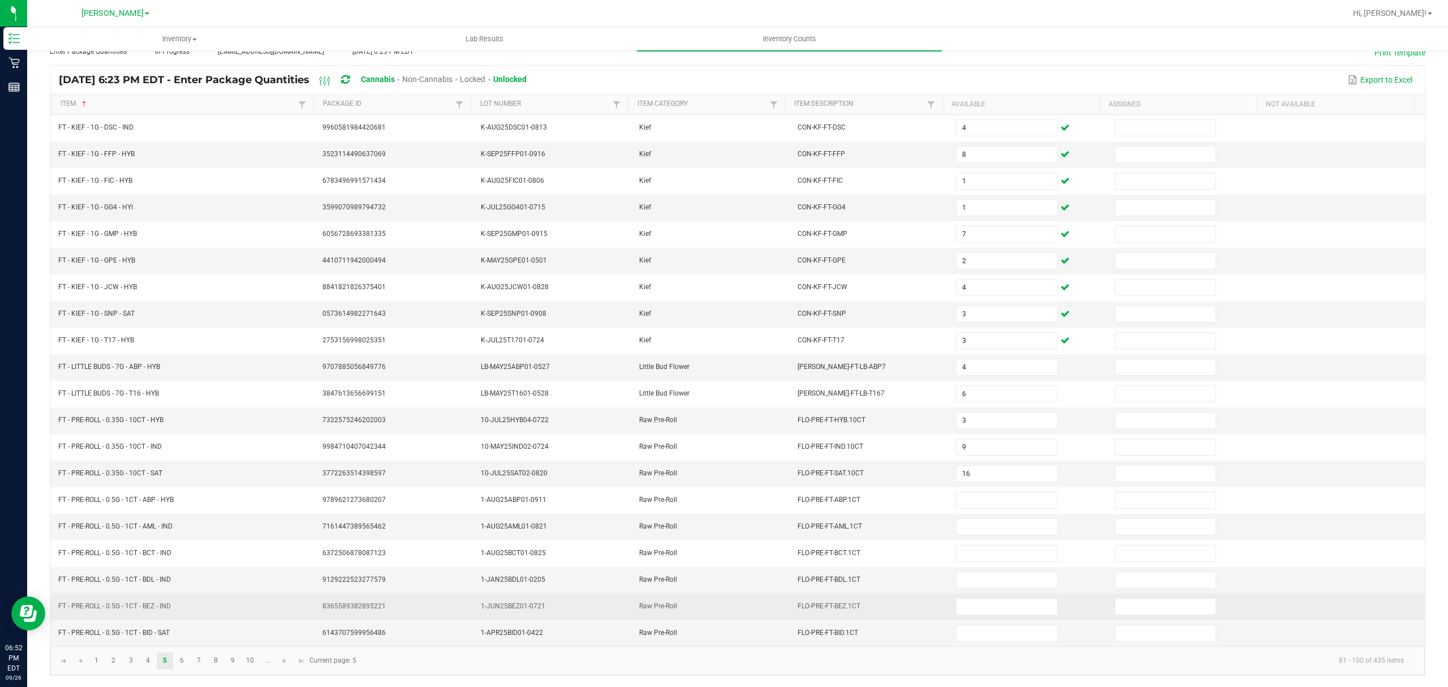
scroll to position [80, 0]
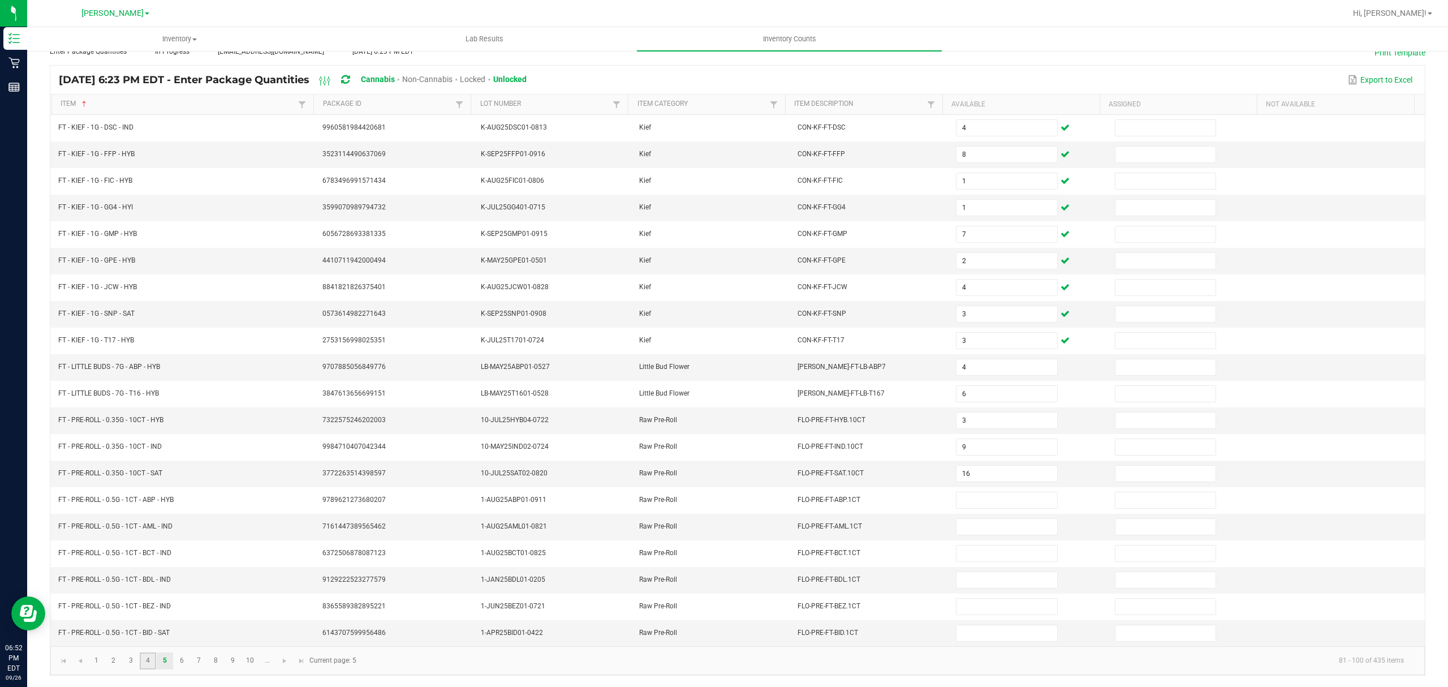
click at [145, 661] on link "4" at bounding box center [148, 660] width 16 height 17
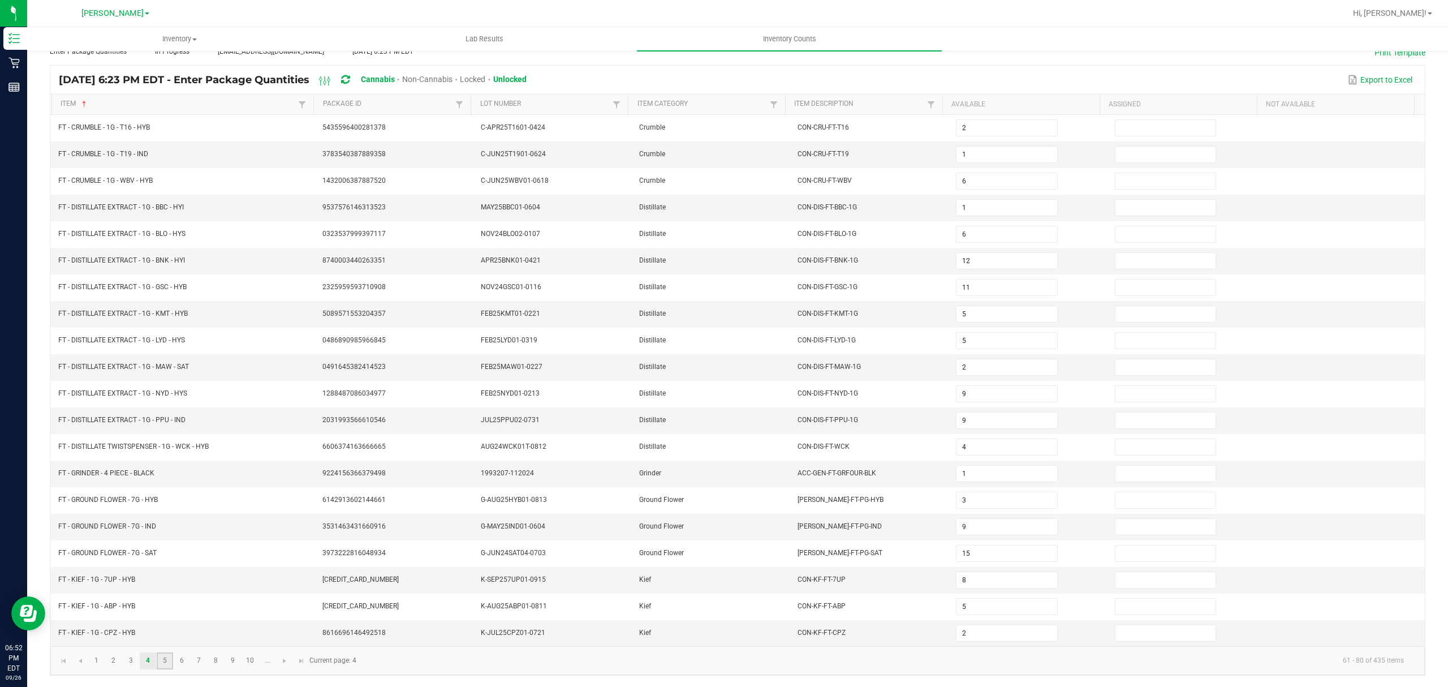
click at [159, 664] on link "5" at bounding box center [165, 660] width 16 height 17
click at [180, 661] on link "6" at bounding box center [182, 660] width 16 height 17
click at [200, 659] on link "7" at bounding box center [199, 660] width 16 height 17
click at [211, 658] on link "8" at bounding box center [216, 660] width 16 height 17
click at [234, 663] on link "9" at bounding box center [233, 660] width 16 height 17
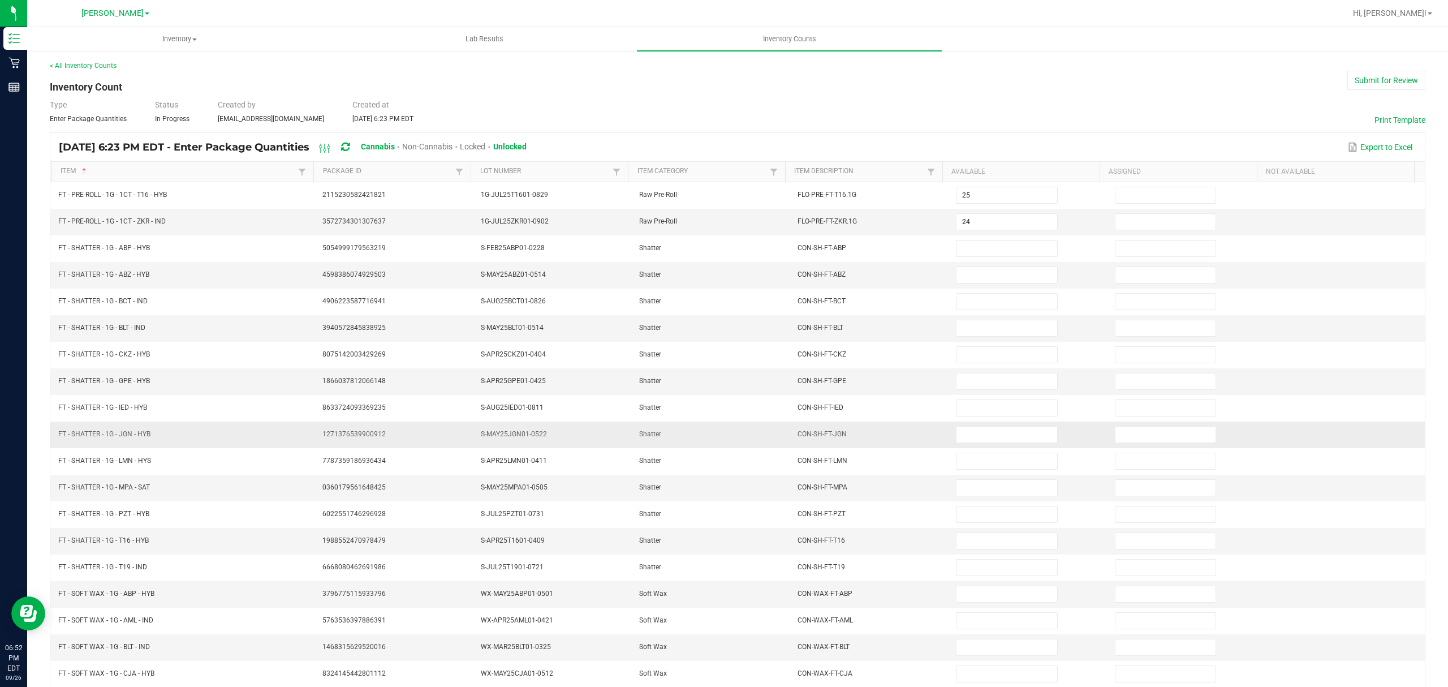
scroll to position [0, 0]
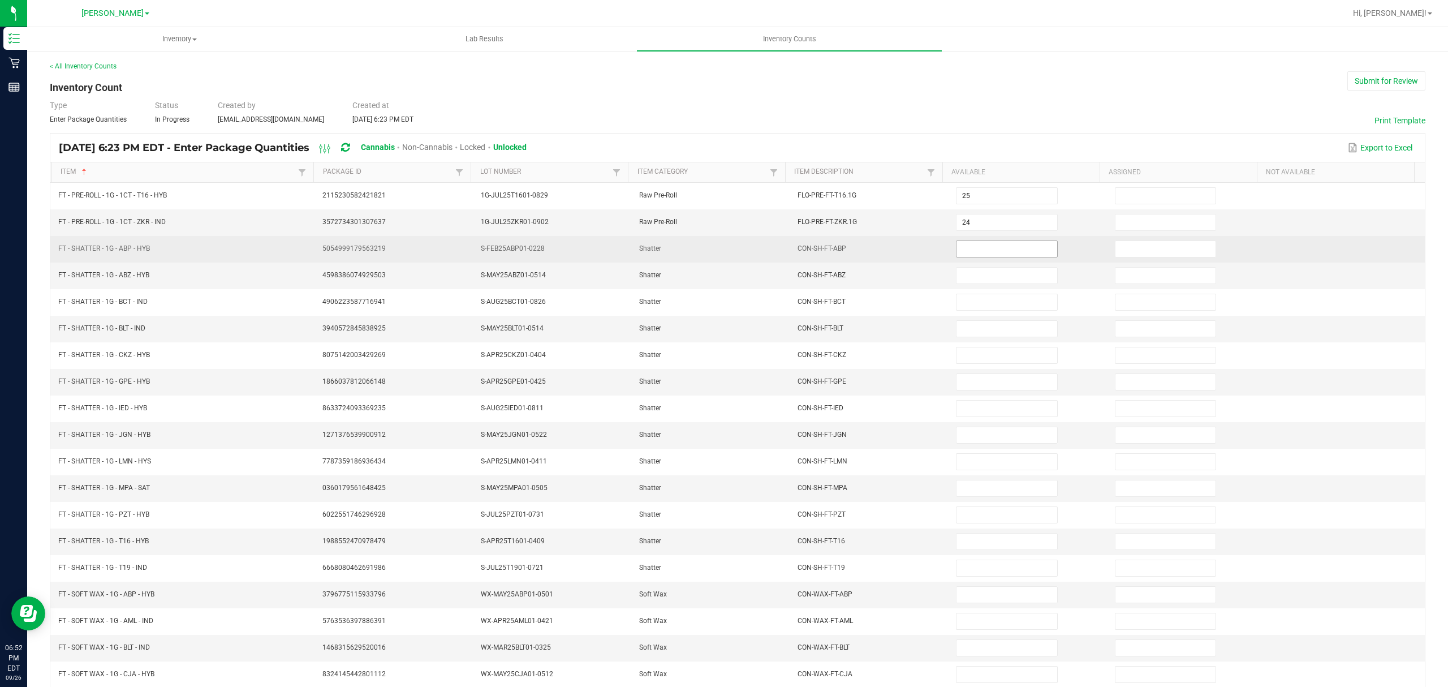
click at [1030, 256] on input at bounding box center [1006, 249] width 100 height 16
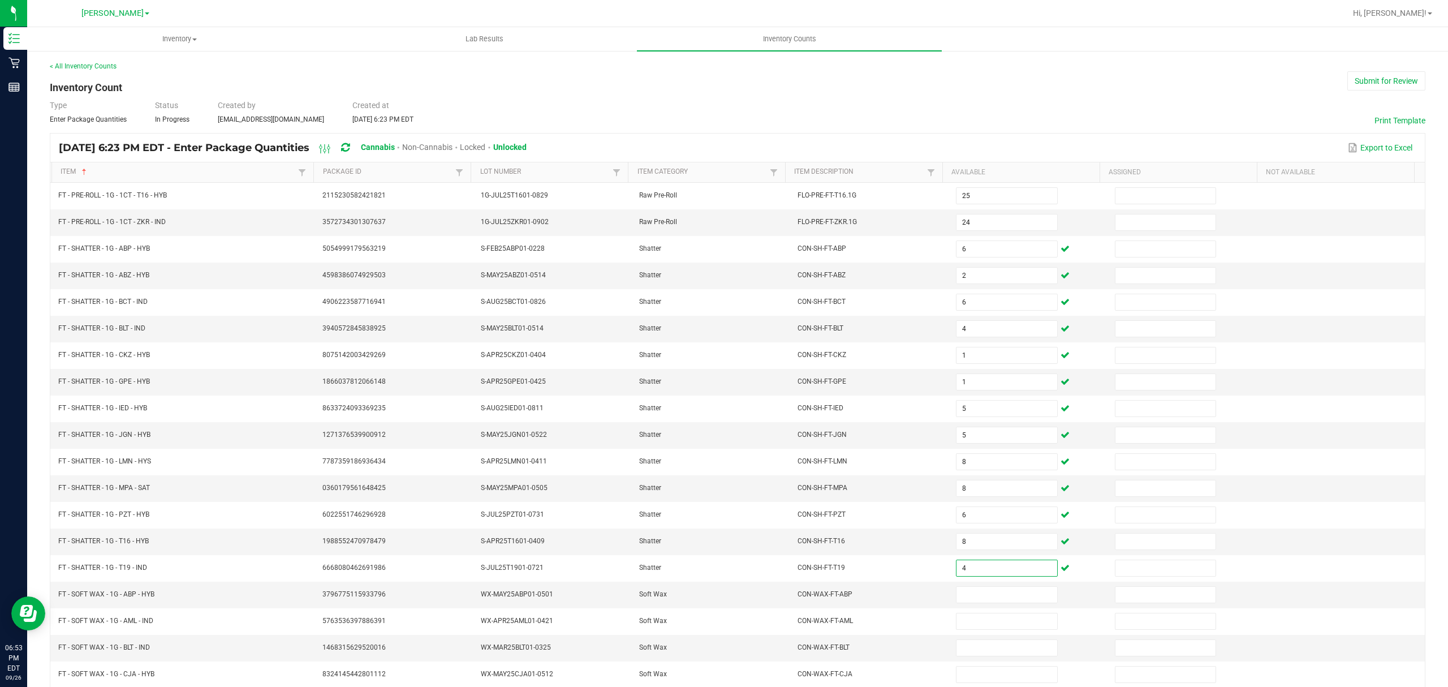
click at [1163, 120] on div "Type Enter Package Quantities Status In Progress Created by [EMAIL_ADDRESS][DOM…" at bounding box center [737, 112] width 1375 height 25
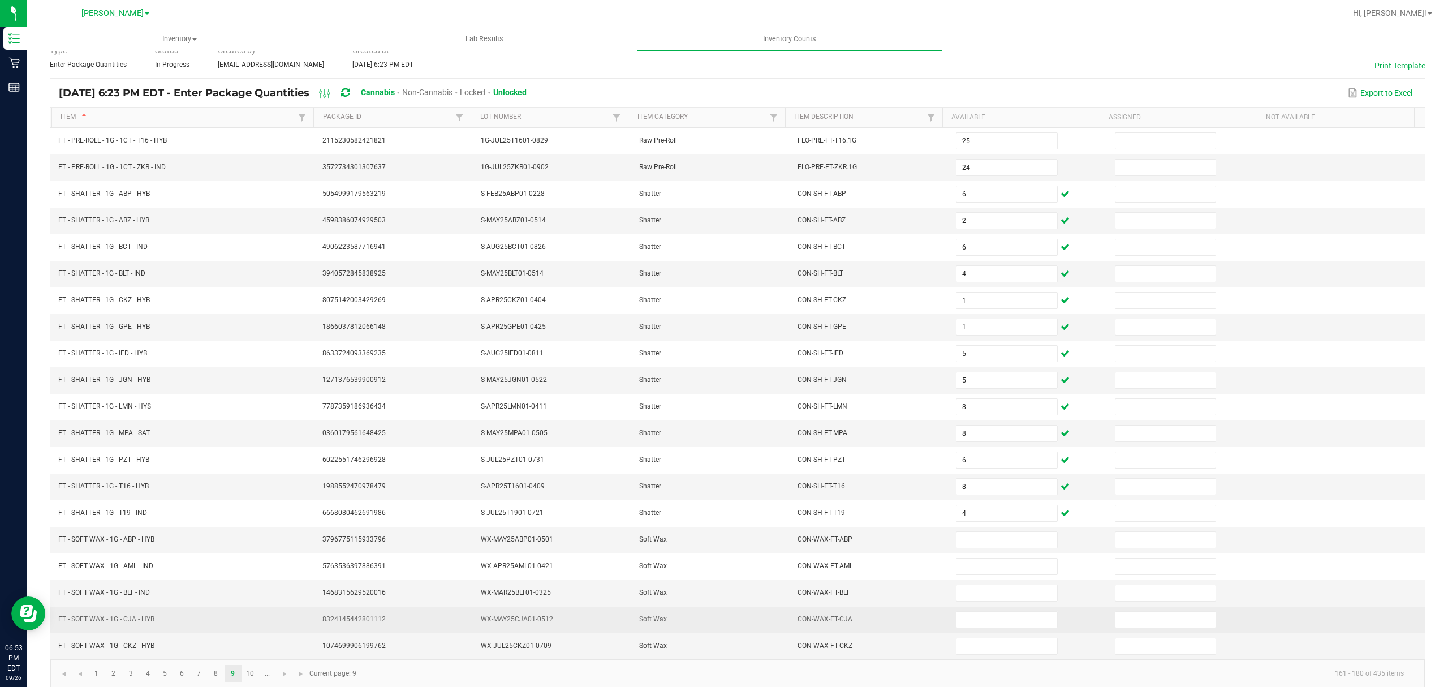
scroll to position [80, 0]
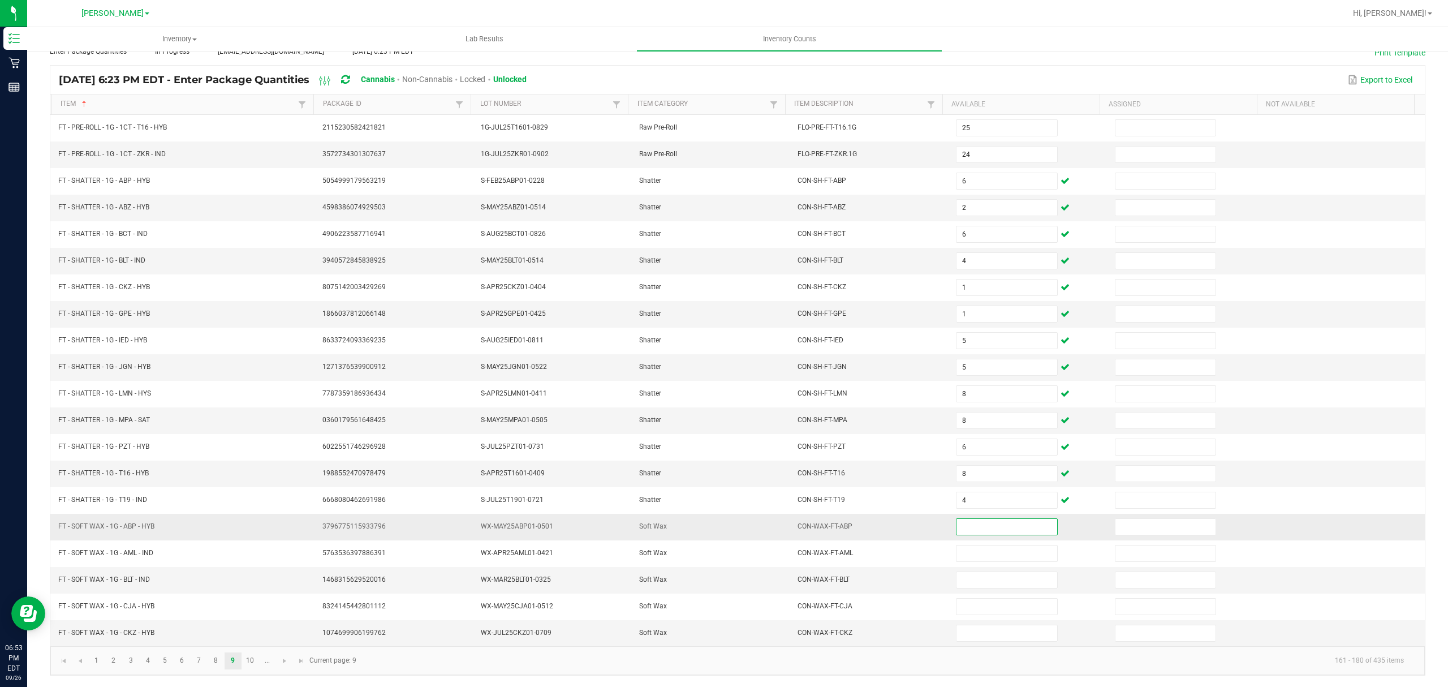
click at [998, 526] on input at bounding box center [1006, 527] width 100 height 16
click at [253, 666] on link "10" at bounding box center [250, 660] width 16 height 17
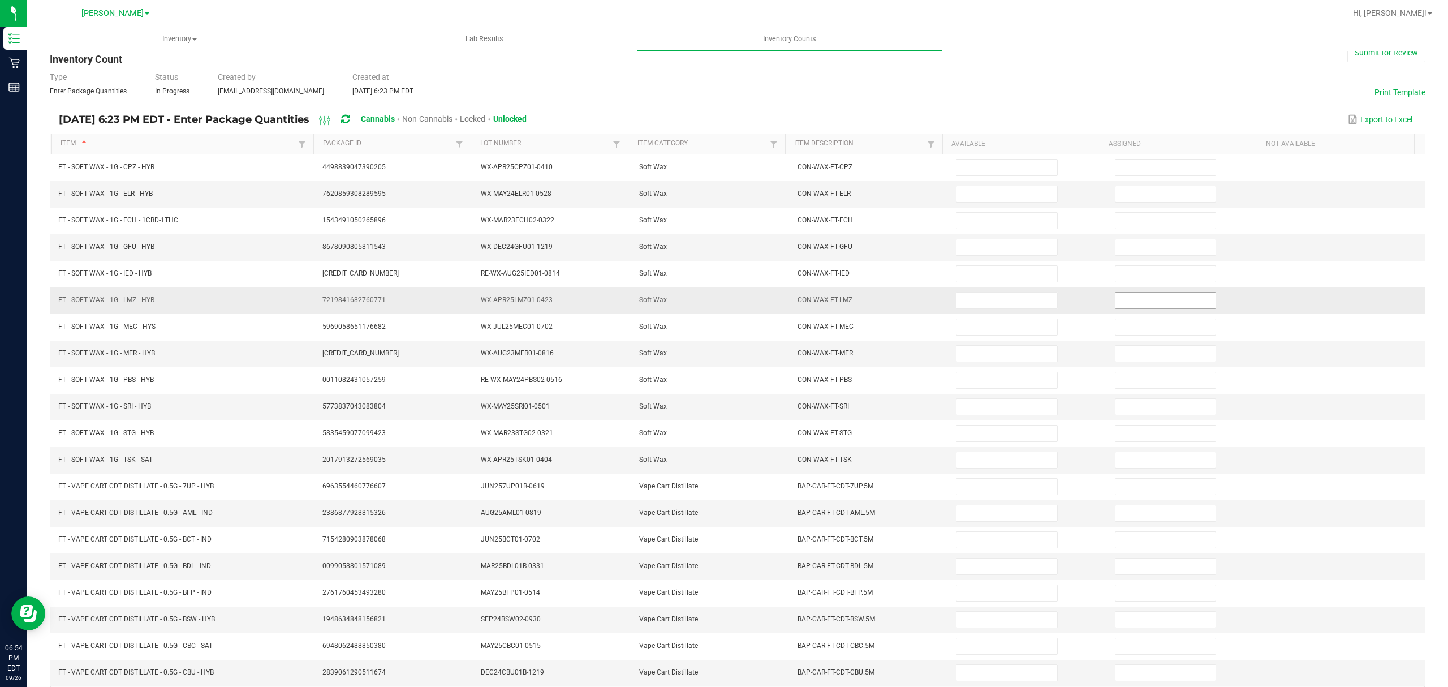
scroll to position [0, 0]
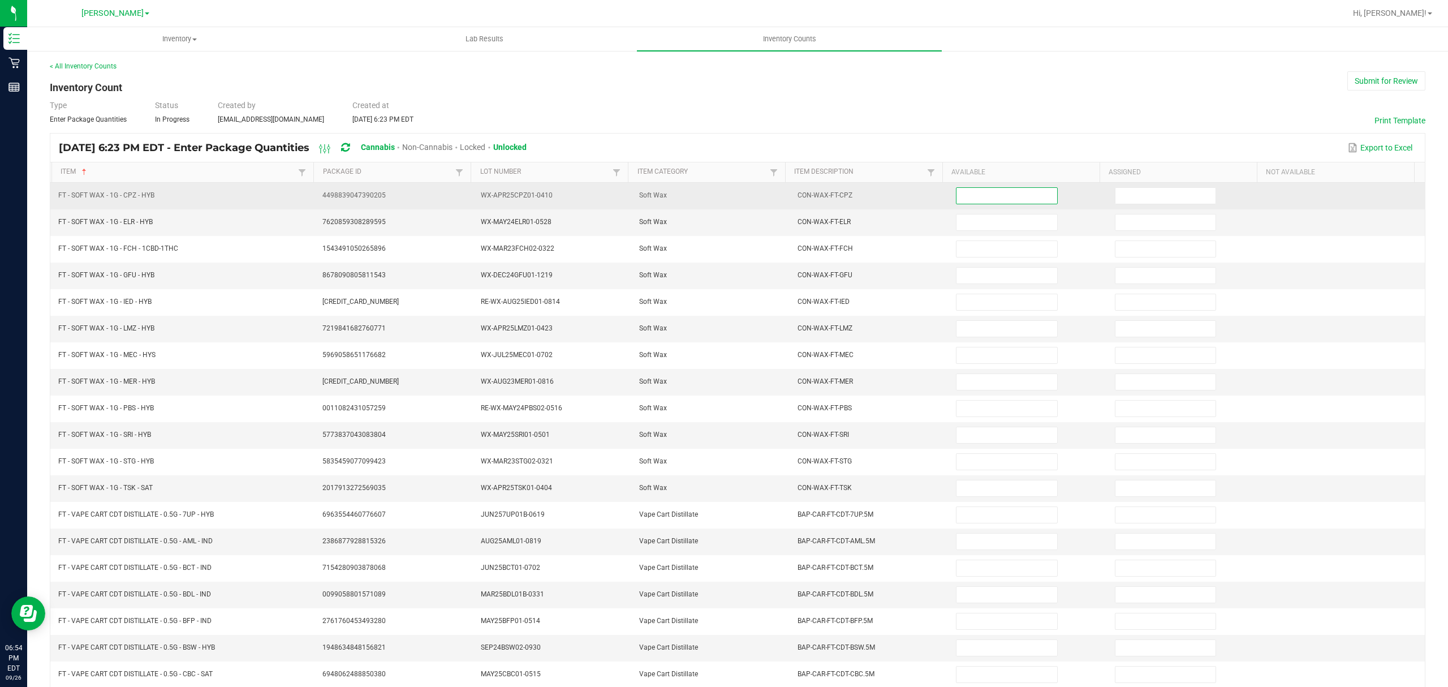
click at [980, 198] on input at bounding box center [1006, 196] width 100 height 16
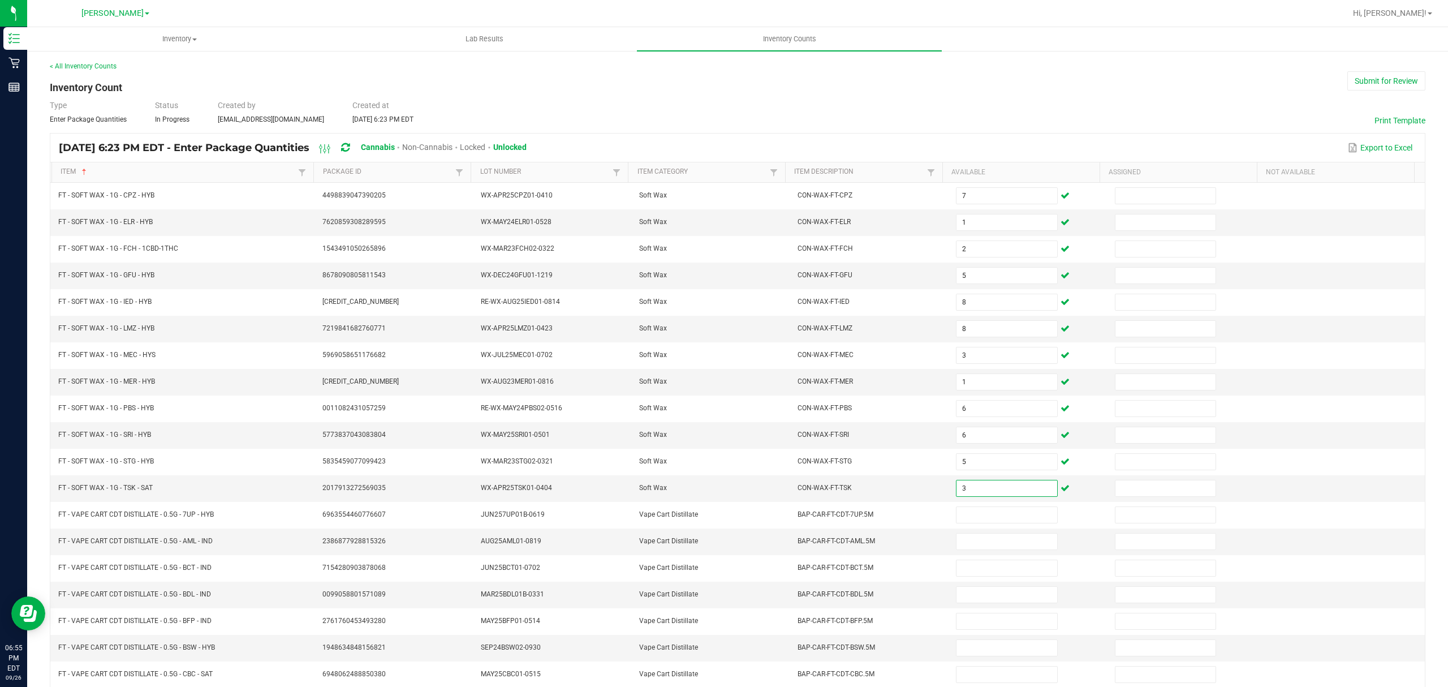
click at [964, 109] on div "Type Enter Package Quantities Status In Progress Created by [EMAIL_ADDRESS][DOM…" at bounding box center [737, 112] width 1375 height 25
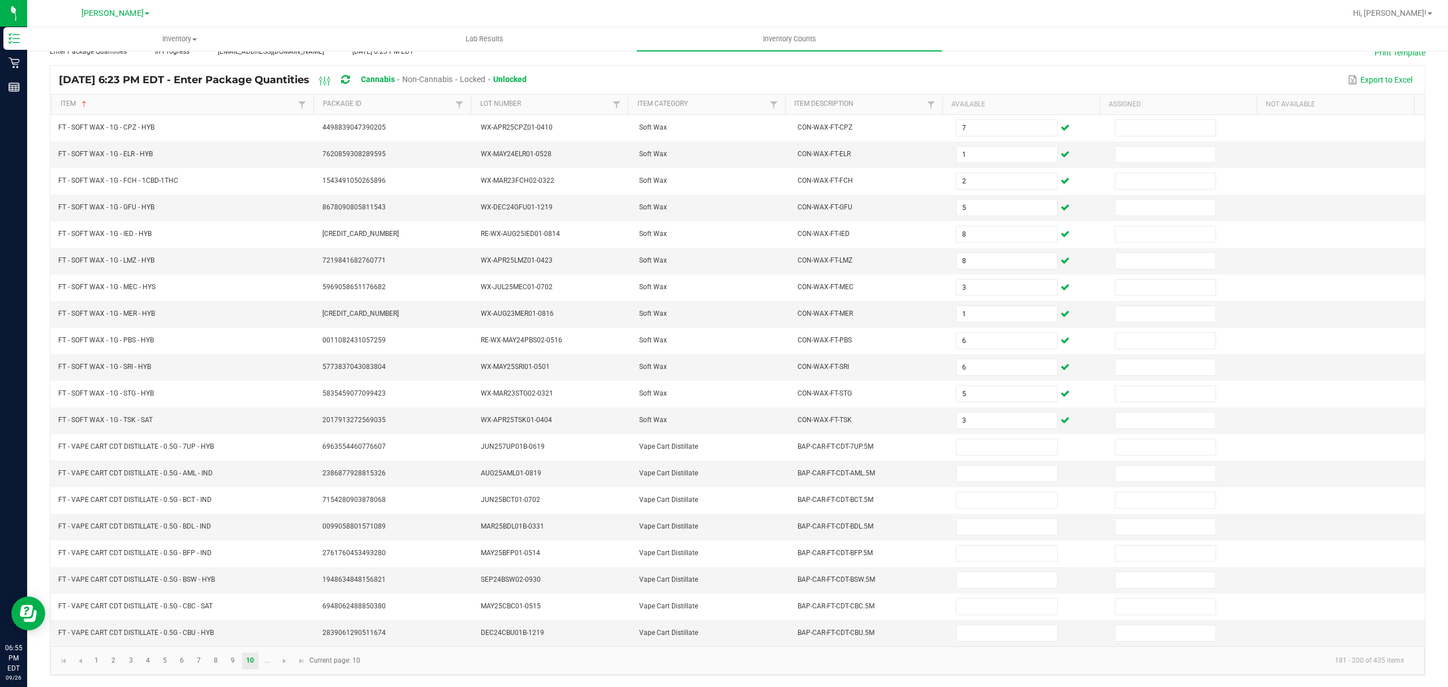
scroll to position [80, 0]
click at [152, 657] on link "4" at bounding box center [148, 660] width 16 height 17
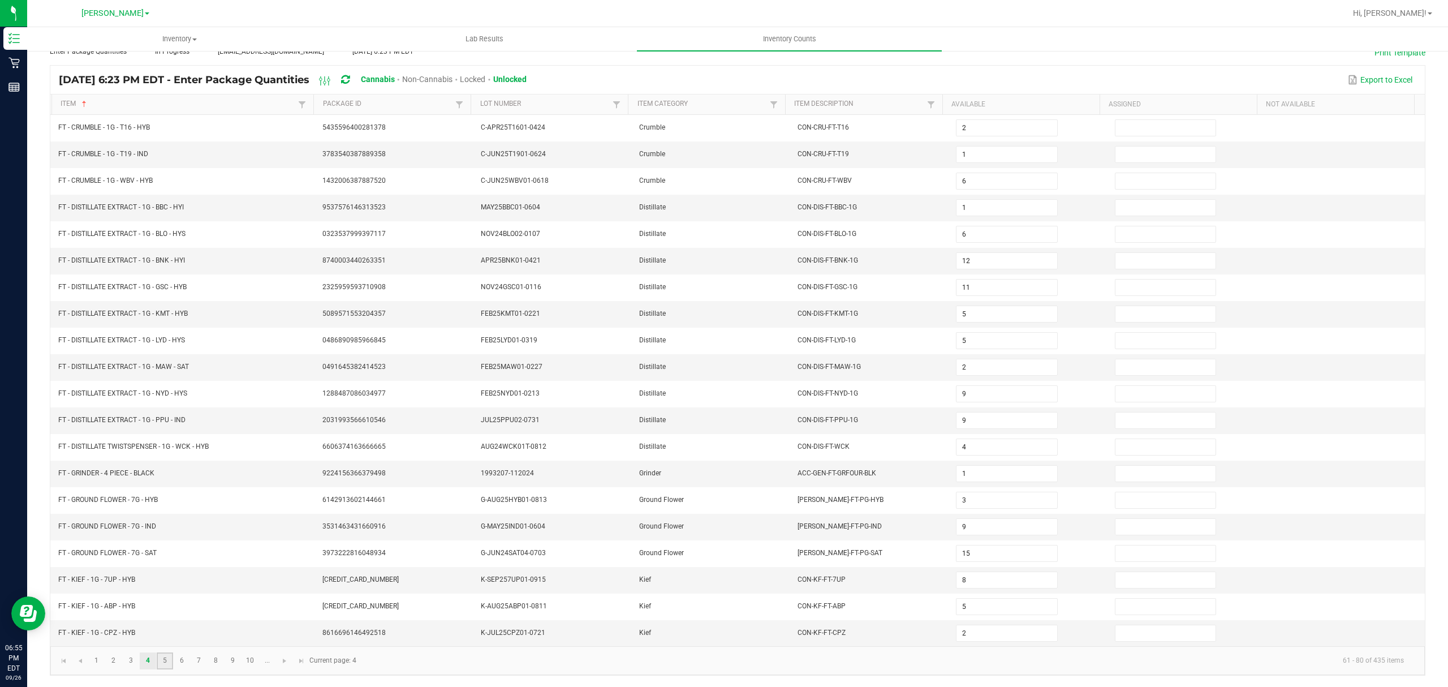
click at [159, 657] on link "5" at bounding box center [165, 660] width 16 height 17
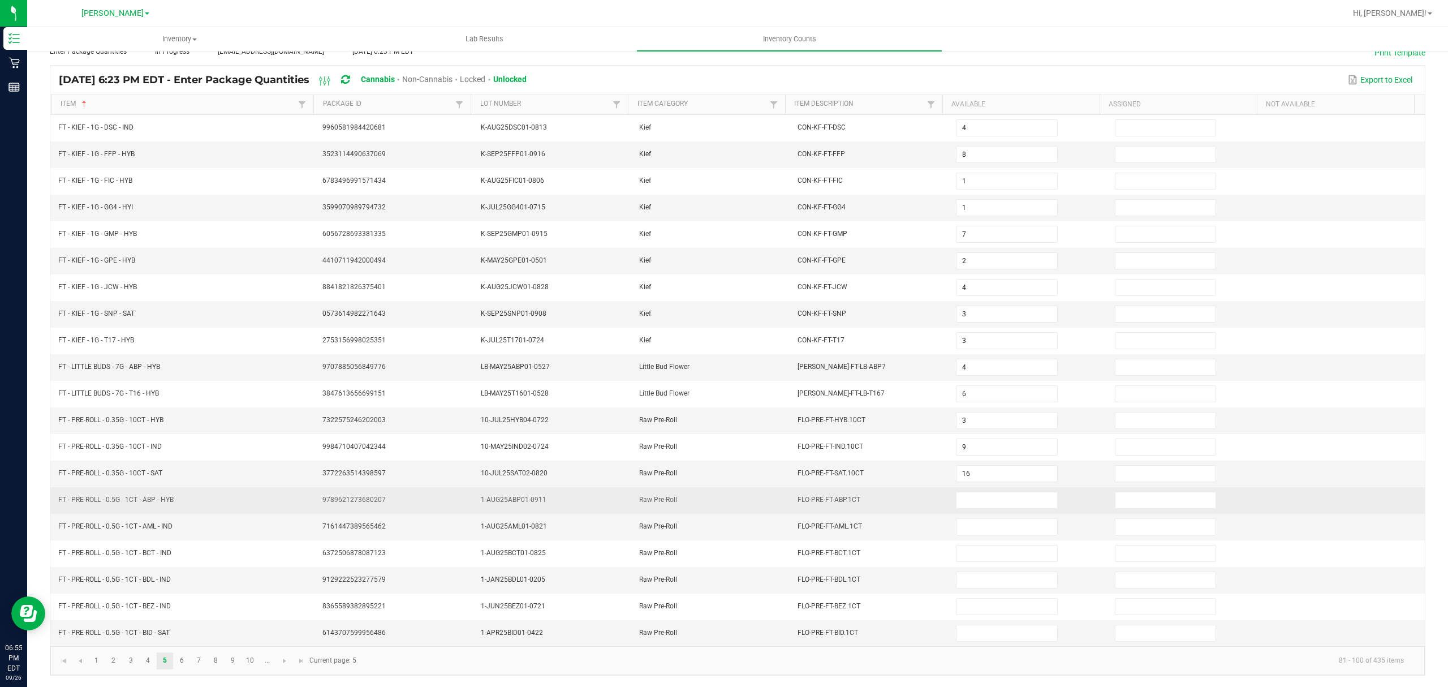
click at [972, 507] on td at bounding box center [1028, 500] width 158 height 27
click at [974, 498] on input at bounding box center [1006, 500] width 100 height 16
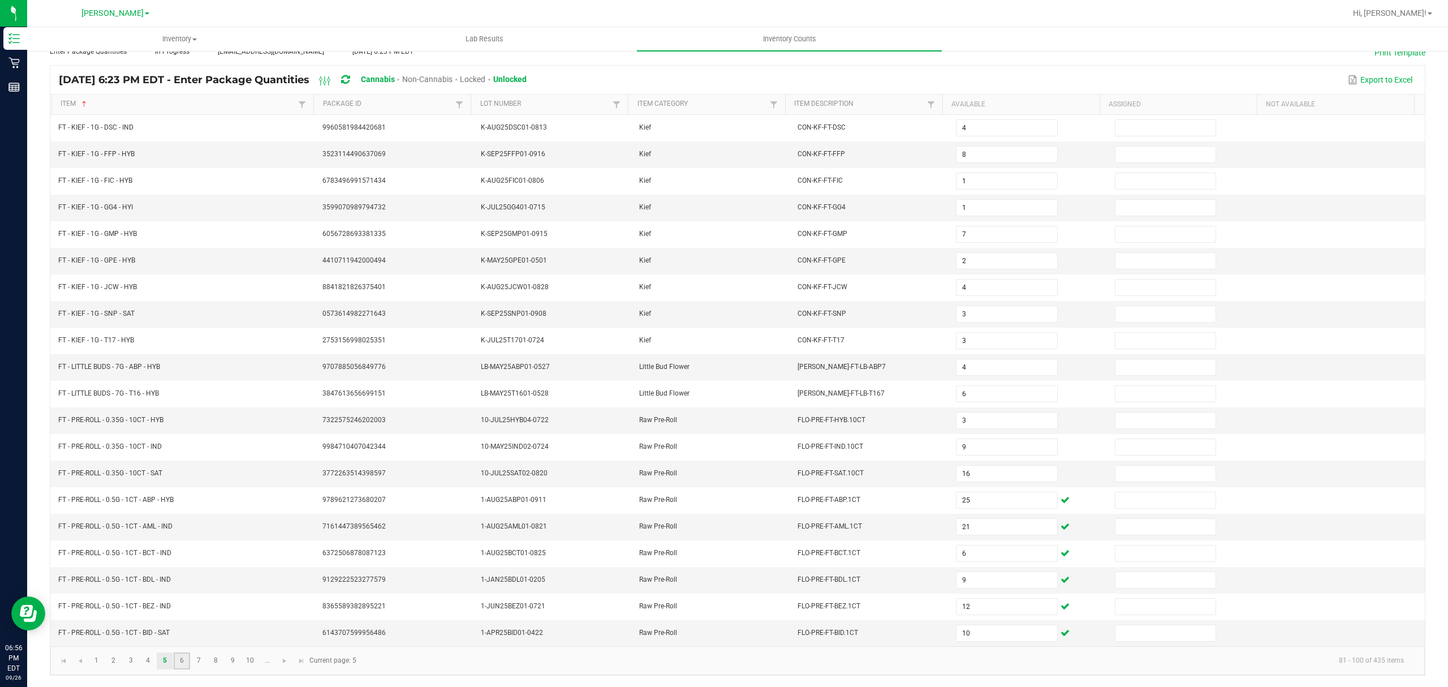
click at [178, 661] on link "6" at bounding box center [182, 660] width 16 height 17
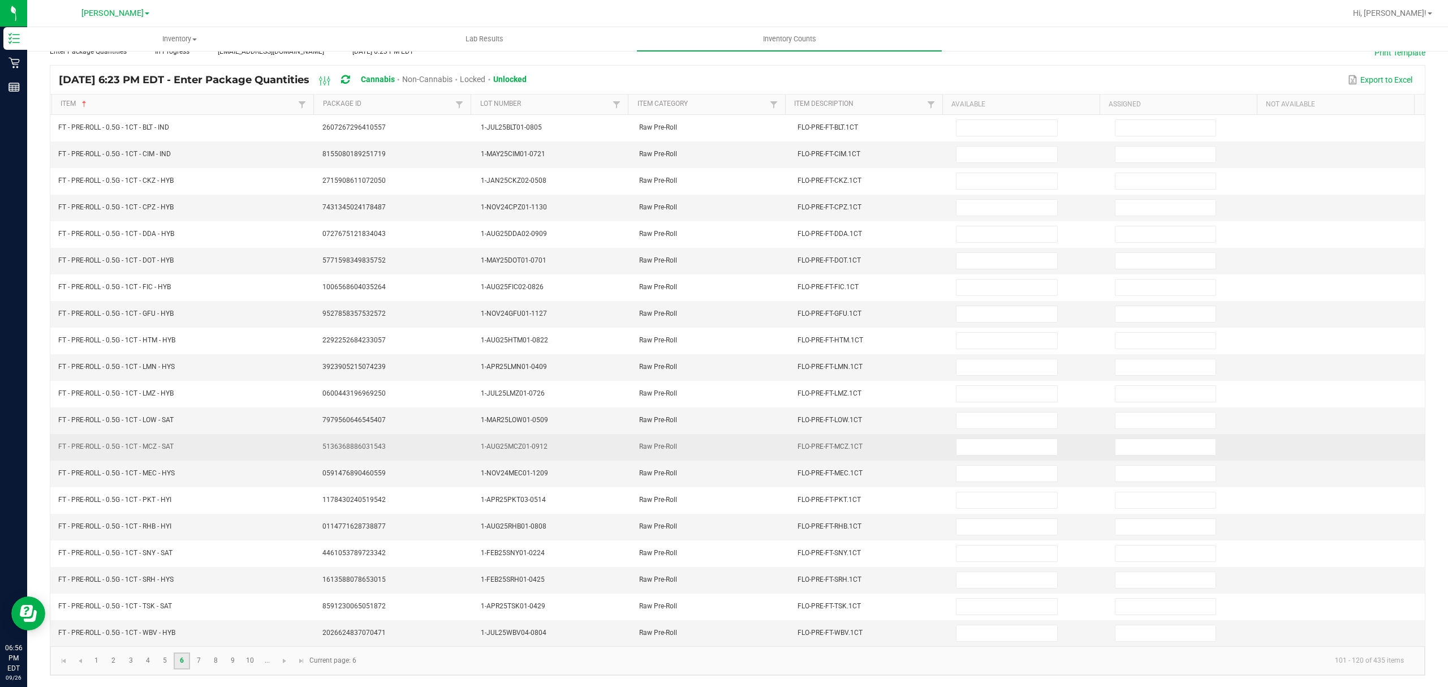
scroll to position [0, 0]
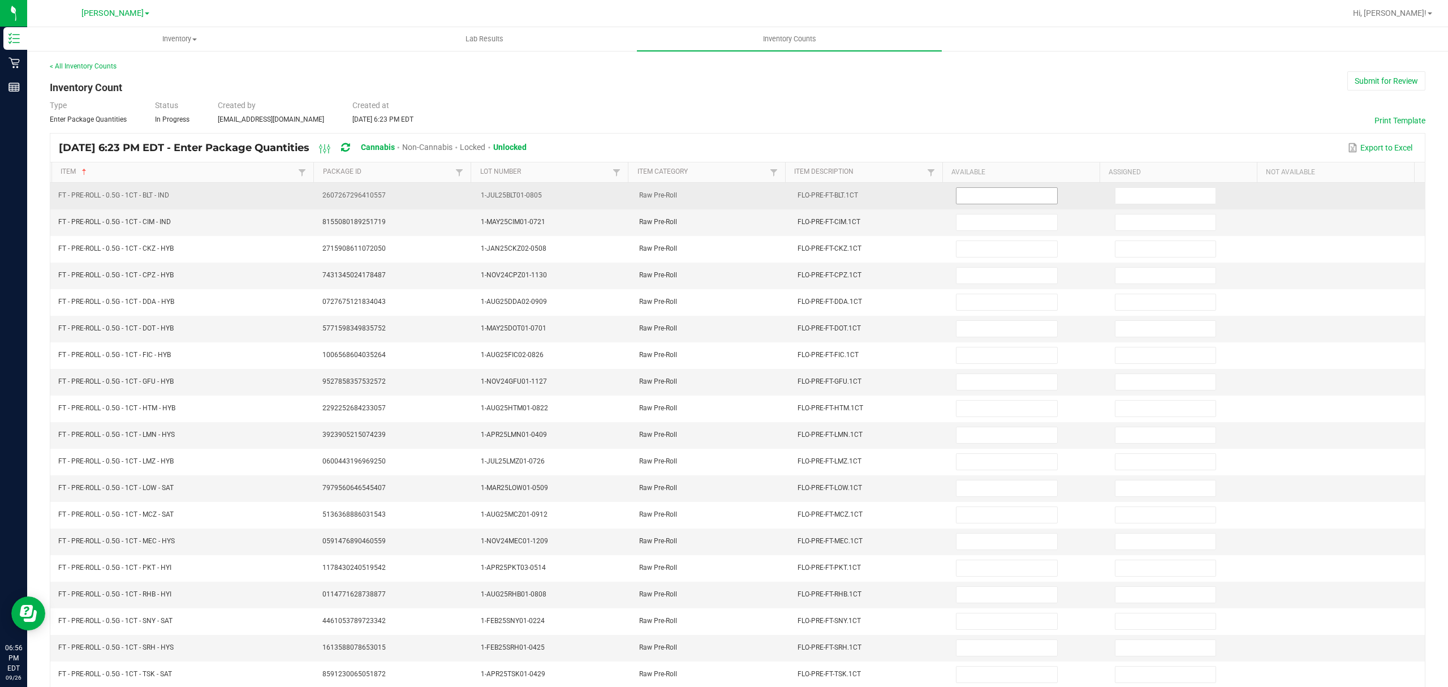
click at [984, 198] on input at bounding box center [1006, 196] width 100 height 16
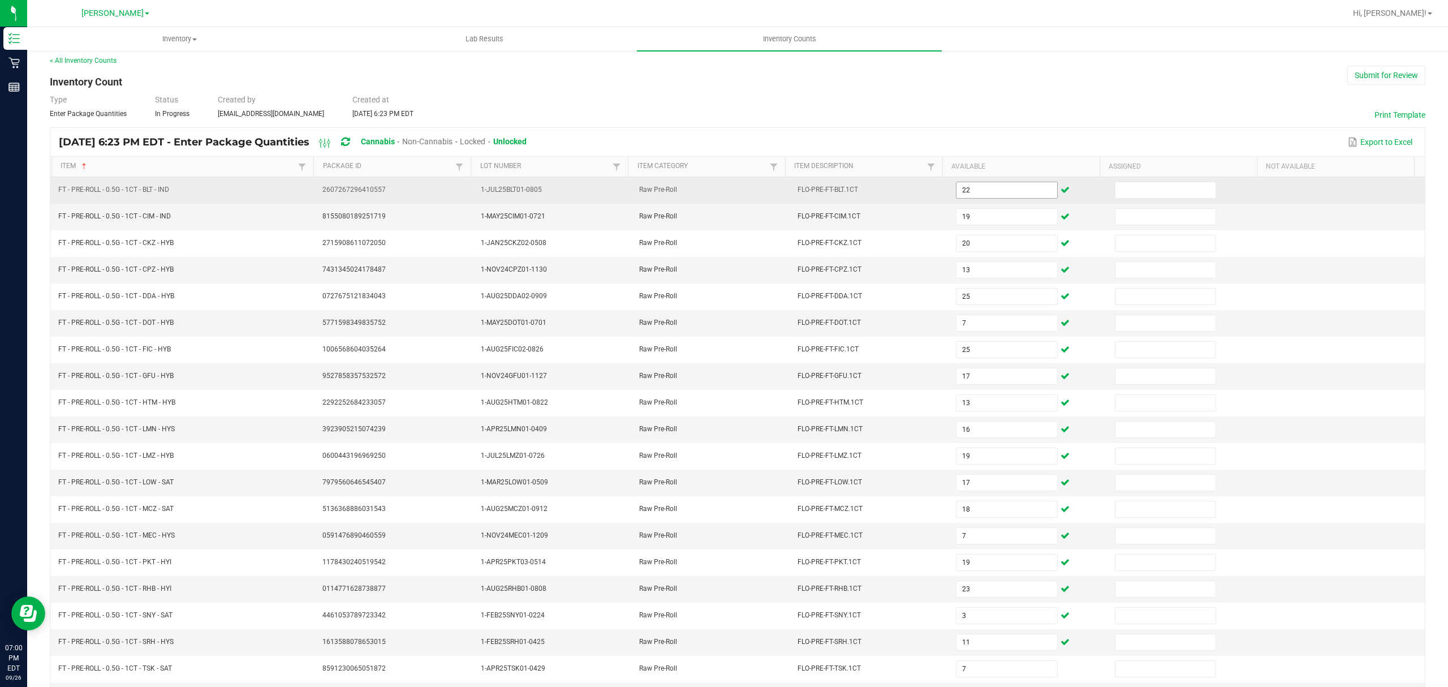
scroll to position [80, 0]
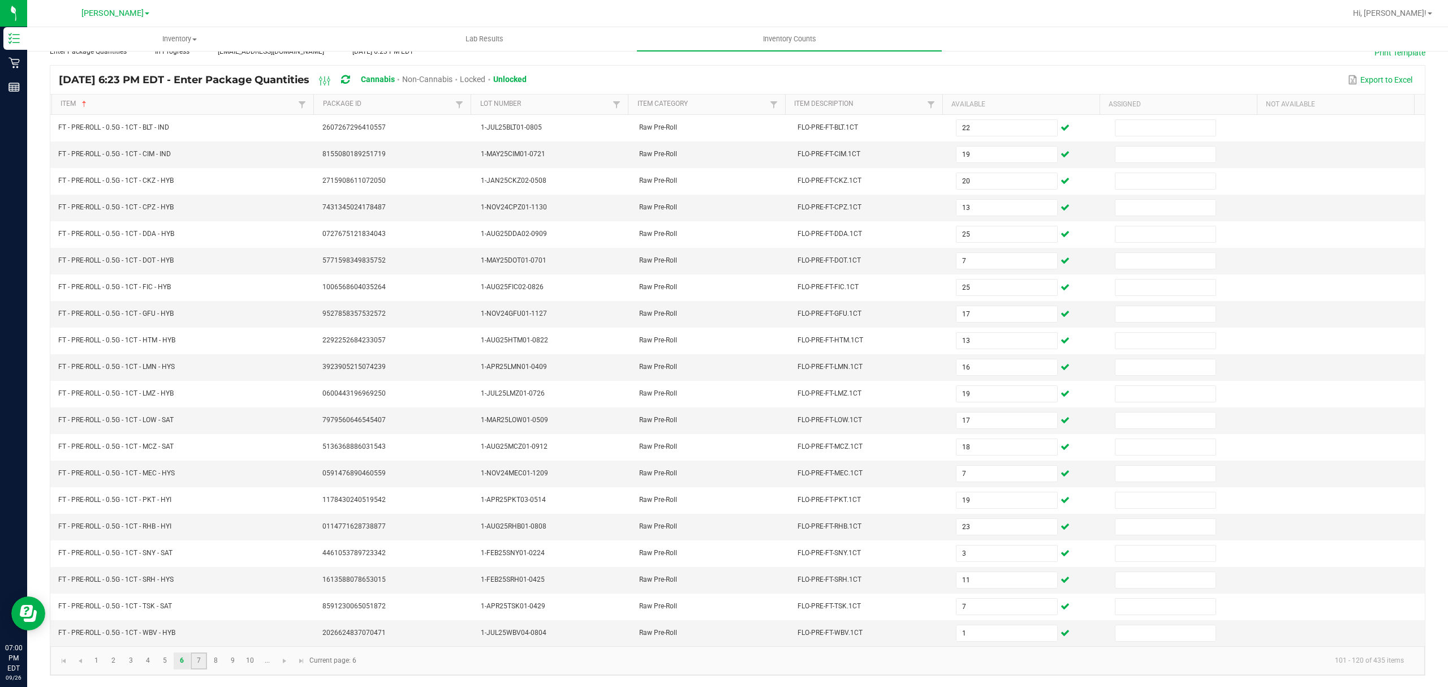
click at [198, 663] on link "7" at bounding box center [199, 660] width 16 height 17
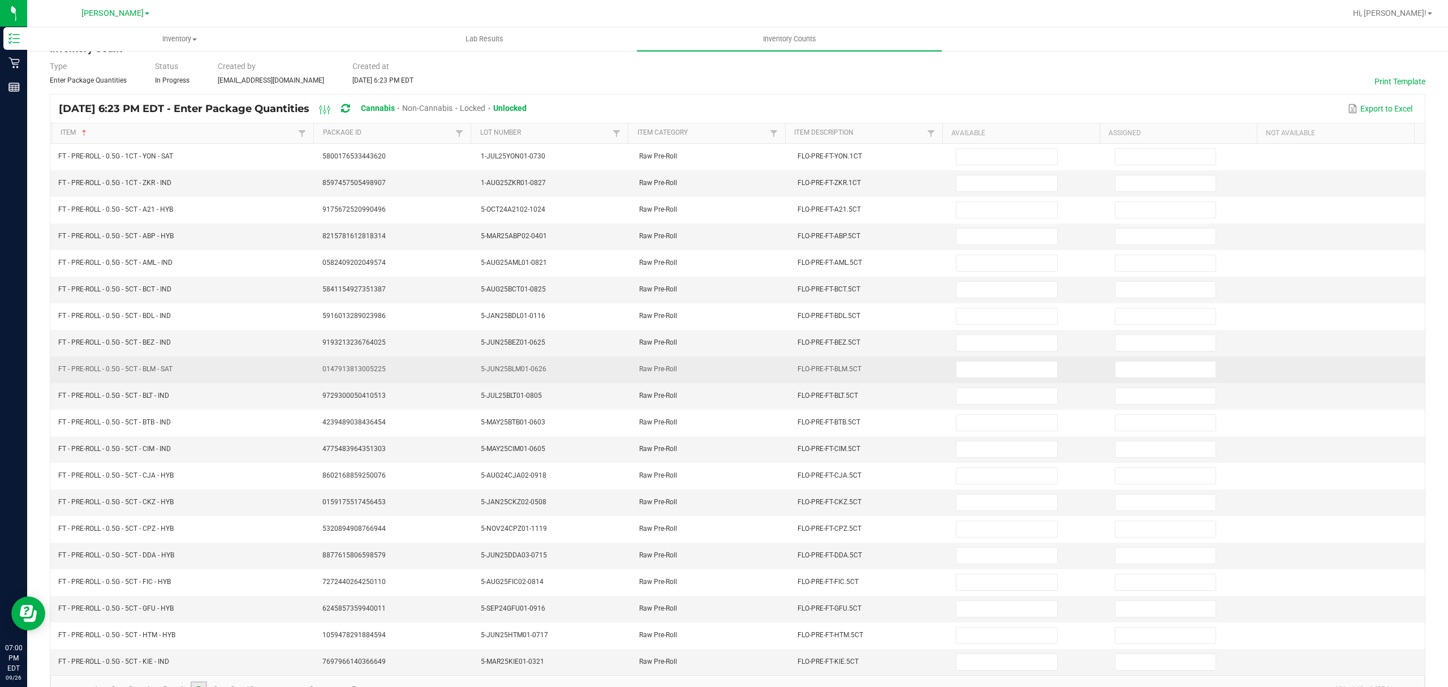
scroll to position [0, 0]
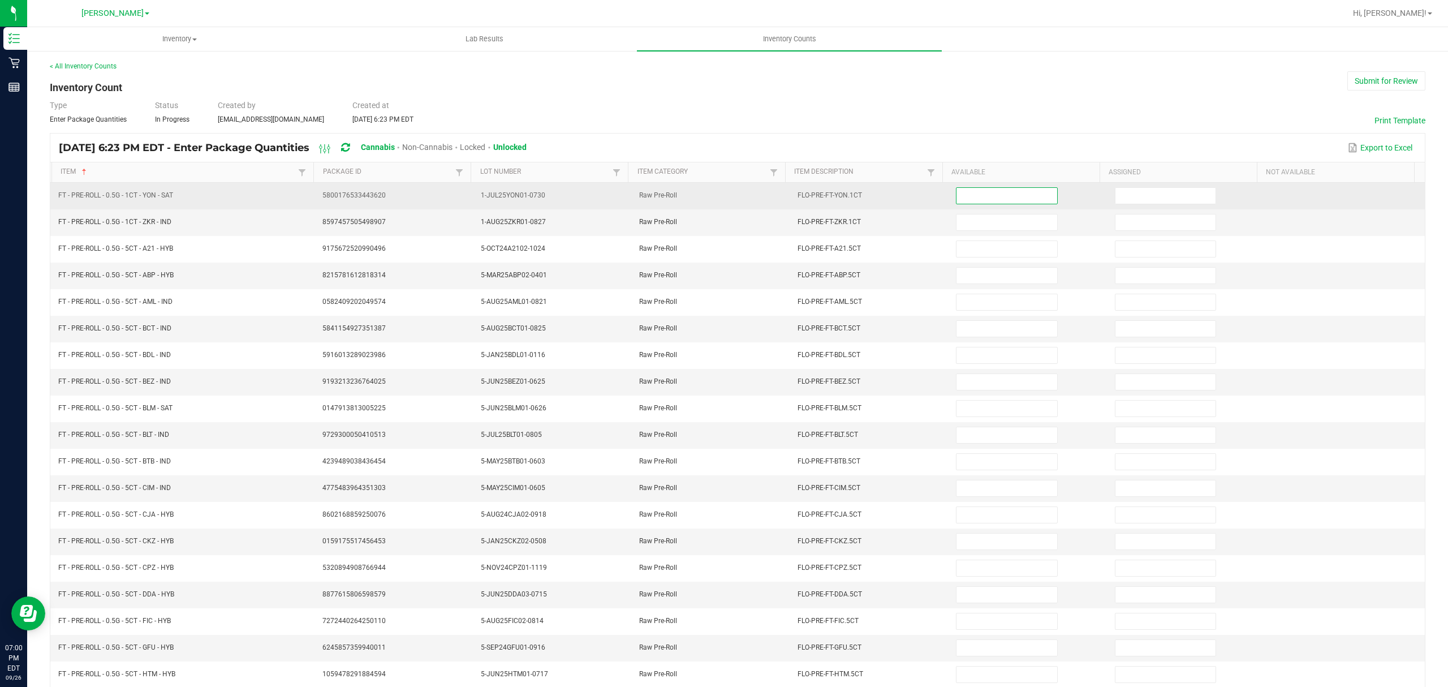
click at [980, 192] on input at bounding box center [1006, 196] width 100 height 16
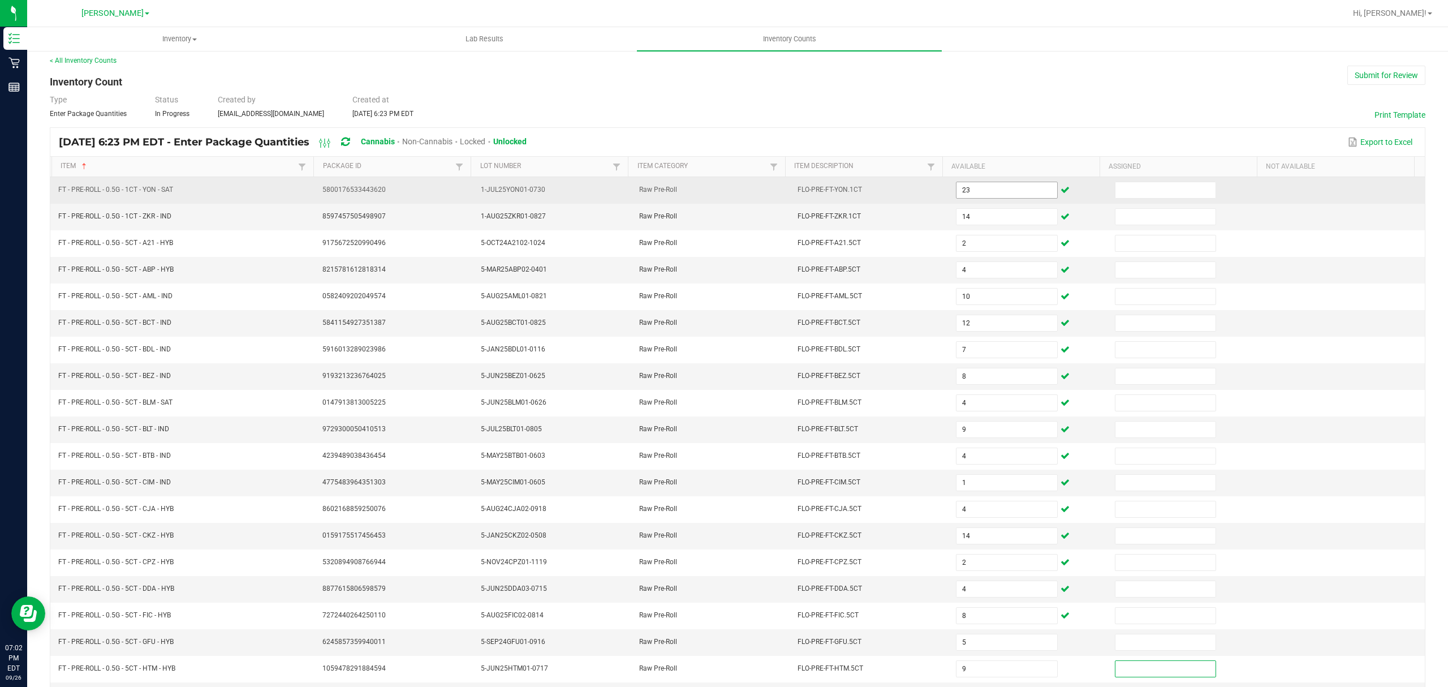
scroll to position [80, 0]
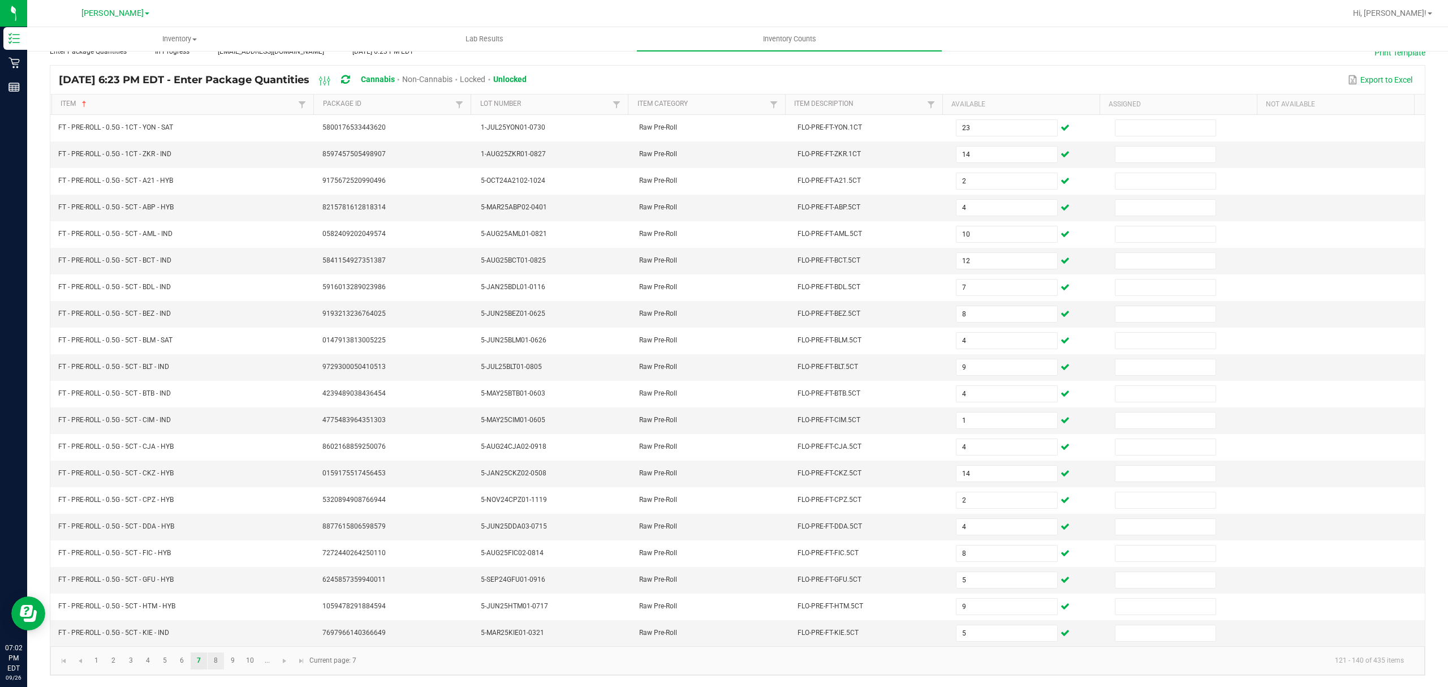
click at [218, 655] on link "8" at bounding box center [216, 660] width 16 height 17
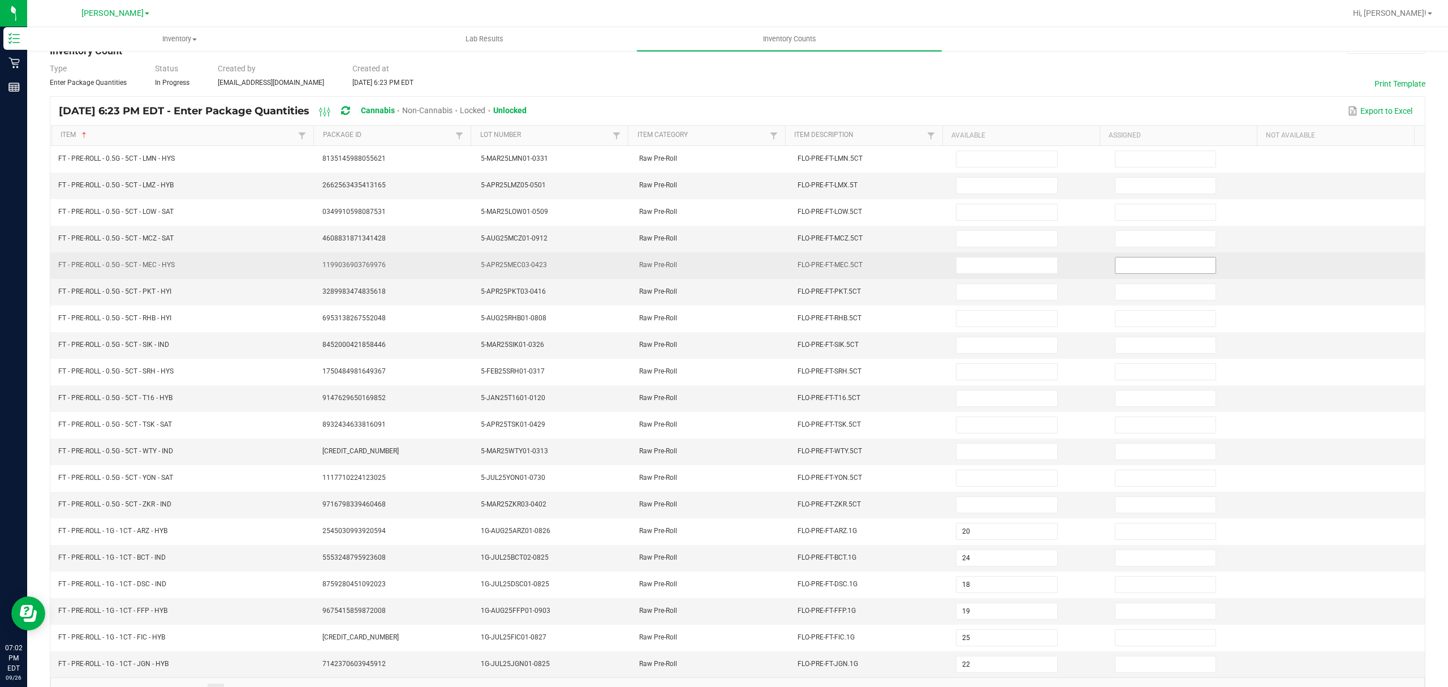
scroll to position [0, 0]
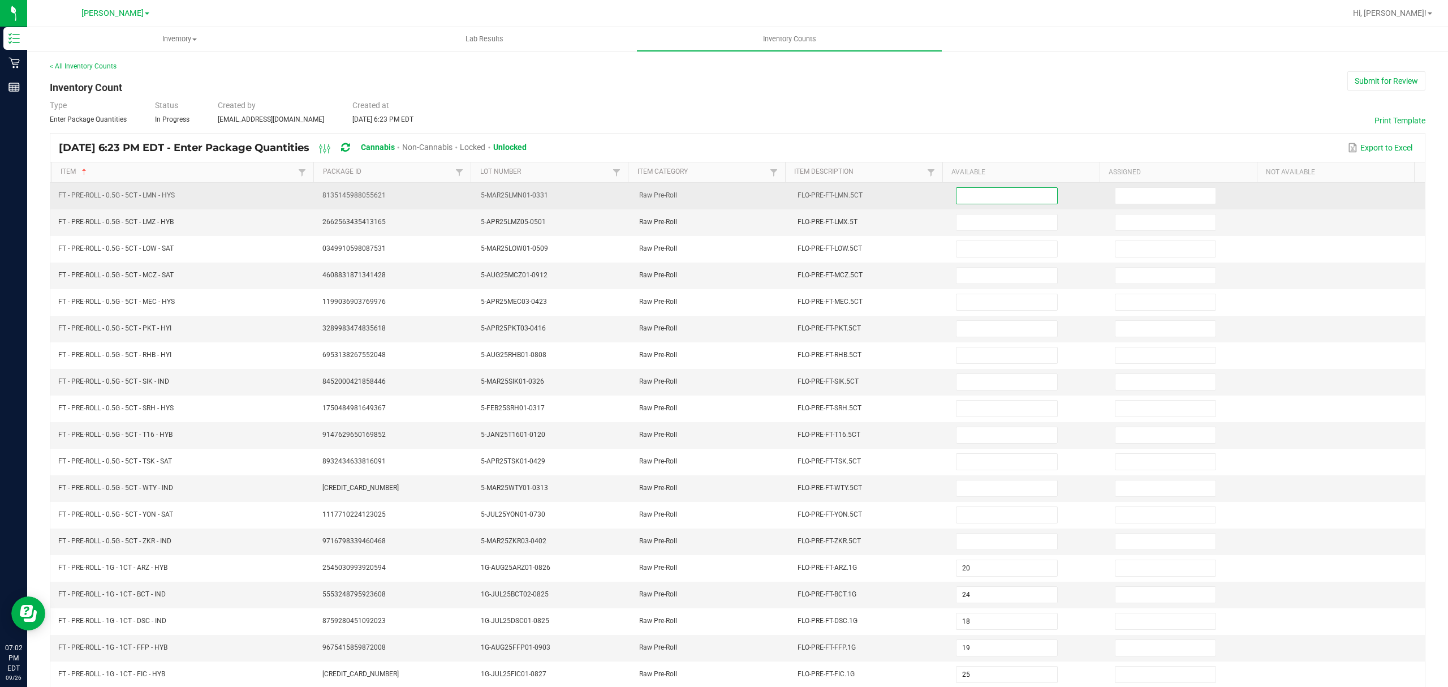
click at [995, 190] on input at bounding box center [1006, 196] width 100 height 16
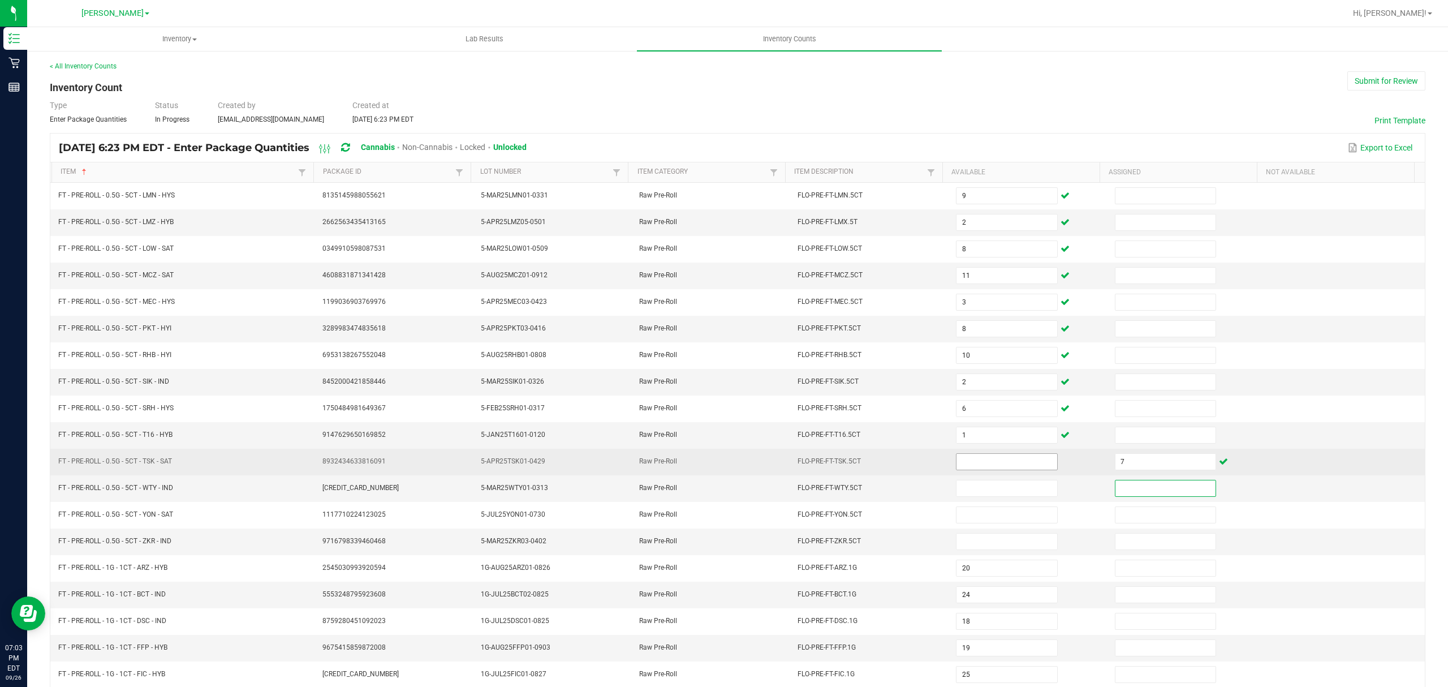
click at [983, 468] on input at bounding box center [1006, 462] width 100 height 16
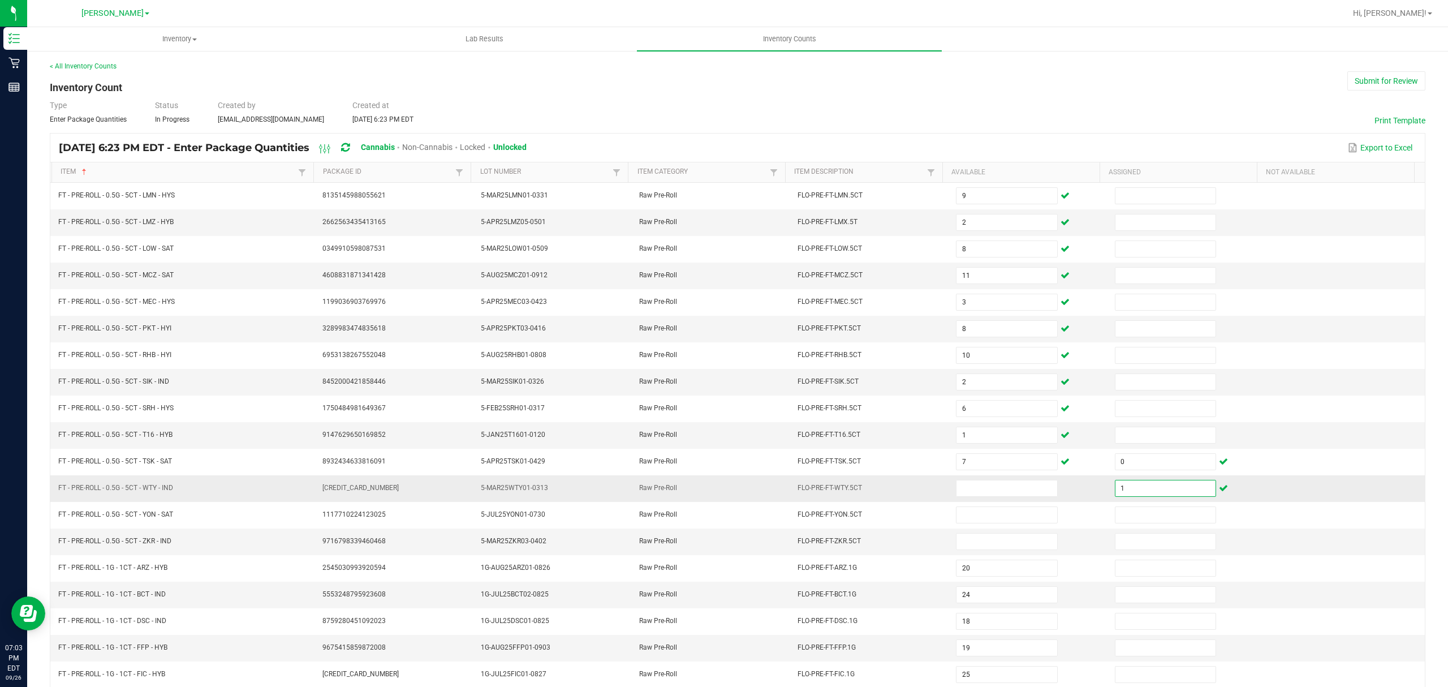
click at [1165, 496] on input "1" at bounding box center [1165, 488] width 100 height 16
drag, startPoint x: 1165, startPoint y: 502, endPoint x: 1157, endPoint y: 503, distance: 7.9
click at [1162, 496] on input "1" at bounding box center [1165, 488] width 100 height 16
click at [1149, 502] on td "1" at bounding box center [1187, 488] width 158 height 27
click at [1138, 496] on input "1" at bounding box center [1165, 488] width 100 height 16
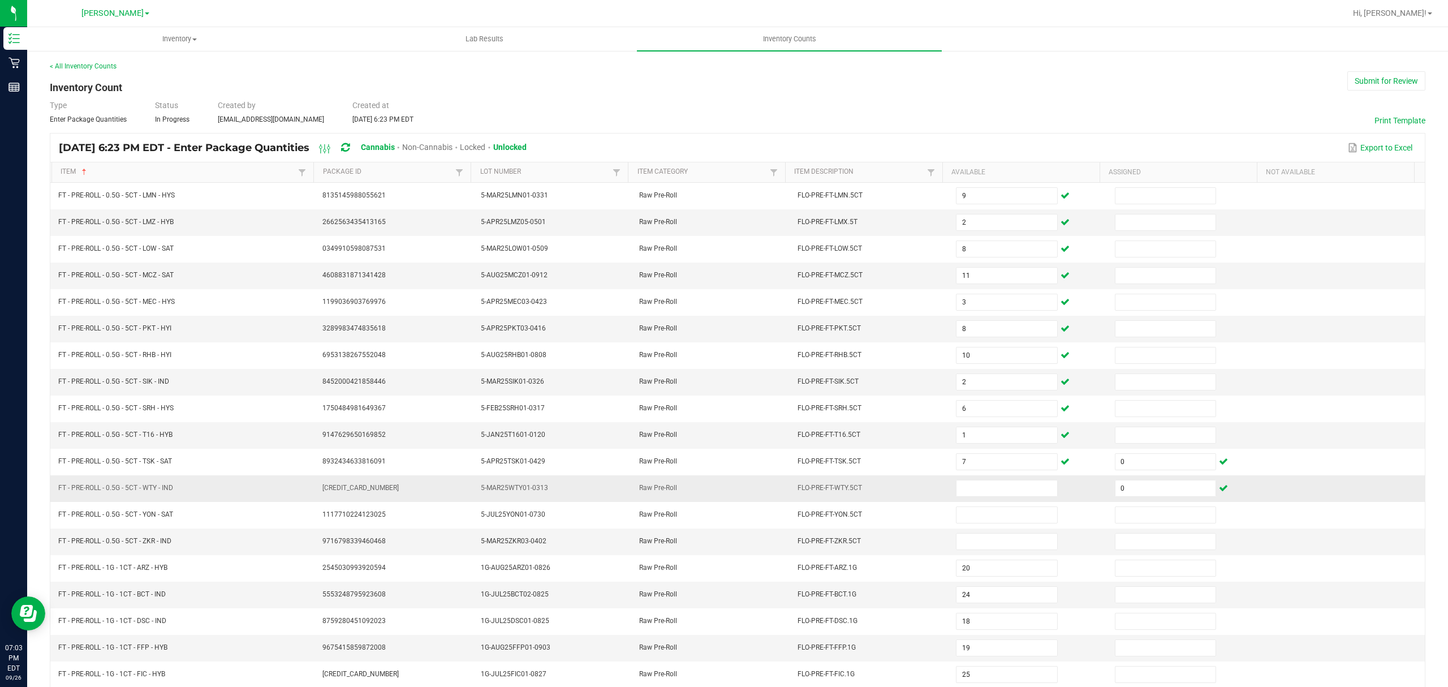
click at [998, 485] on td at bounding box center [1028, 488] width 158 height 27
click at [985, 491] on input at bounding box center [1006, 488] width 100 height 16
click at [1075, 110] on div "Type Enter Package Quantities Status In Progress Created by [EMAIL_ADDRESS][DOM…" at bounding box center [737, 112] width 1375 height 25
